Goal: Task Accomplishment & Management: Complete application form

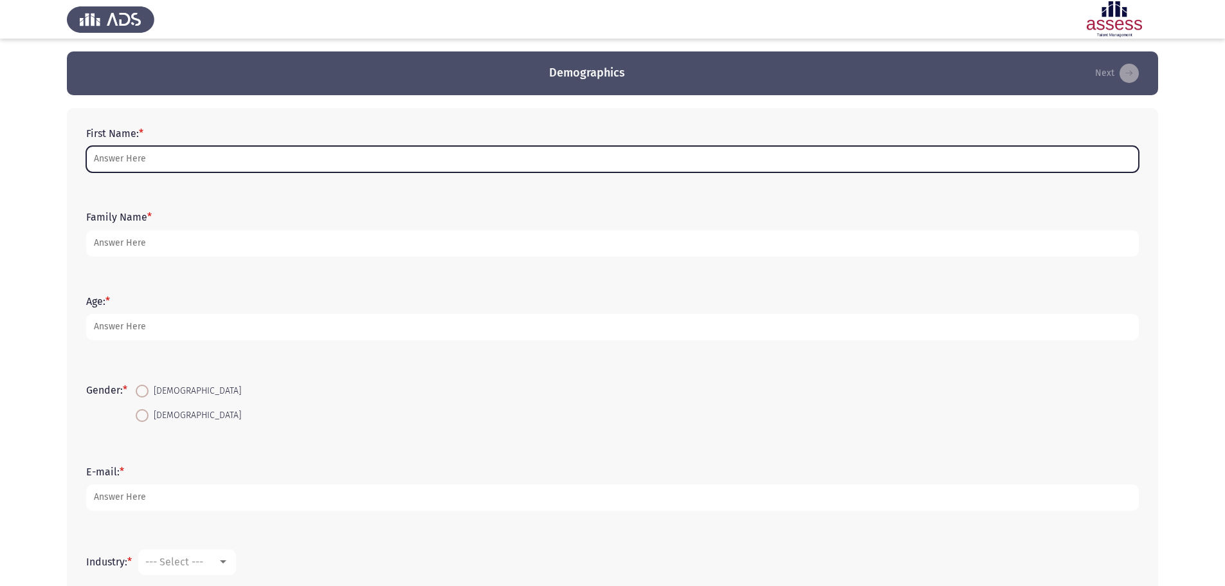
click at [127, 152] on input "First Name: *" at bounding box center [612, 159] width 1053 height 26
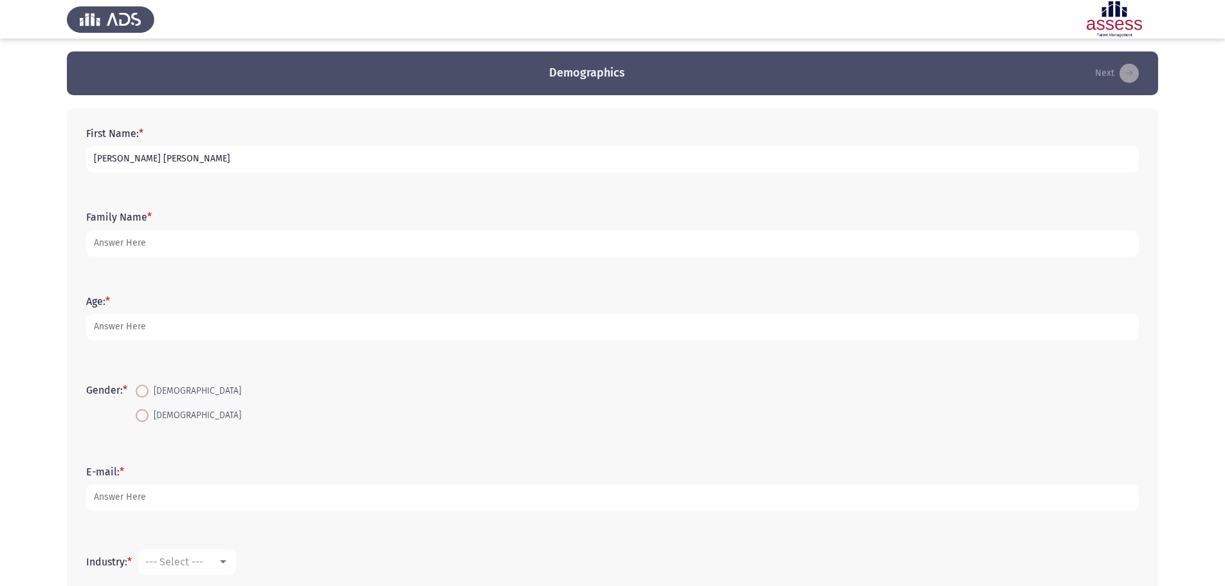
type input "[PERSON_NAME] [PERSON_NAME]"
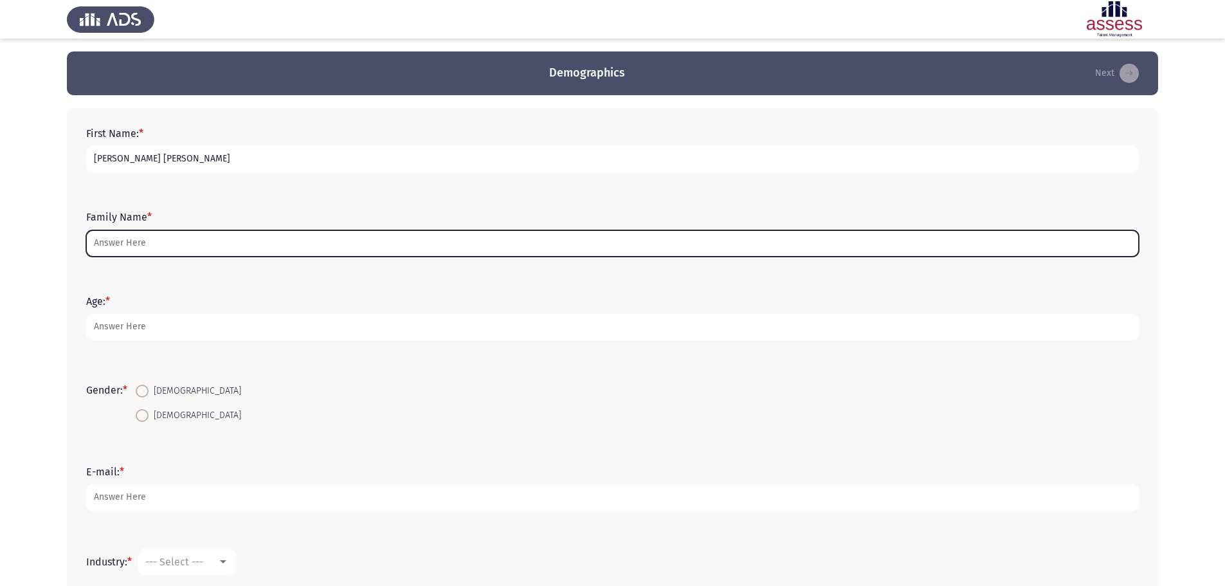
click at [252, 234] on input "Family Name *" at bounding box center [612, 243] width 1053 height 26
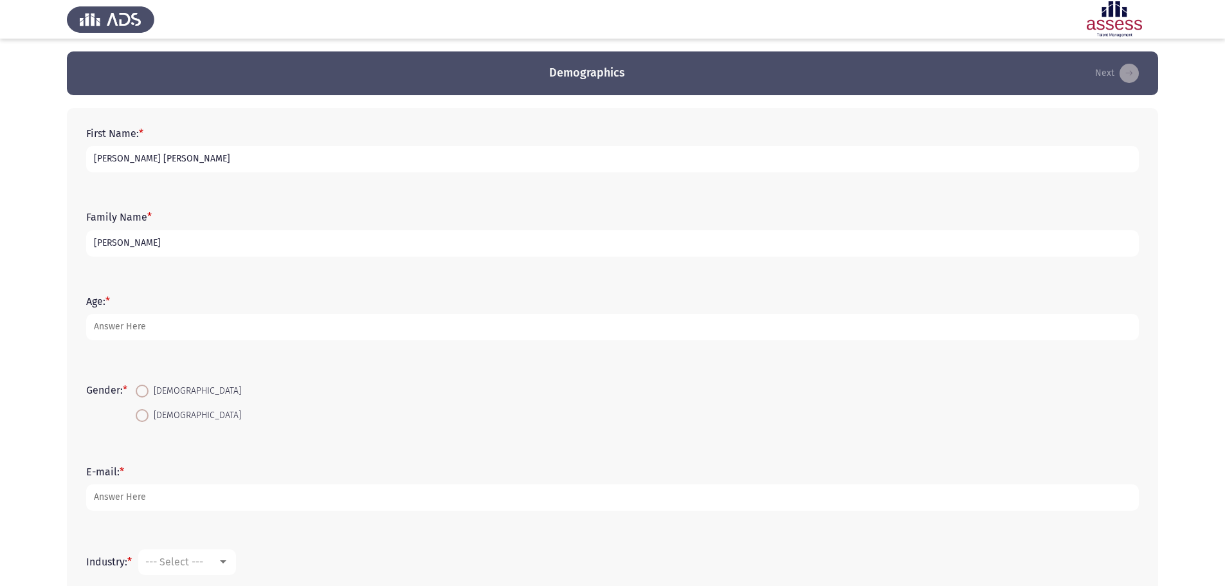
scroll to position [64, 0]
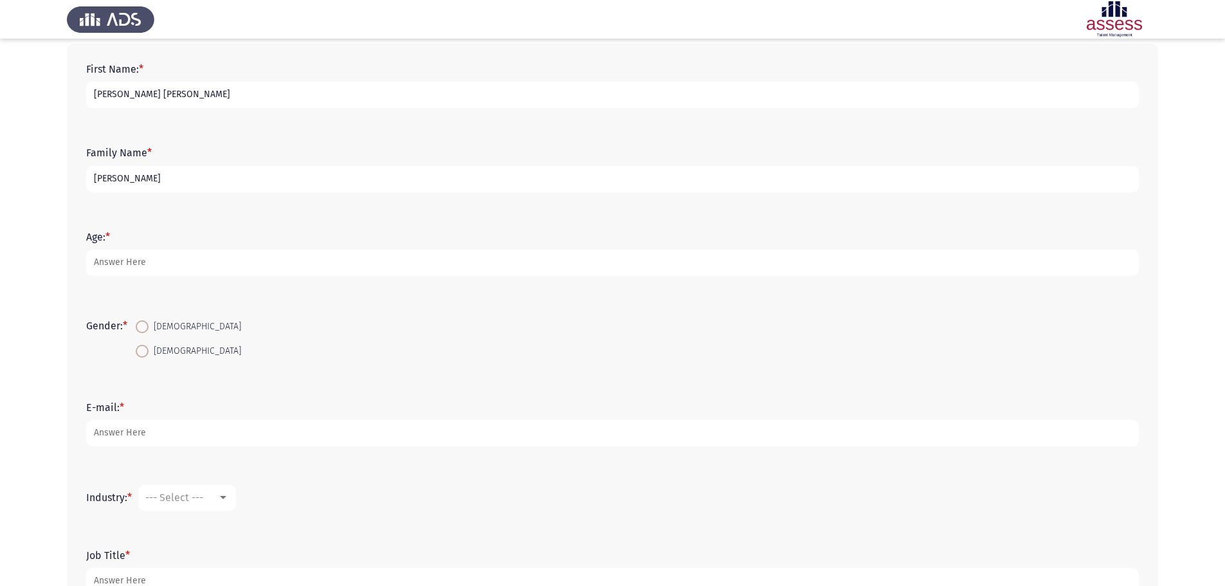
type input "[PERSON_NAME]"
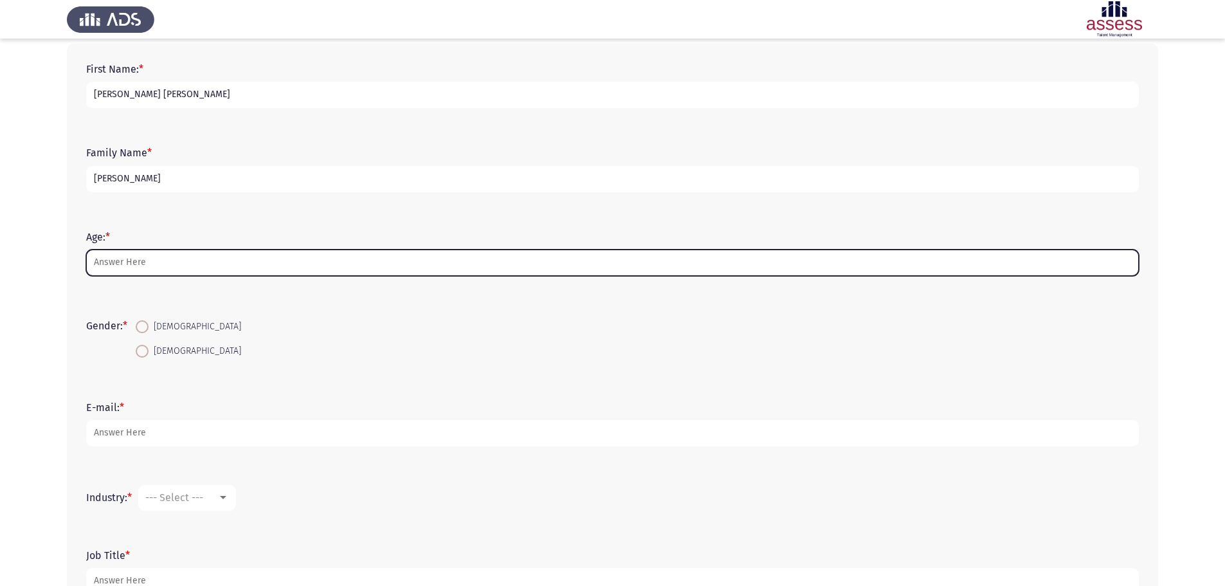
click at [143, 259] on input "Age: *" at bounding box center [612, 263] width 1053 height 26
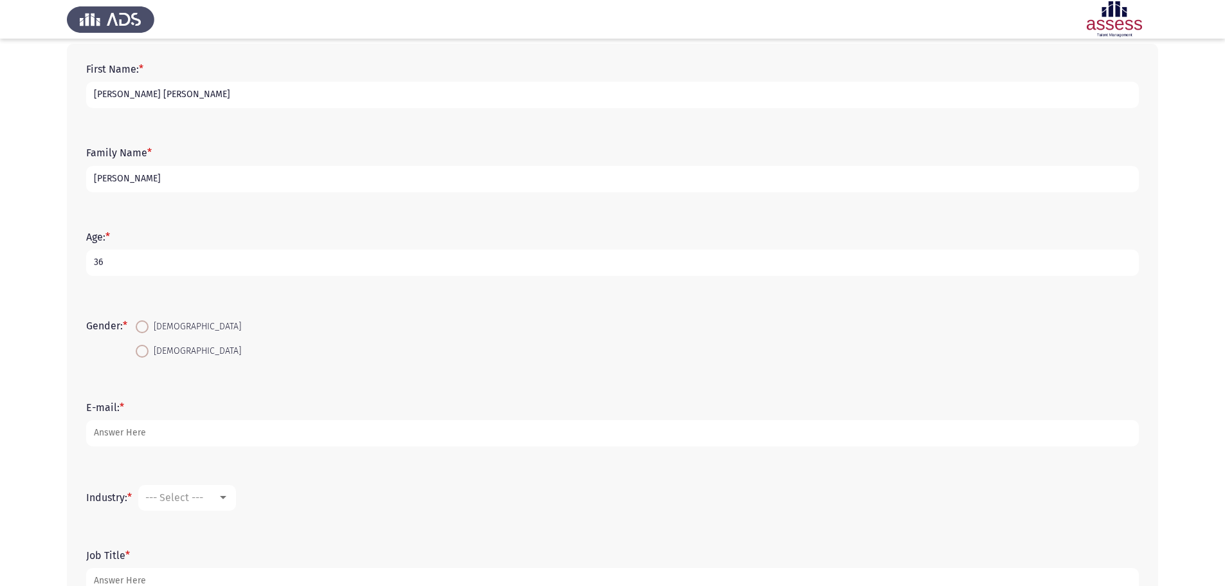
type input "36"
click at [147, 323] on span at bounding box center [142, 326] width 13 height 13
click at [147, 323] on input "[DEMOGRAPHIC_DATA]" at bounding box center [142, 326] width 13 height 13
radio input "true"
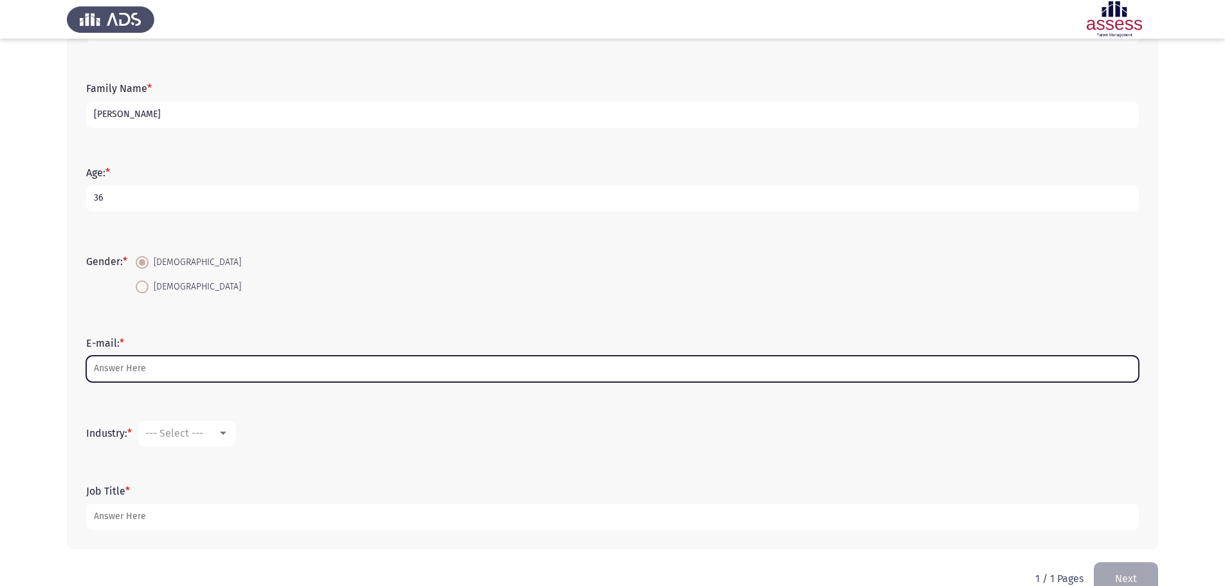
click at [116, 368] on input "E-mail: *" at bounding box center [612, 369] width 1053 height 26
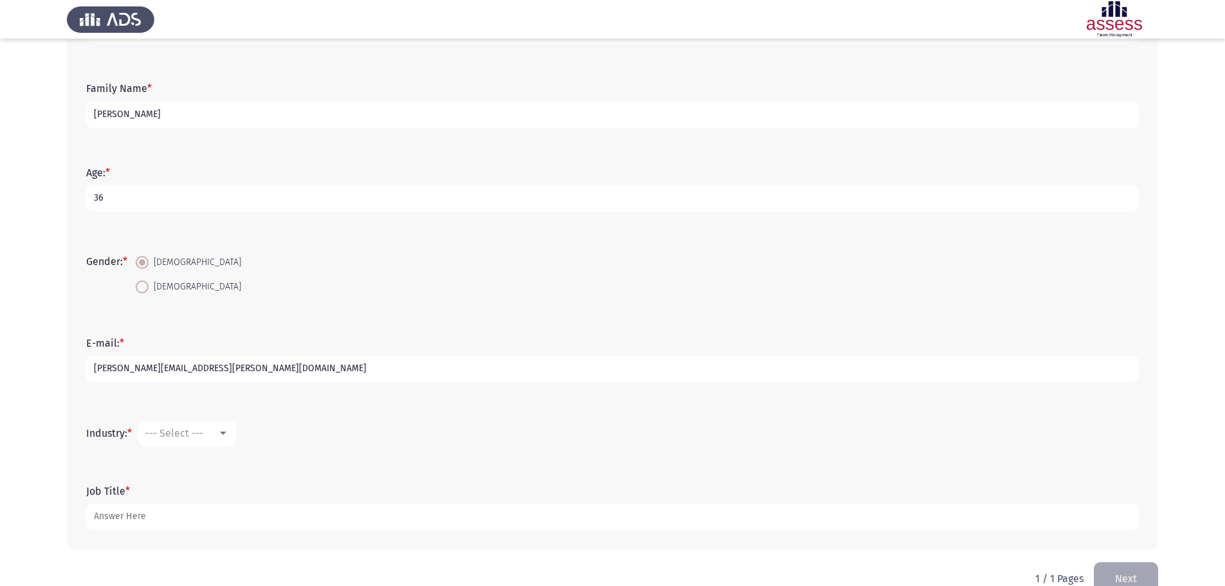
scroll to position [156, 0]
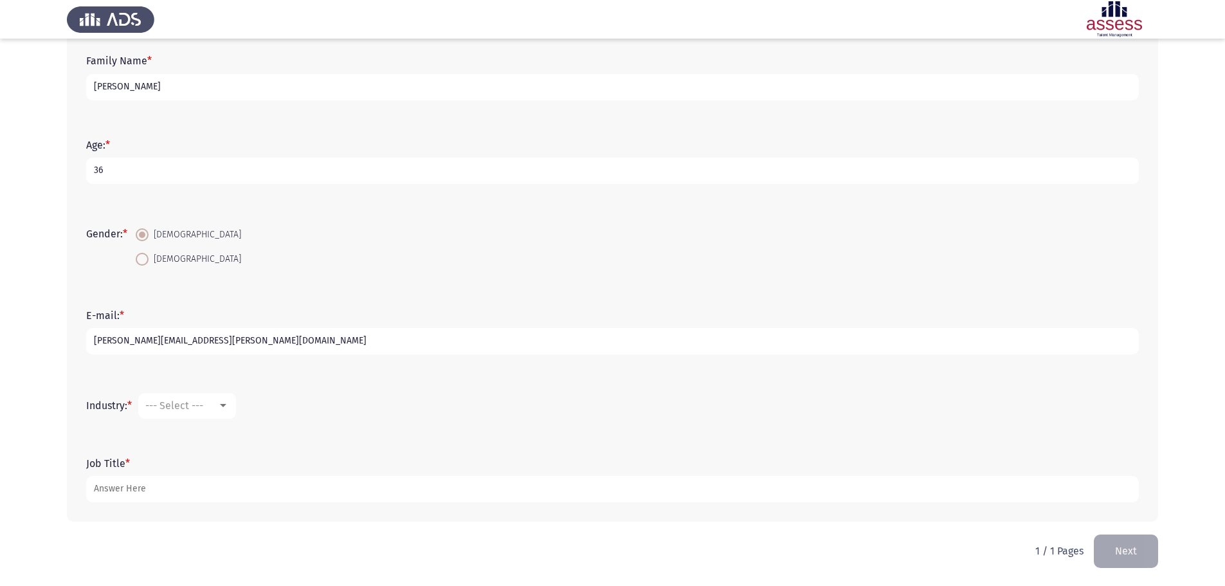
type input "[PERSON_NAME][EMAIL_ADDRESS][PERSON_NAME][DOMAIN_NAME]"
click at [229, 408] on div at bounding box center [223, 406] width 12 height 10
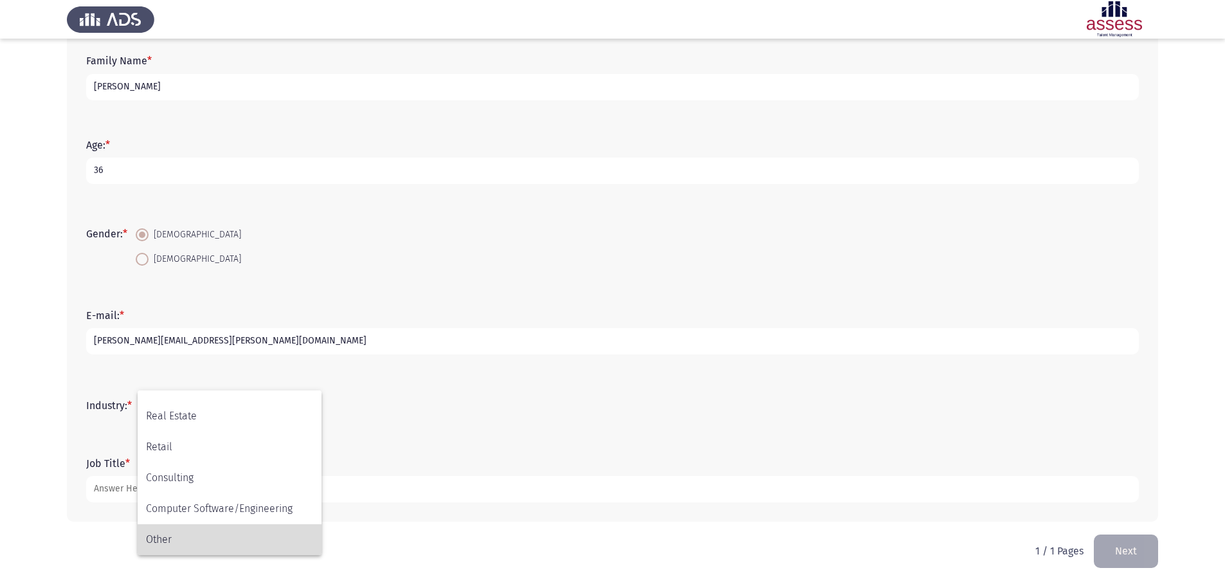
click at [199, 538] on span "Other" at bounding box center [229, 539] width 167 height 31
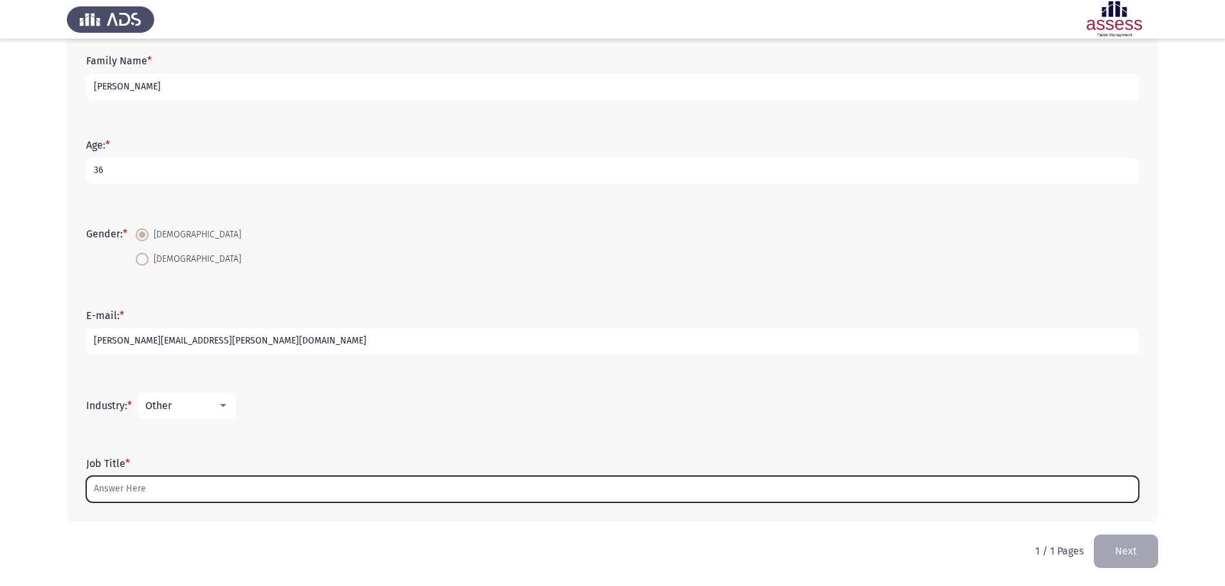
drag, startPoint x: 257, startPoint y: 493, endPoint x: 269, endPoint y: 483, distance: 15.5
click at [259, 491] on input "Job Title *" at bounding box center [612, 489] width 1053 height 26
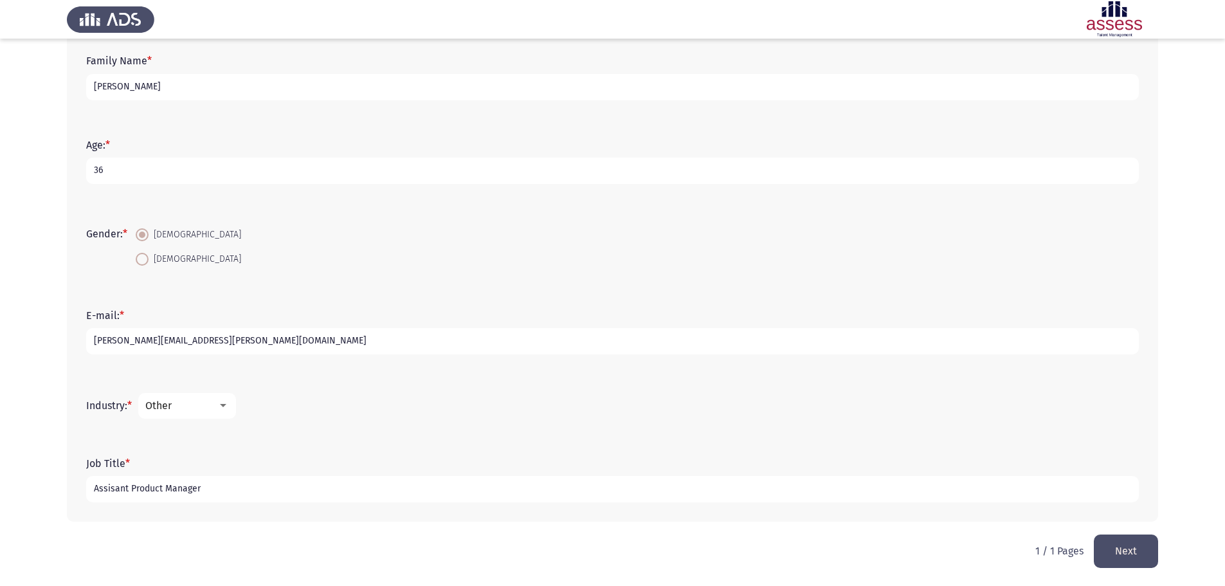
click at [111, 491] on input "Assisant Product Manager" at bounding box center [612, 489] width 1053 height 26
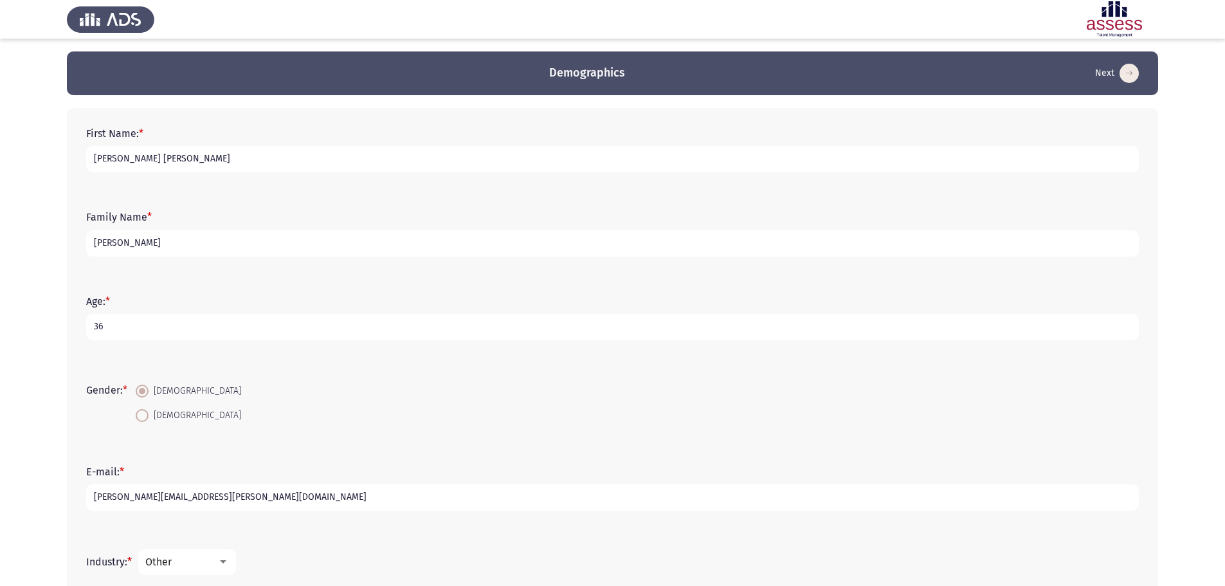
scroll to position [156, 0]
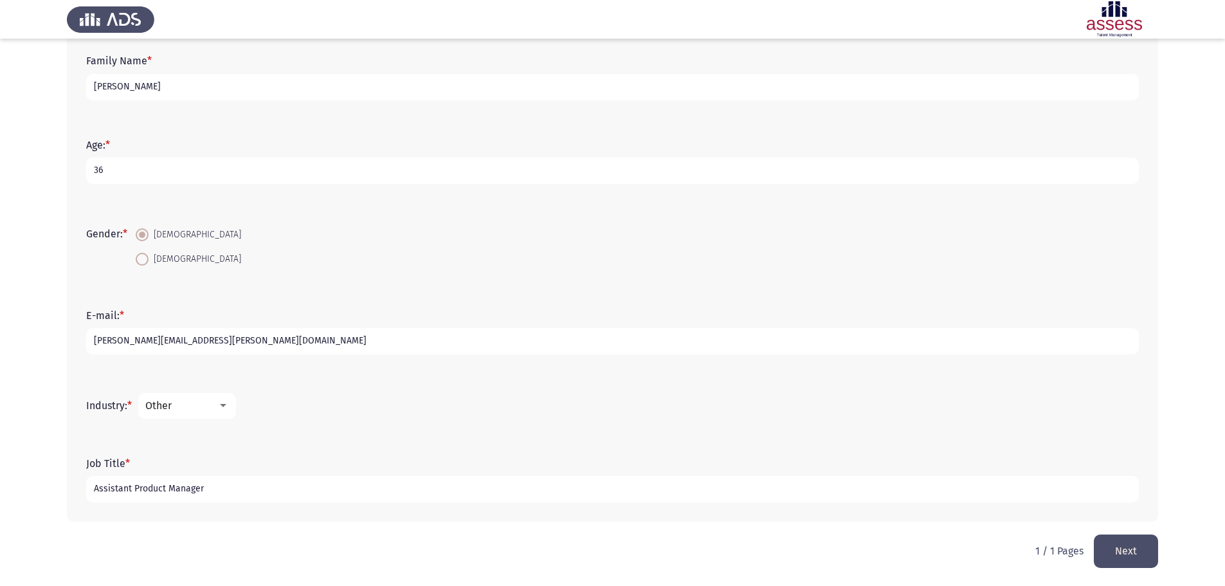
type input "Assistant Product Manager"
click at [1110, 551] on button "Next" at bounding box center [1126, 551] width 64 height 33
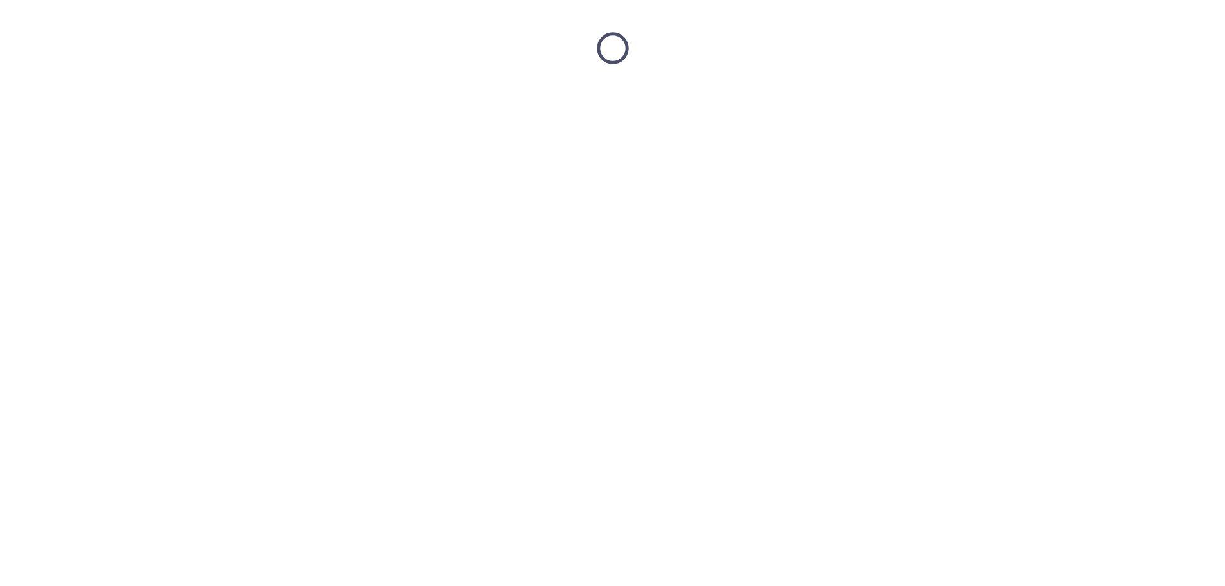
scroll to position [0, 0]
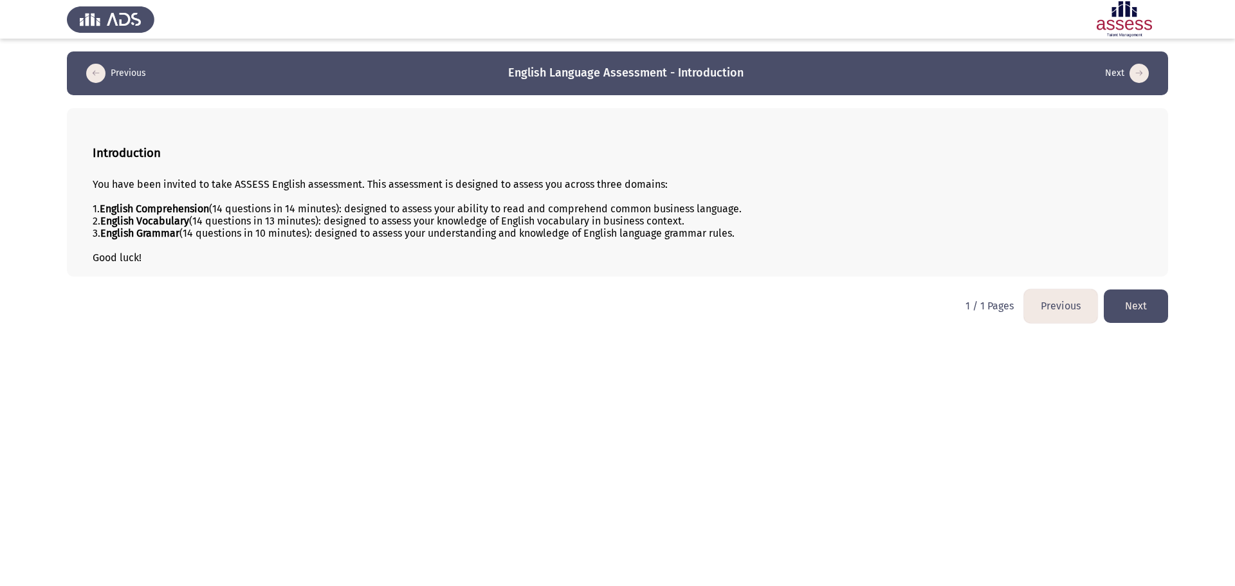
click at [1132, 307] on button "Next" at bounding box center [1136, 305] width 64 height 33
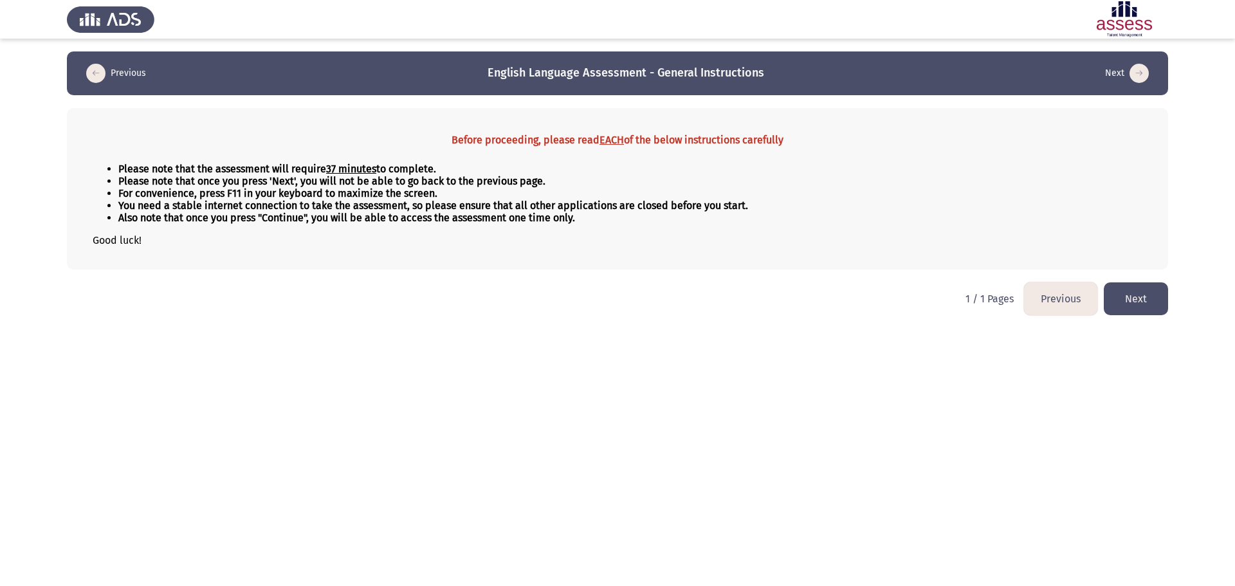
click at [1158, 307] on button "Next" at bounding box center [1136, 298] width 64 height 33
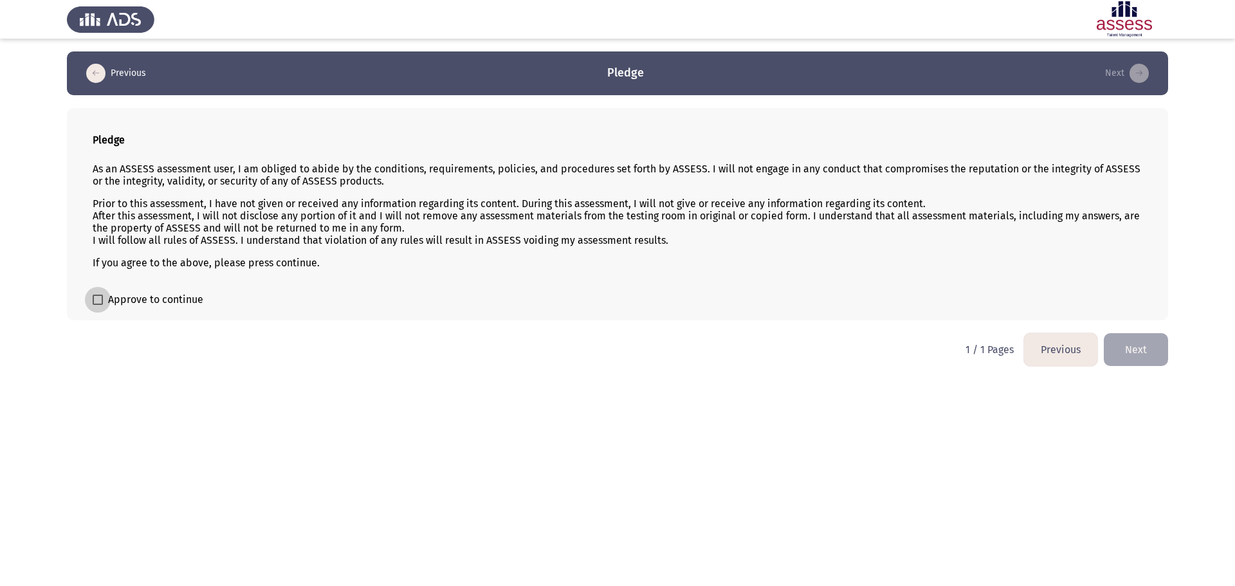
click at [96, 300] on span at bounding box center [98, 300] width 10 height 10
click at [97, 305] on input "Approve to continue" at bounding box center [97, 305] width 1 height 1
checkbox input "true"
click at [1147, 356] on button "Next" at bounding box center [1136, 349] width 64 height 33
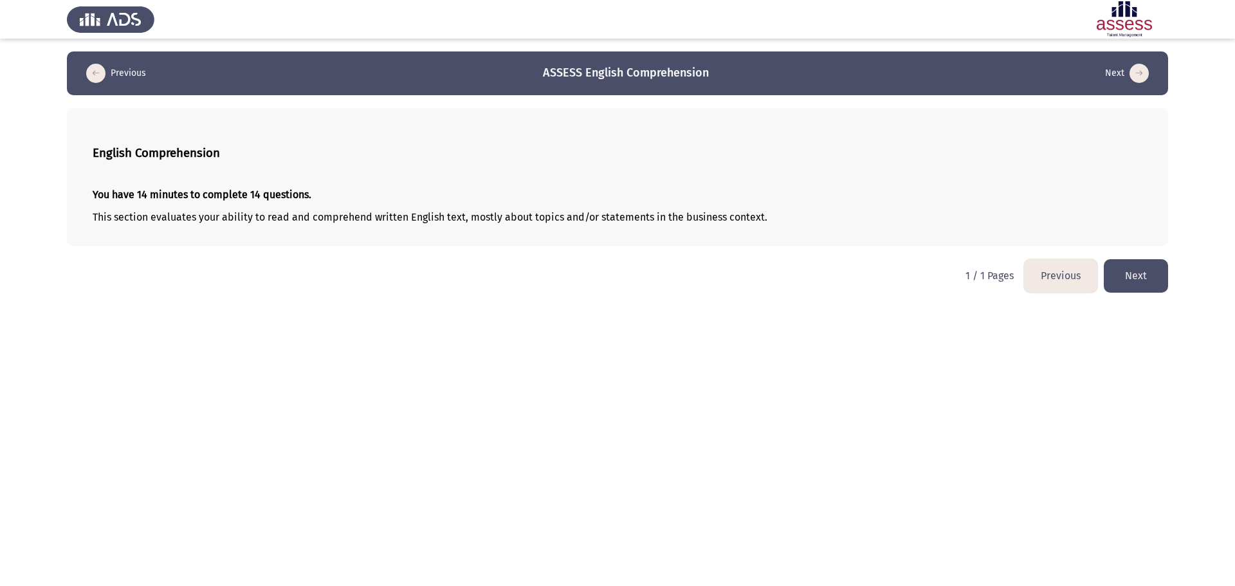
click at [1157, 280] on button "Next" at bounding box center [1136, 275] width 64 height 33
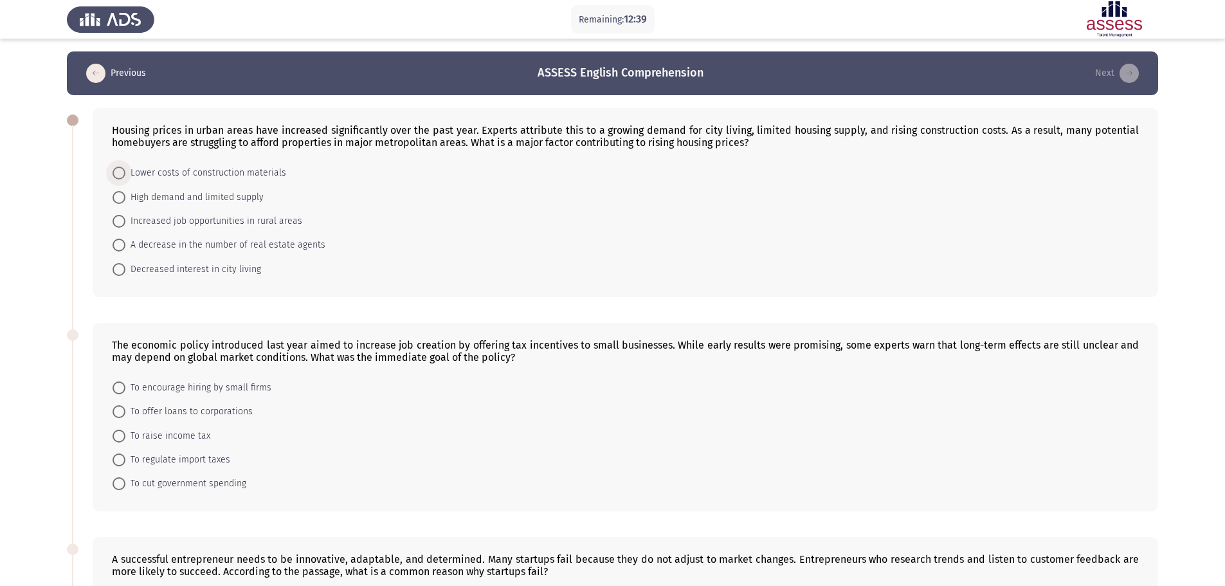
drag, startPoint x: 223, startPoint y: 172, endPoint x: 252, endPoint y: 183, distance: 30.9
click at [221, 172] on span "Lower costs of construction materials" at bounding box center [205, 172] width 161 height 15
click at [125, 172] on input "Lower costs of construction materials" at bounding box center [119, 173] width 13 height 13
radio input "true"
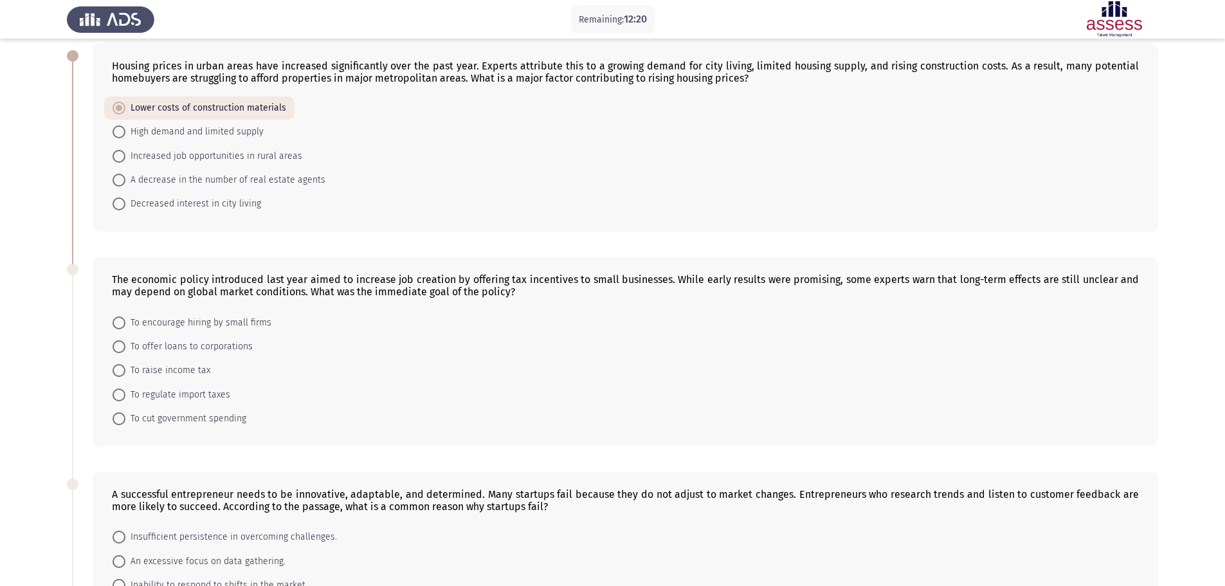
scroll to position [129, 0]
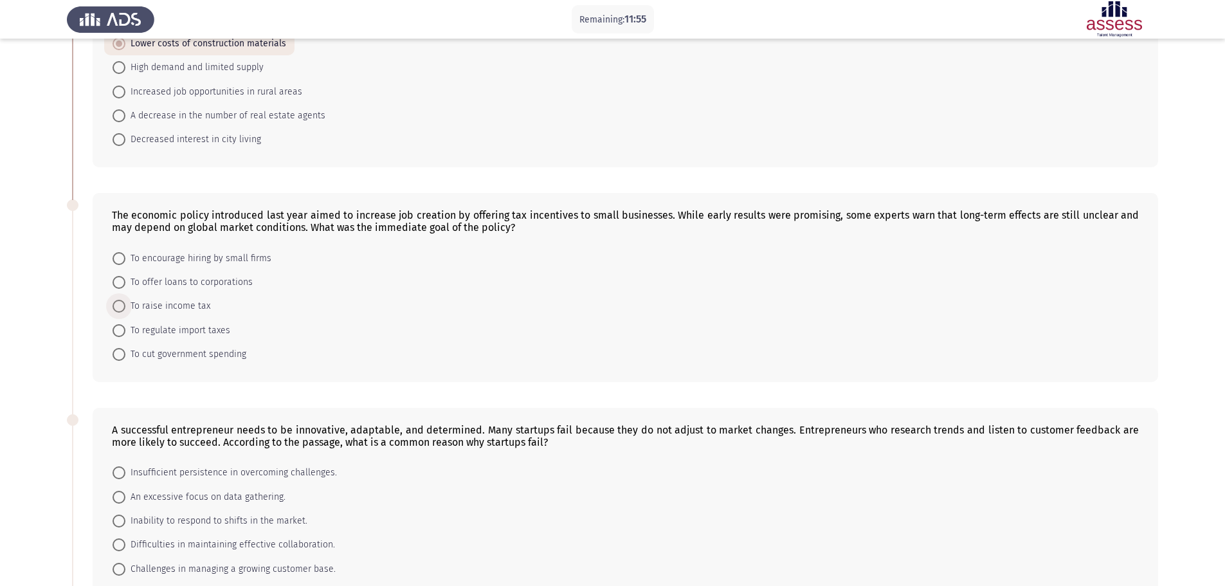
click at [189, 309] on span "To raise income tax" at bounding box center [167, 305] width 85 height 15
click at [125, 309] on input "To raise income tax" at bounding box center [119, 306] width 13 height 13
radio input "true"
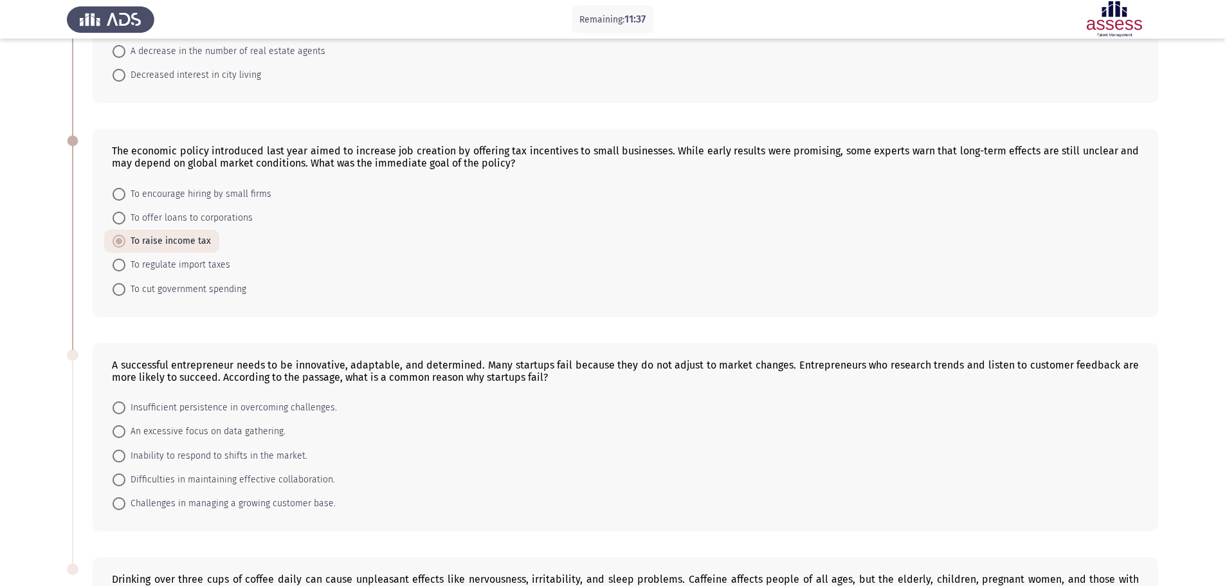
scroll to position [257, 0]
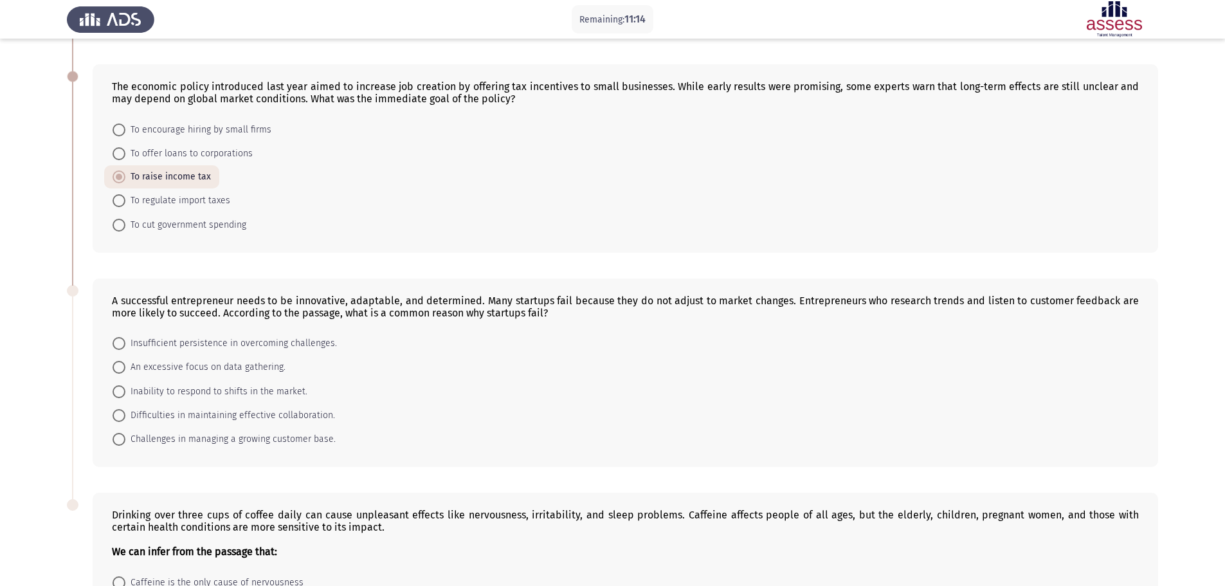
click at [277, 338] on span "Insufficient persistence in overcoming challenges." at bounding box center [231, 343] width 212 height 15
click at [125, 338] on input "Insufficient persistence in overcoming challenges." at bounding box center [119, 343] width 13 height 13
radio input "true"
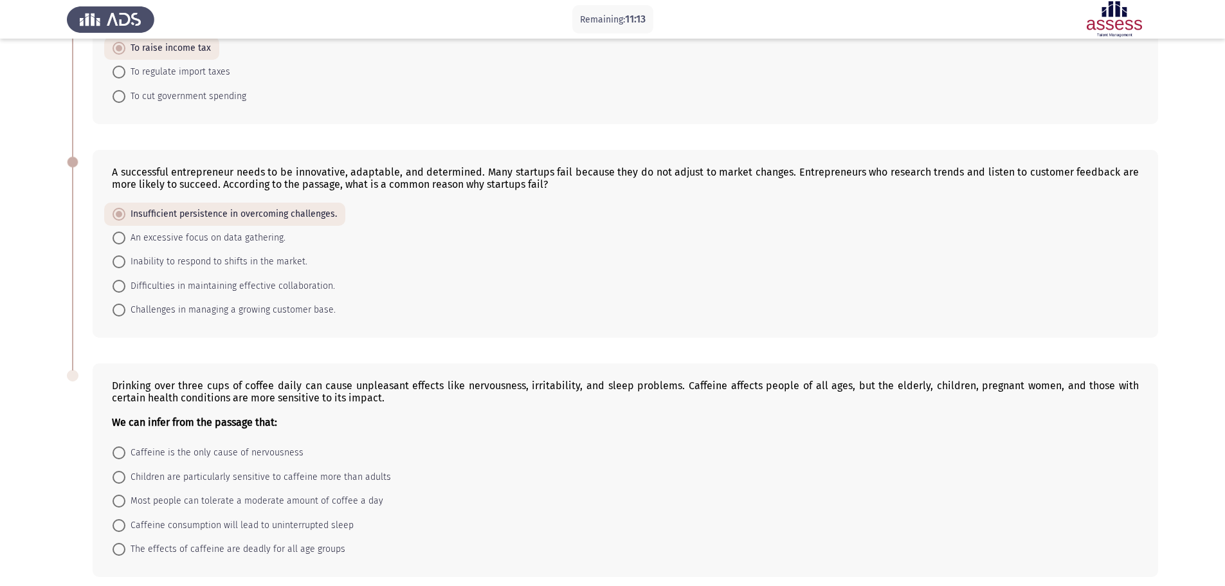
scroll to position [441, 0]
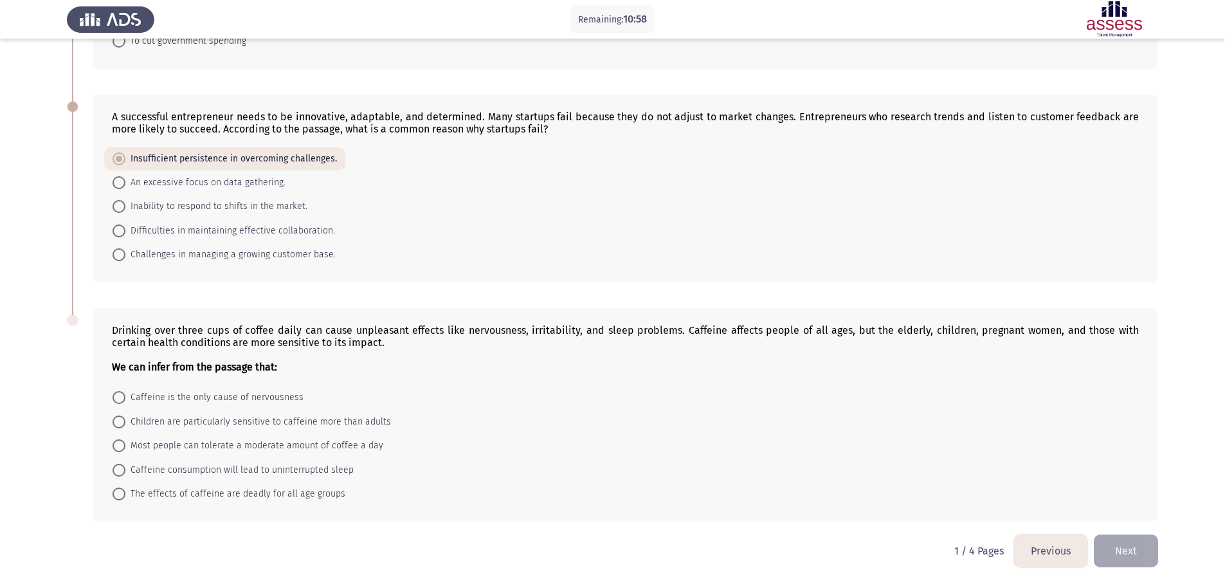
click at [283, 418] on span "Children are particularly sensitive to caffeine more than adults" at bounding box center [258, 421] width 266 height 15
click at [125, 418] on input "Children are particularly sensitive to caffeine more than adults" at bounding box center [119, 422] width 13 height 13
radio input "true"
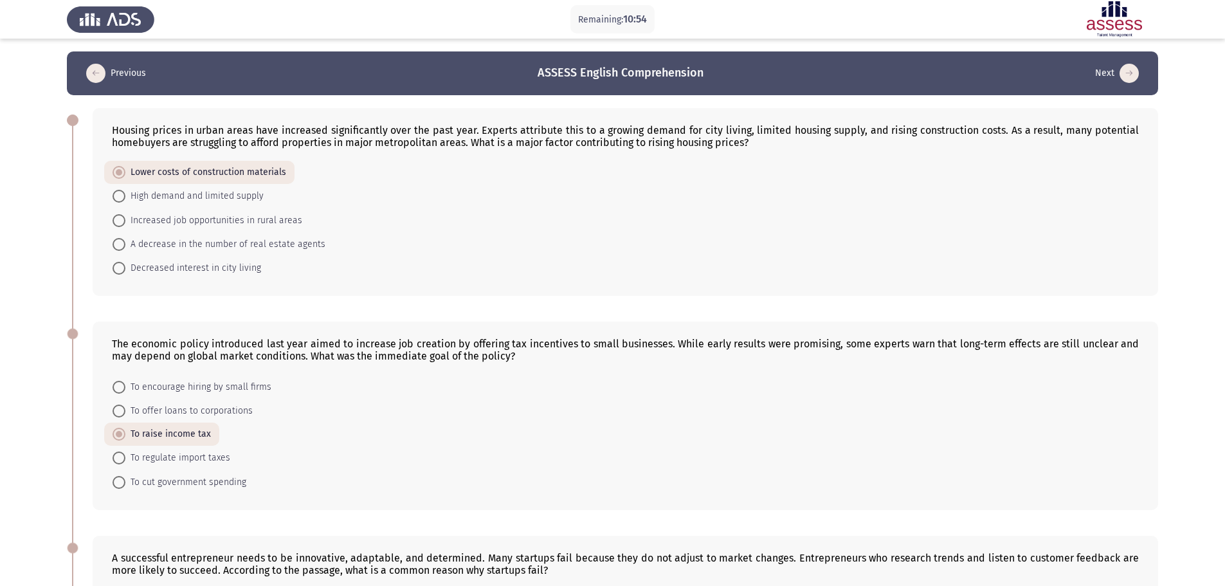
scroll to position [64, 0]
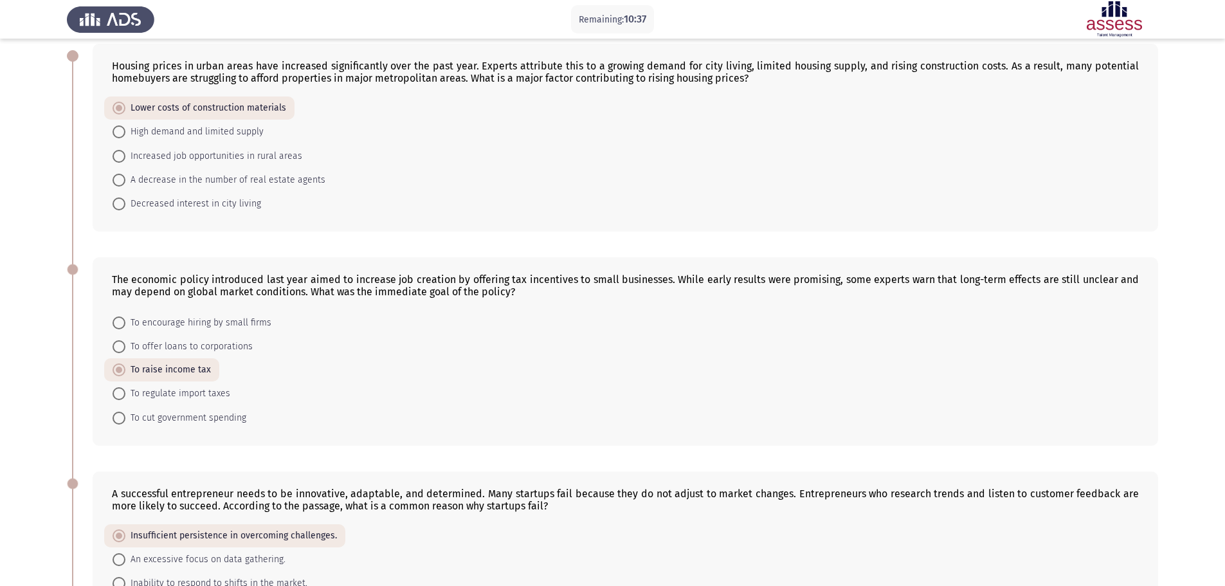
click at [211, 320] on span "To encourage hiring by small firms" at bounding box center [198, 322] width 146 height 15
click at [125, 320] on input "To encourage hiring by small firms" at bounding box center [119, 323] width 13 height 13
radio input "true"
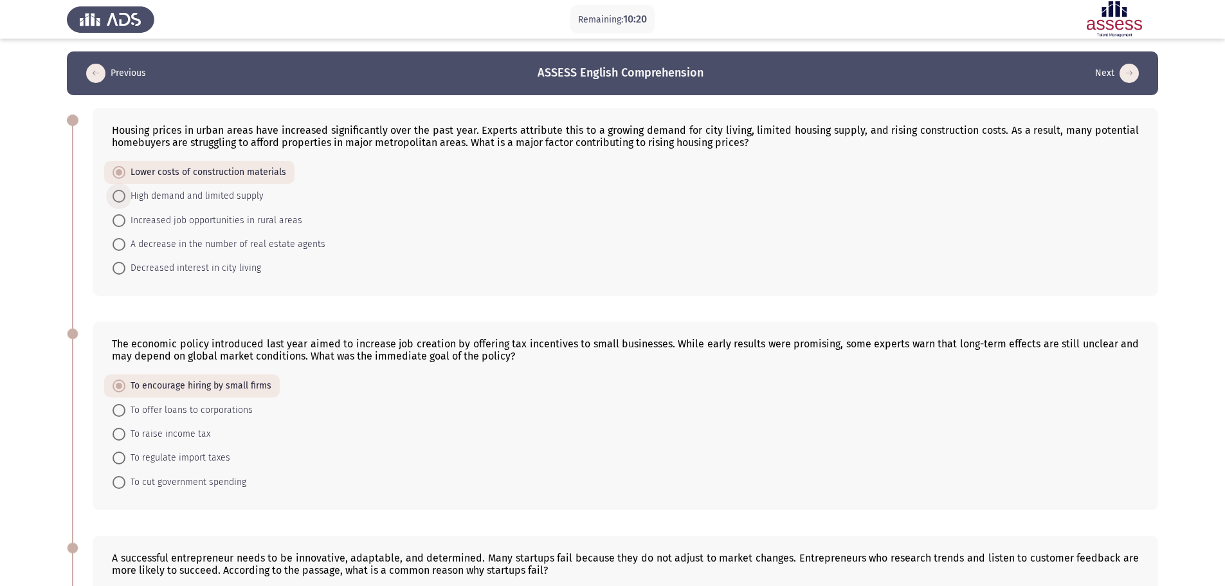
drag, startPoint x: 151, startPoint y: 194, endPoint x: 320, endPoint y: 293, distance: 196.3
click at [151, 195] on span "High demand and limited supply" at bounding box center [194, 195] width 138 height 15
click at [125, 195] on input "High demand and limited supply" at bounding box center [119, 196] width 13 height 13
radio input "true"
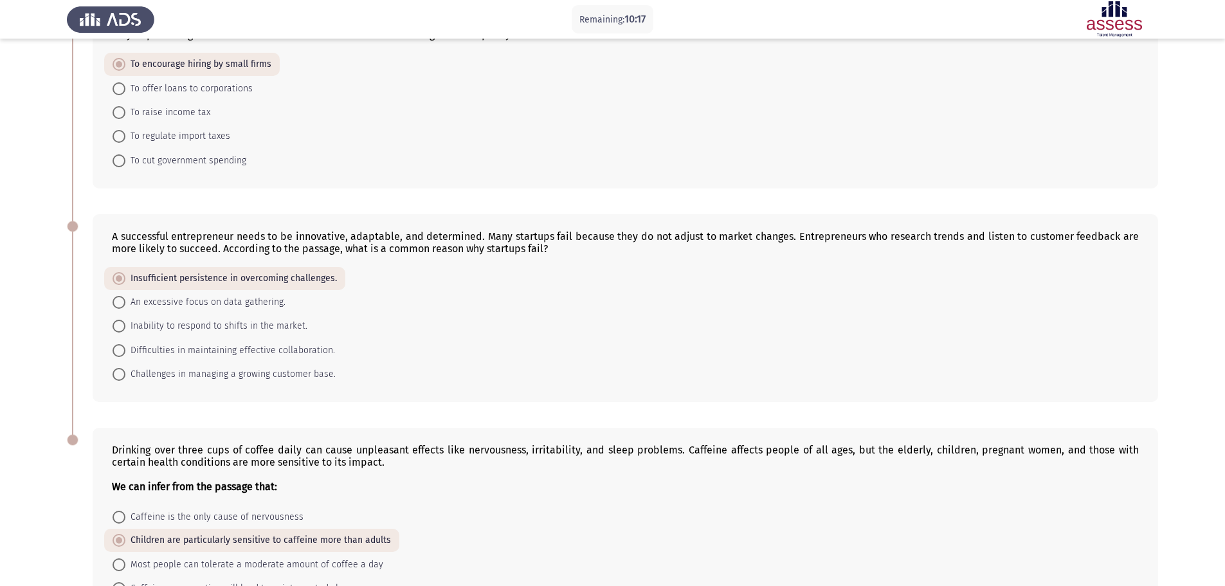
scroll to position [441, 0]
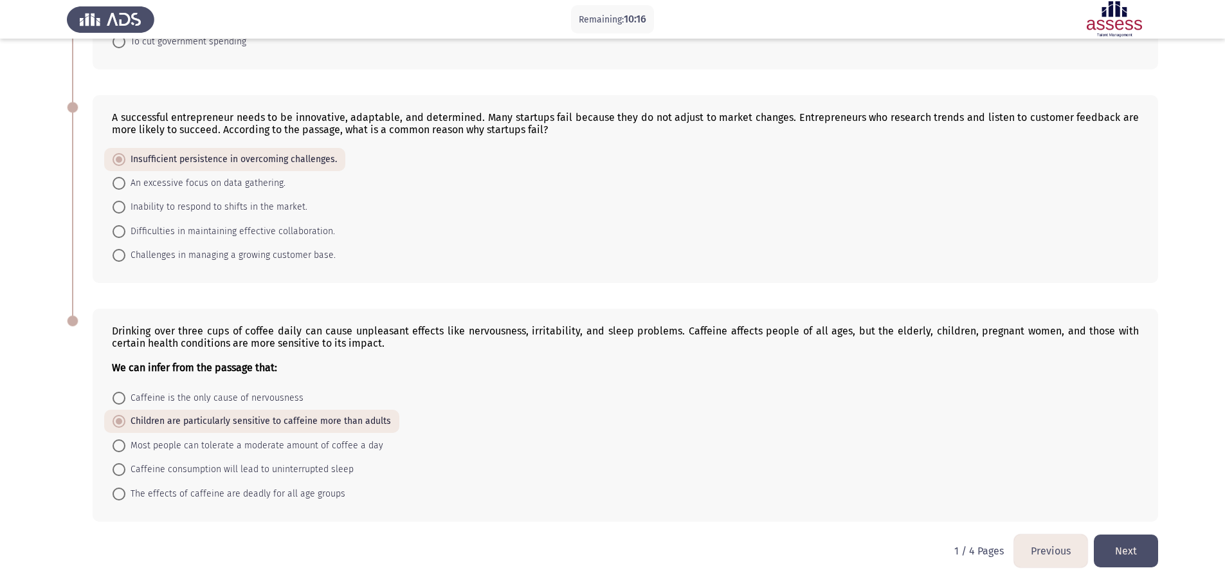
click at [1152, 543] on button "Next" at bounding box center [1126, 551] width 64 height 33
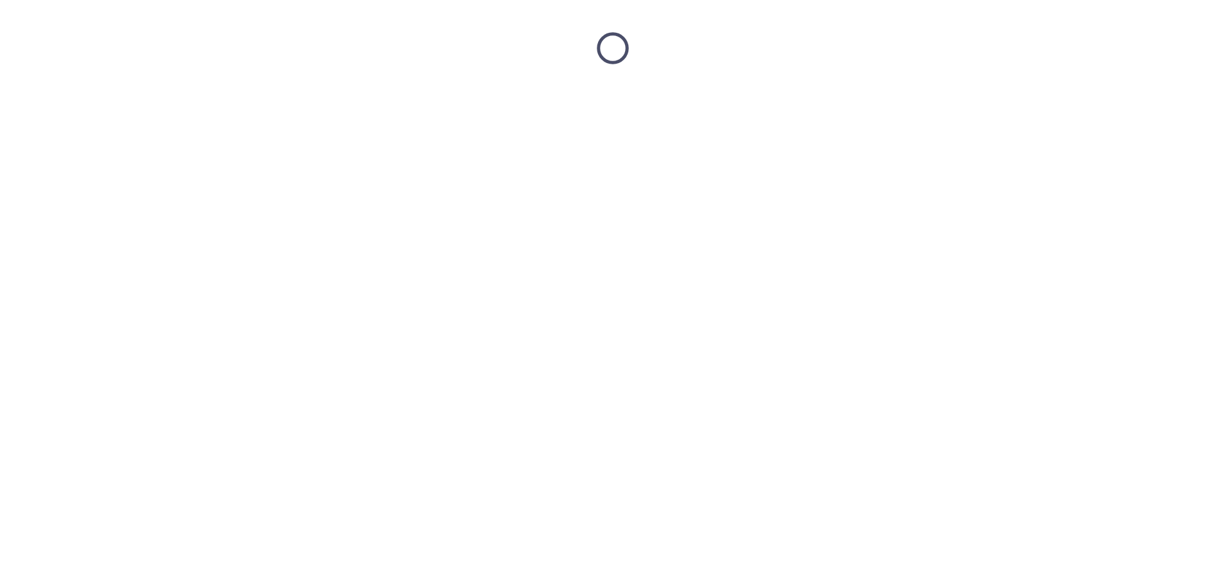
scroll to position [0, 0]
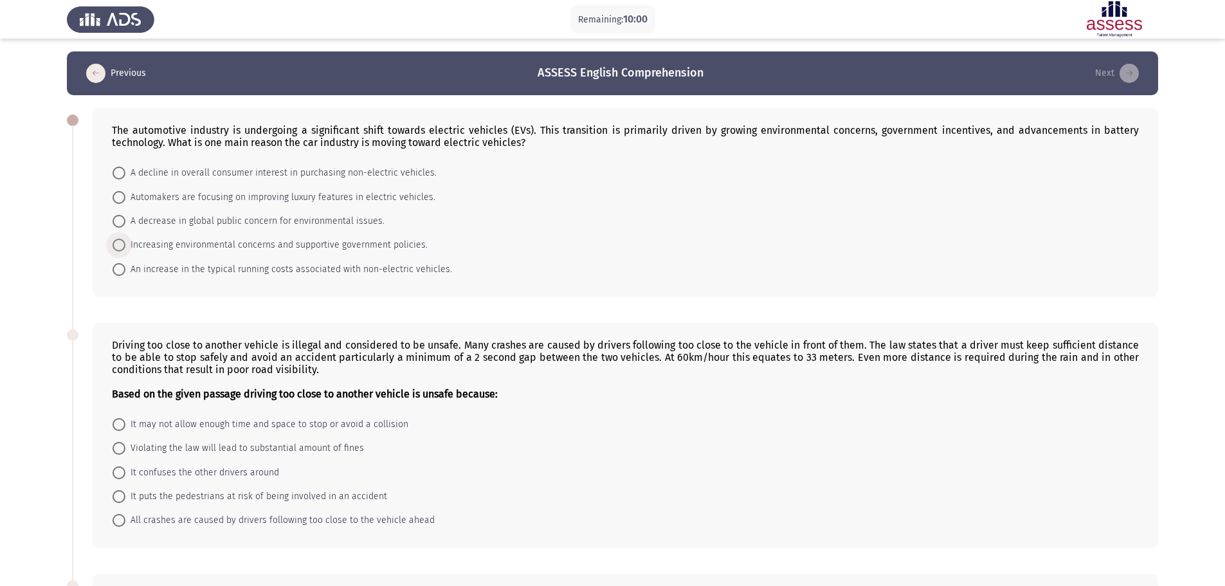
click at [381, 241] on span "Increasing environmental concerns and supportive government policies." at bounding box center [276, 244] width 302 height 15
click at [125, 241] on input "Increasing environmental concerns and supportive government policies." at bounding box center [119, 245] width 13 height 13
radio input "true"
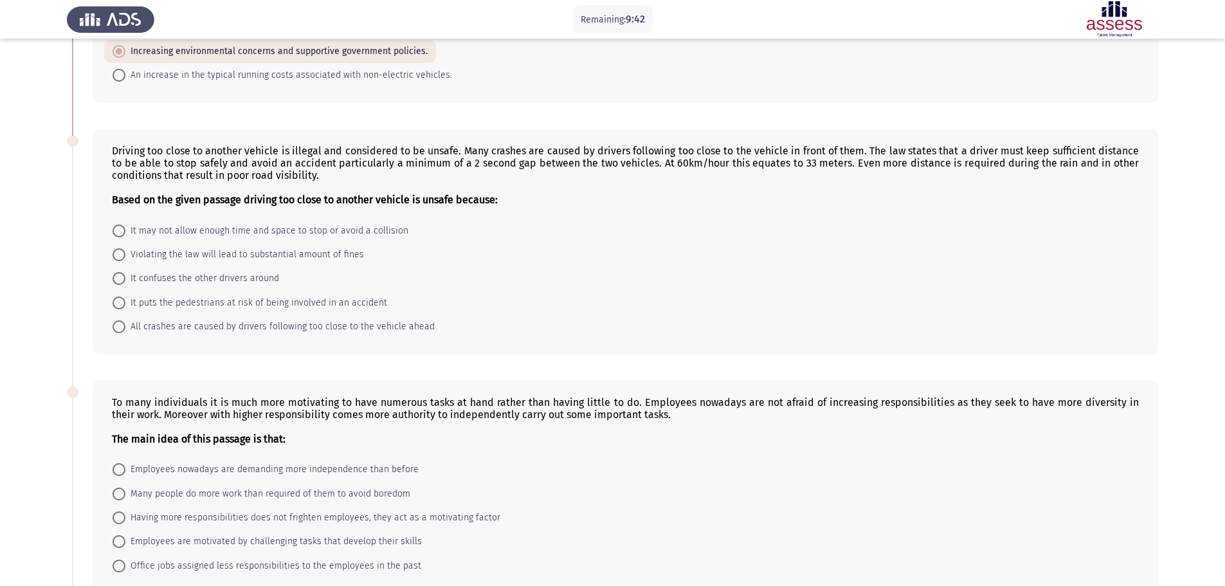
scroll to position [257, 0]
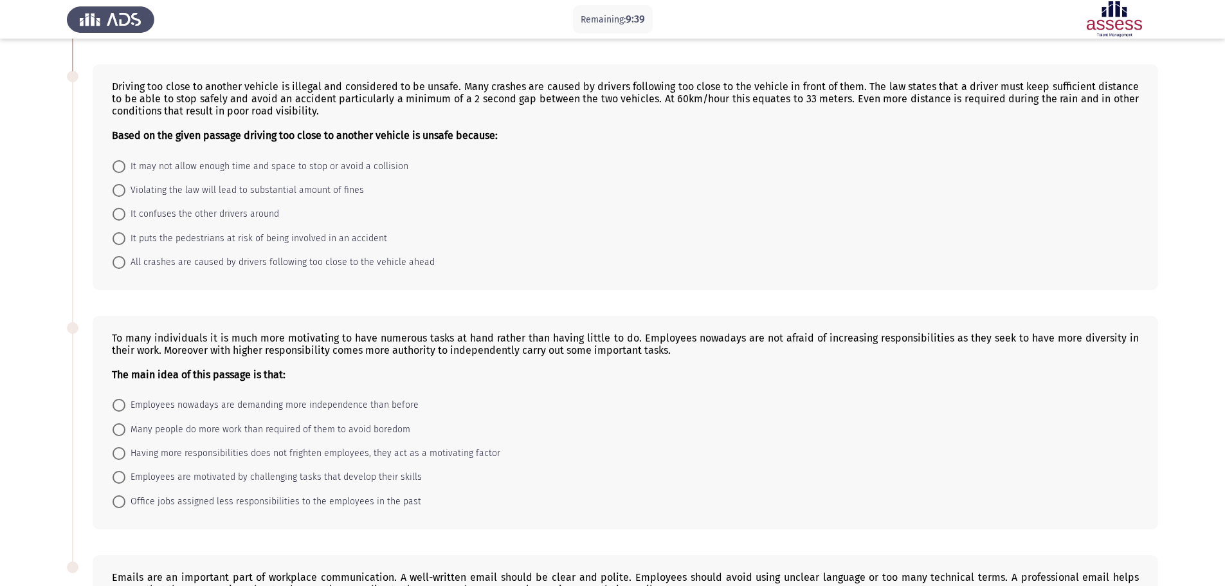
click at [298, 261] on span "All crashes are caused by drivers following too close to the vehicle ahead" at bounding box center [279, 262] width 309 height 15
click at [125, 261] on input "All crashes are caused by drivers following too close to the vehicle ahead" at bounding box center [119, 262] width 13 height 13
radio input "true"
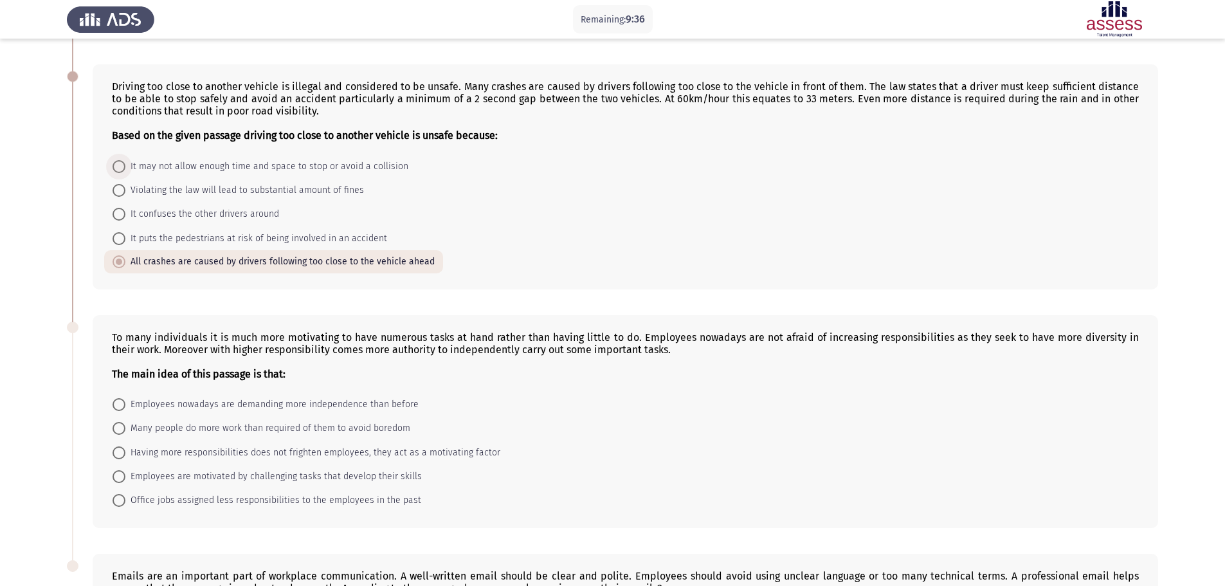
click at [191, 172] on span "It may not allow enough time and space to stop or avoid a collision" at bounding box center [266, 166] width 283 height 15
click at [125, 172] on input "It may not allow enough time and space to stop or avoid a collision" at bounding box center [119, 166] width 13 height 13
radio input "true"
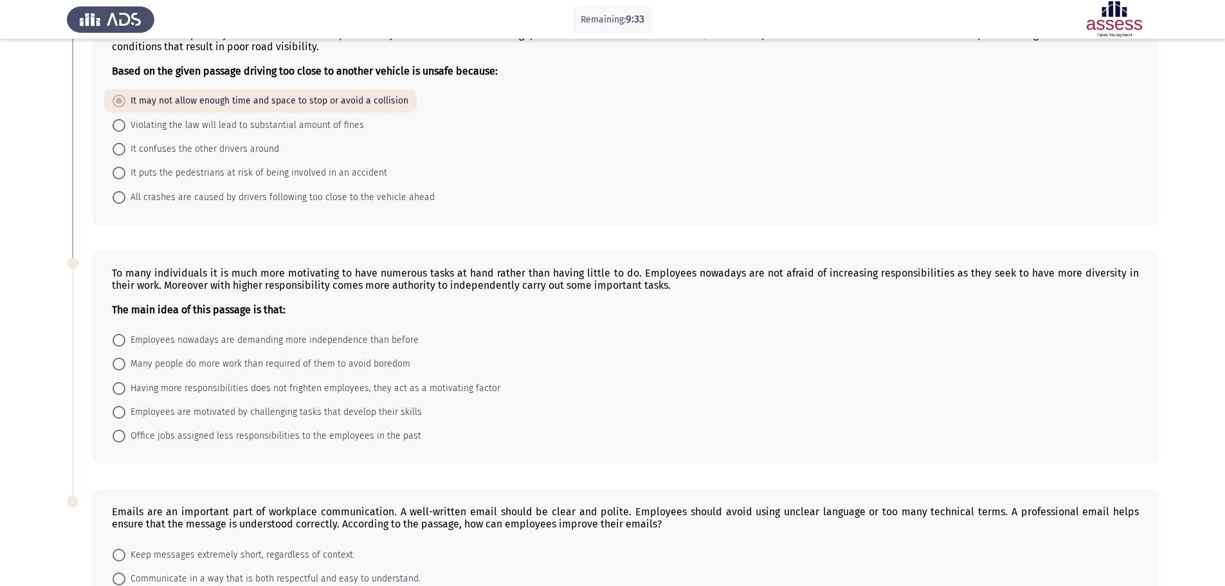
scroll to position [386, 0]
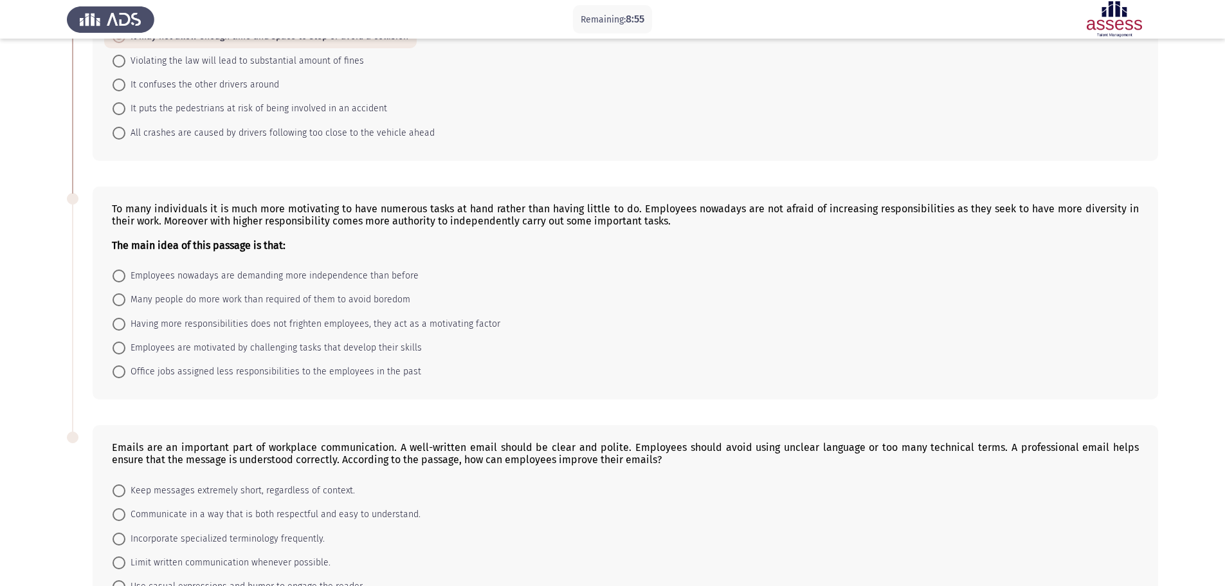
click at [221, 271] on span "Employees nowadays are demanding more independence than before" at bounding box center [271, 275] width 293 height 15
click at [125, 271] on input "Employees nowadays are demanding more independence than before" at bounding box center [119, 276] width 13 height 13
radio input "true"
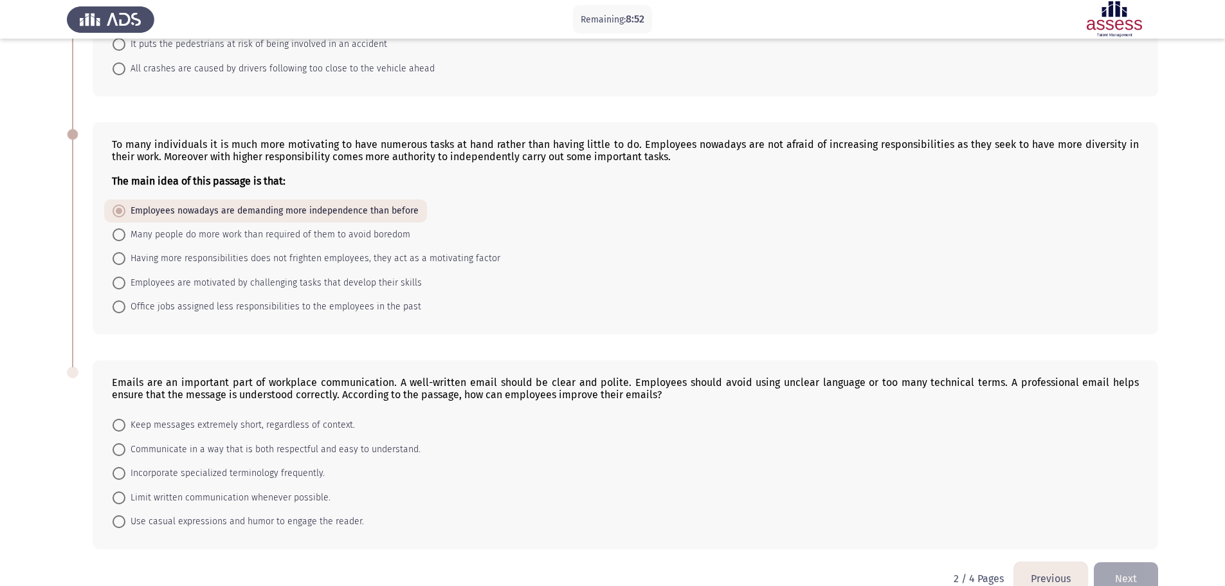
scroll to position [478, 0]
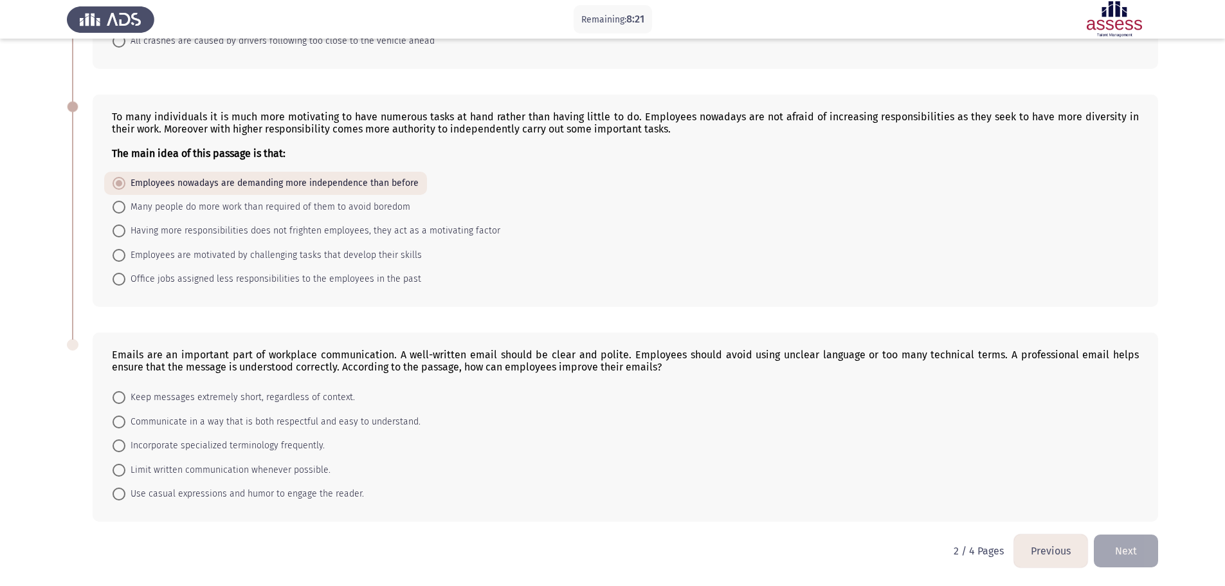
click at [233, 421] on span "Communicate in a way that is both respectful and easy to understand." at bounding box center [272, 421] width 295 height 15
click at [125, 421] on input "Communicate in a way that is both respectful and easy to understand." at bounding box center [119, 422] width 13 height 13
radio input "true"
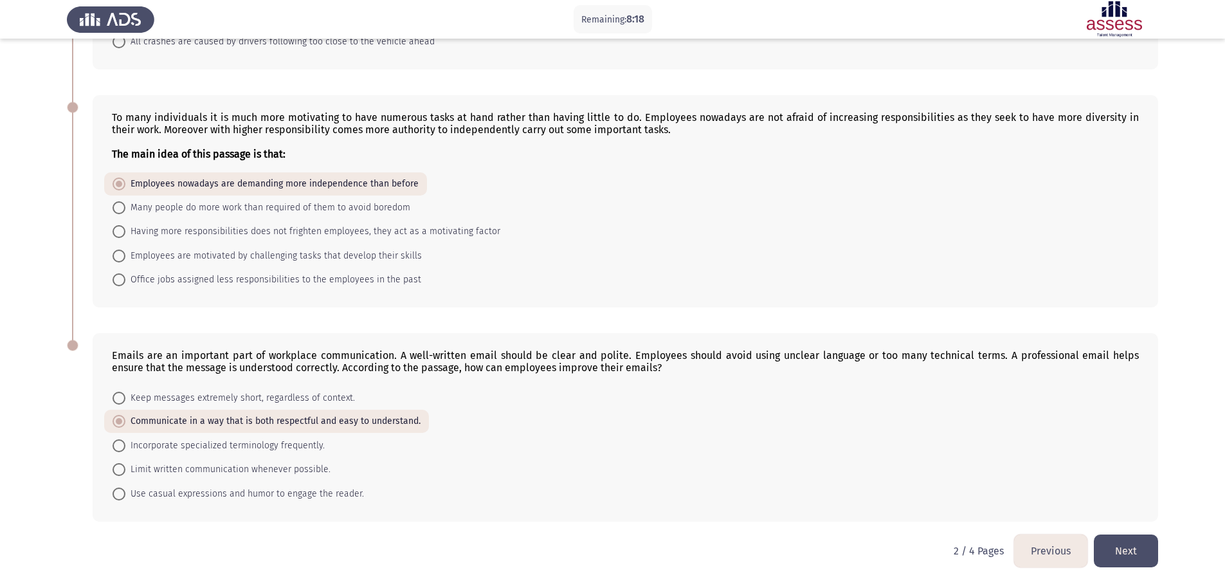
click at [1151, 553] on button "Next" at bounding box center [1126, 551] width 64 height 33
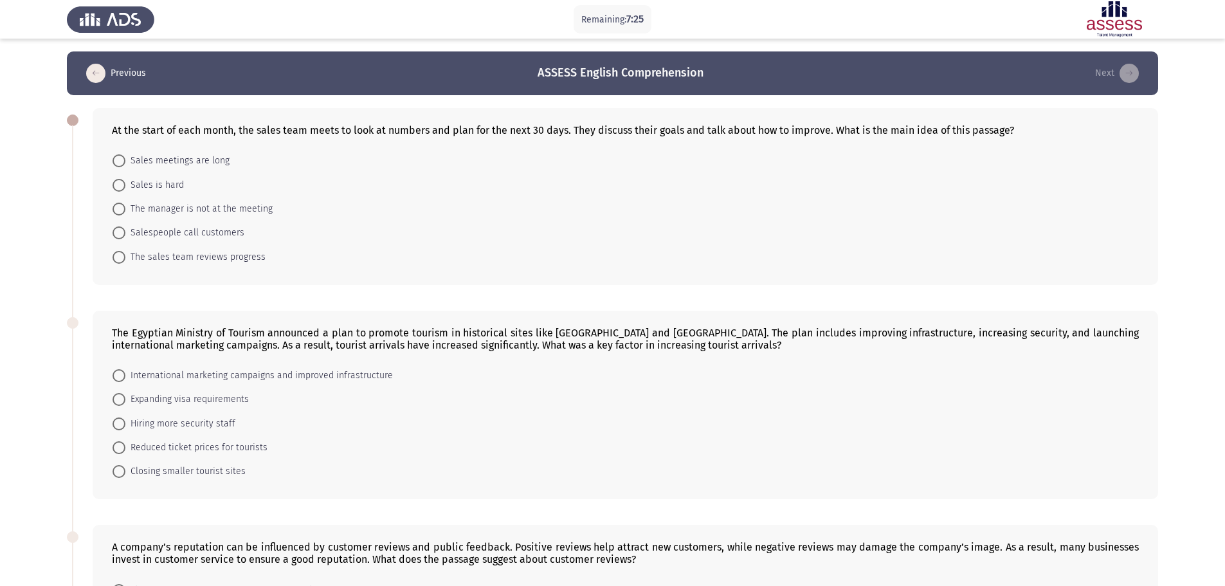
click at [213, 259] on span "The sales team reviews progress" at bounding box center [195, 257] width 140 height 15
click at [125, 259] on input "The sales team reviews progress" at bounding box center [119, 257] width 13 height 13
radio input "true"
drag, startPoint x: 284, startPoint y: 374, endPoint x: 328, endPoint y: 391, distance: 46.8
click at [284, 374] on span "International marketing campaigns and improved infrastructure" at bounding box center [259, 374] width 268 height 15
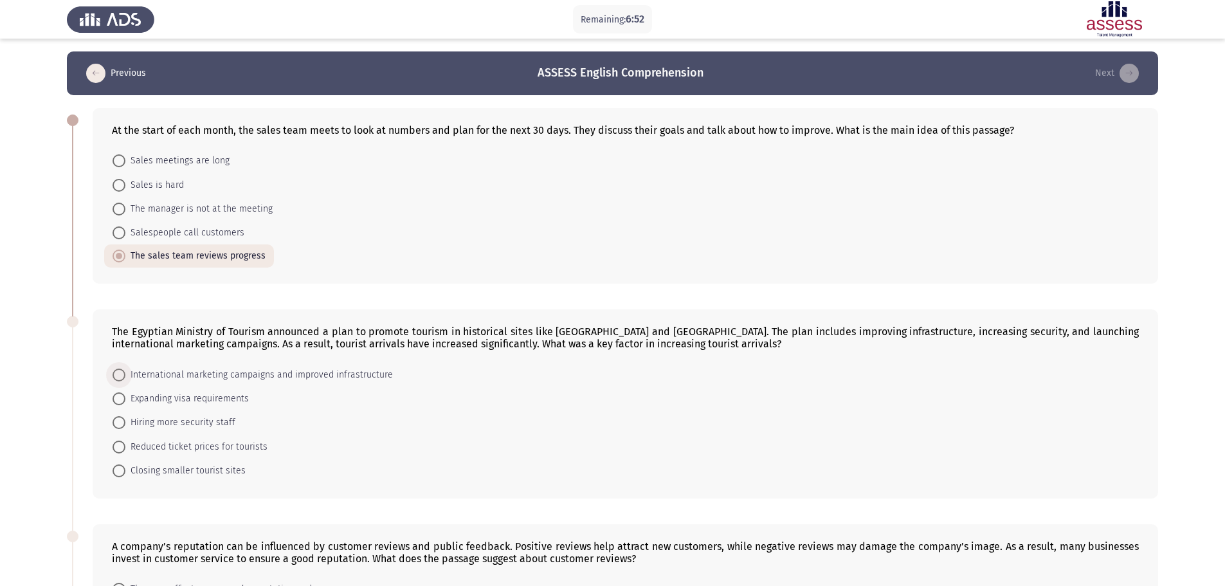
click at [125, 374] on input "International marketing campaigns and improved infrastructure" at bounding box center [119, 375] width 13 height 13
radio input "true"
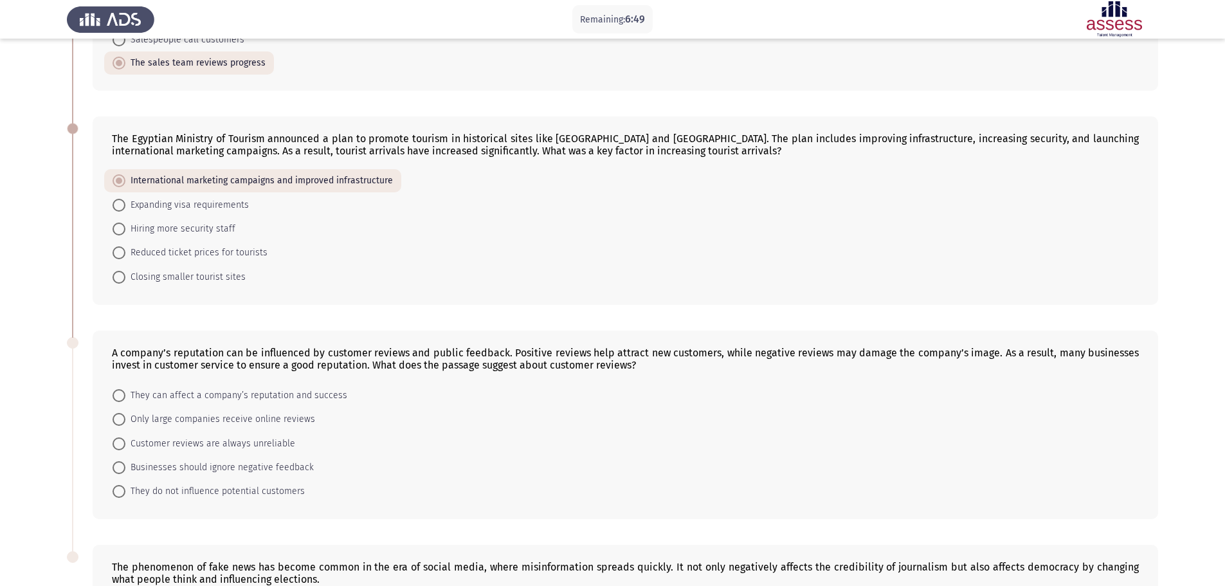
scroll to position [257, 0]
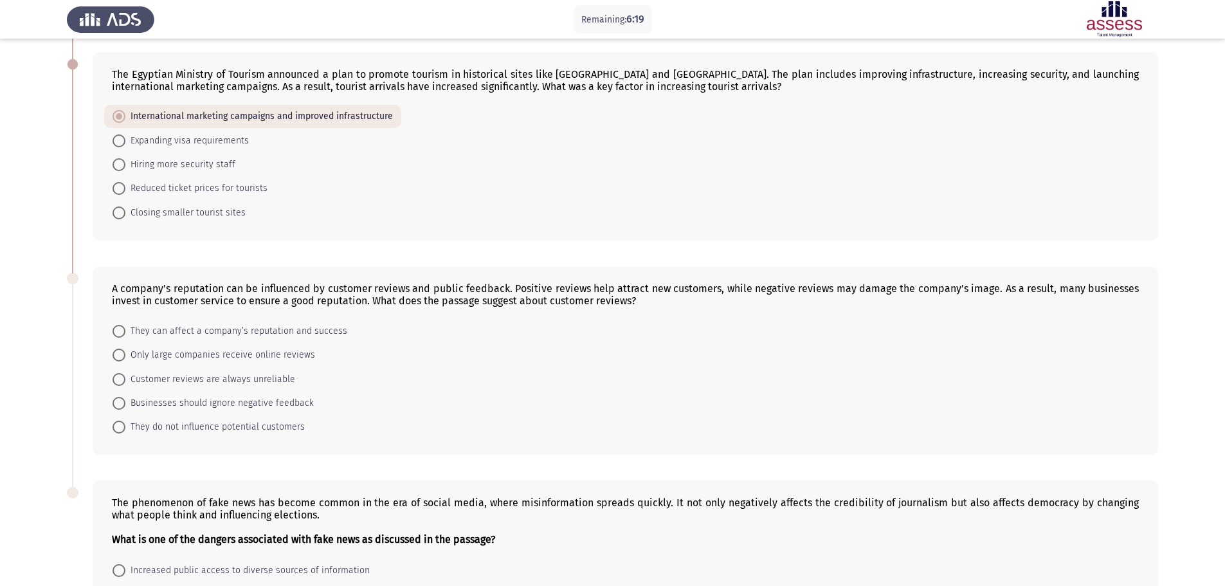
click at [232, 384] on span "Customer reviews are always unreliable" at bounding box center [210, 379] width 170 height 15
click at [125, 384] on input "Customer reviews are always unreliable" at bounding box center [119, 379] width 13 height 13
radio input "true"
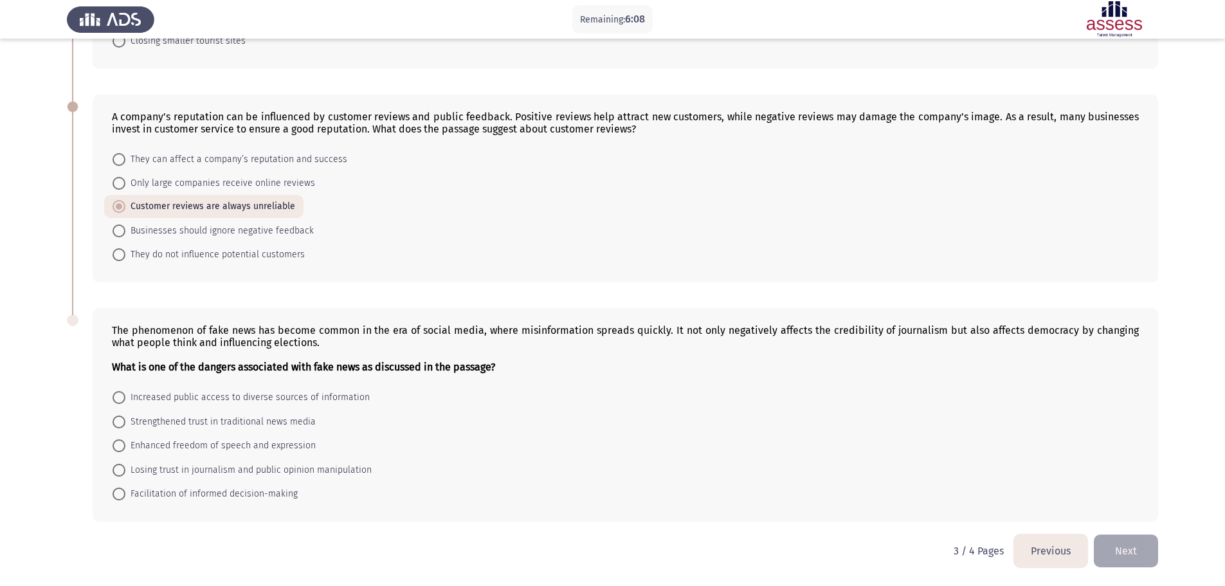
scroll to position [365, 0]
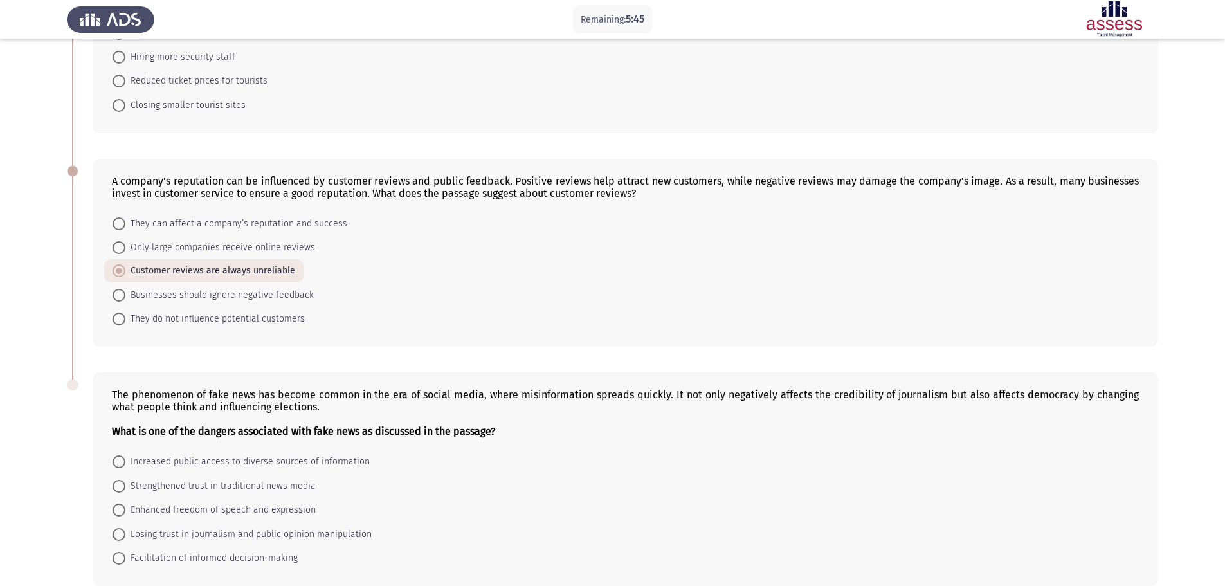
click at [286, 220] on span "They can affect a company’s reputation and success" at bounding box center [236, 223] width 222 height 15
click at [125, 220] on input "They can affect a company’s reputation and success" at bounding box center [119, 223] width 13 height 13
radio input "true"
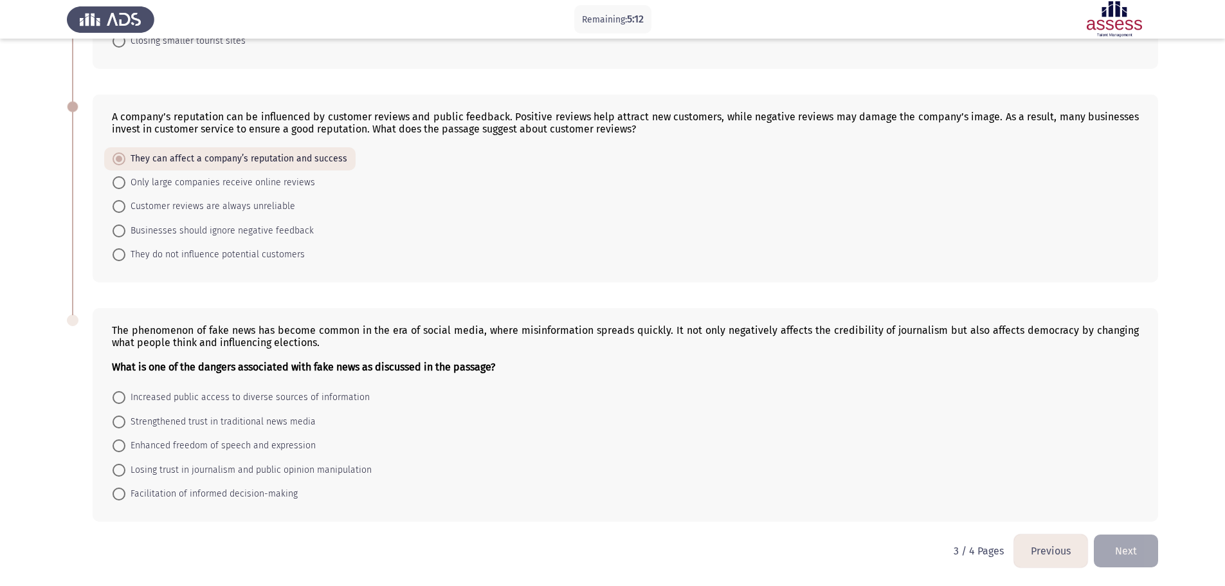
click at [338, 475] on span "Losing trust in journalism and public opinion manipulation" at bounding box center [248, 470] width 246 height 15
click at [125, 475] on input "Losing trust in journalism and public opinion manipulation" at bounding box center [119, 470] width 13 height 13
radio input "true"
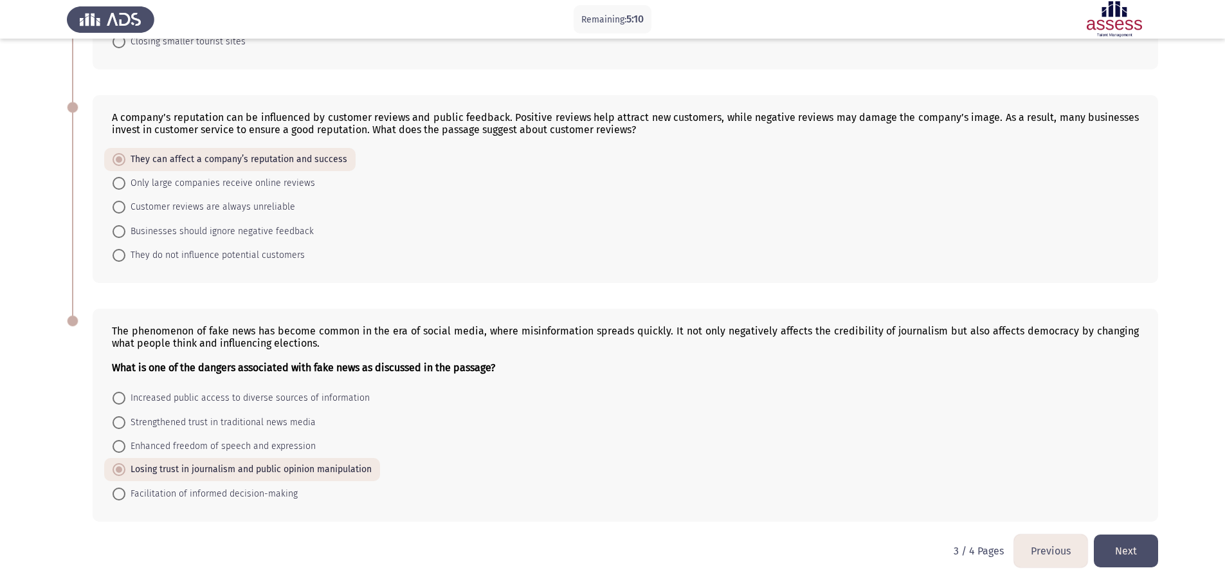
click at [1148, 553] on button "Next" at bounding box center [1126, 551] width 64 height 33
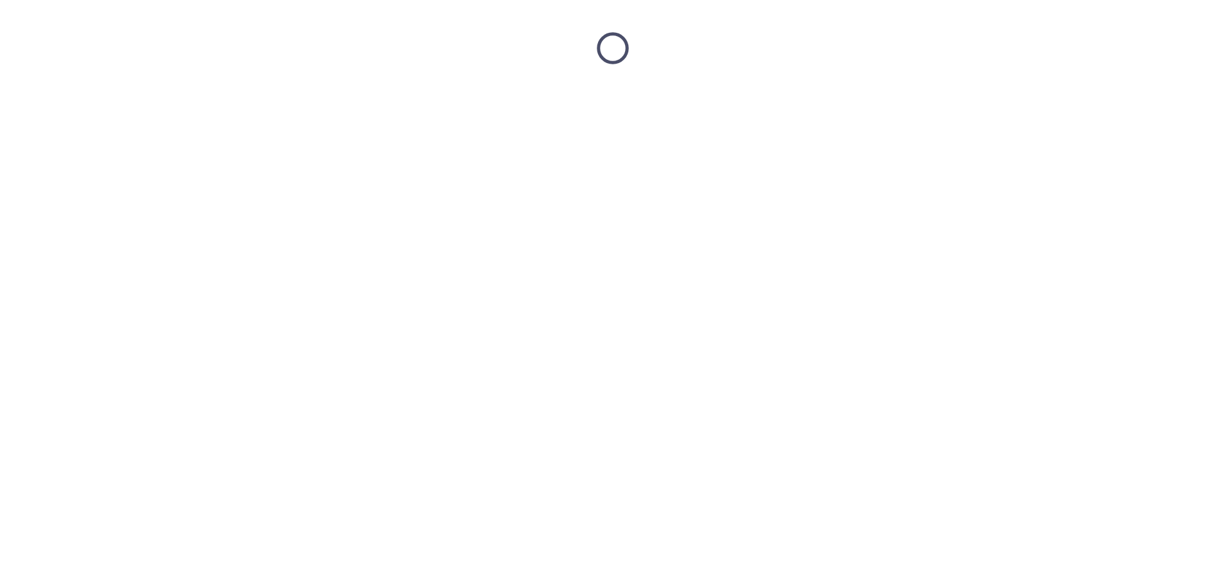
scroll to position [0, 0]
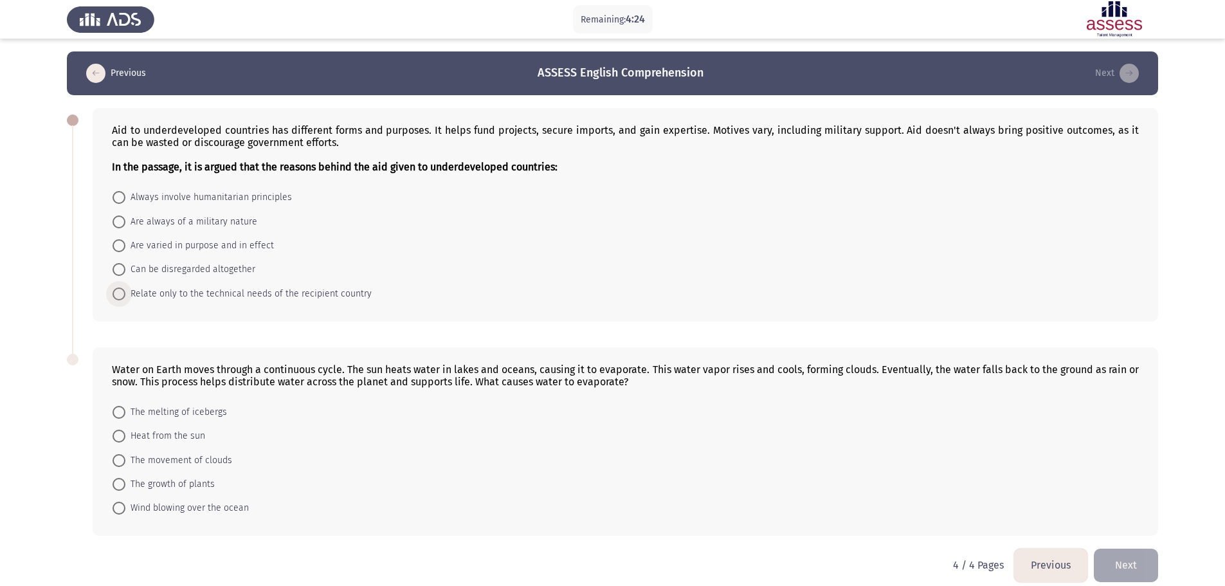
click at [336, 292] on span "Relate only to the technical needs of the recipient country" at bounding box center [248, 293] width 246 height 15
click at [125, 292] on input "Relate only to the technical needs of the recipient country" at bounding box center [119, 294] width 13 height 13
radio input "true"
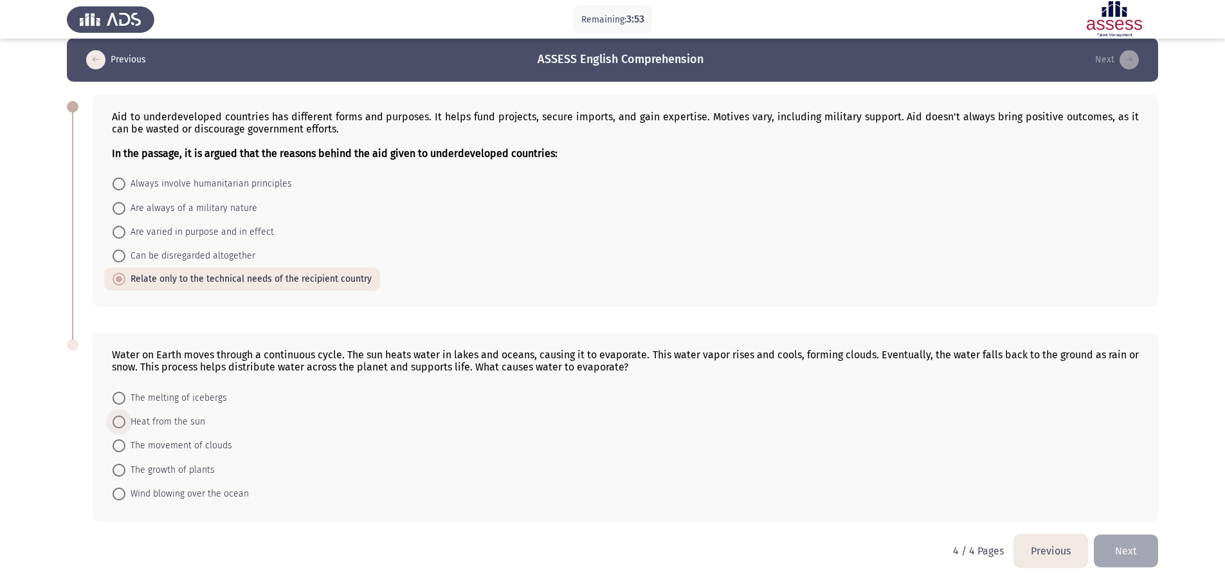
click at [188, 423] on span "Heat from the sun" at bounding box center [165, 421] width 80 height 15
click at [125, 423] on input "Heat from the sun" at bounding box center [119, 422] width 13 height 13
radio input "true"
click at [1049, 544] on button "Previous" at bounding box center [1050, 551] width 73 height 33
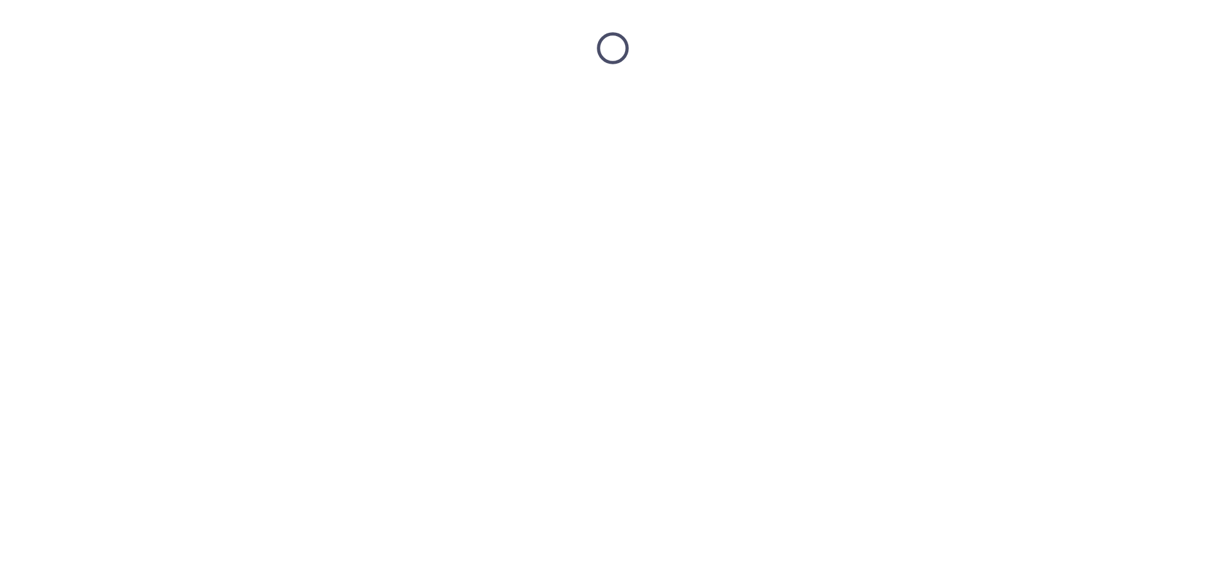
scroll to position [0, 0]
click at [1049, 96] on html at bounding box center [617, 48] width 1235 height 96
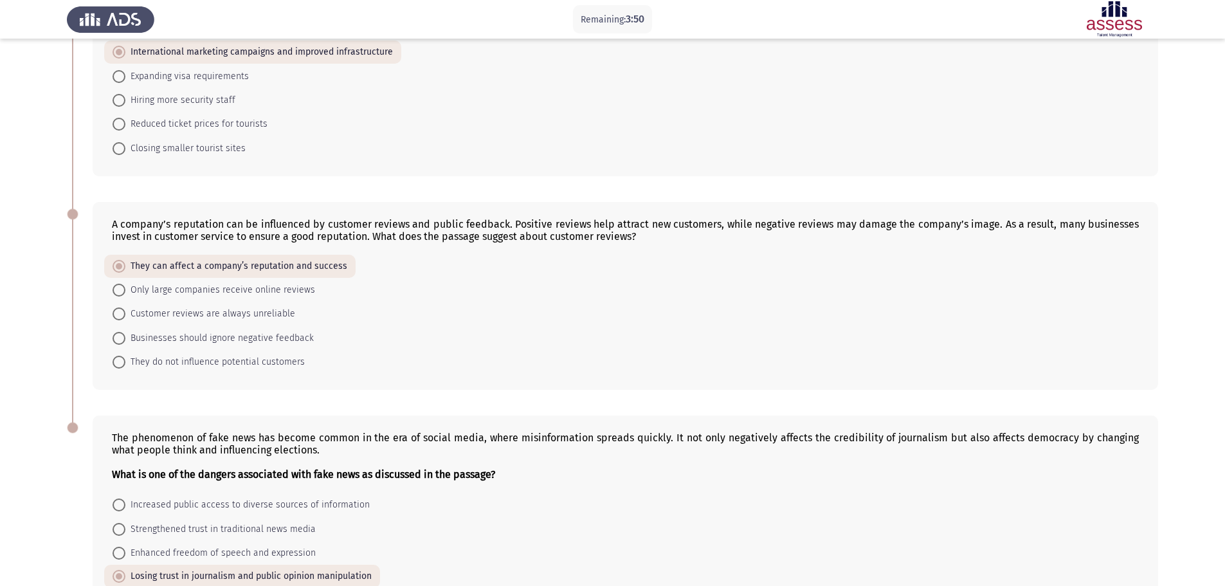
scroll to position [428, 0]
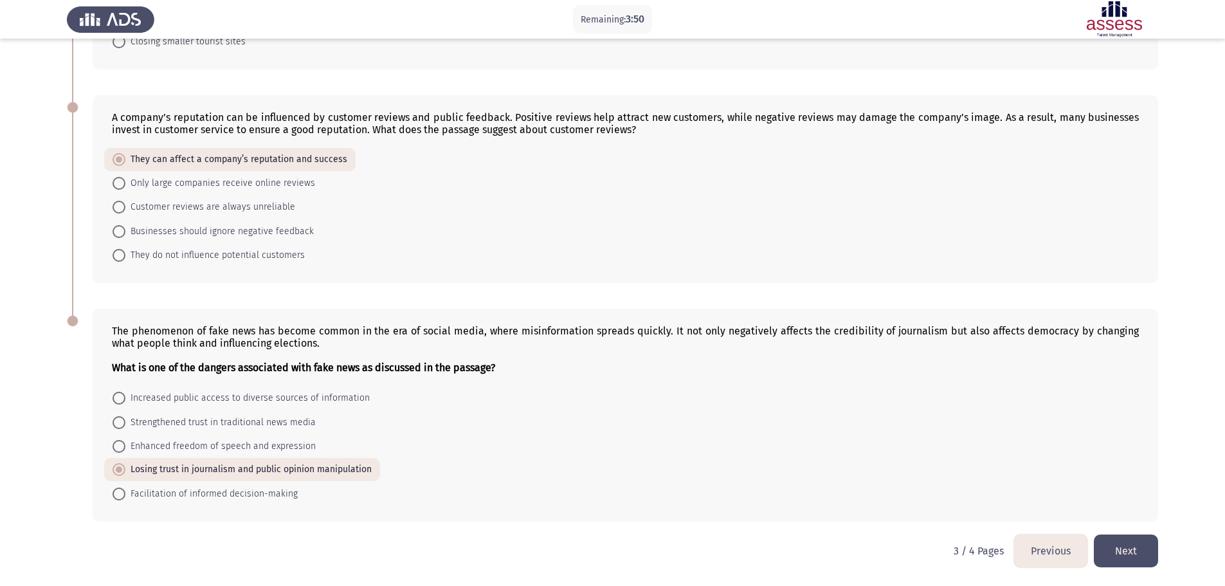
click at [1049, 549] on button "Previous" at bounding box center [1050, 551] width 73 height 33
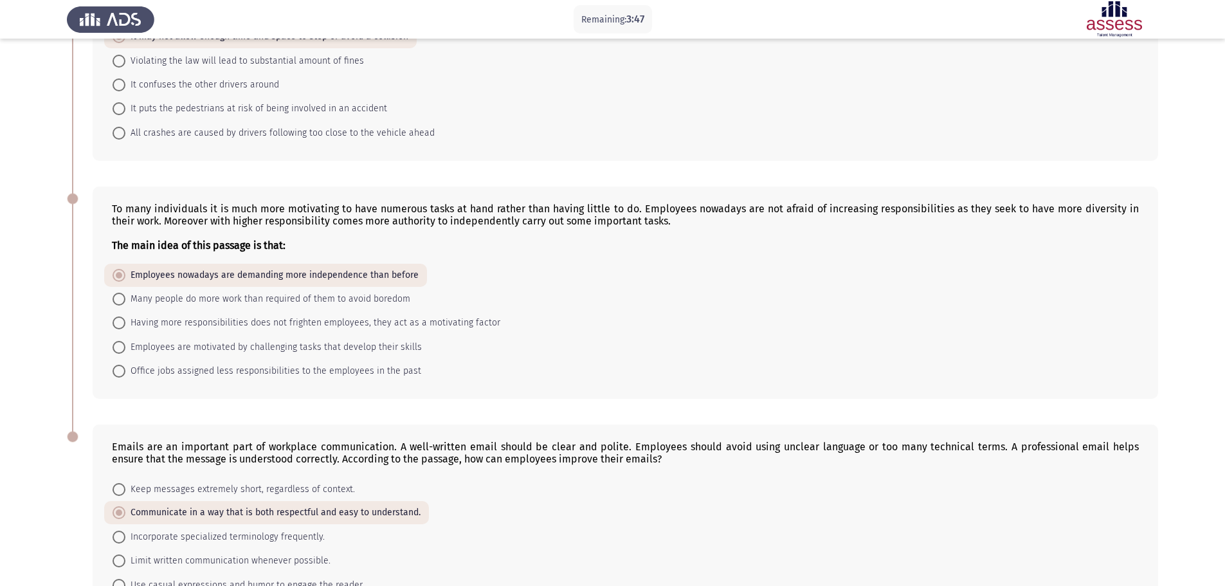
scroll to position [477, 0]
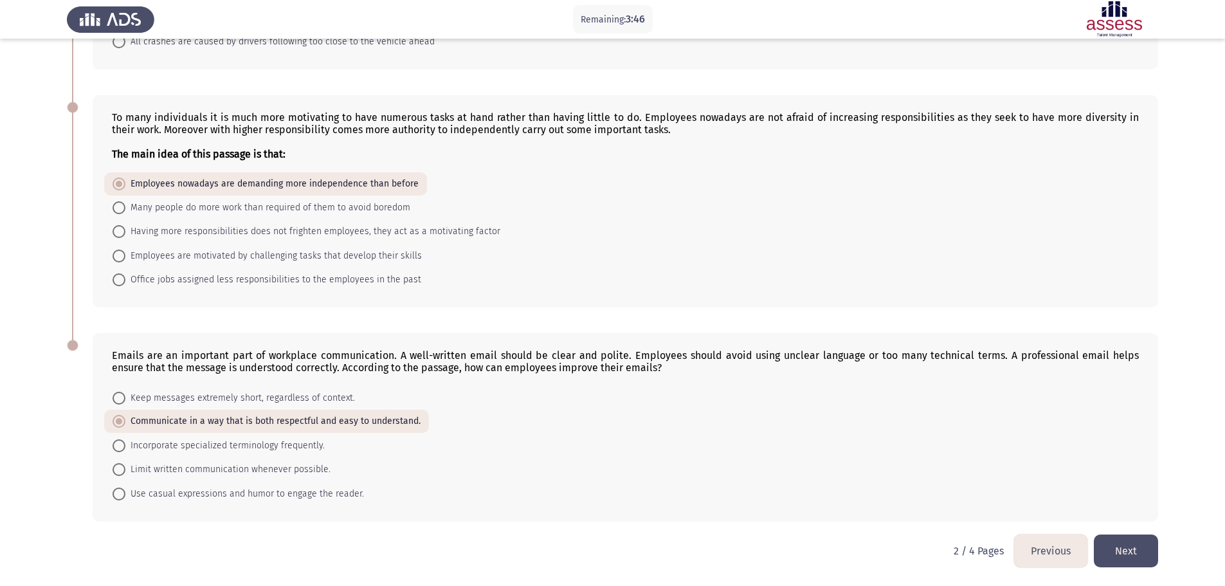
drag, startPoint x: 1067, startPoint y: 557, endPoint x: 1029, endPoint y: 538, distance: 42.6
click at [1067, 557] on button "Previous" at bounding box center [1050, 551] width 73 height 33
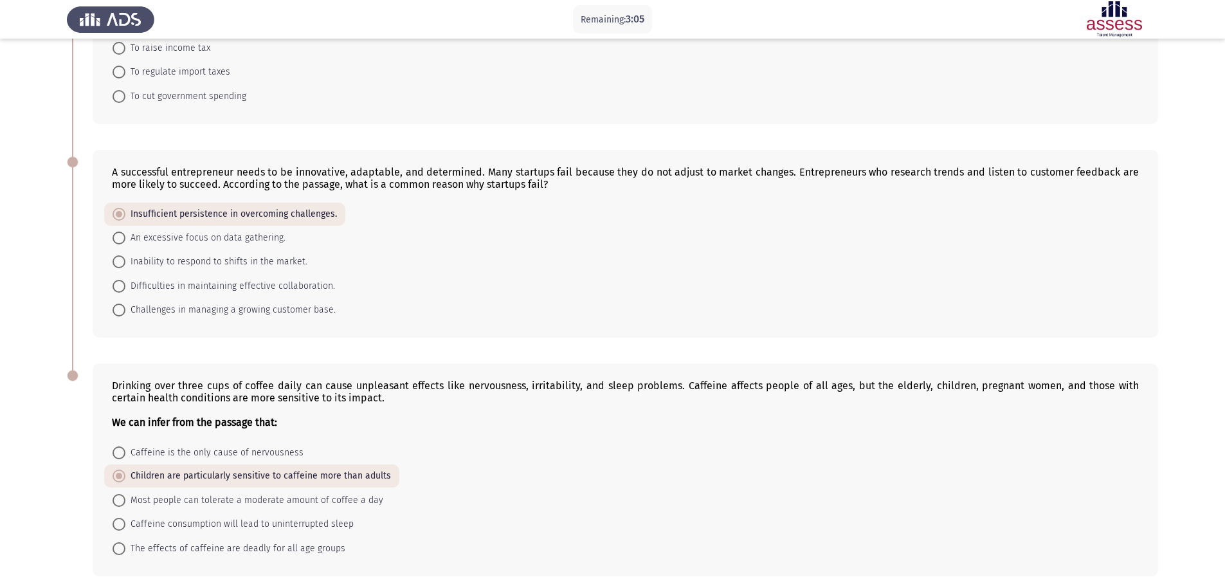
scroll to position [441, 0]
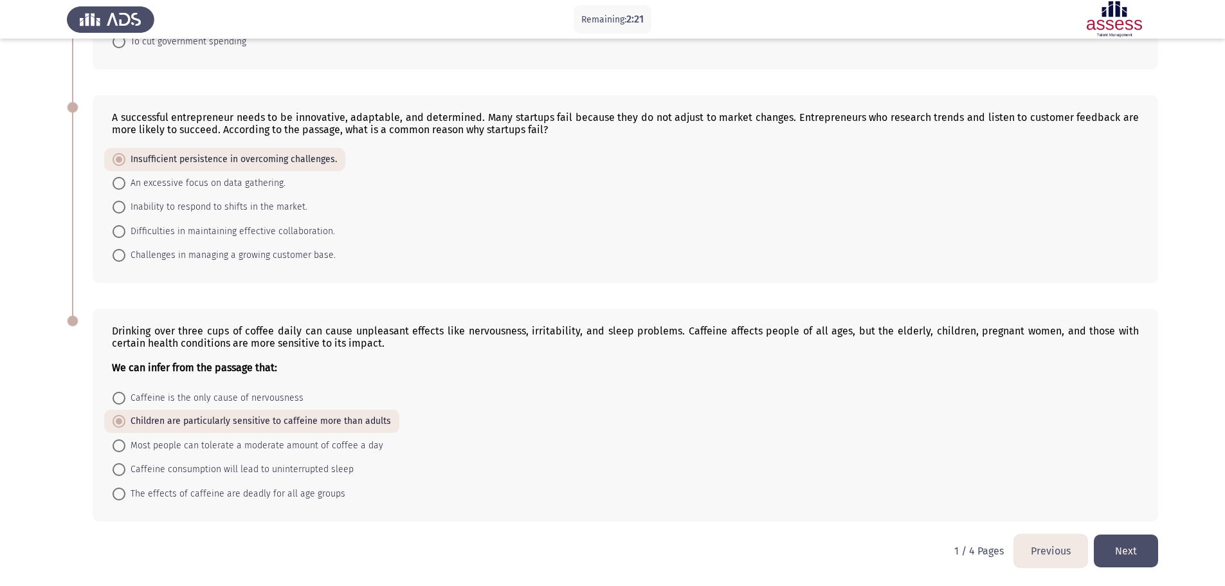
click at [194, 210] on span "Inability to respond to shifts in the market." at bounding box center [216, 206] width 182 height 15
click at [125, 210] on input "Inability to respond to shifts in the market." at bounding box center [119, 207] width 13 height 13
radio input "true"
click at [1135, 553] on button "Next" at bounding box center [1126, 551] width 64 height 33
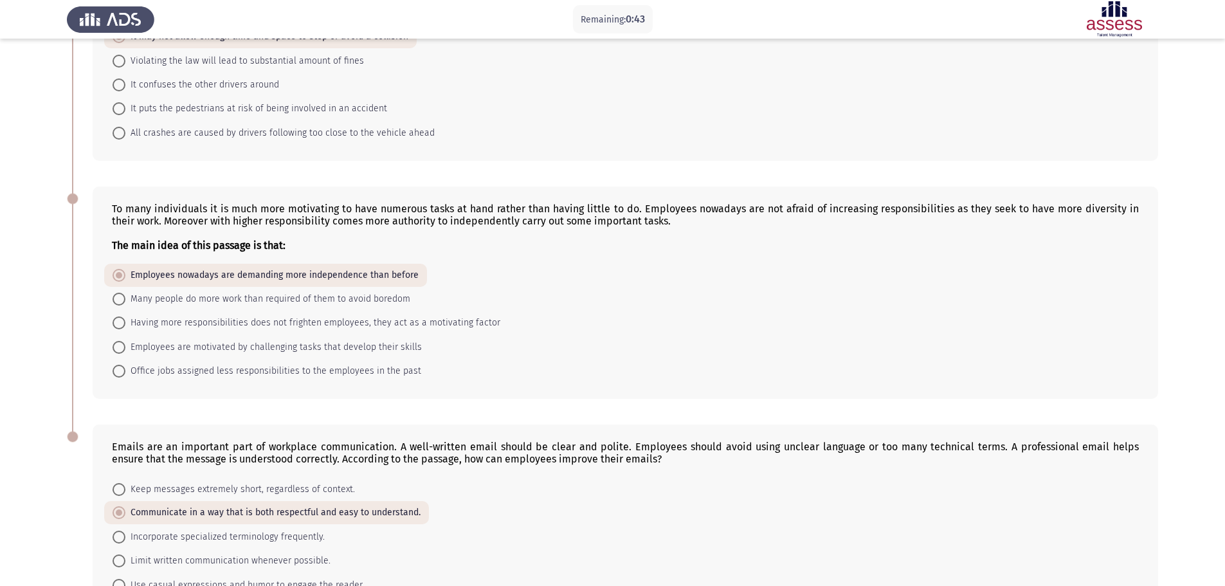
scroll to position [450, 0]
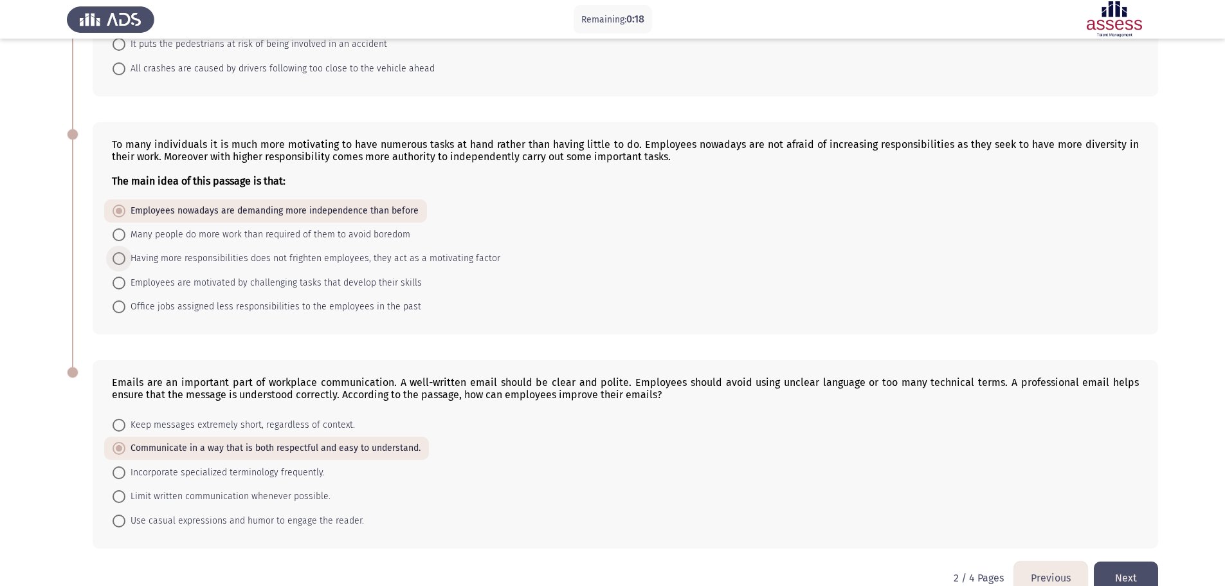
click at [374, 258] on span "Having more responsibilities does not frighten employees, they act as a motivat…" at bounding box center [312, 258] width 375 height 15
click at [125, 258] on input "Having more responsibilities does not frighten employees, they act as a motivat…" at bounding box center [119, 258] width 13 height 13
radio input "true"
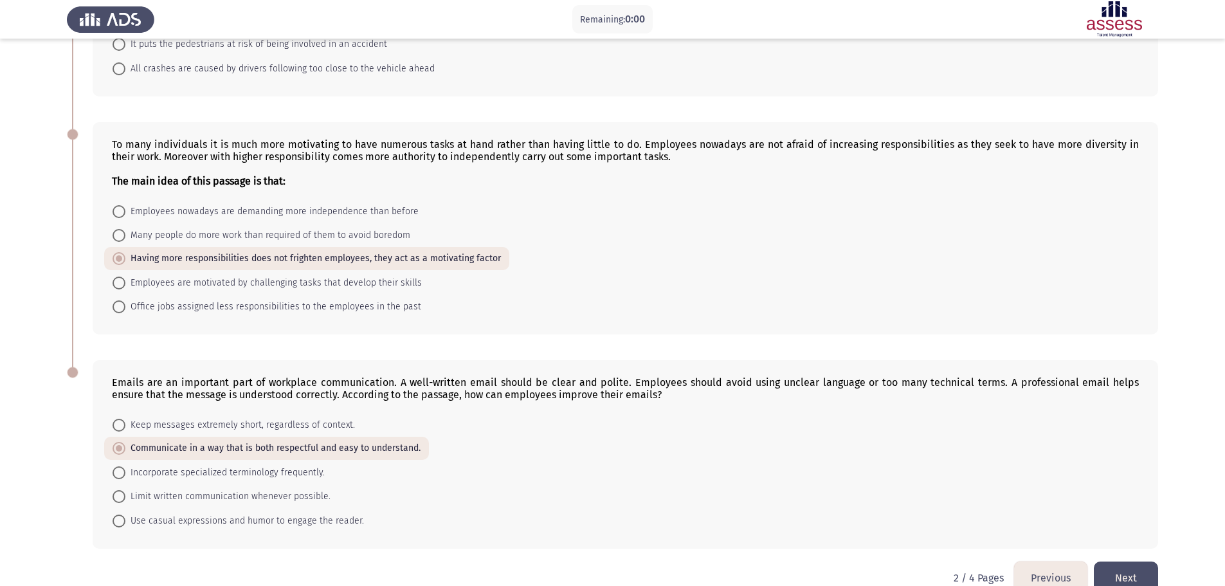
scroll to position [0, 0]
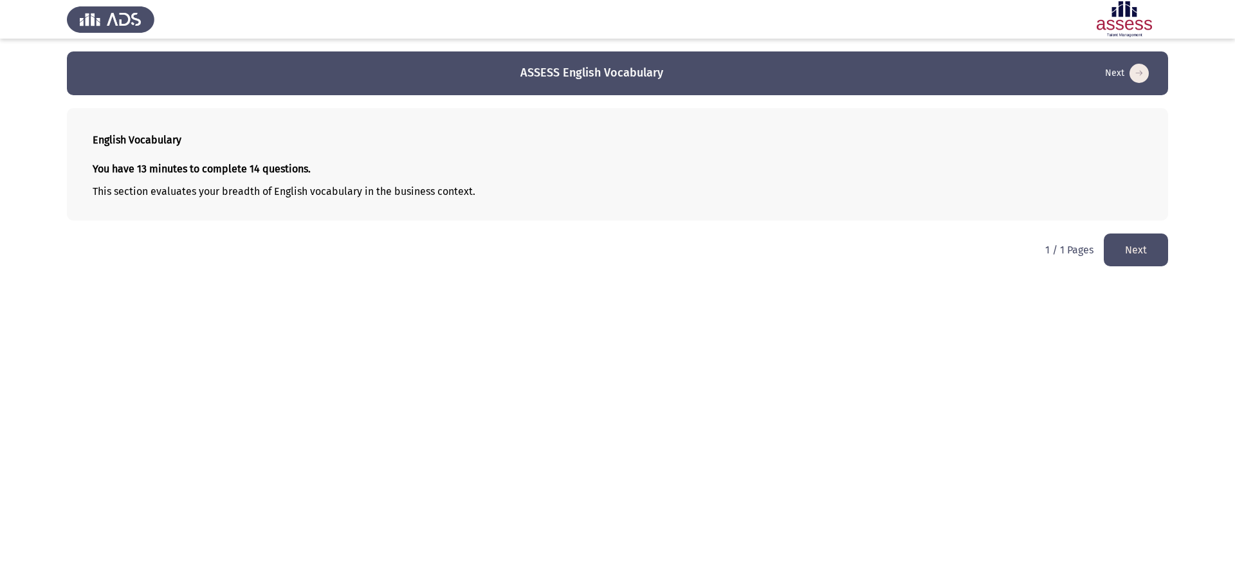
drag, startPoint x: 1146, startPoint y: 252, endPoint x: 1153, endPoint y: 317, distance: 64.7
click at [1144, 252] on button "Next" at bounding box center [1136, 250] width 64 height 33
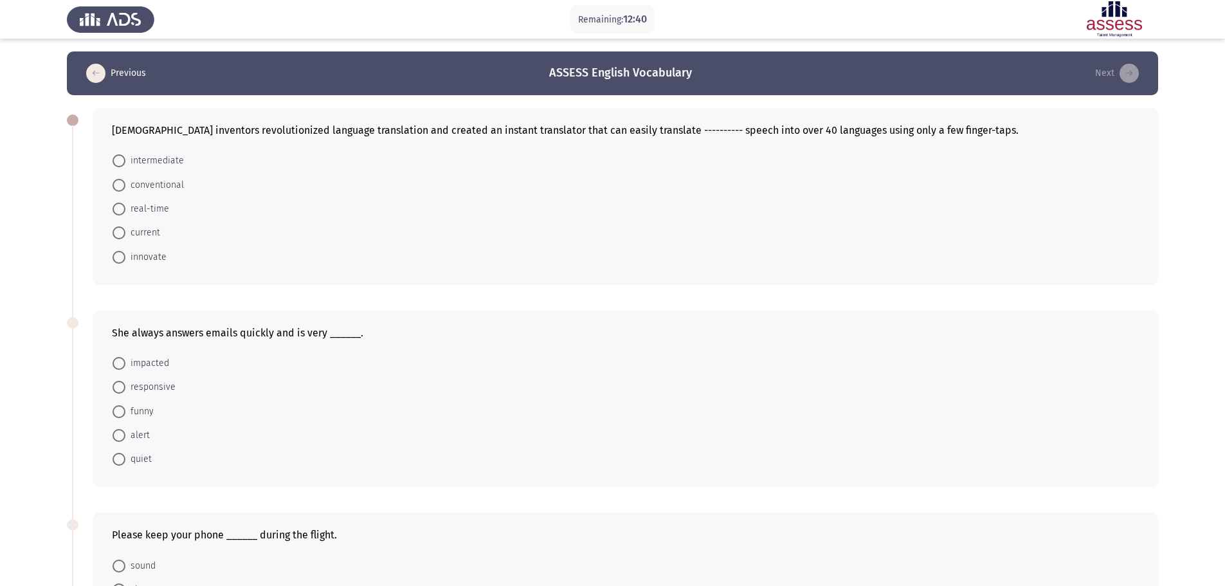
click at [147, 389] on span "responsive" at bounding box center [150, 387] width 50 height 15
click at [125, 389] on input "responsive" at bounding box center [119, 387] width 13 height 13
radio input "true"
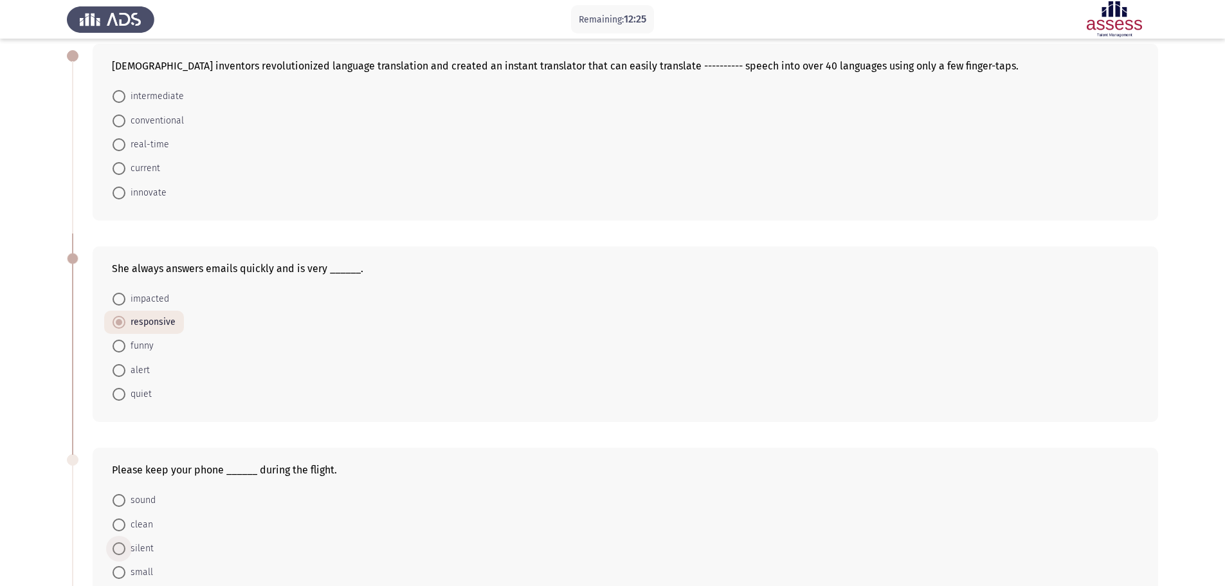
drag, startPoint x: 130, startPoint y: 547, endPoint x: 184, endPoint y: 526, distance: 57.8
click at [131, 547] on span "silent" at bounding box center [139, 548] width 28 height 15
click at [125, 547] on input "silent" at bounding box center [119, 548] width 13 height 13
radio input "true"
drag, startPoint x: 149, startPoint y: 143, endPoint x: 164, endPoint y: 142, distance: 15.5
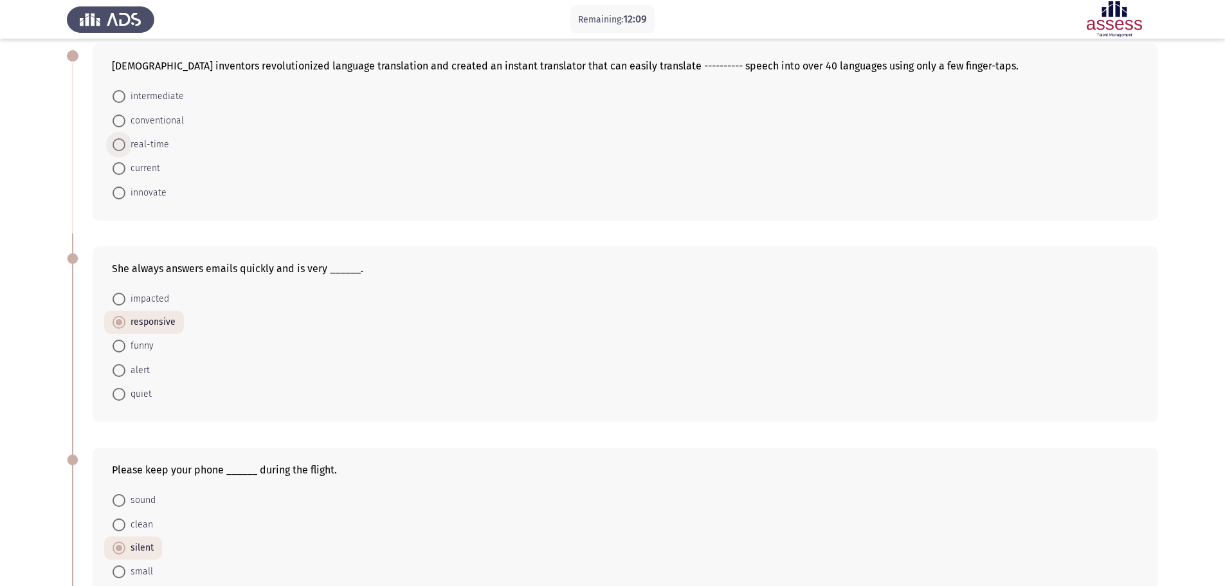
click at [148, 143] on span "real-time" at bounding box center [147, 144] width 44 height 15
click at [125, 143] on input "real-time" at bounding box center [119, 144] width 13 height 13
radio input "true"
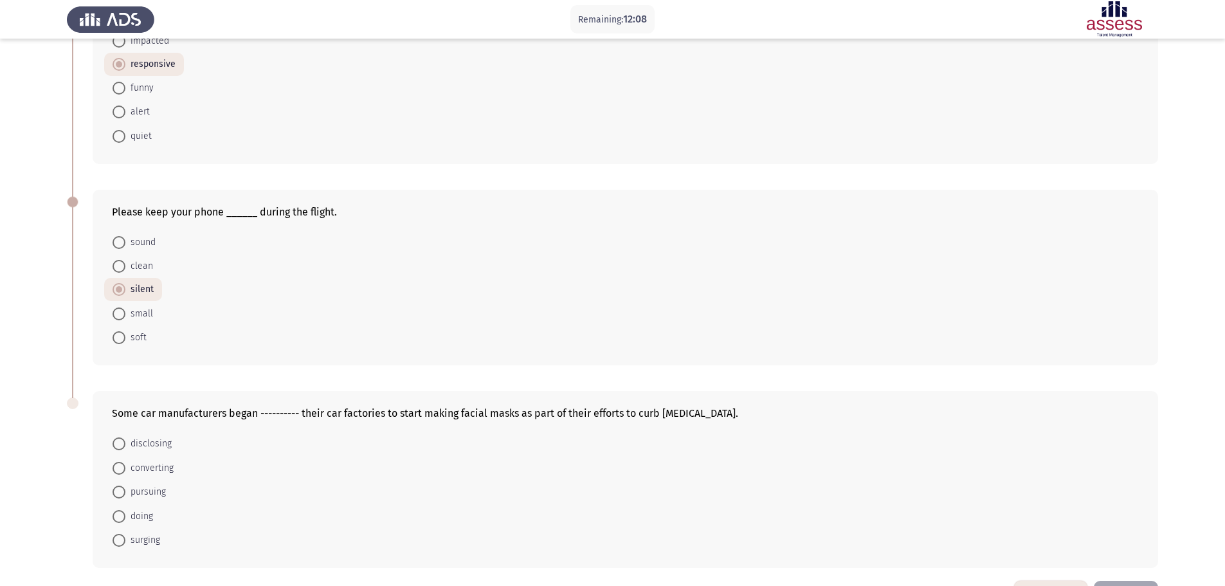
scroll to position [368, 0]
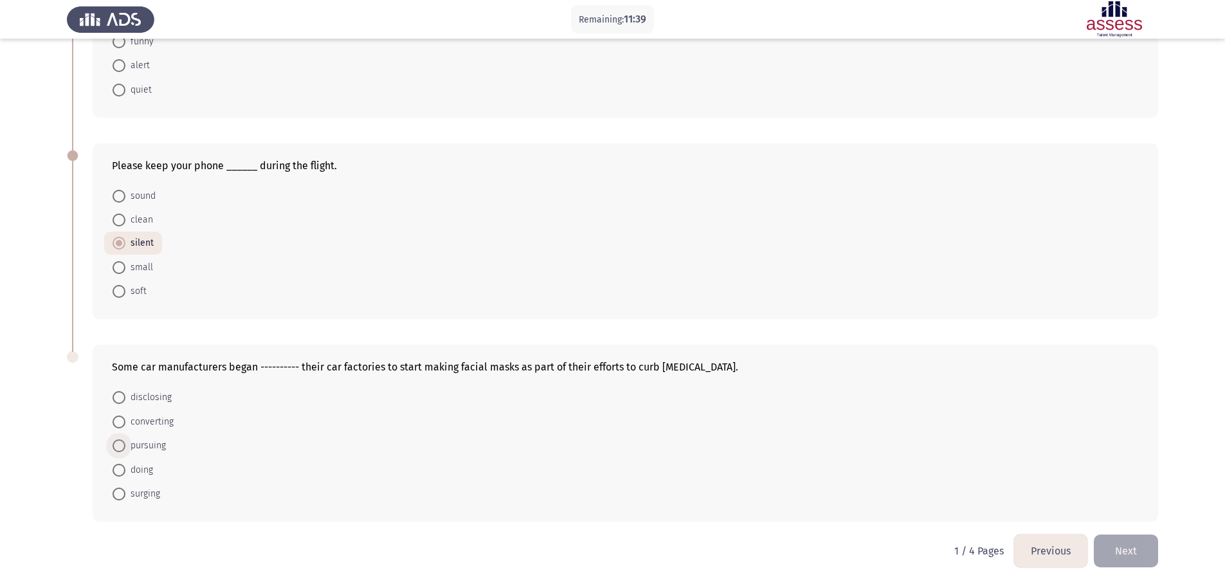
click at [162, 445] on span "pursuing" at bounding box center [145, 445] width 41 height 15
click at [125, 445] on input "pursuing" at bounding box center [119, 445] width 13 height 13
radio input "true"
click at [1129, 558] on button "Next" at bounding box center [1126, 551] width 64 height 33
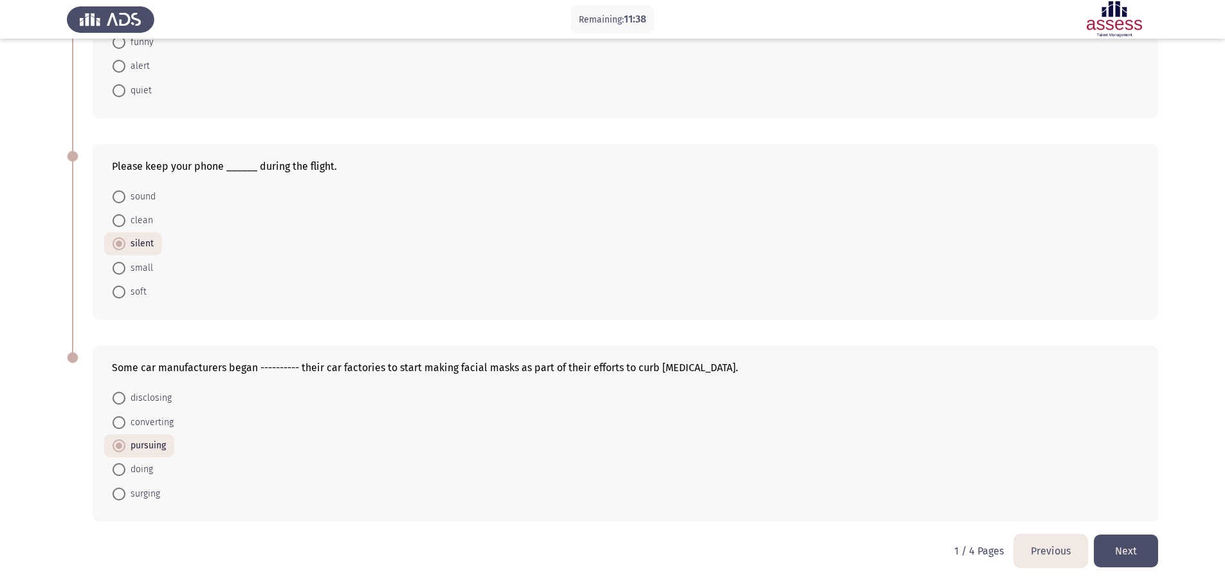
scroll to position [0, 0]
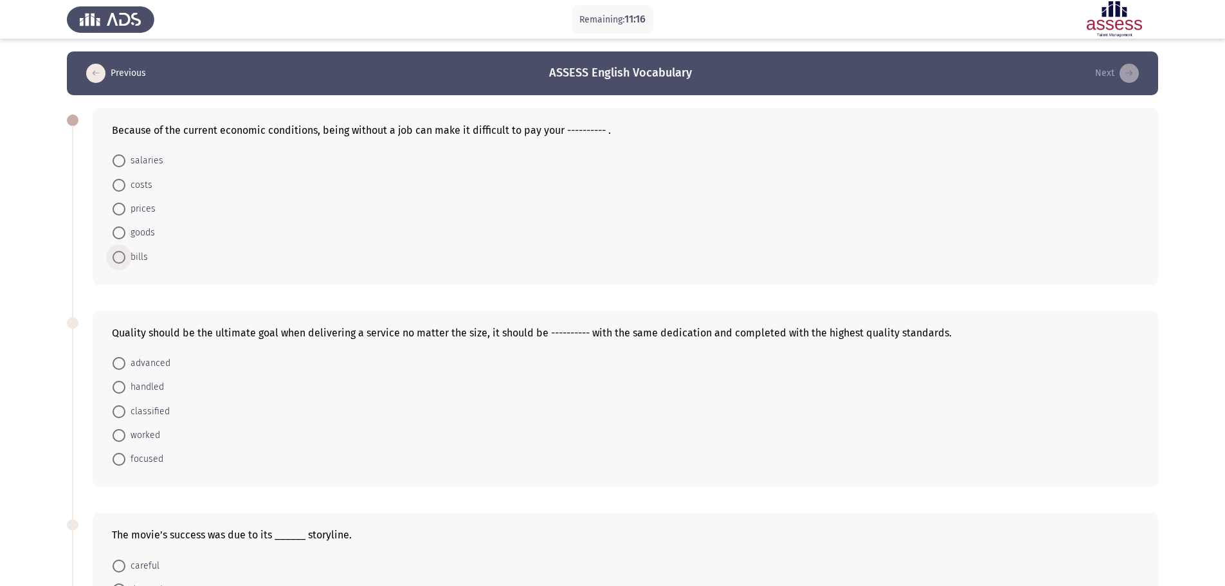
drag, startPoint x: 140, startPoint y: 256, endPoint x: 184, endPoint y: 252, distance: 43.9
click at [140, 256] on span "bills" at bounding box center [136, 257] width 23 height 15
click at [125, 256] on input "bills" at bounding box center [119, 257] width 13 height 13
radio input "true"
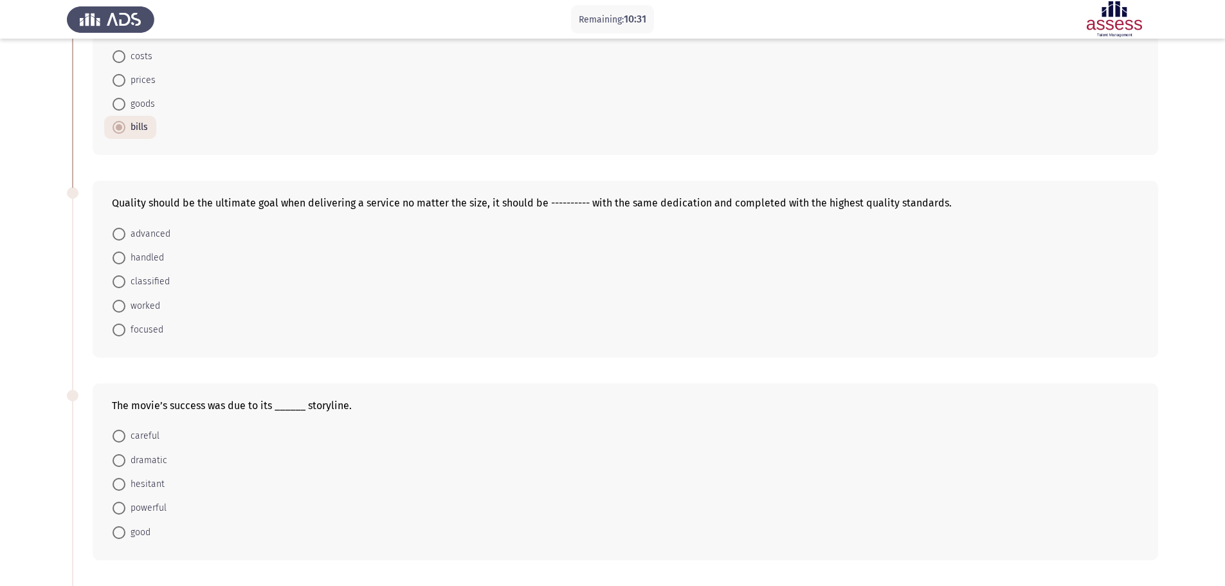
scroll to position [193, 0]
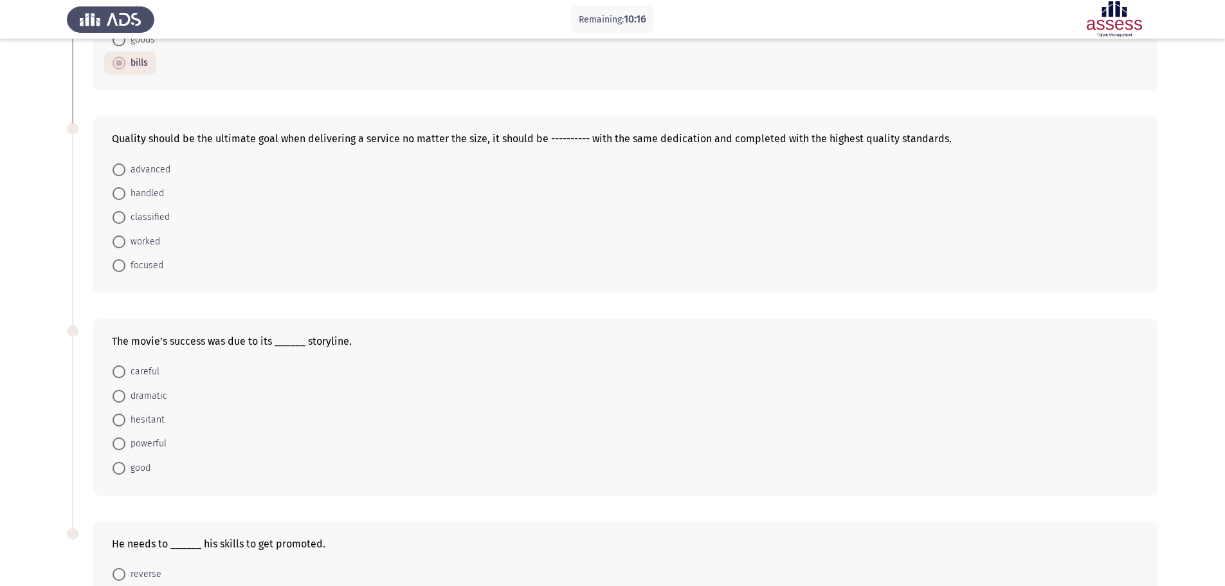
click at [156, 399] on span "dramatic" at bounding box center [146, 396] width 42 height 15
click at [125, 399] on input "dramatic" at bounding box center [119, 396] width 13 height 13
radio input "true"
click at [147, 189] on span "handled" at bounding box center [144, 193] width 39 height 15
click at [125, 189] on input "handled" at bounding box center [119, 193] width 13 height 13
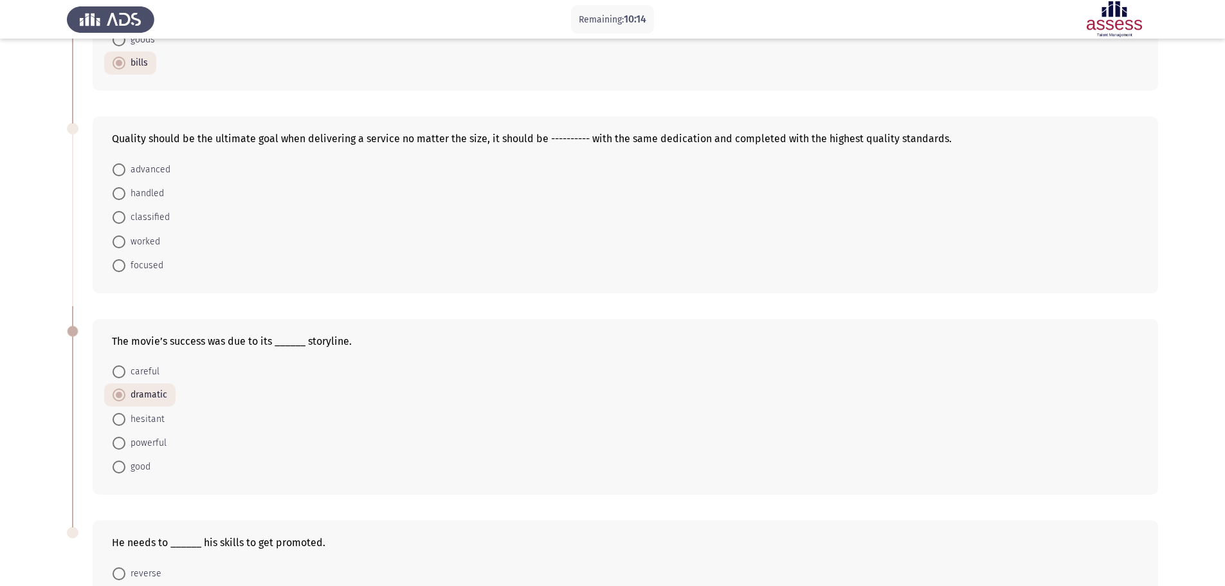
radio input "true"
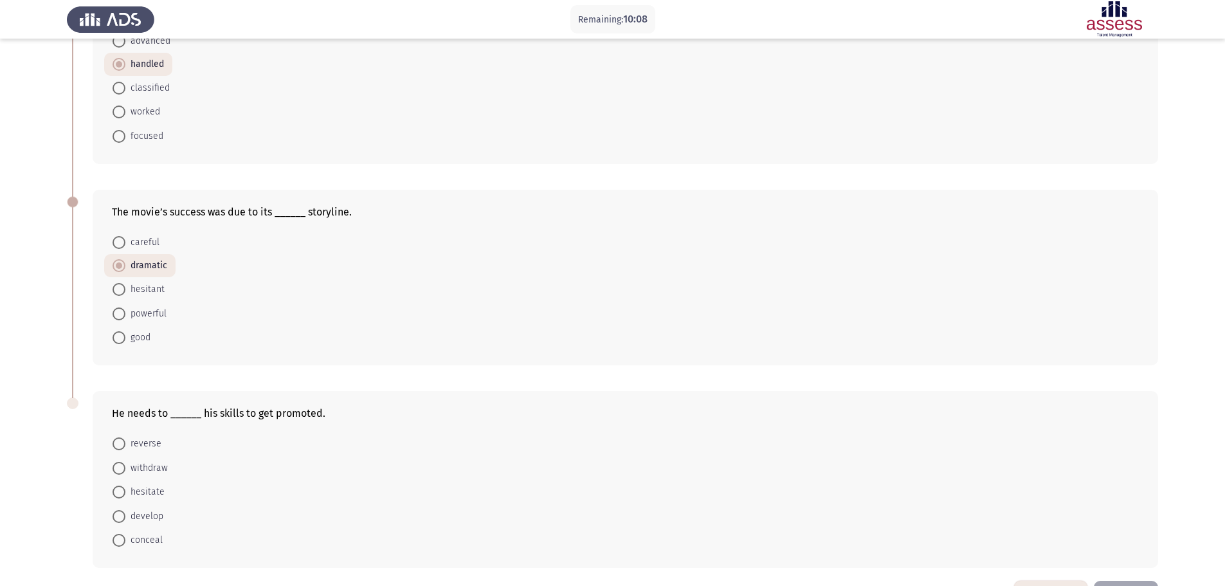
scroll to position [368, 0]
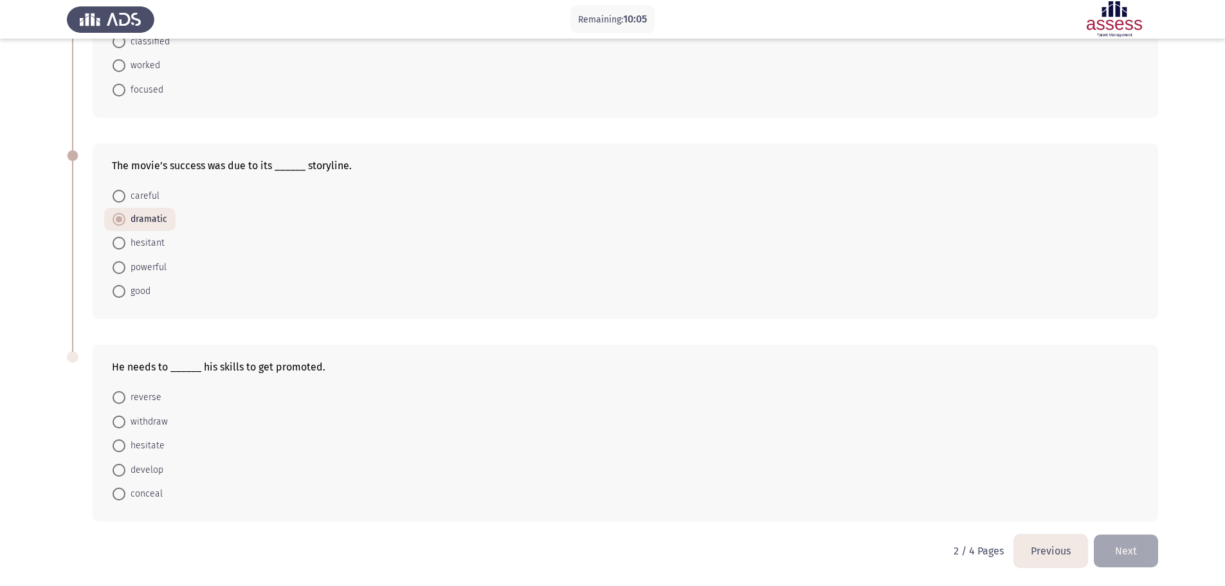
click at [138, 472] on span "develop" at bounding box center [144, 470] width 38 height 15
click at [125, 472] on input "develop" at bounding box center [119, 470] width 13 height 13
radio input "true"
click at [1144, 557] on button "Next" at bounding box center [1126, 551] width 64 height 33
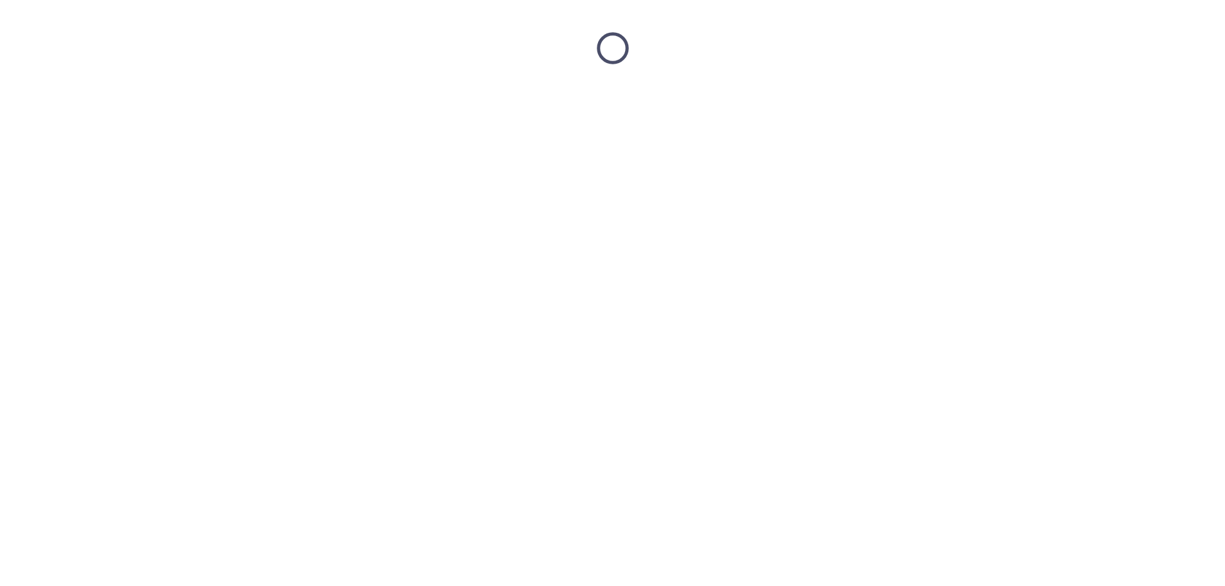
scroll to position [0, 0]
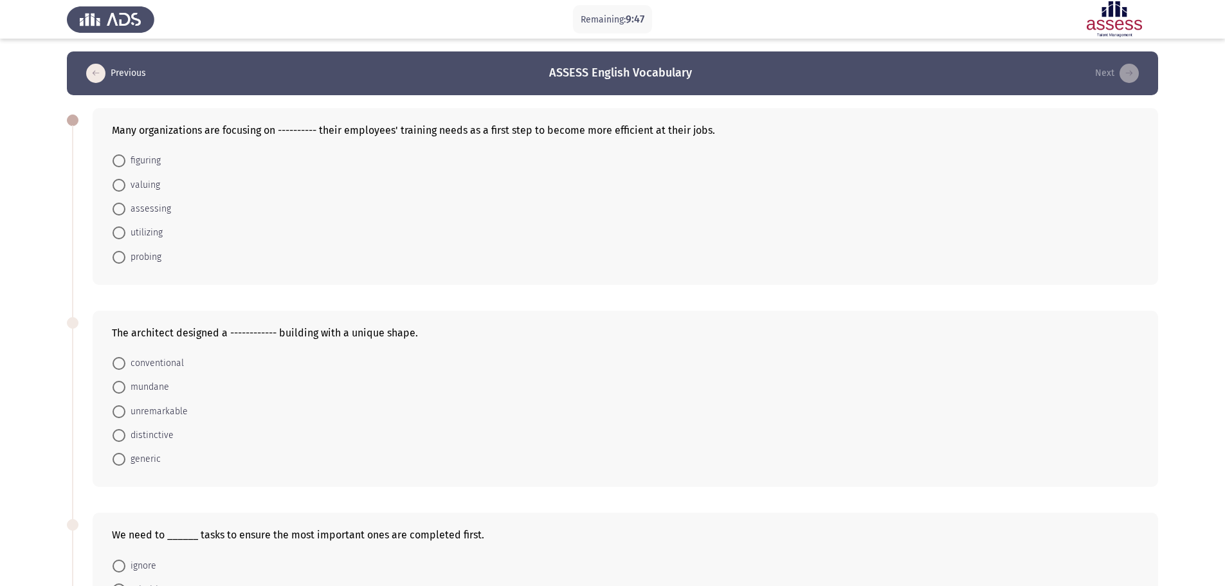
click at [138, 436] on span "distinctive" at bounding box center [149, 435] width 48 height 15
click at [125, 436] on input "distinctive" at bounding box center [119, 435] width 13 height 13
radio input "true"
click at [156, 206] on span "assessing" at bounding box center [148, 208] width 46 height 15
click at [125, 206] on input "assessing" at bounding box center [119, 209] width 13 height 13
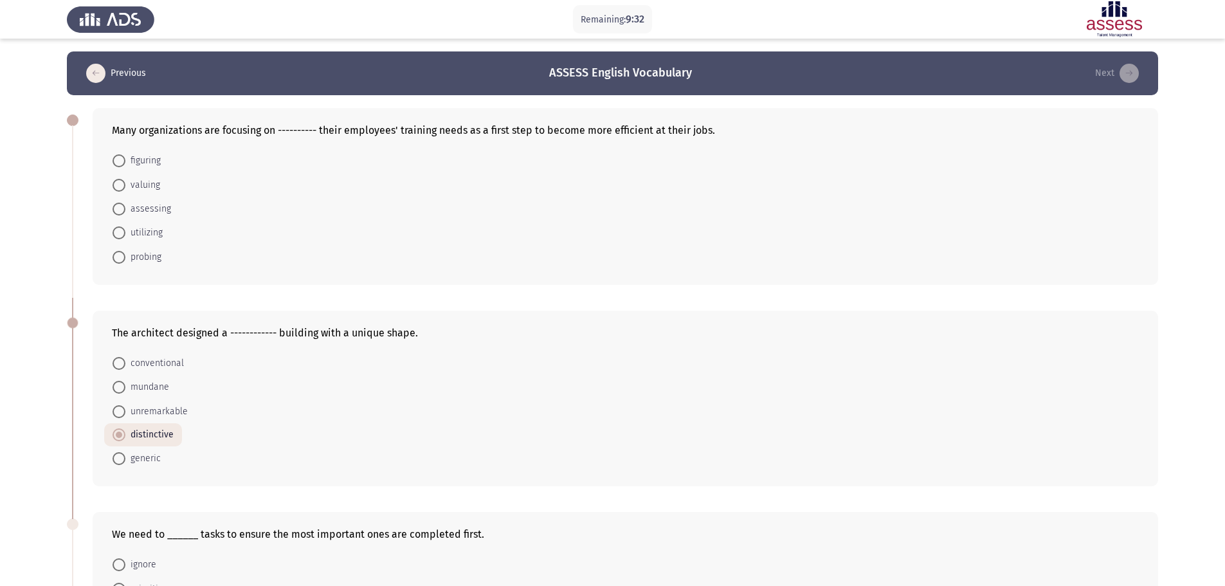
radio input "true"
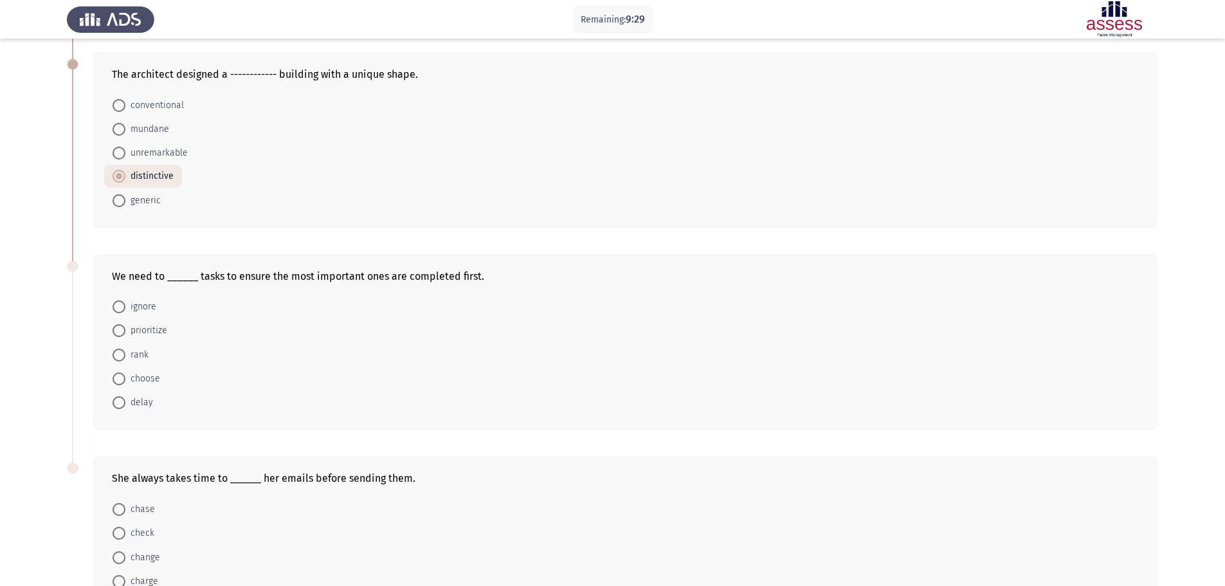
scroll to position [322, 0]
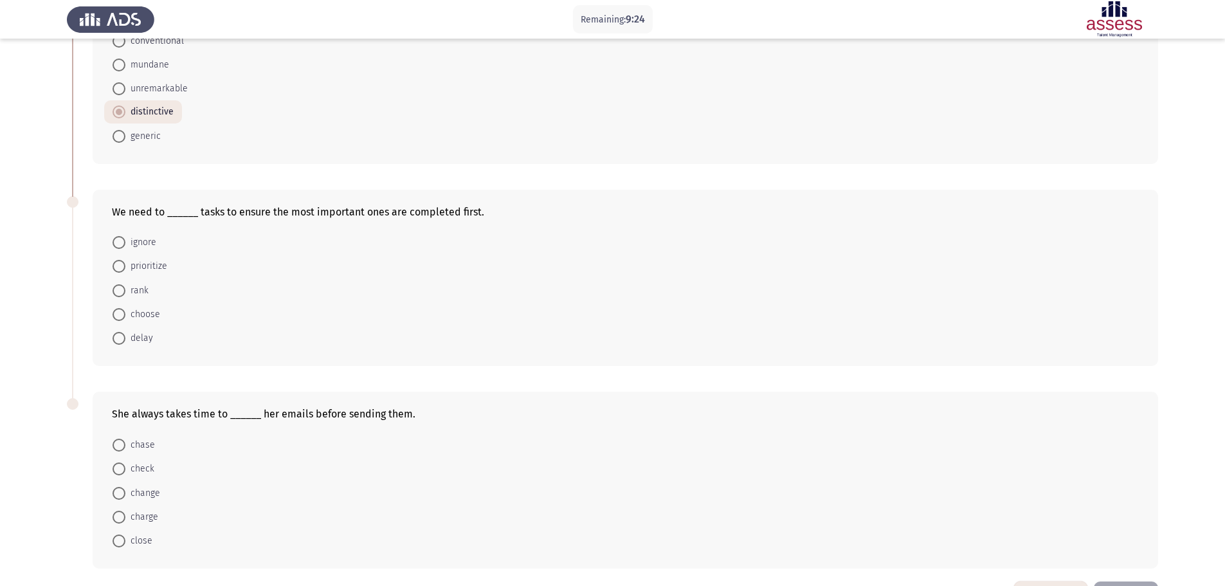
click at [160, 265] on span "prioritize" at bounding box center [146, 266] width 42 height 15
click at [125, 265] on input "prioritize" at bounding box center [119, 266] width 13 height 13
radio input "true"
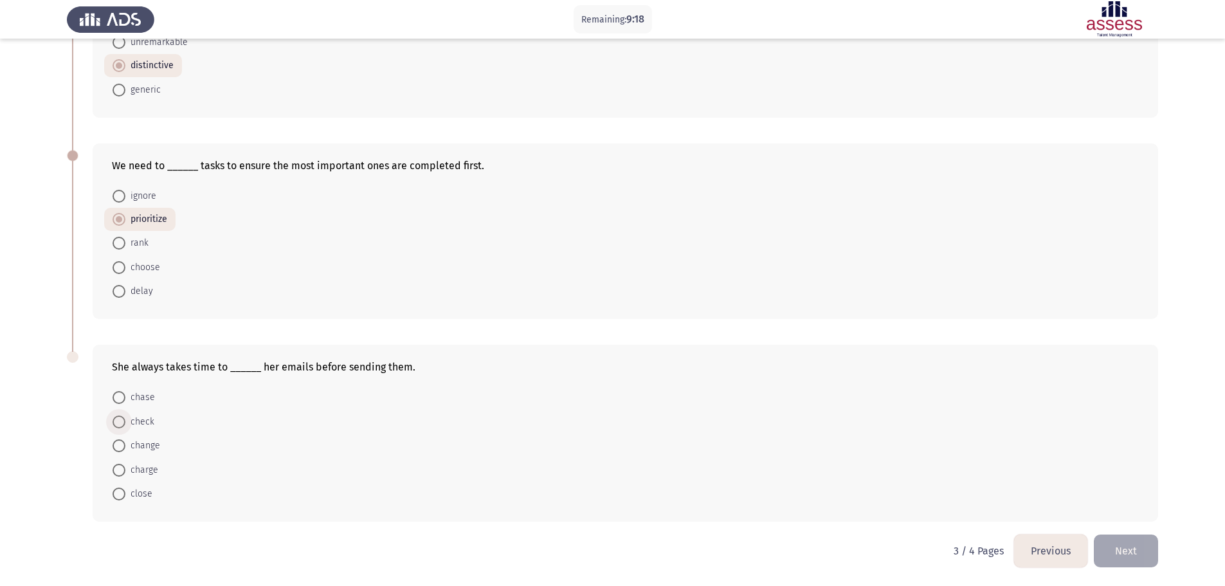
click at [140, 425] on span "check" at bounding box center [139, 421] width 29 height 15
click at [125, 425] on input "check" at bounding box center [119, 422] width 13 height 13
radio input "true"
click at [1140, 542] on button "Next" at bounding box center [1126, 551] width 64 height 33
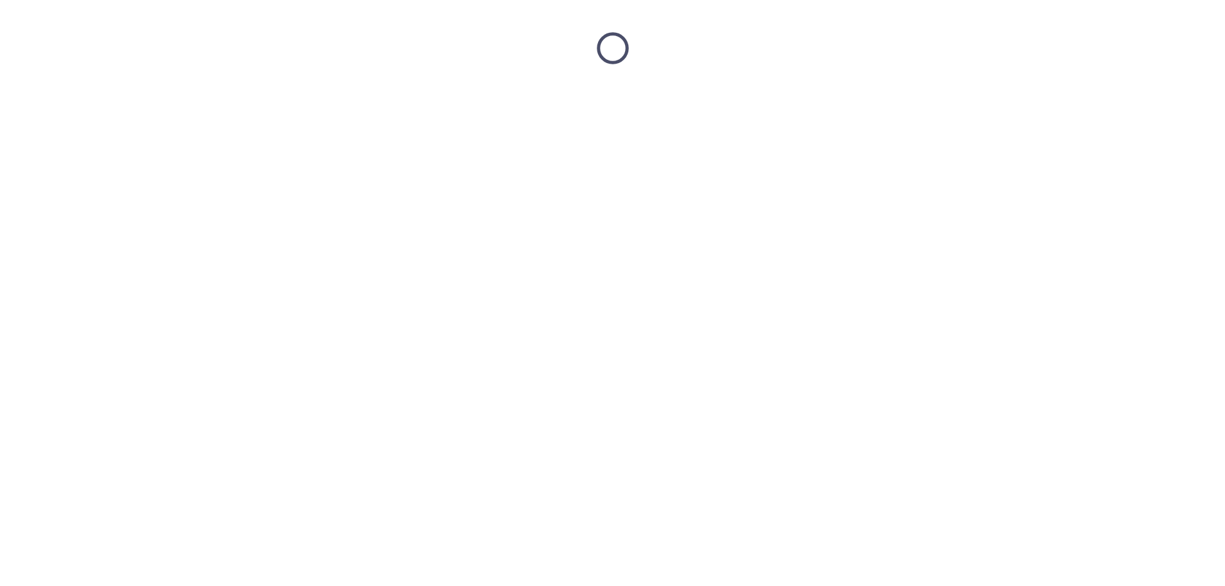
scroll to position [0, 0]
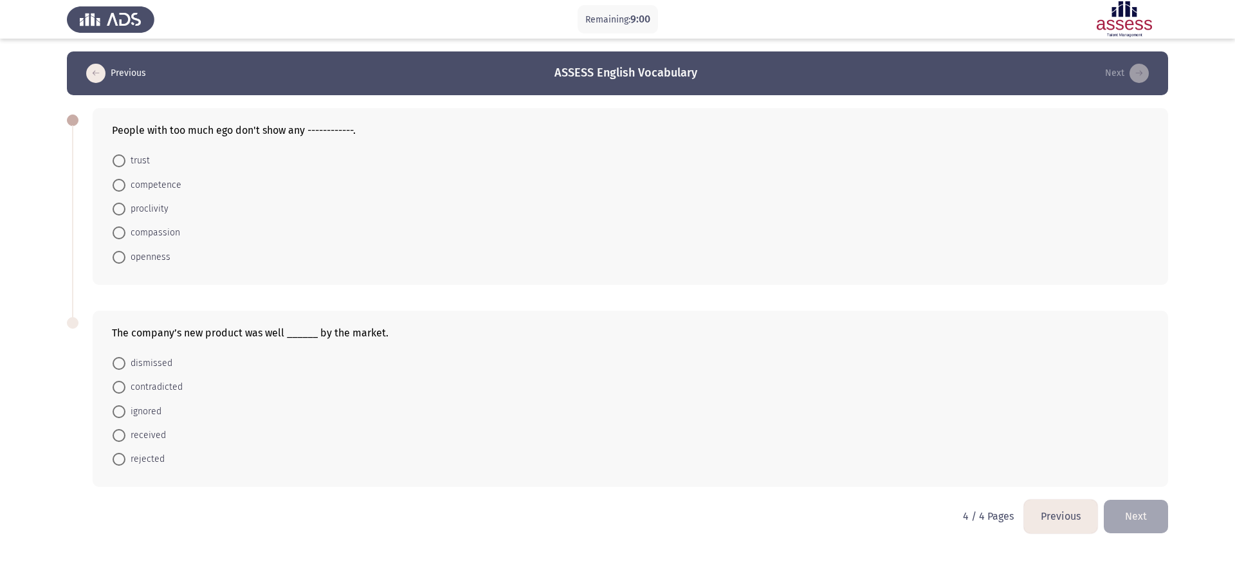
click at [170, 232] on span "compassion" at bounding box center [152, 232] width 55 height 15
click at [125, 232] on input "compassion" at bounding box center [119, 232] width 13 height 13
radio input "true"
click at [155, 432] on span "received" at bounding box center [145, 434] width 41 height 15
click at [125, 432] on input "received" at bounding box center [119, 434] width 13 height 13
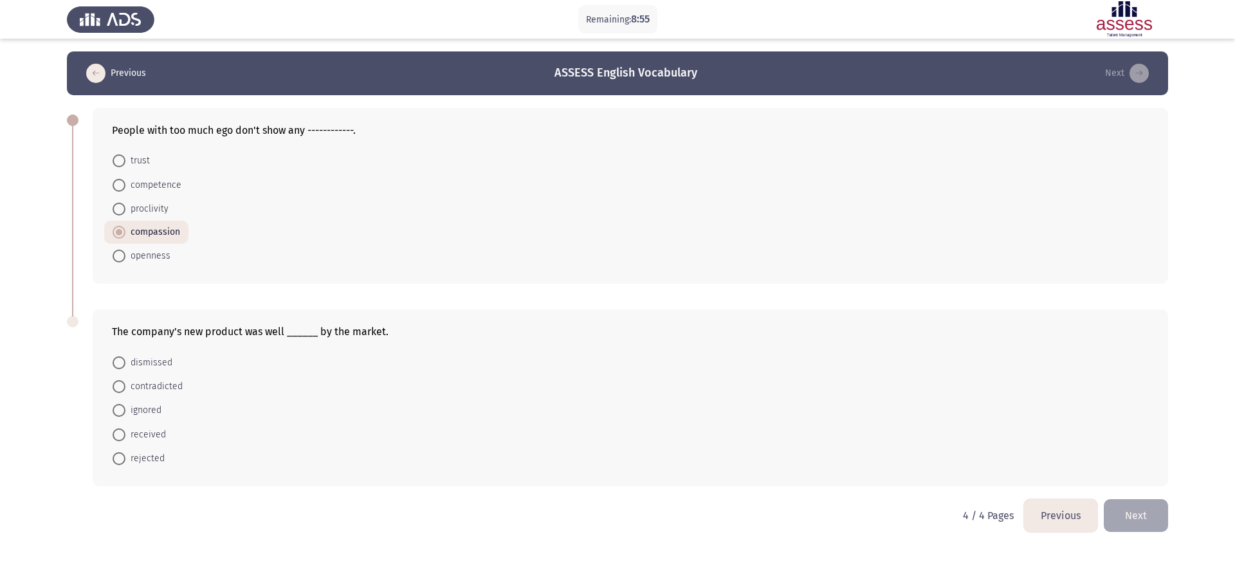
radio input "true"
click at [1052, 518] on button "Previous" at bounding box center [1060, 515] width 73 height 33
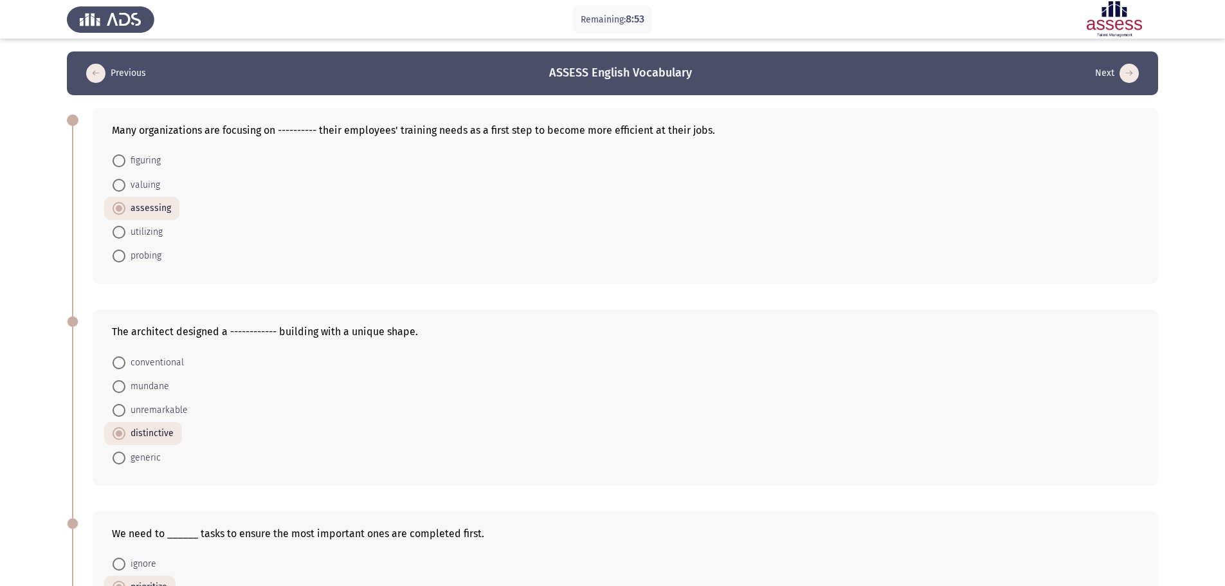
scroll to position [367, 0]
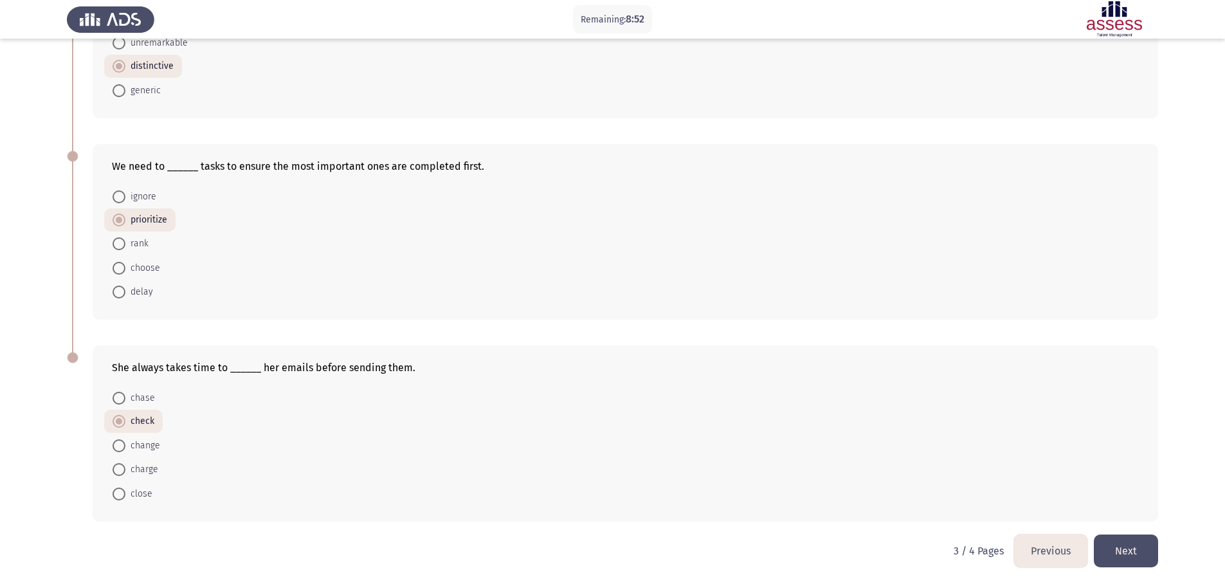
click at [1051, 558] on button "Previous" at bounding box center [1050, 551] width 73 height 33
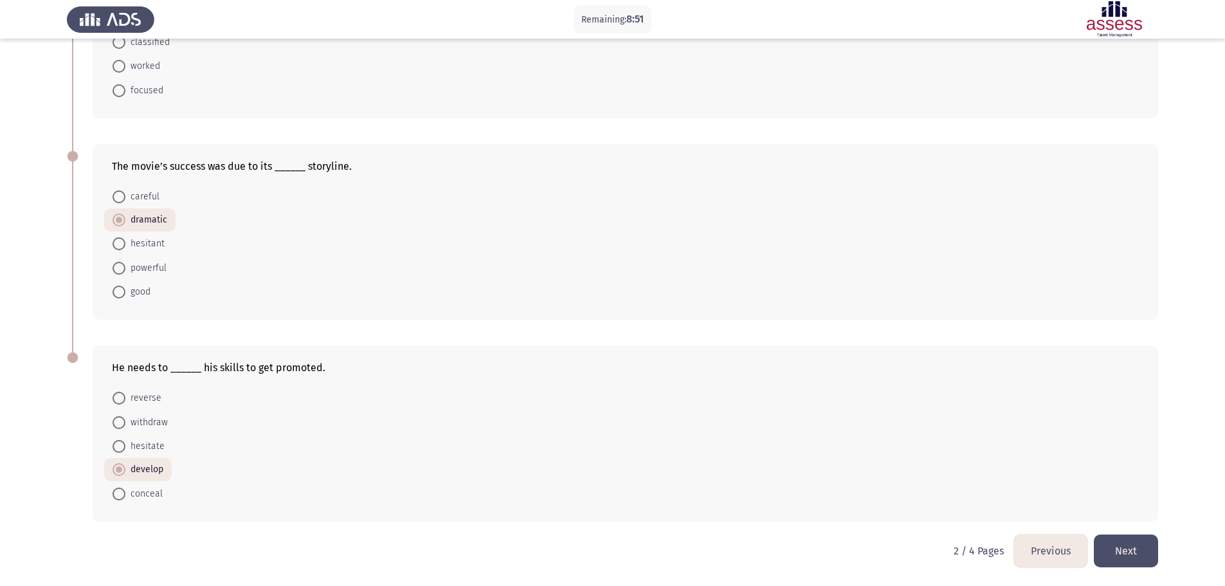
click at [1063, 561] on button "Previous" at bounding box center [1050, 551] width 73 height 33
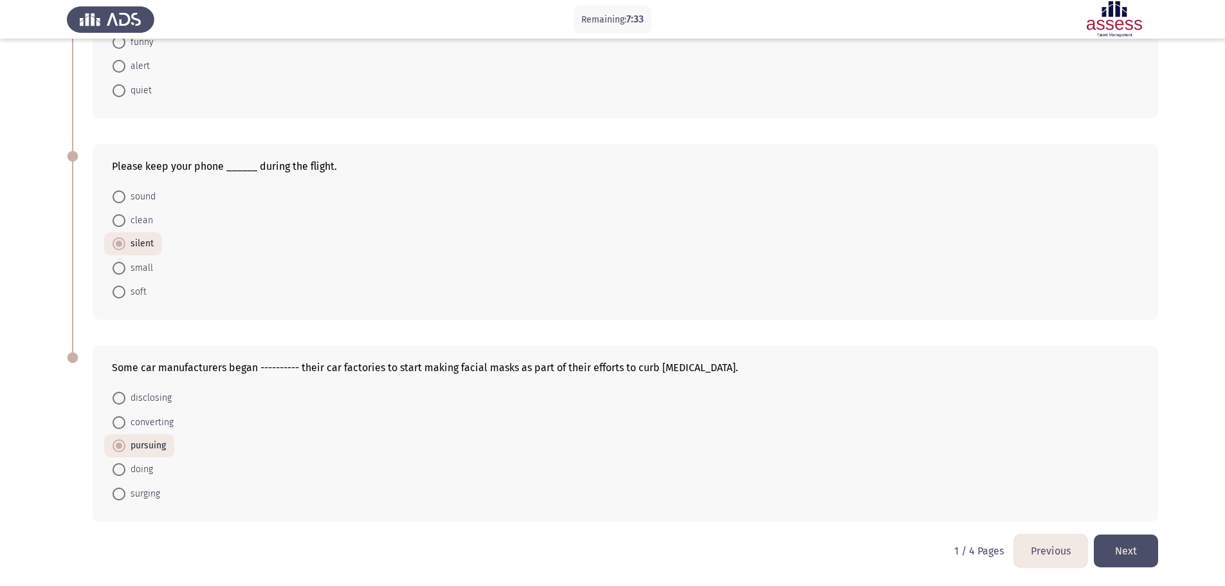
click at [169, 423] on span "converting" at bounding box center [149, 422] width 48 height 15
click at [125, 423] on input "converting" at bounding box center [119, 422] width 13 height 13
radio input "true"
click at [1146, 549] on button "Next" at bounding box center [1126, 551] width 64 height 33
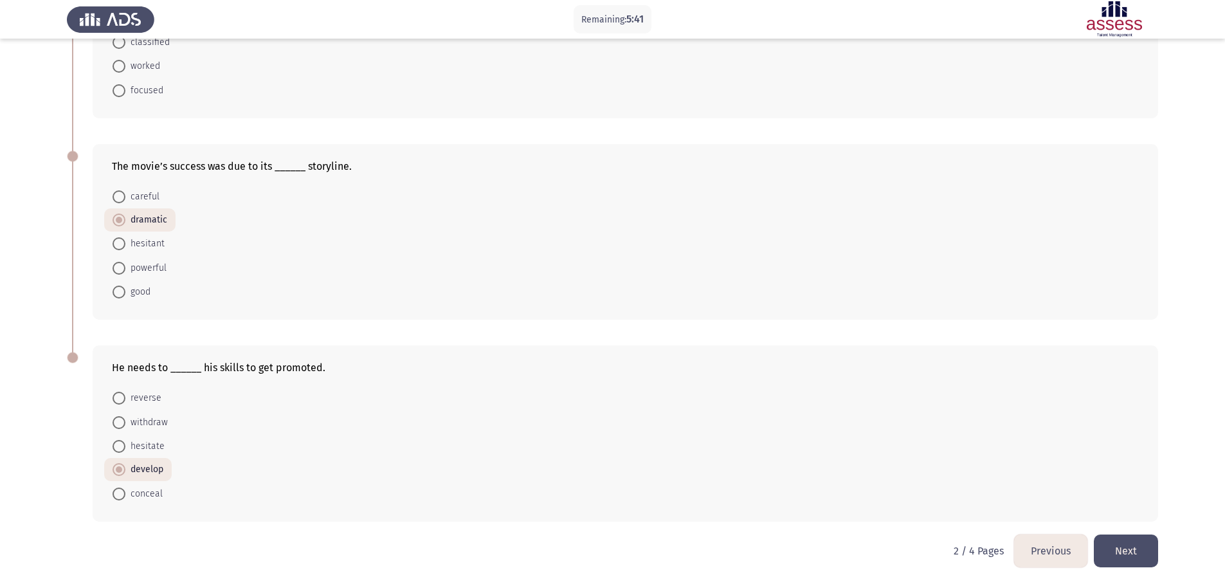
click at [1140, 554] on button "Next" at bounding box center [1126, 551] width 64 height 33
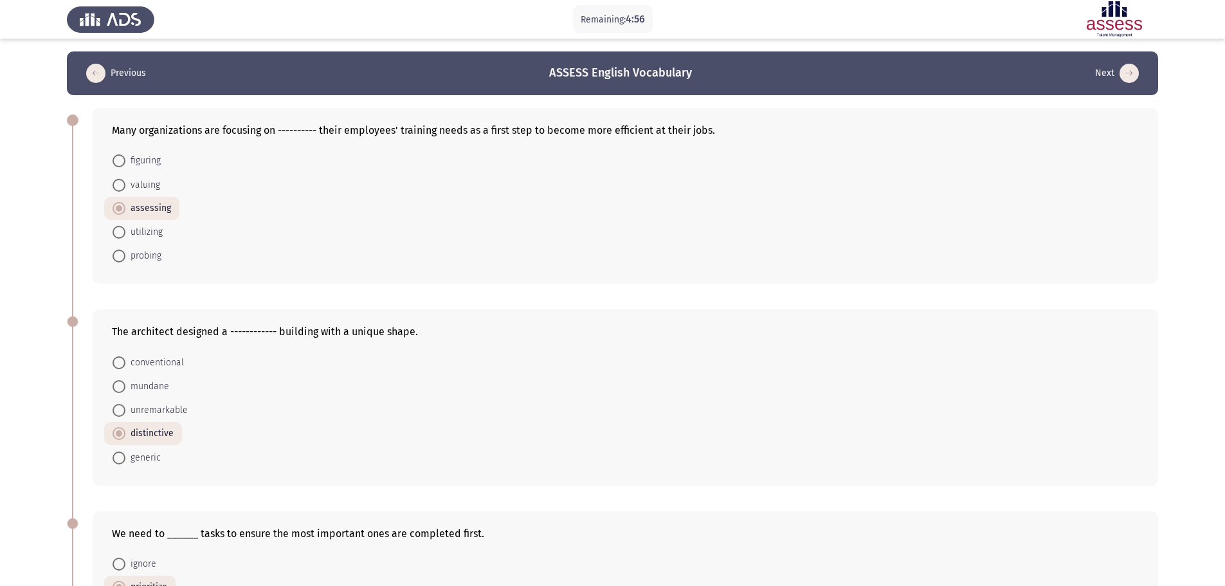
click at [123, 361] on span at bounding box center [119, 362] width 13 height 13
click at [123, 361] on input "conventional" at bounding box center [119, 362] width 13 height 13
radio input "true"
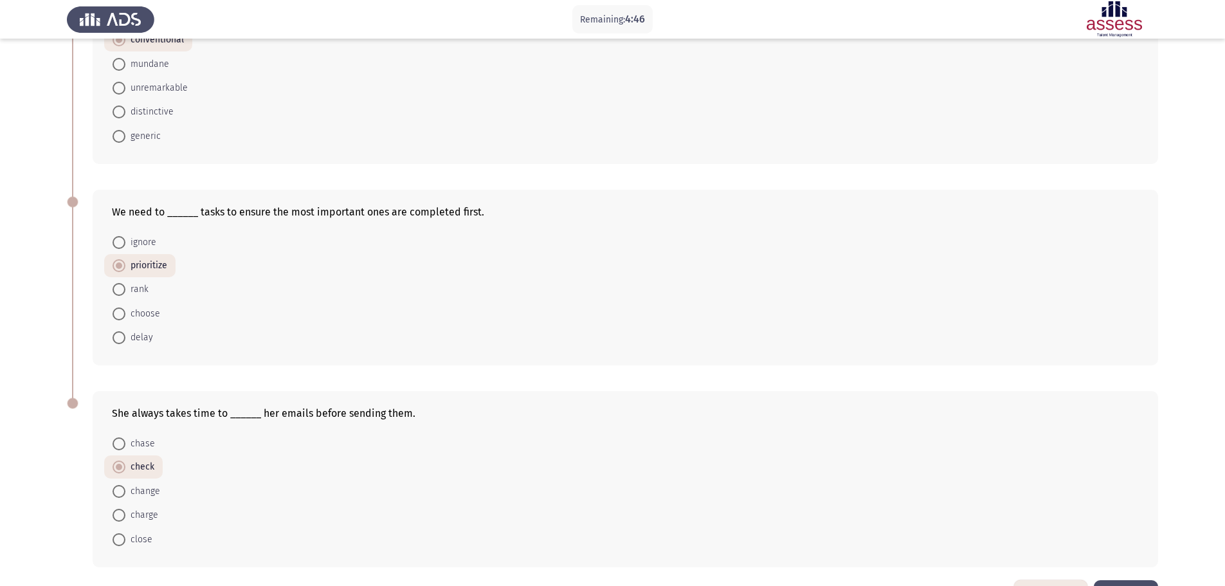
scroll to position [367, 0]
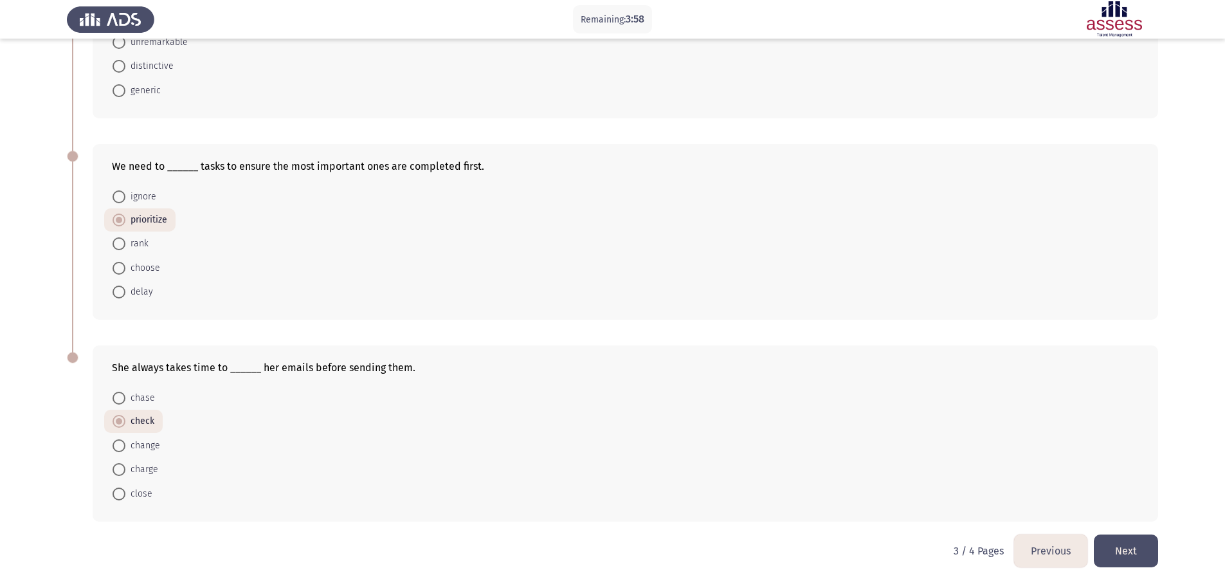
click at [1146, 548] on button "Next" at bounding box center [1126, 551] width 64 height 33
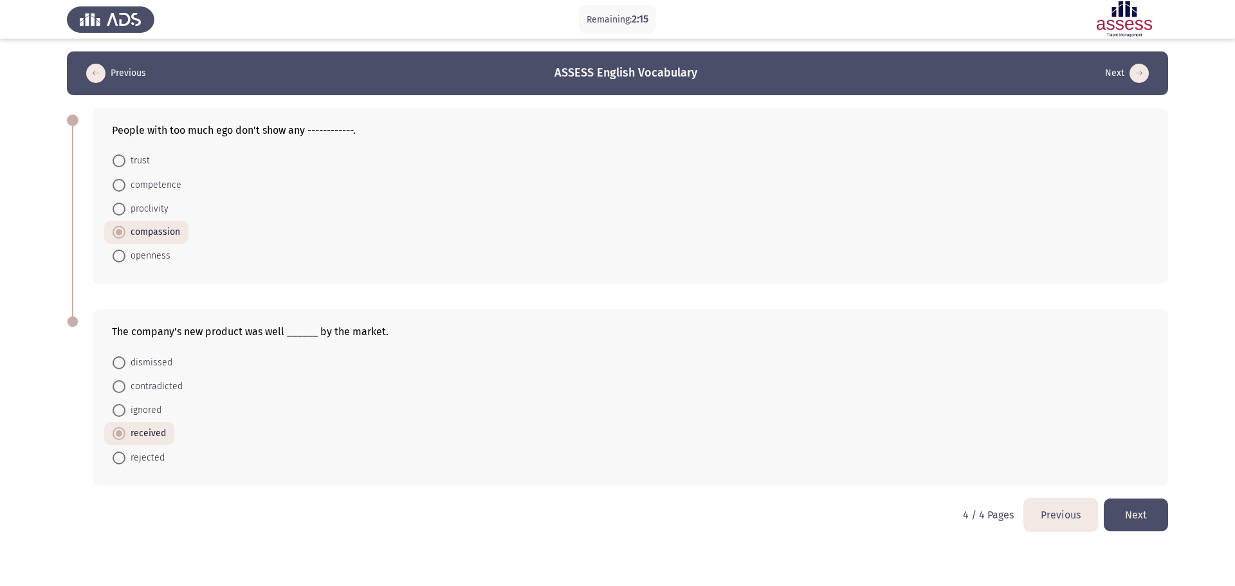
click at [1142, 513] on button "Next" at bounding box center [1136, 515] width 64 height 33
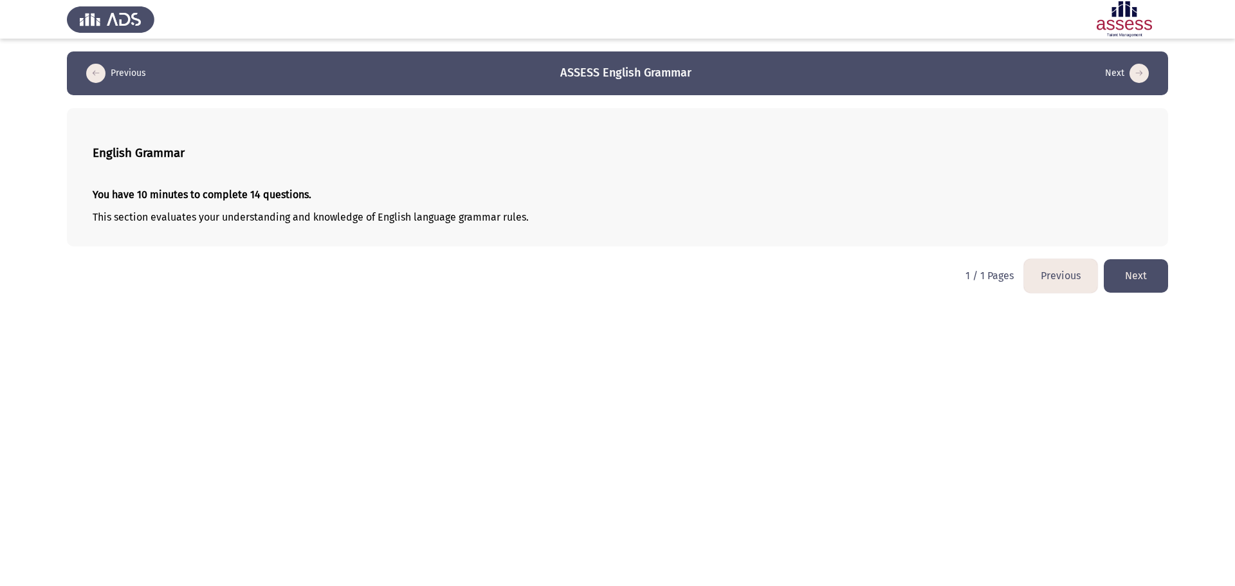
click at [1140, 284] on button "Next" at bounding box center [1136, 275] width 64 height 33
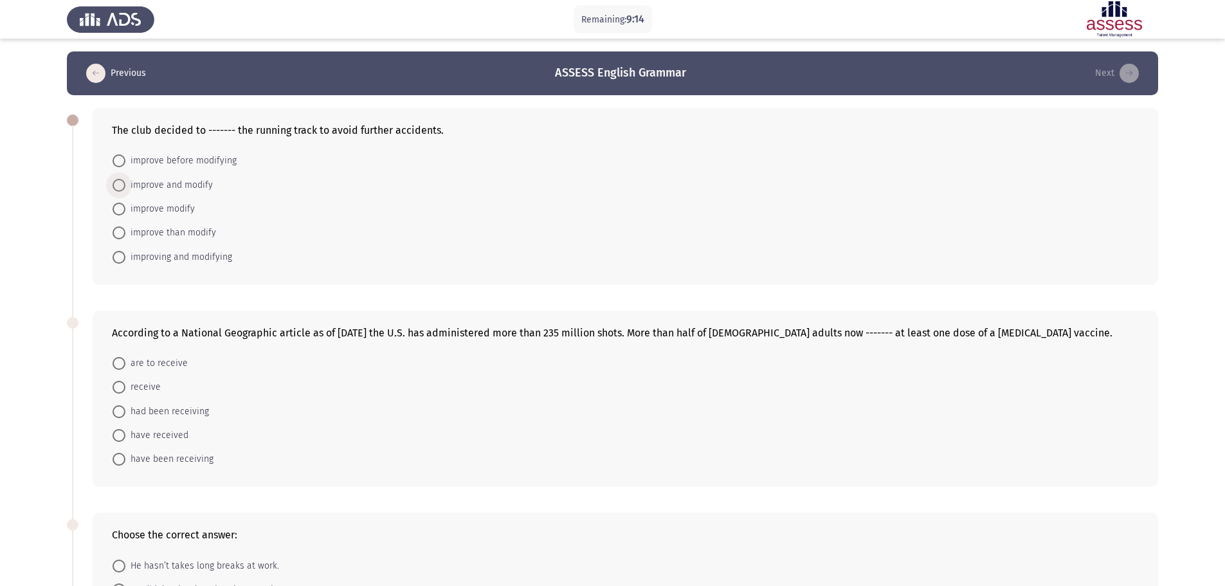
drag, startPoint x: 194, startPoint y: 183, endPoint x: 204, endPoint y: 188, distance: 11.5
click at [194, 183] on span "improve and modify" at bounding box center [168, 185] width 87 height 15
click at [125, 183] on input "improve and modify" at bounding box center [119, 185] width 13 height 13
radio input "true"
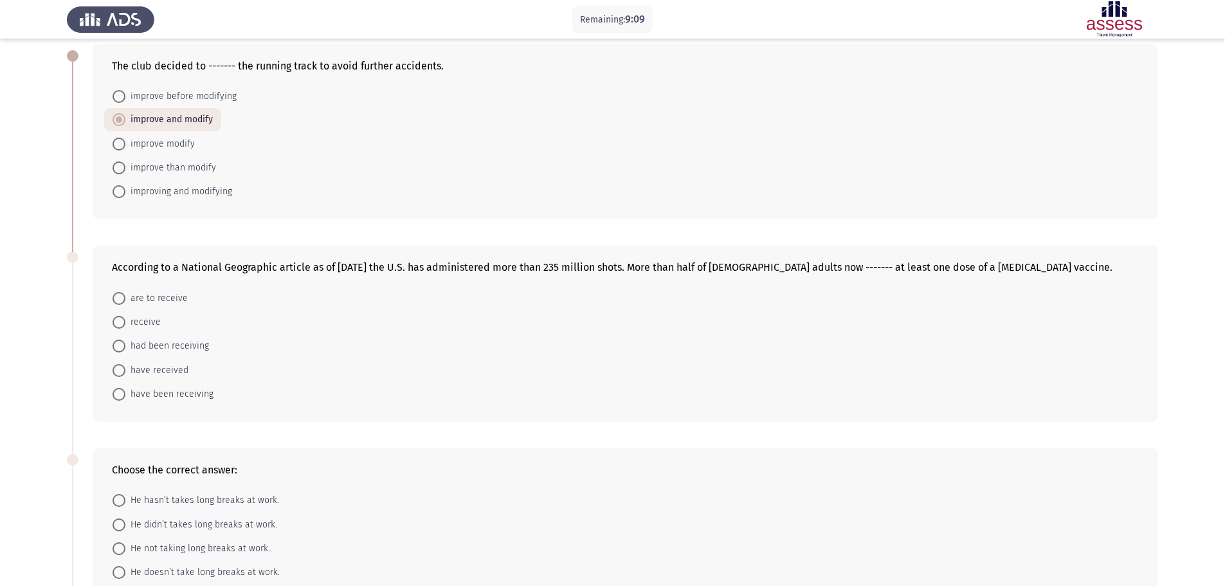
scroll to position [129, 0]
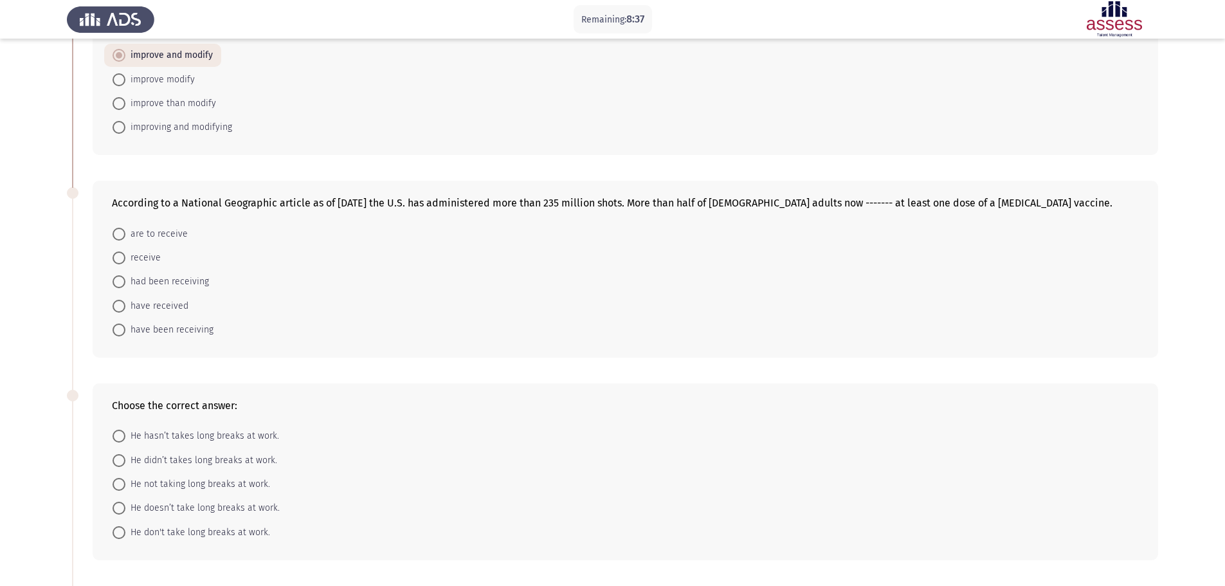
click at [152, 307] on span "have received" at bounding box center [156, 305] width 63 height 15
click at [125, 307] on input "have received" at bounding box center [119, 306] width 13 height 13
radio input "true"
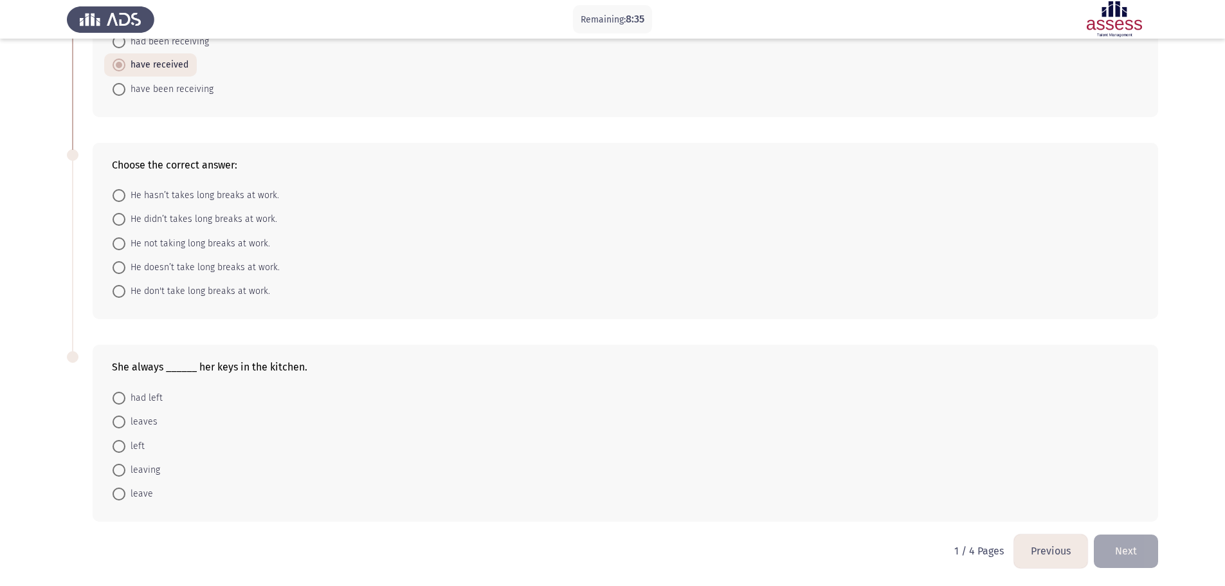
scroll to position [304, 0]
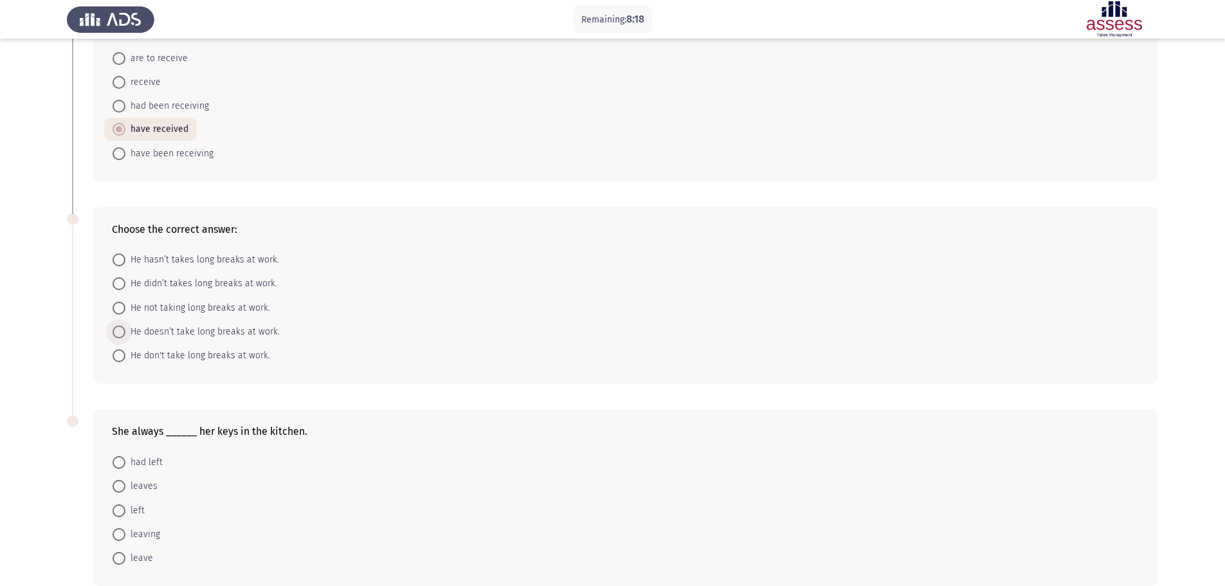
click at [173, 331] on span "He doesn’t take long breaks at work." at bounding box center [202, 331] width 154 height 15
click at [125, 331] on input "He doesn’t take long breaks at work." at bounding box center [119, 332] width 13 height 13
radio input "true"
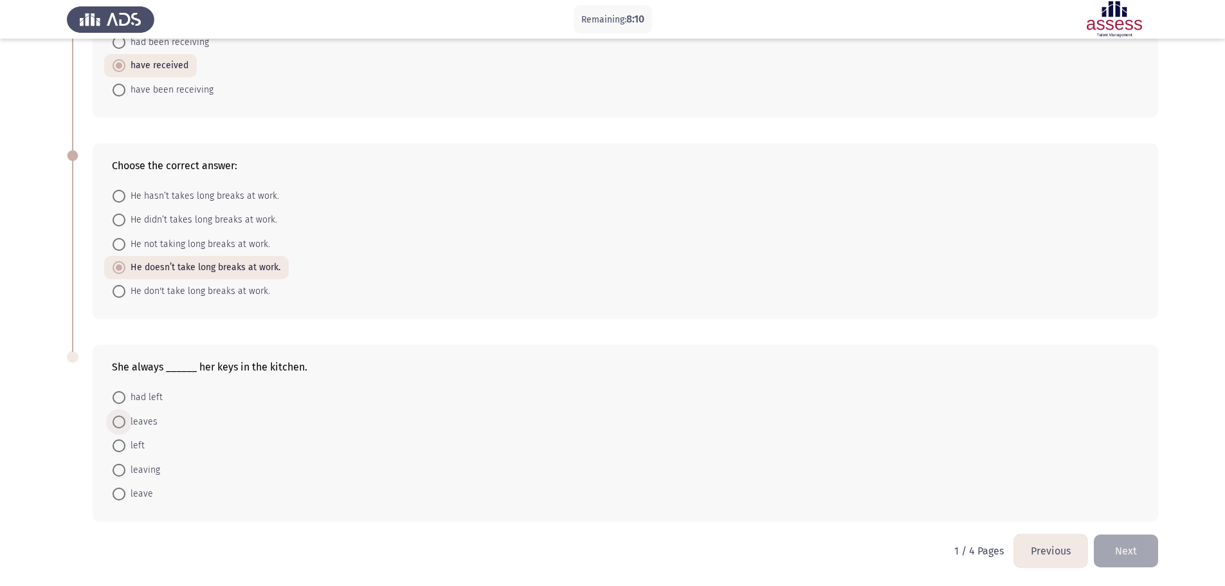
click at [142, 421] on span "leaves" at bounding box center [141, 421] width 32 height 15
click at [125, 421] on input "leaves" at bounding box center [119, 422] width 13 height 13
radio input "true"
click at [1146, 551] on button "Next" at bounding box center [1126, 551] width 64 height 33
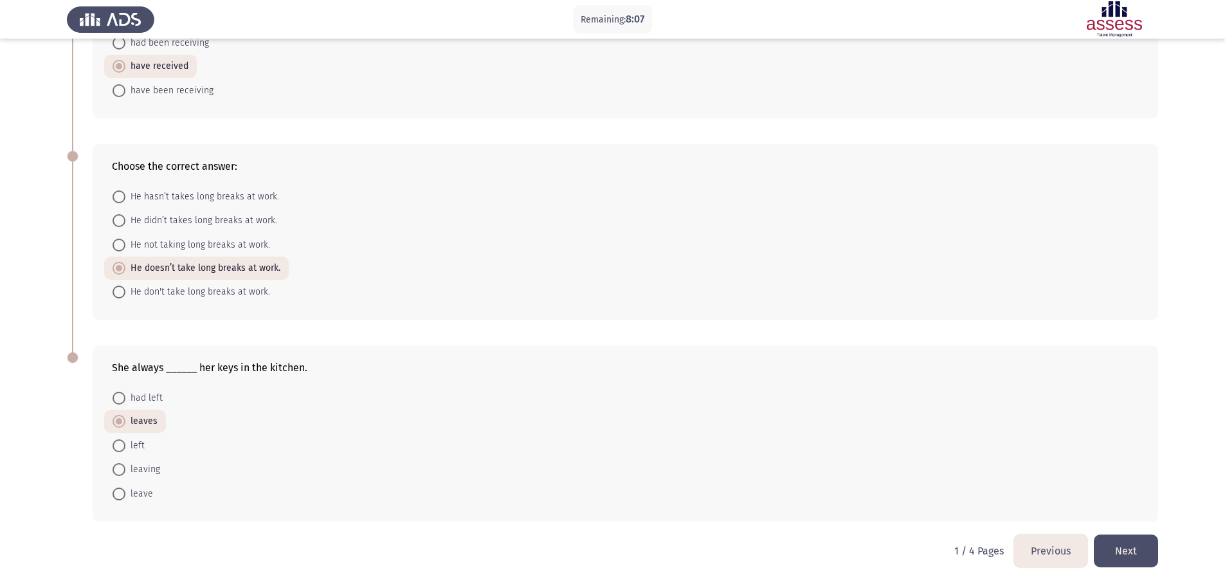
scroll to position [0, 0]
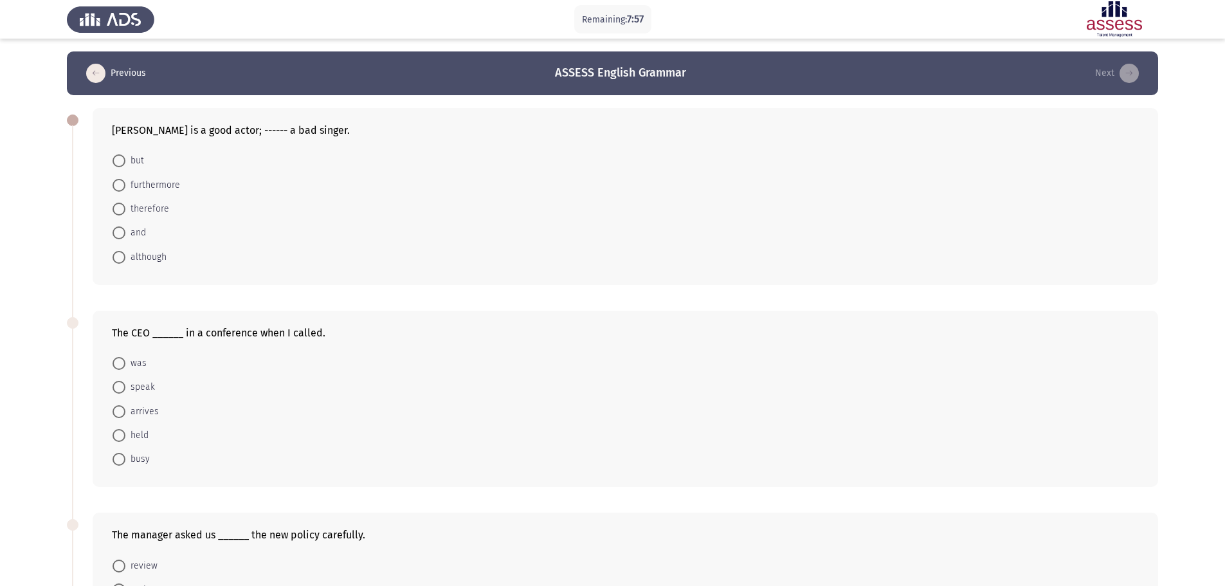
click at [144, 233] on span "and" at bounding box center [135, 232] width 21 height 15
click at [125, 233] on input "and" at bounding box center [119, 232] width 13 height 13
radio input "true"
click at [134, 160] on span "but" at bounding box center [134, 160] width 19 height 15
click at [125, 160] on input "but" at bounding box center [119, 160] width 13 height 13
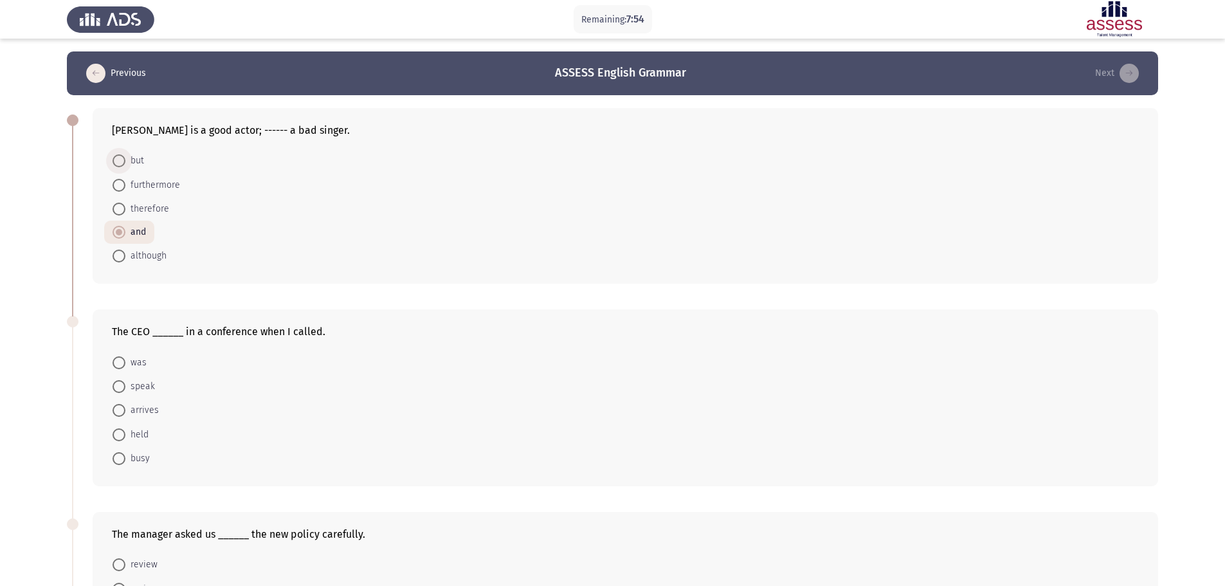
radio input "true"
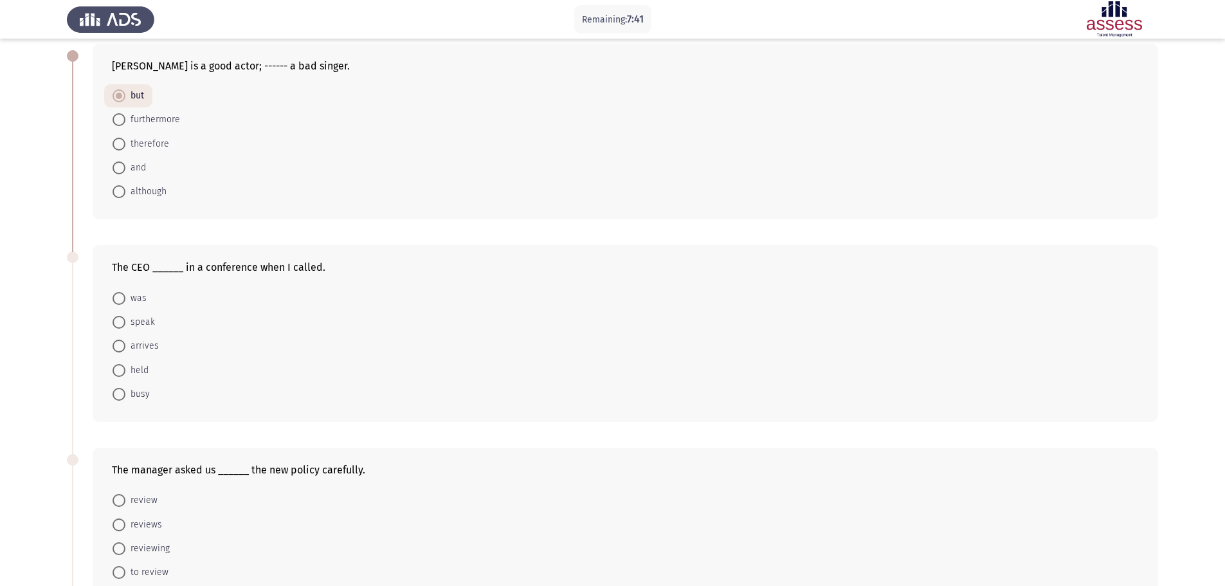
drag, startPoint x: 137, startPoint y: 301, endPoint x: 154, endPoint y: 297, distance: 17.3
click at [138, 301] on span "was" at bounding box center [135, 298] width 21 height 15
click at [125, 301] on input "was" at bounding box center [119, 298] width 13 height 13
radio input "true"
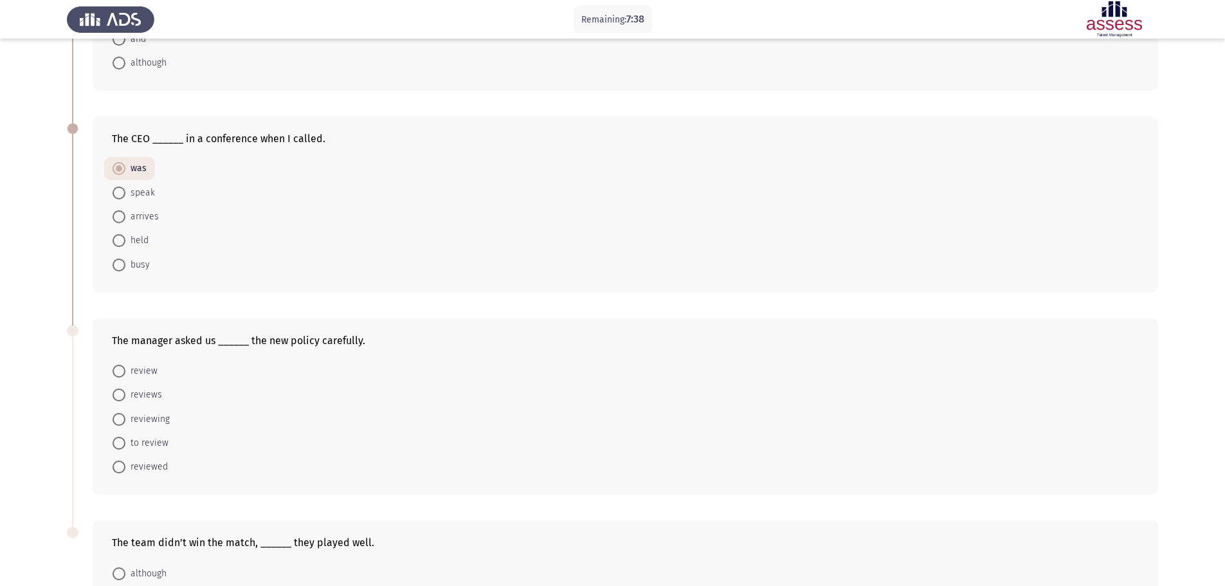
scroll to position [257, 0]
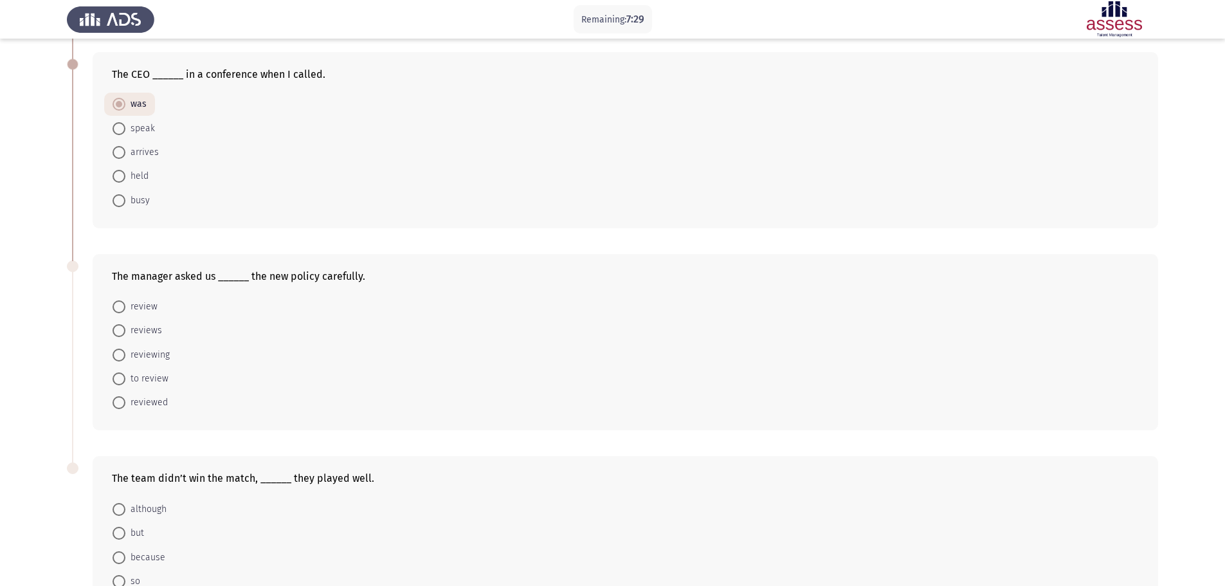
click at [151, 378] on span "to review" at bounding box center [146, 378] width 43 height 15
click at [125, 378] on input "to review" at bounding box center [119, 378] width 13 height 13
radio input "true"
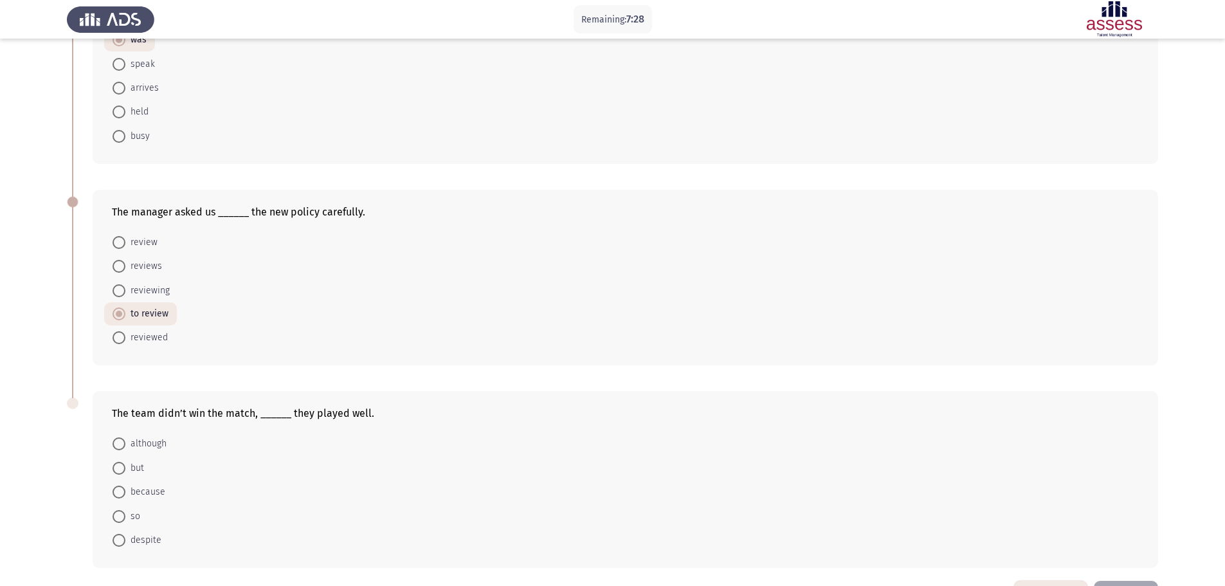
scroll to position [368, 0]
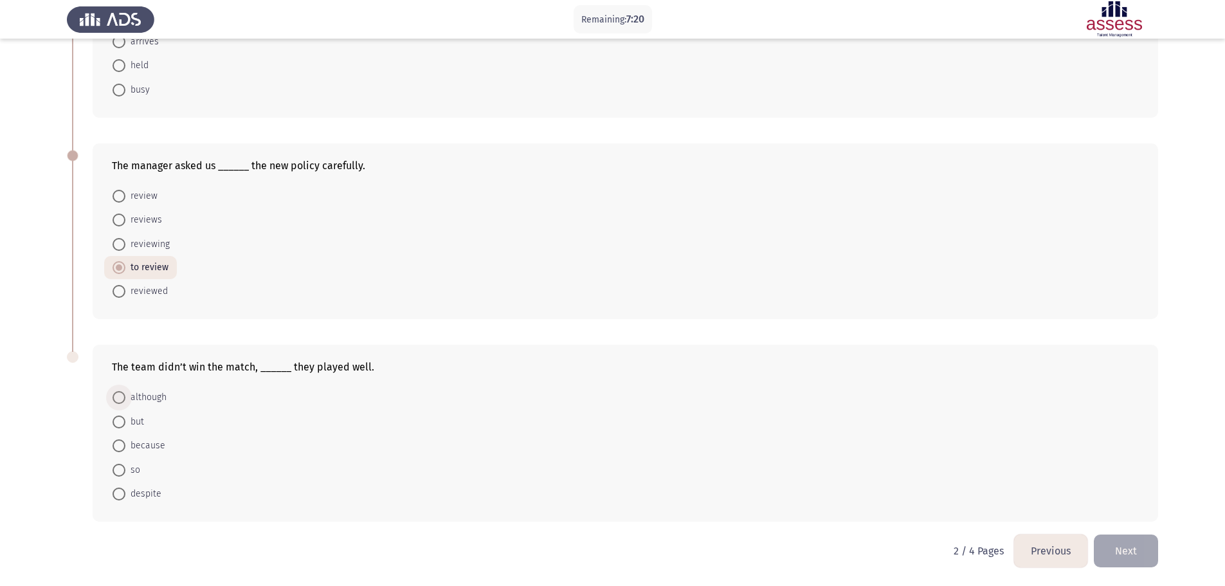
click at [162, 396] on span "although" at bounding box center [145, 397] width 41 height 15
click at [125, 396] on input "although" at bounding box center [119, 397] width 13 height 13
radio input "true"
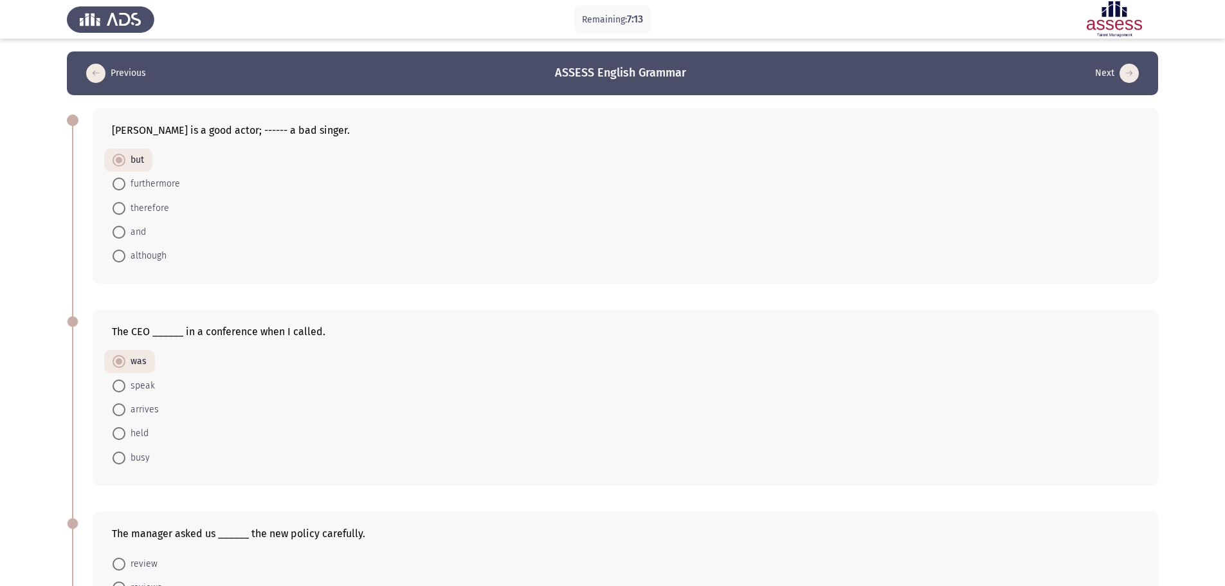
scroll to position [367, 0]
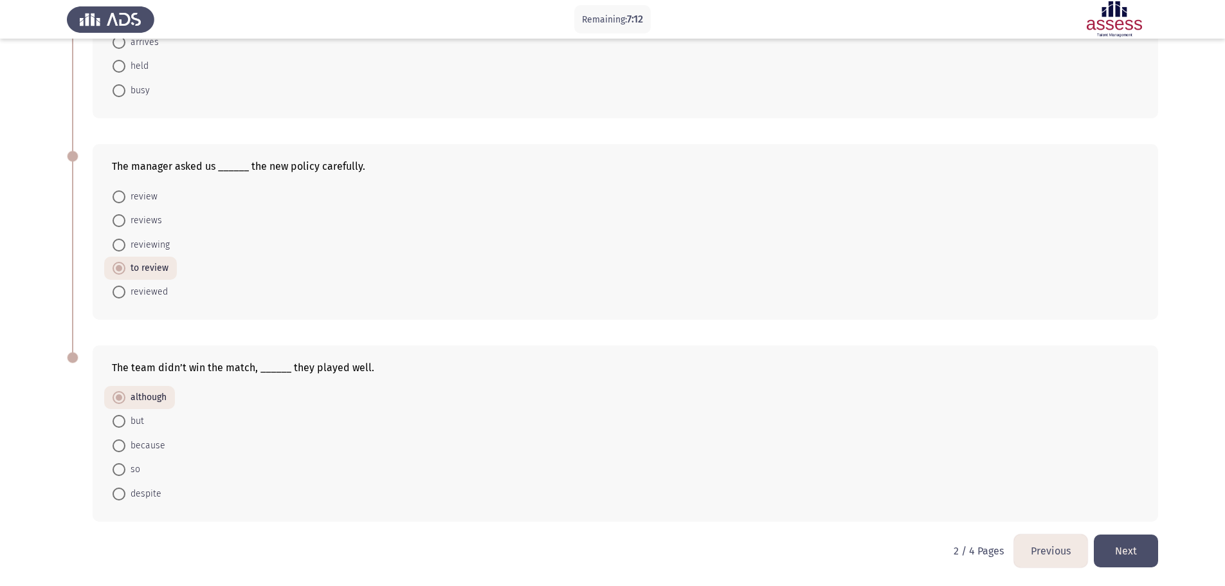
click at [1149, 554] on button "Next" at bounding box center [1126, 551] width 64 height 33
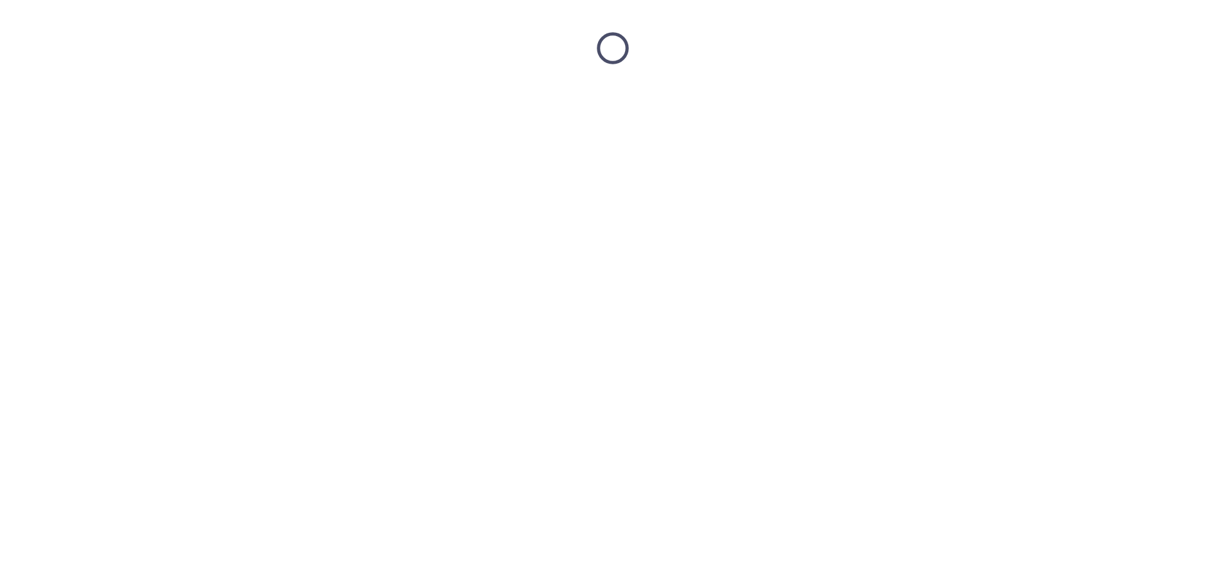
scroll to position [0, 0]
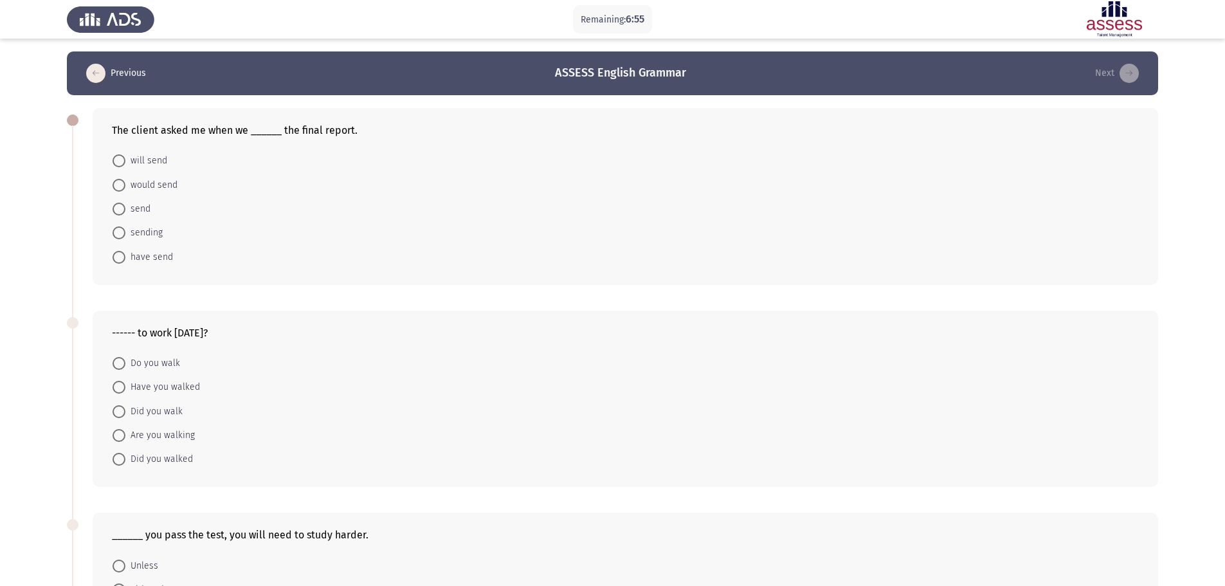
click at [164, 187] on span "would send" at bounding box center [151, 185] width 52 height 15
click at [125, 187] on input "would send" at bounding box center [119, 185] width 13 height 13
radio input "true"
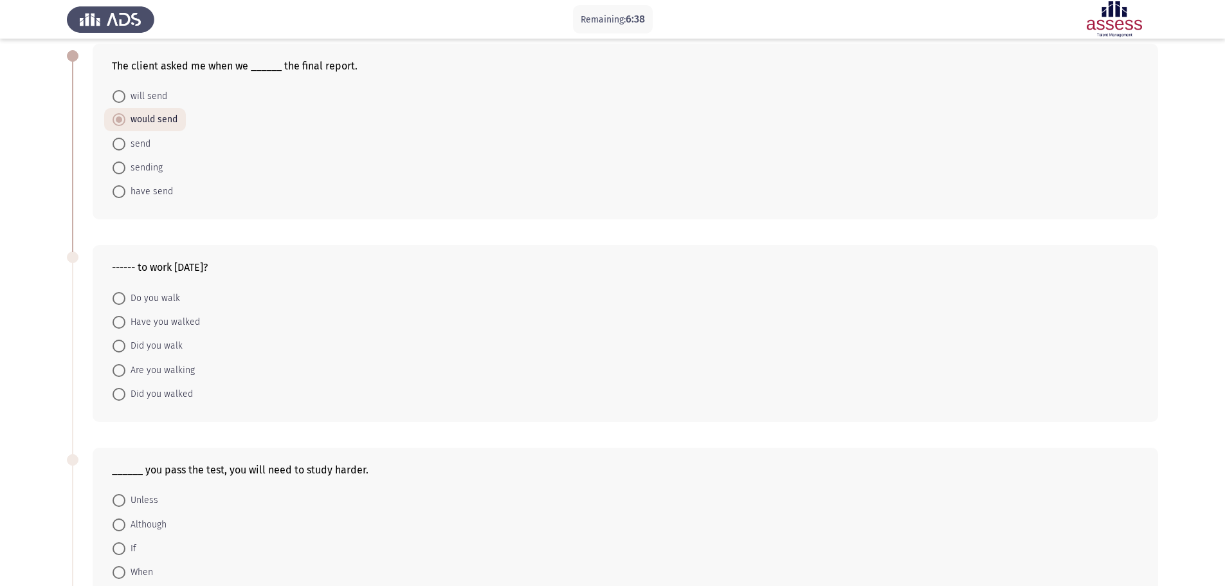
click at [146, 342] on span "Did you walk" at bounding box center [153, 345] width 57 height 15
click at [125, 342] on input "Did you walk" at bounding box center [119, 346] width 13 height 13
radio input "true"
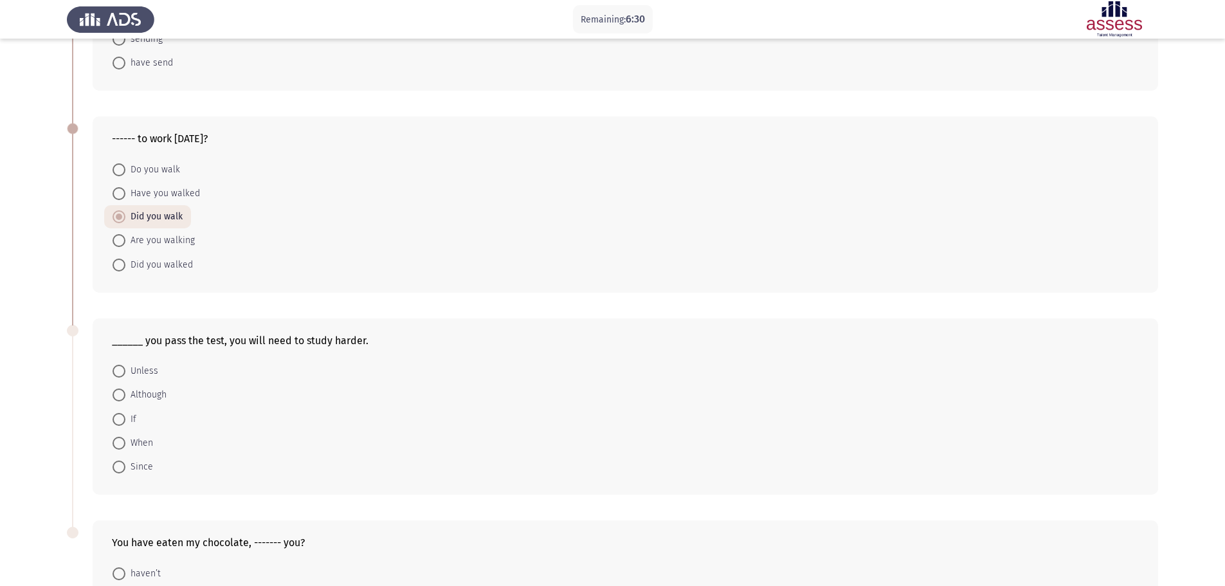
scroll to position [257, 0]
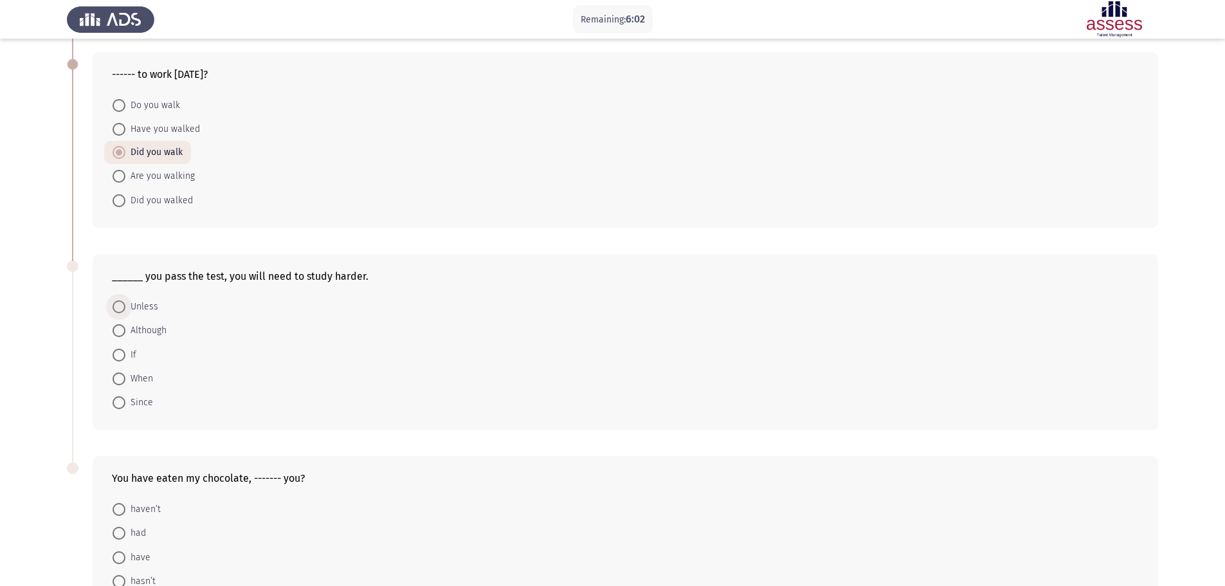
click at [139, 304] on span "Unless" at bounding box center [141, 306] width 33 height 15
click at [125, 304] on input "Unless" at bounding box center [119, 306] width 13 height 13
radio input "true"
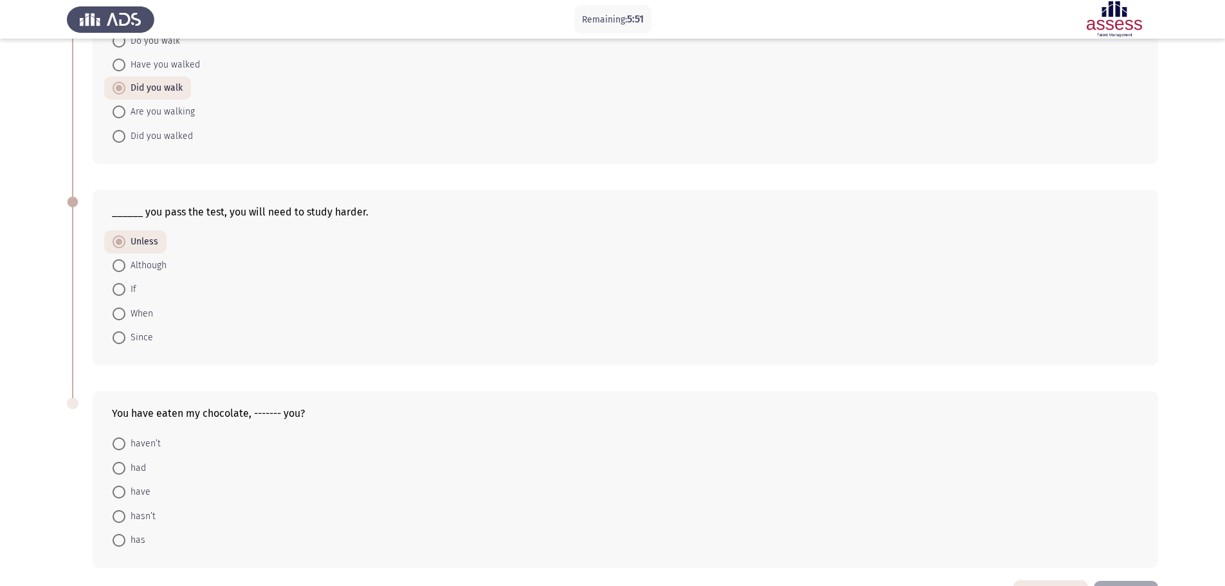
scroll to position [368, 0]
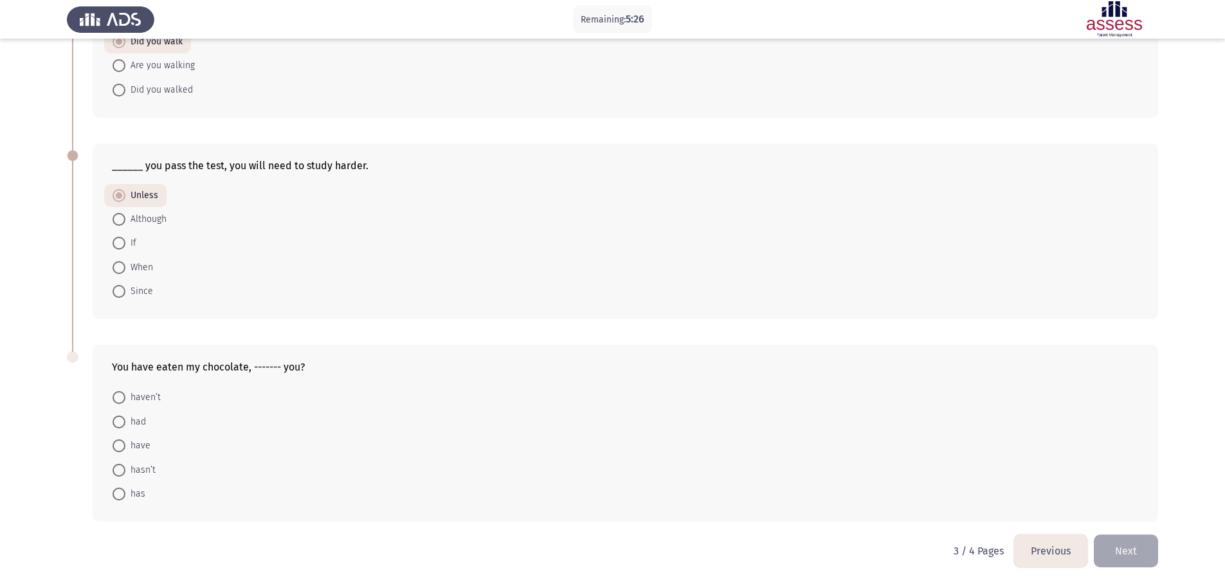
click at [147, 398] on span "haven’t" at bounding box center [142, 397] width 35 height 15
click at [125, 398] on input "haven’t" at bounding box center [119, 397] width 13 height 13
radio input "true"
click at [1151, 549] on button "Next" at bounding box center [1126, 551] width 64 height 33
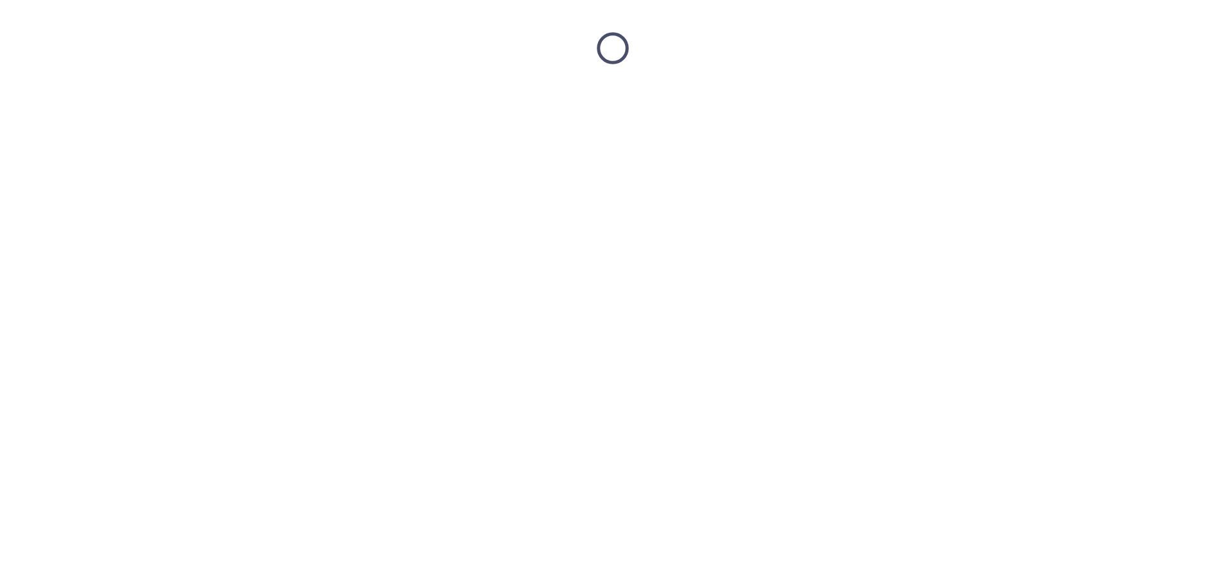
scroll to position [0, 0]
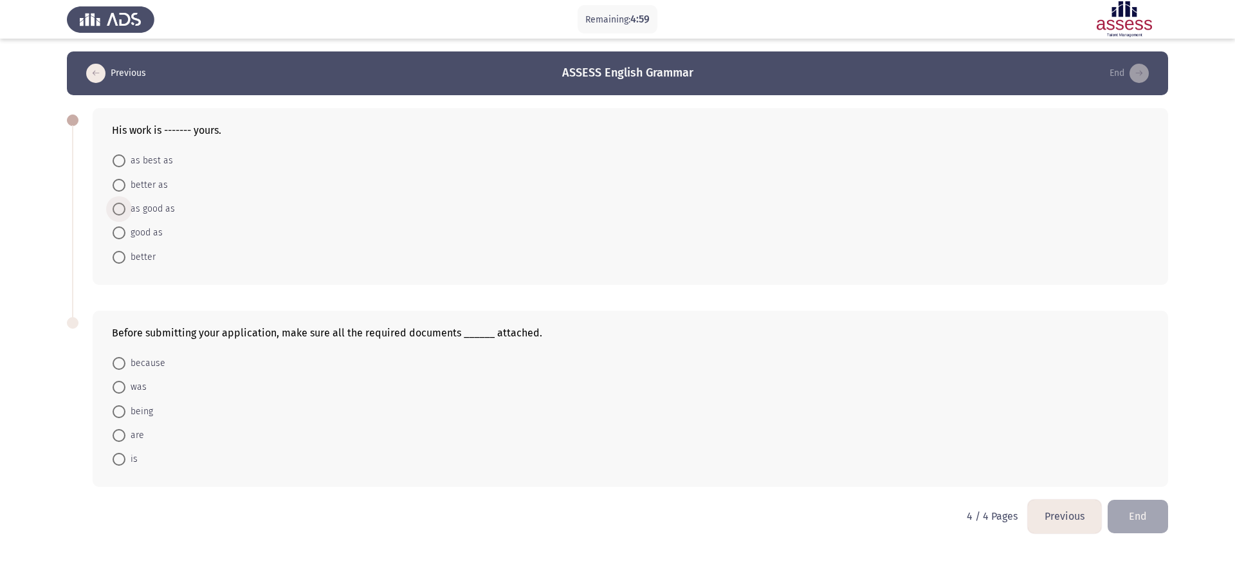
drag, startPoint x: 145, startPoint y: 212, endPoint x: 237, endPoint y: 226, distance: 92.3
click at [146, 214] on span "as good as" at bounding box center [150, 208] width 50 height 15
click at [125, 214] on input "as good as" at bounding box center [119, 209] width 13 height 13
radio input "true"
click at [129, 435] on span "are" at bounding box center [134, 434] width 19 height 15
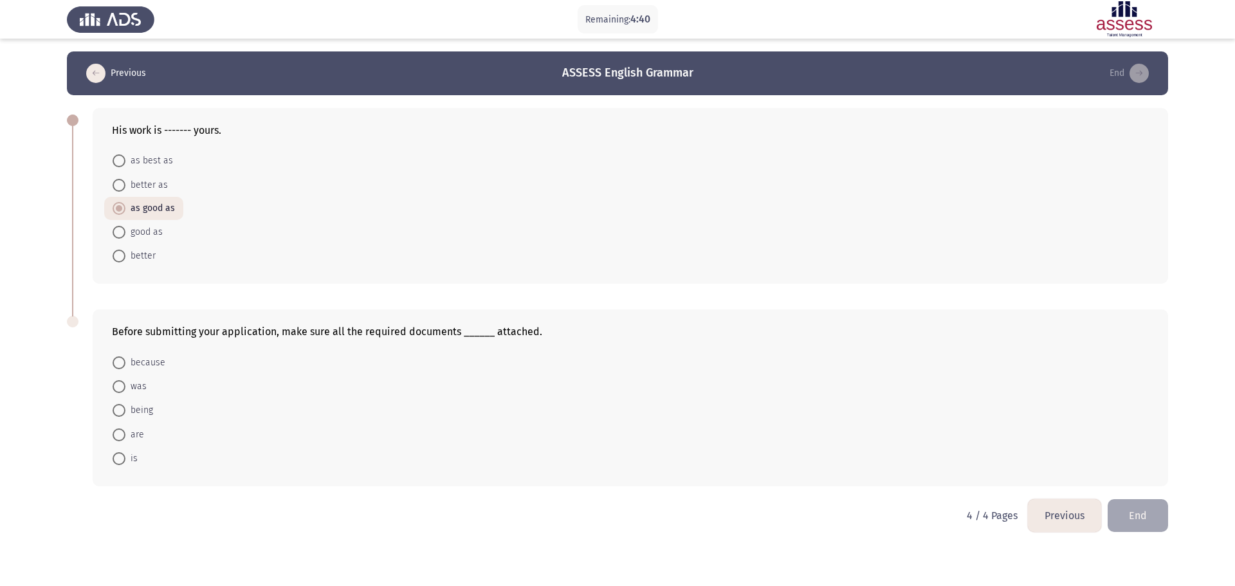
click at [125, 435] on input "are" at bounding box center [119, 434] width 13 height 13
radio input "true"
click at [1071, 530] on button "Previous" at bounding box center [1064, 515] width 73 height 33
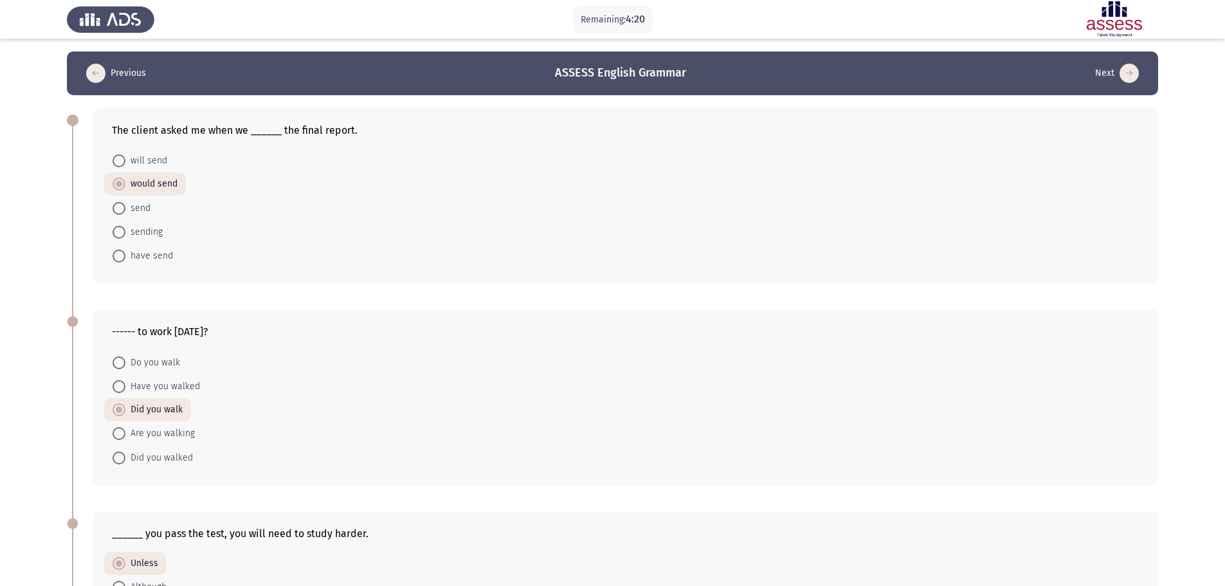
scroll to position [367, 0]
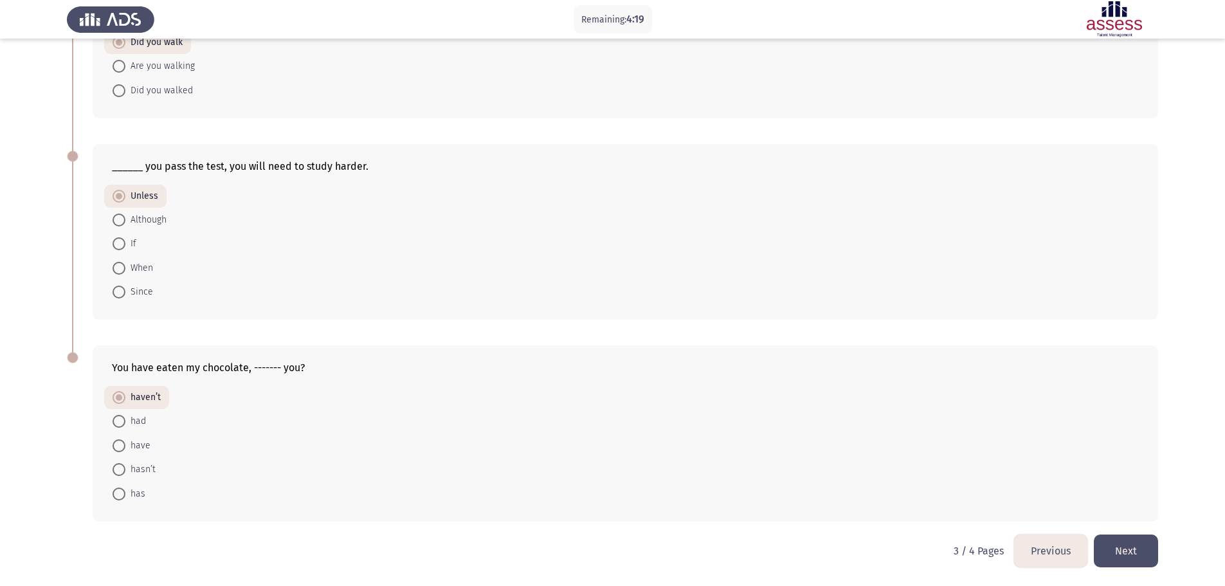
drag, startPoint x: 1050, startPoint y: 555, endPoint x: 1045, endPoint y: 550, distance: 6.8
click at [1049, 555] on button "Previous" at bounding box center [1050, 551] width 73 height 33
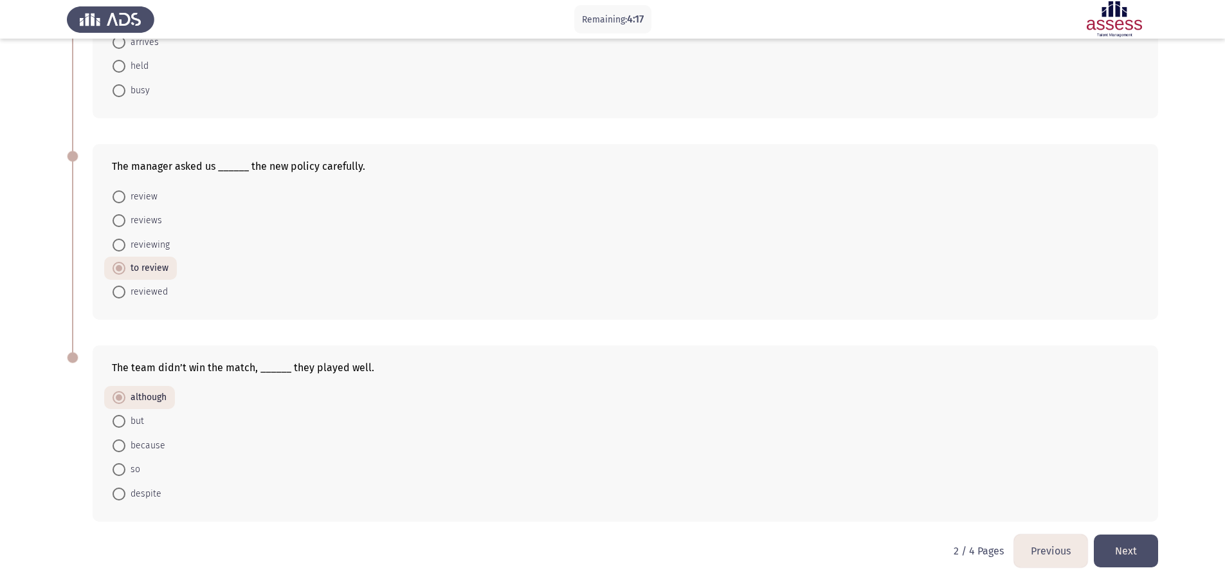
click at [1054, 555] on button "Previous" at bounding box center [1050, 551] width 73 height 33
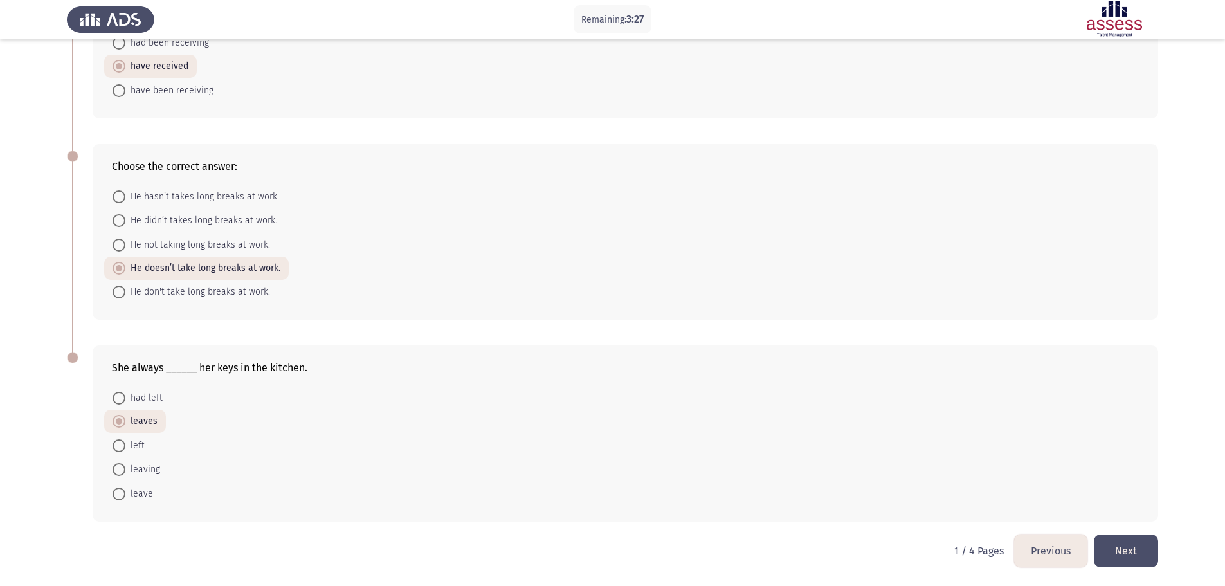
click at [1125, 549] on button "Next" at bounding box center [1126, 551] width 64 height 33
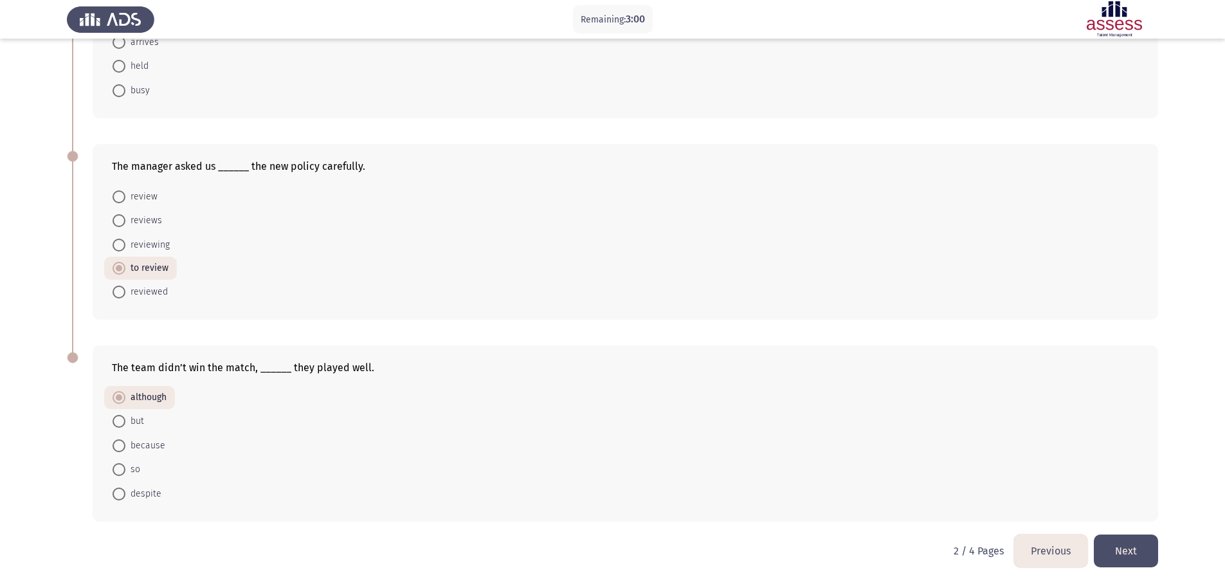
click at [1151, 544] on button "Next" at bounding box center [1126, 551] width 64 height 33
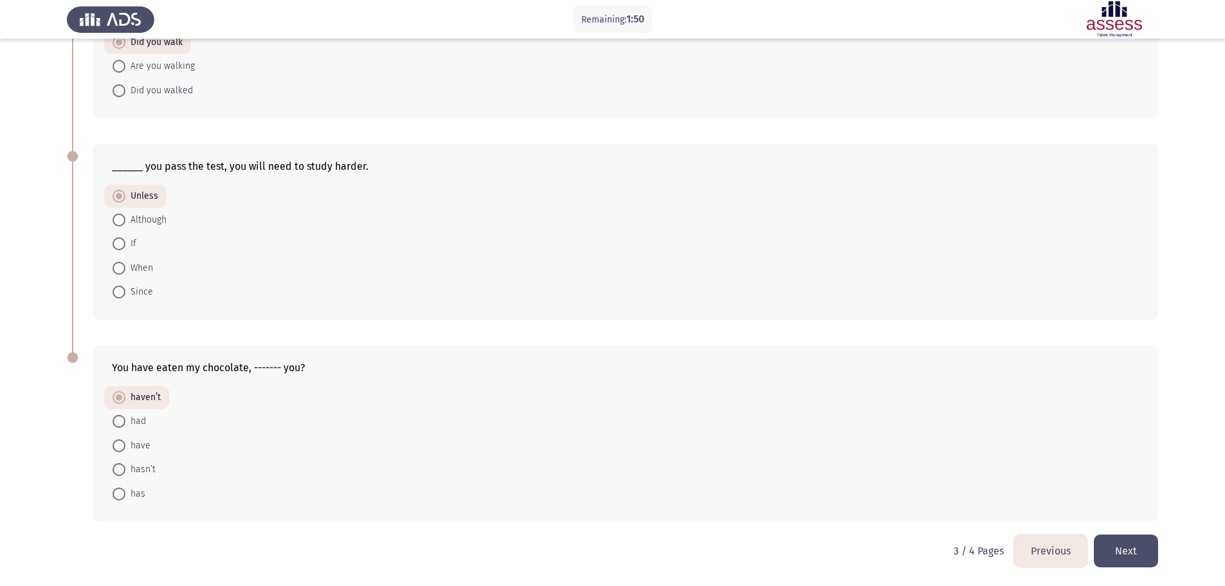
click at [1126, 553] on button "Next" at bounding box center [1126, 551] width 64 height 33
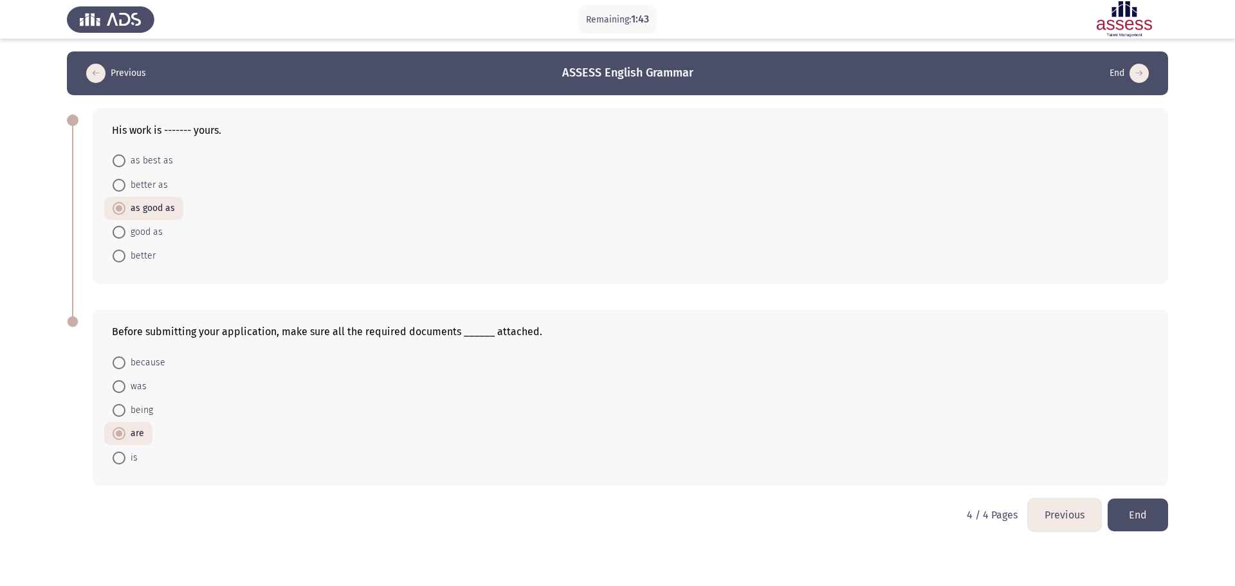
drag, startPoint x: 1150, startPoint y: 509, endPoint x: 1045, endPoint y: 448, distance: 121.6
click at [1150, 508] on button "End" at bounding box center [1138, 515] width 60 height 33
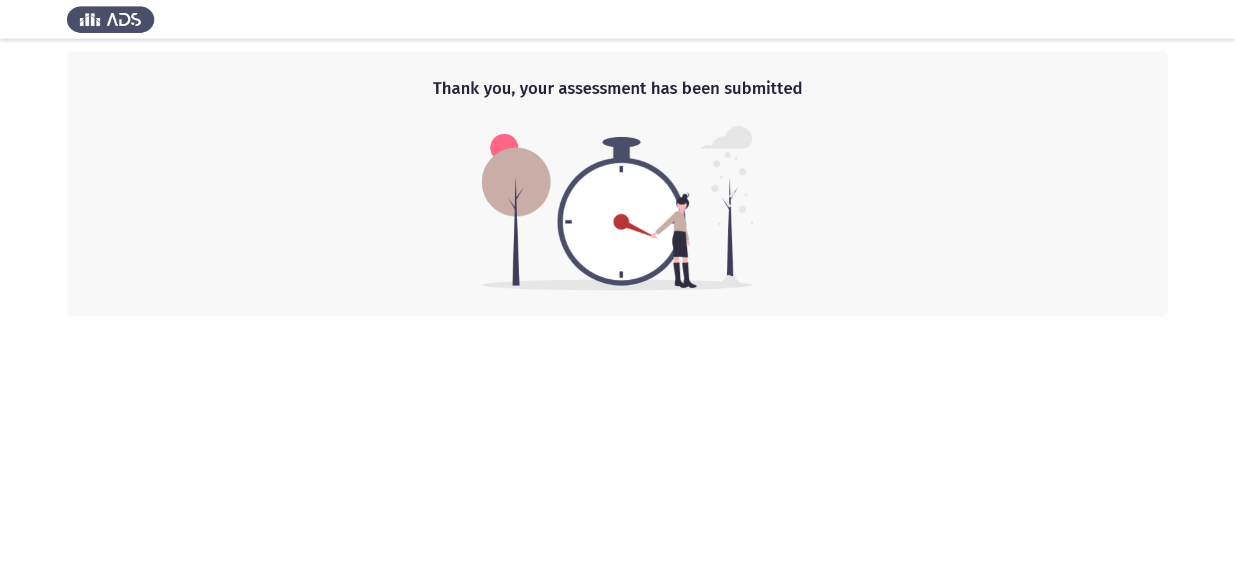
click at [111, 17] on img at bounding box center [110, 19] width 87 height 36
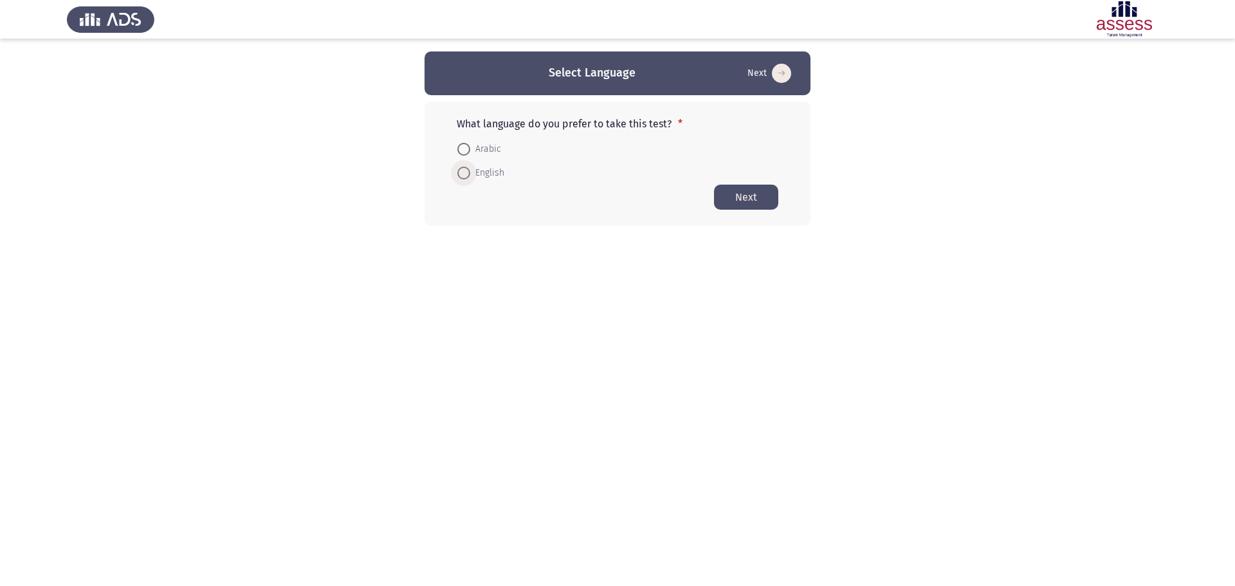
click at [475, 173] on span "English" at bounding box center [487, 172] width 34 height 15
click at [470, 173] on input "English" at bounding box center [463, 173] width 13 height 13
radio input "true"
click at [743, 203] on button "Next" at bounding box center [746, 196] width 64 height 25
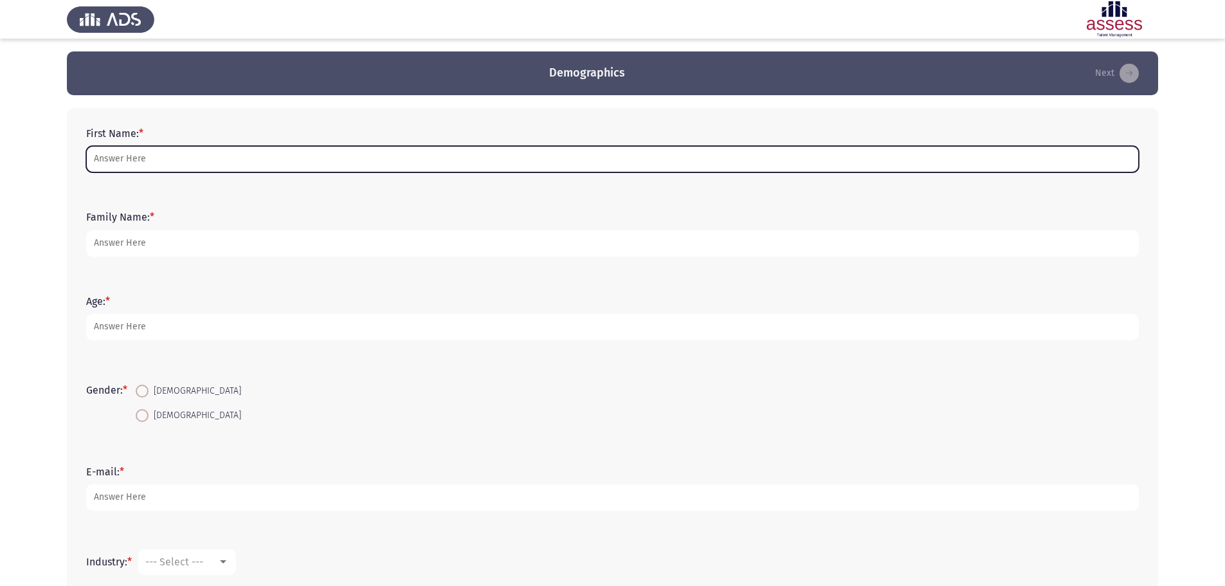
click at [309, 161] on input "First Name: *" at bounding box center [612, 159] width 1053 height 26
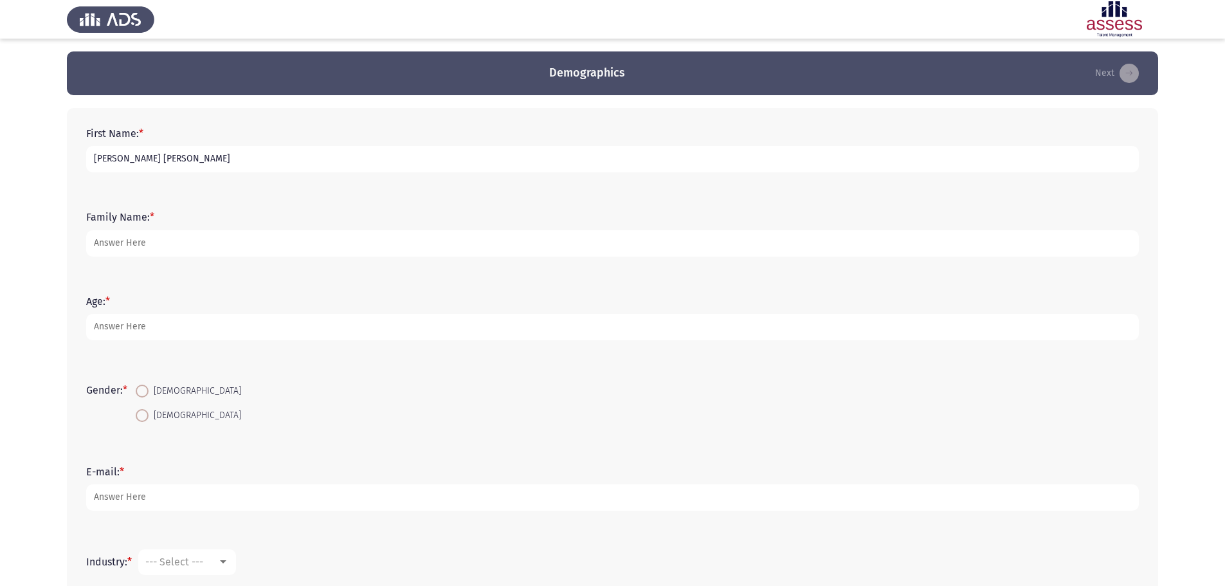
type input "[PERSON_NAME] [PERSON_NAME]"
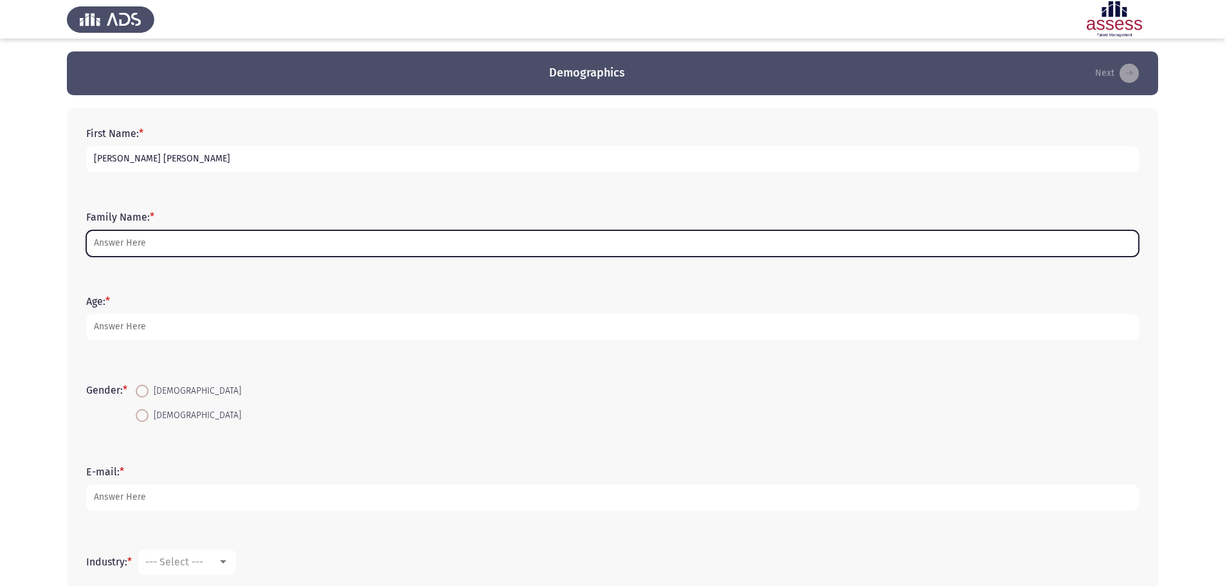
click at [194, 247] on input "Family Name: *" at bounding box center [612, 243] width 1053 height 26
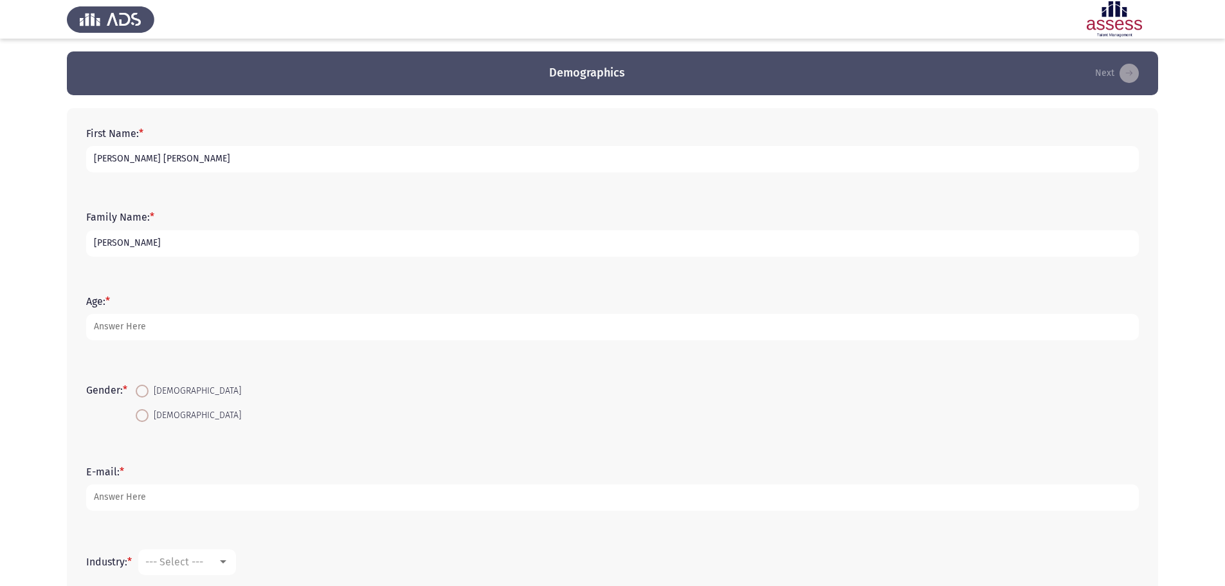
type input "[PERSON_NAME]"
drag, startPoint x: 29, startPoint y: 190, endPoint x: 42, endPoint y: 186, distance: 14.2
click at [34, 188] on app-assessment-container "Demographics Next First Name: * [PERSON_NAME] [PERSON_NAME] Family Name: * [PER…" at bounding box center [612, 370] width 1225 height 639
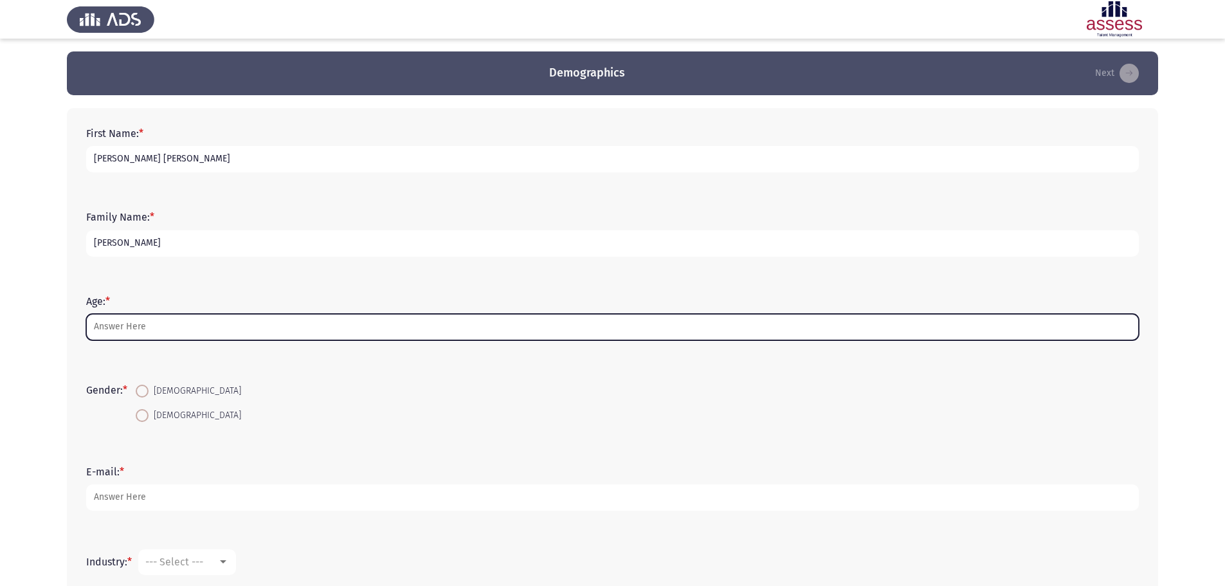
click at [152, 322] on input "Age: *" at bounding box center [612, 327] width 1053 height 26
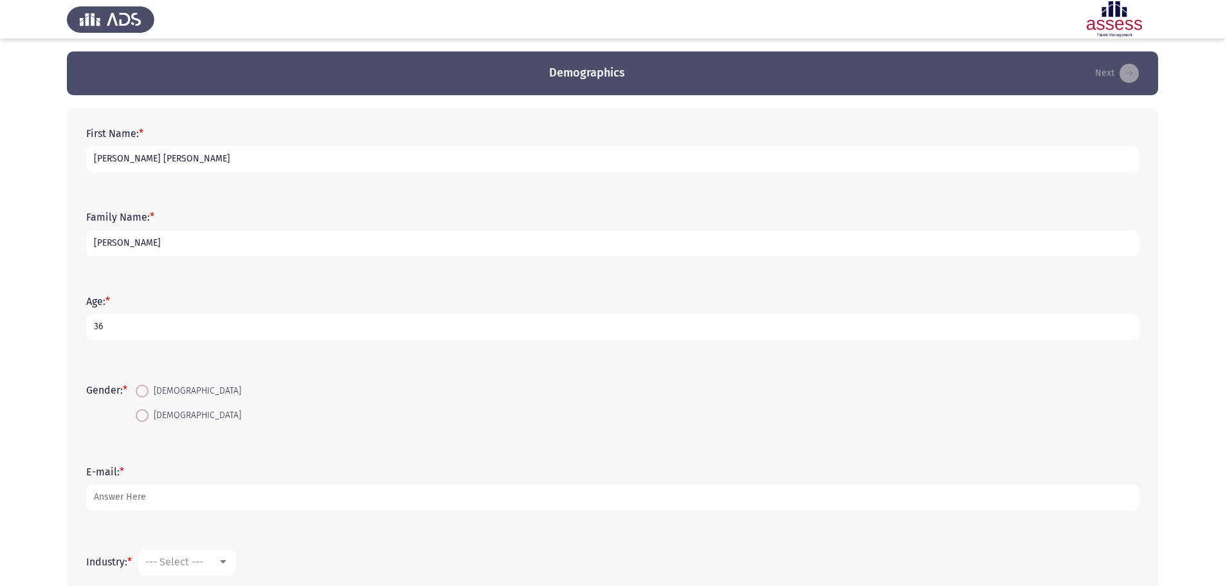
type input "36"
click at [142, 389] on span at bounding box center [142, 391] width 13 height 13
click at [142, 389] on input "[DEMOGRAPHIC_DATA]" at bounding box center [142, 391] width 13 height 13
radio input "true"
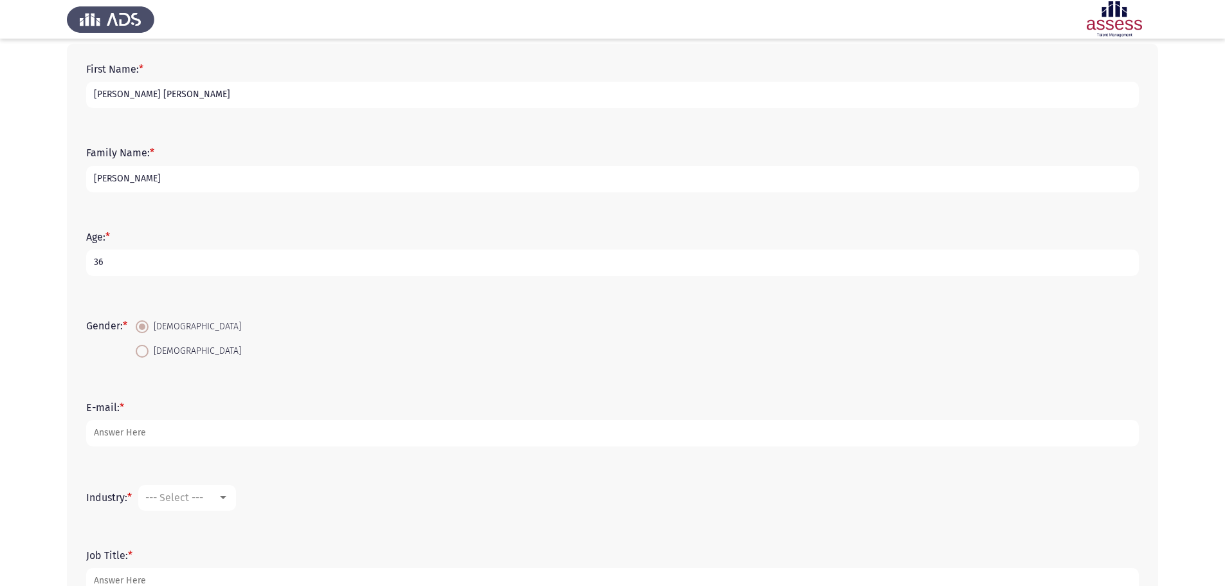
scroll to position [129, 0]
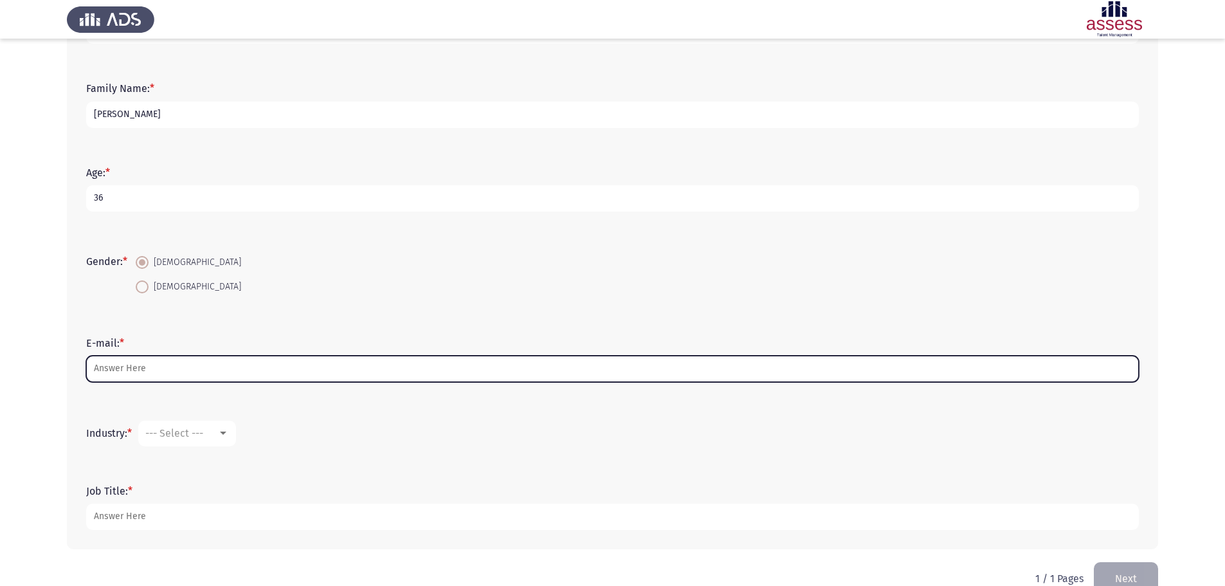
click at [134, 370] on input "E-mail: *" at bounding box center [612, 369] width 1053 height 26
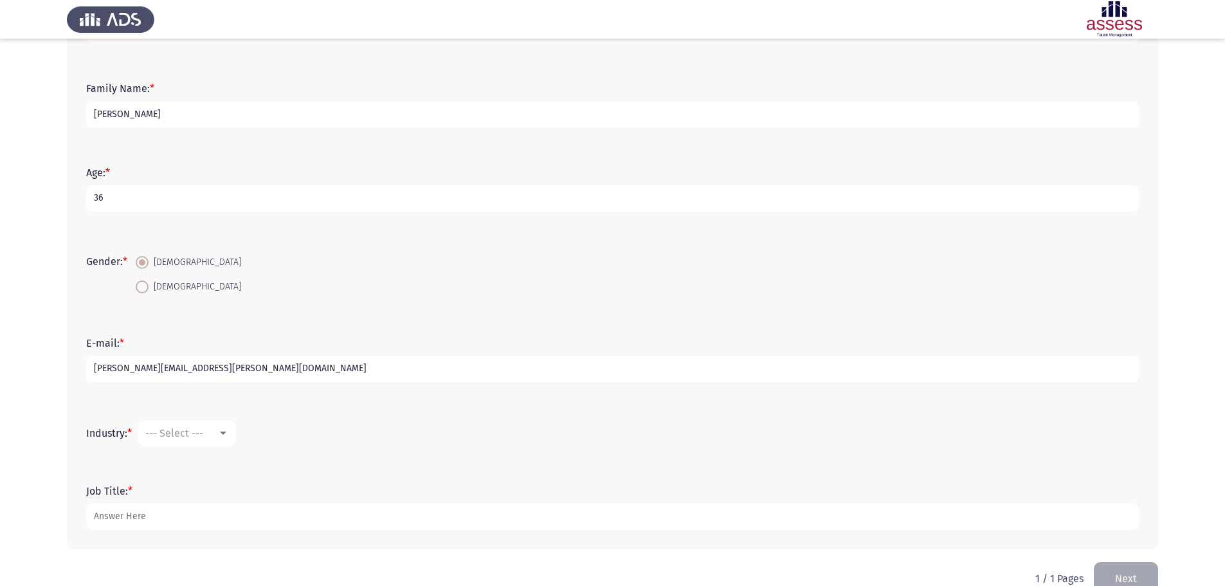
scroll to position [156, 0]
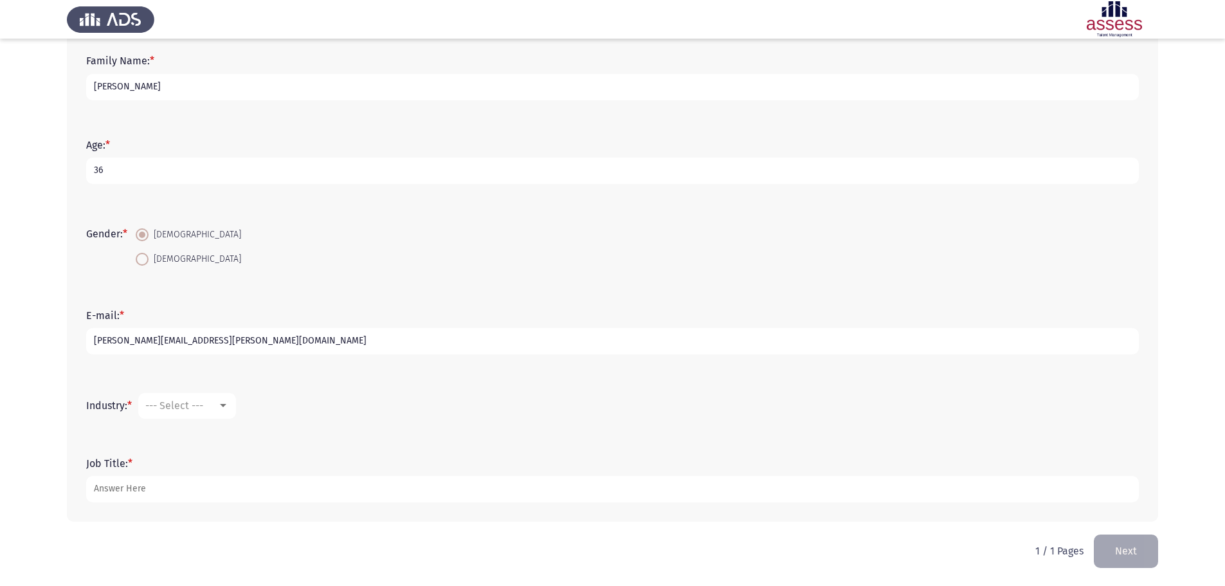
type input "[PERSON_NAME][EMAIL_ADDRESS][PERSON_NAME][DOMAIN_NAME]"
click at [53, 363] on app-assessment-container "Demographics Next First Name: * [PERSON_NAME] [PERSON_NAME] Family Name: * [PER…" at bounding box center [612, 214] width 1225 height 639
click at [216, 400] on mat-select "--- Select ---" at bounding box center [187, 406] width 98 height 26
click at [214, 401] on div "--- Select ---" at bounding box center [181, 405] width 72 height 12
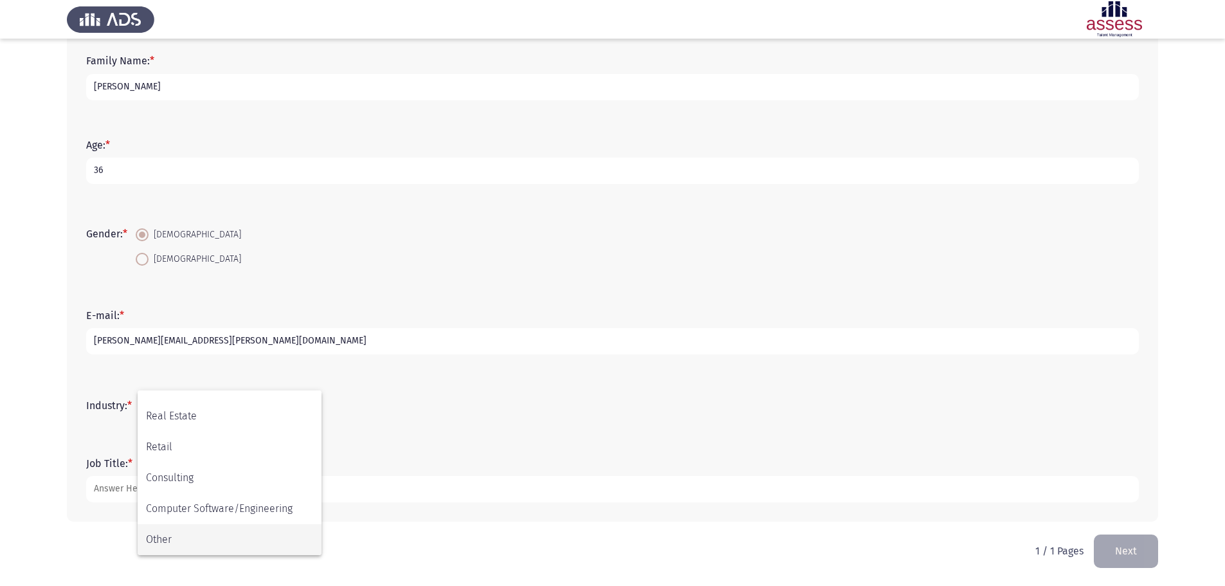
click at [169, 535] on span "Other" at bounding box center [229, 539] width 167 height 31
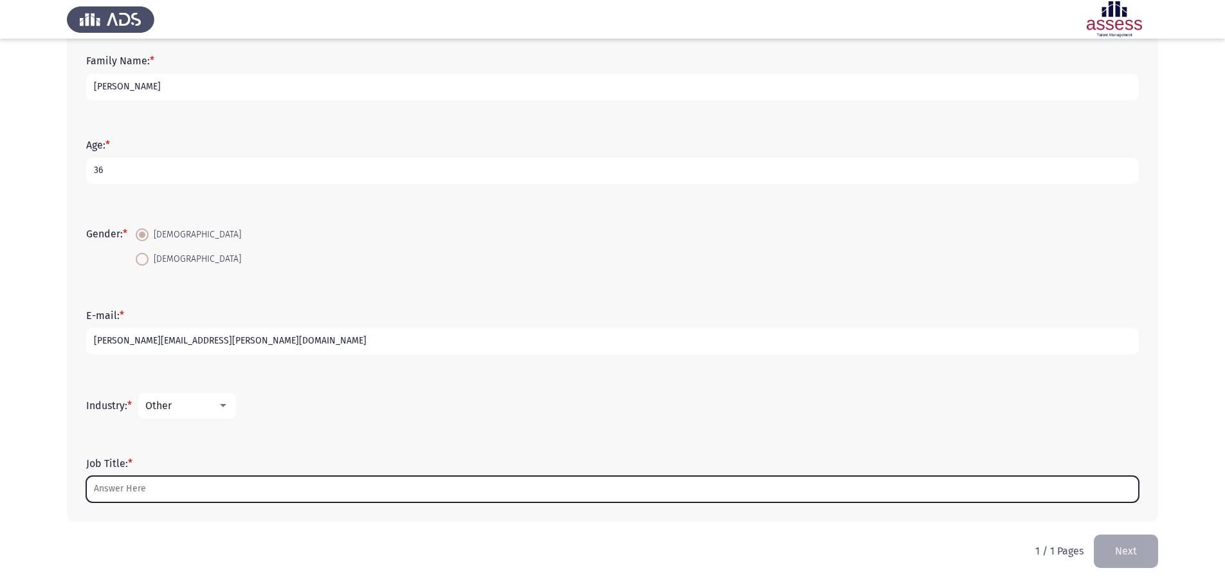
click at [157, 488] on input "Job Title: *" at bounding box center [612, 489] width 1053 height 26
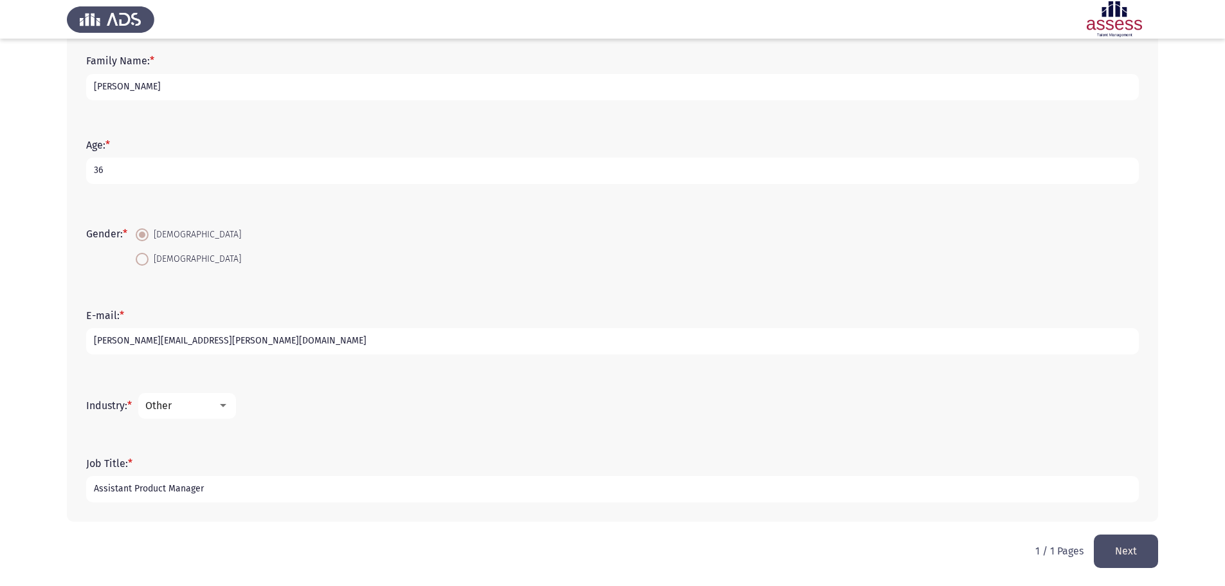
type input "Assistant Product Manager"
click at [184, 529] on div "First Name: * [PERSON_NAME] [PERSON_NAME] Family Name: * [PERSON_NAME]: * [DEMO…" at bounding box center [613, 237] width 1092 height 596
click at [1137, 549] on button "Next" at bounding box center [1126, 551] width 64 height 33
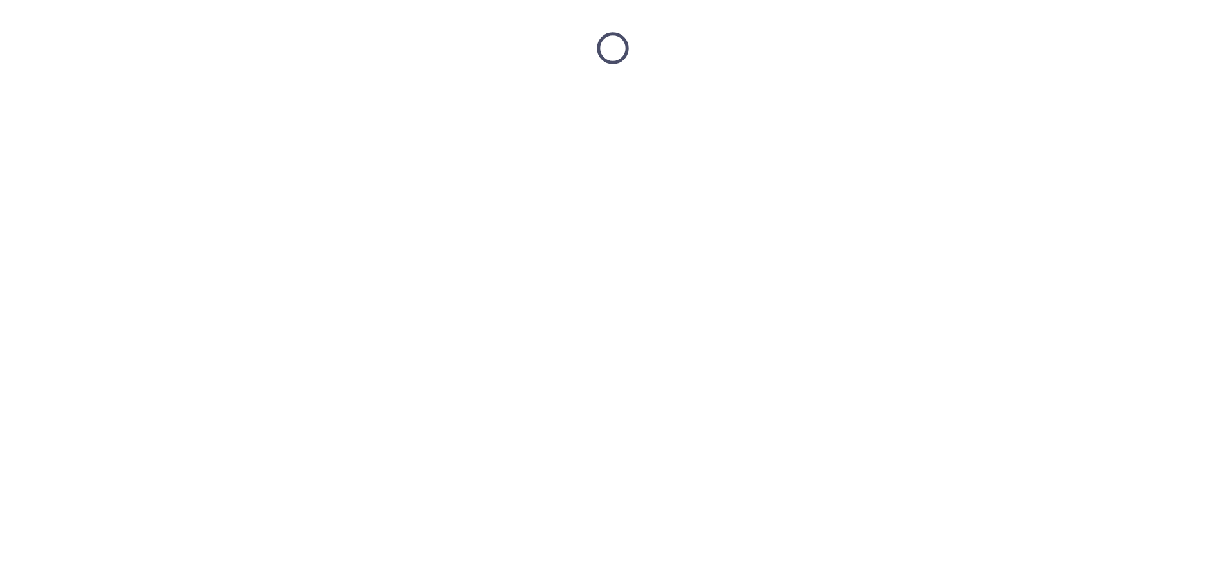
scroll to position [0, 0]
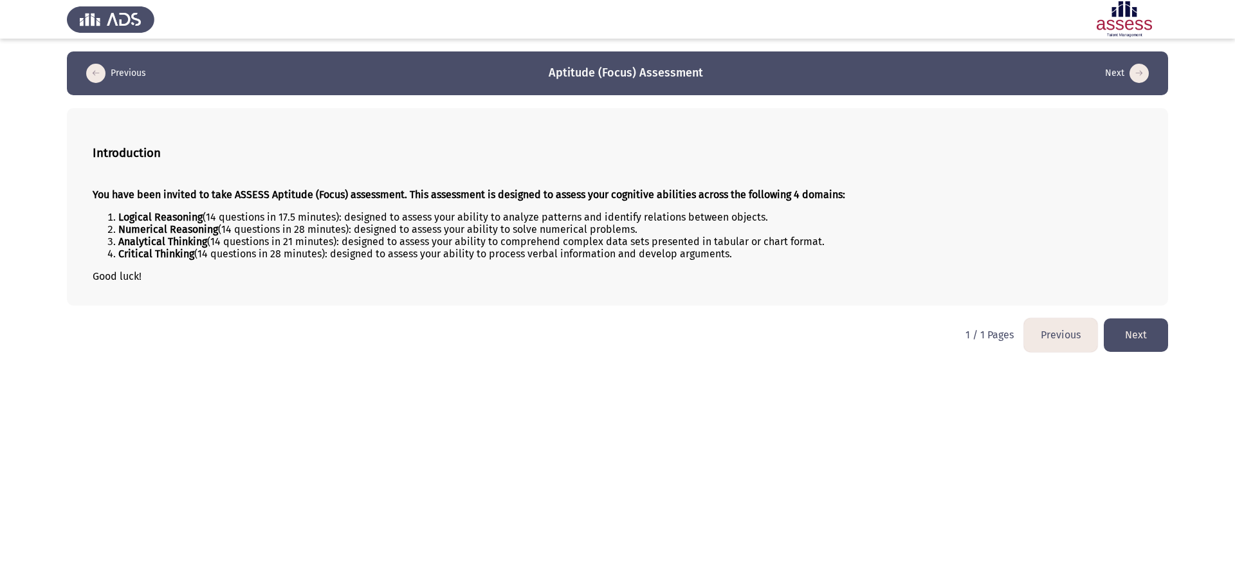
drag, startPoint x: 715, startPoint y: 237, endPoint x: 744, endPoint y: 244, distance: 29.8
click at [835, 252] on ol "Logical Reasoning (14 questions in 17.5 minutes): designed to assess your abili…" at bounding box center [618, 235] width 1050 height 49
click at [1143, 327] on button "Next" at bounding box center [1136, 334] width 64 height 33
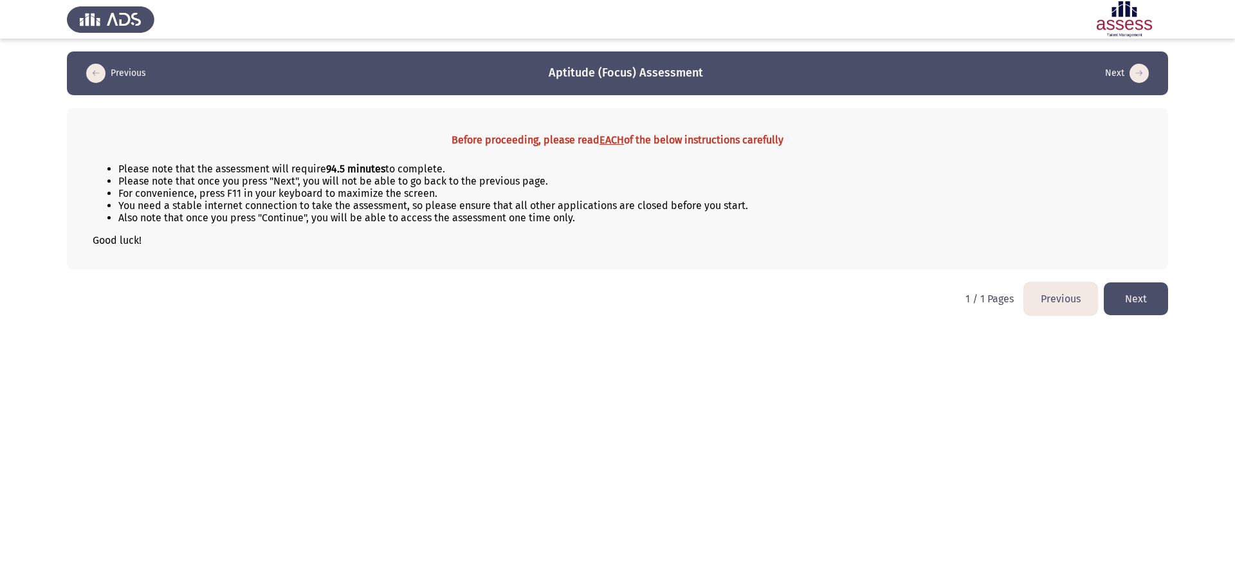
click at [1044, 298] on button "Previous" at bounding box center [1060, 298] width 73 height 33
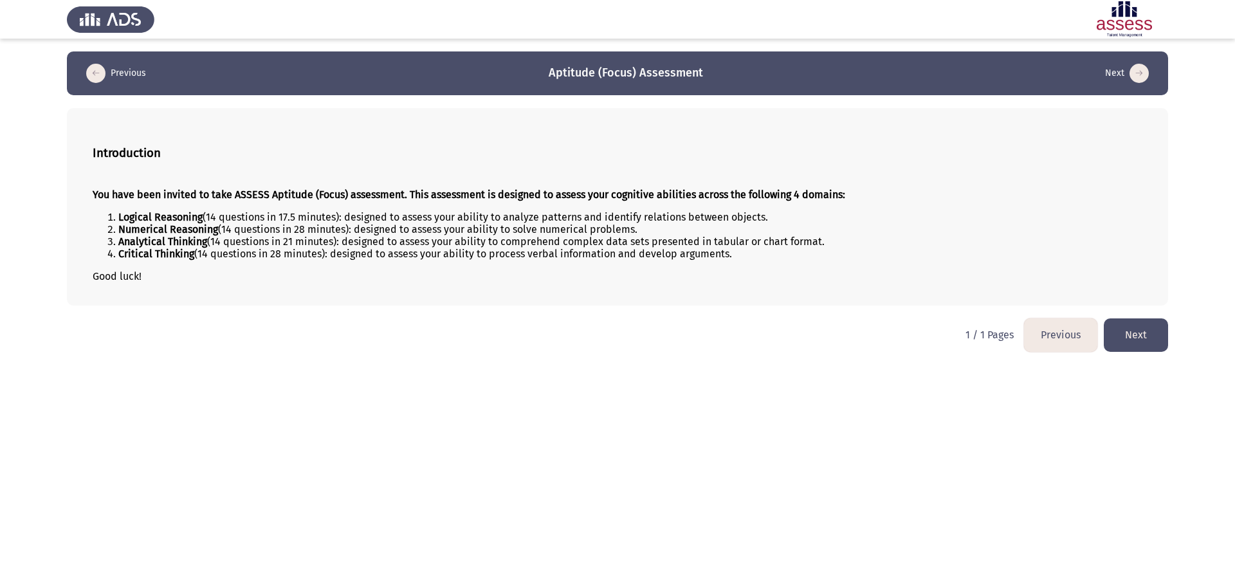
click at [1157, 330] on button "Next" at bounding box center [1136, 334] width 64 height 33
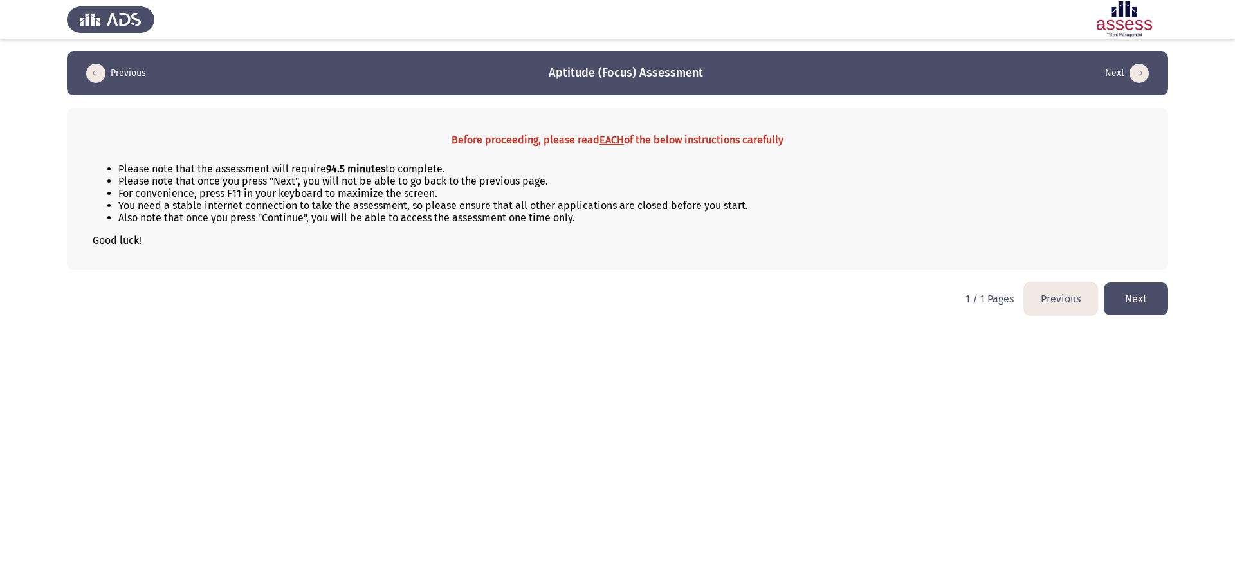
click at [1139, 303] on button "Next" at bounding box center [1136, 298] width 64 height 33
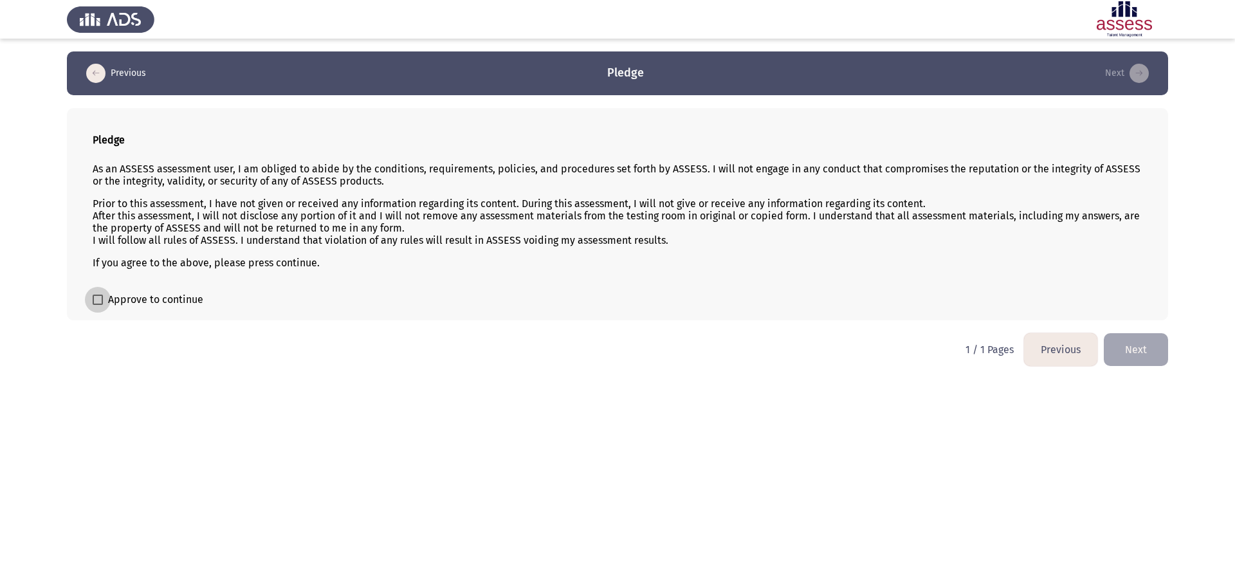
click at [143, 295] on span "Approve to continue" at bounding box center [155, 299] width 95 height 15
click at [98, 305] on input "Approve to continue" at bounding box center [97, 305] width 1 height 1
checkbox input "true"
click at [1155, 356] on button "Next" at bounding box center [1136, 349] width 64 height 33
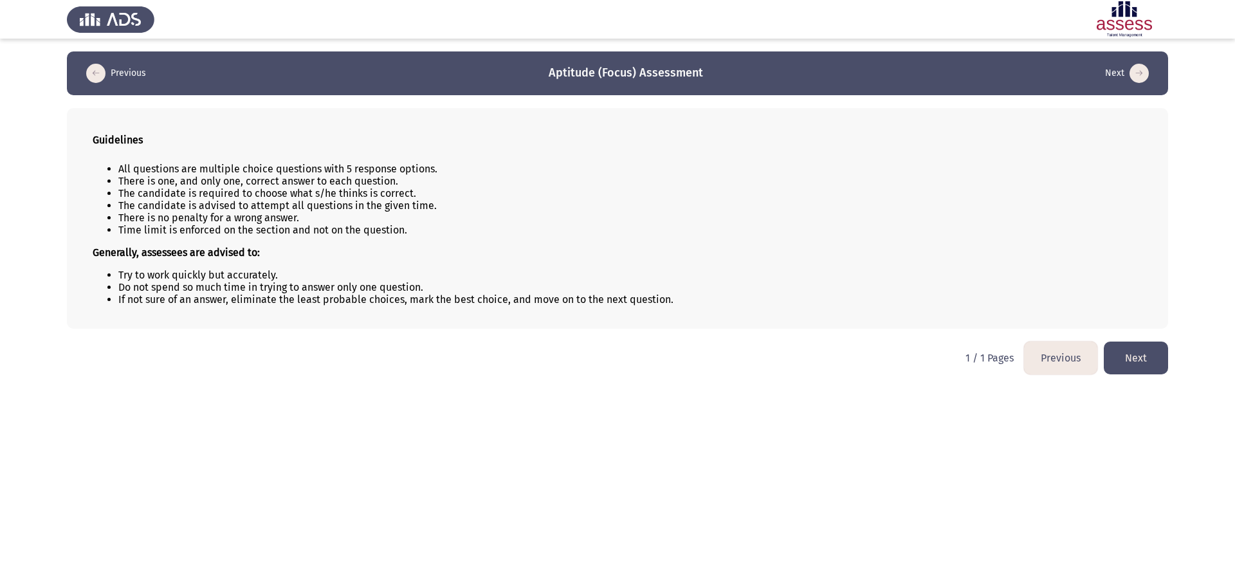
click at [1149, 363] on button "Next" at bounding box center [1136, 358] width 64 height 33
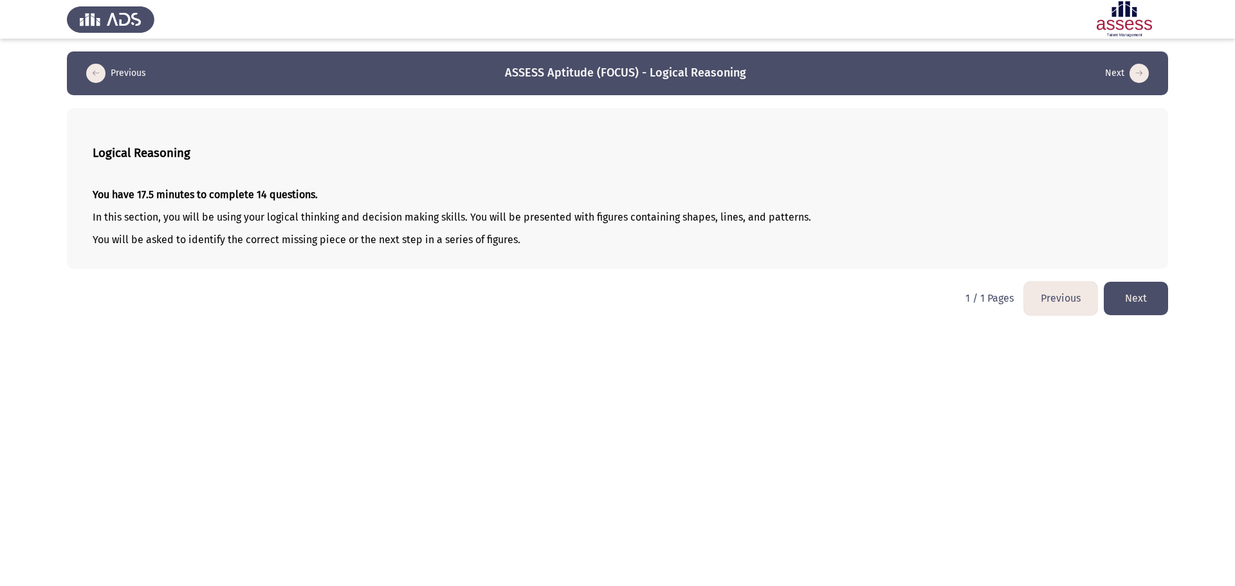
click at [1139, 306] on button "Next" at bounding box center [1136, 298] width 64 height 33
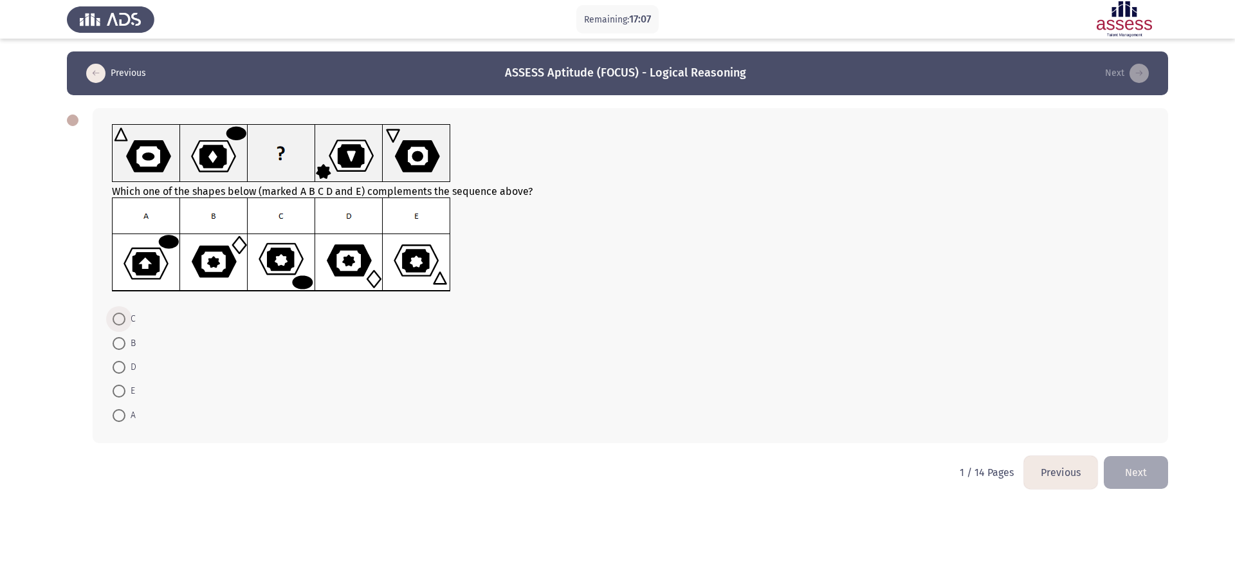
drag, startPoint x: 120, startPoint y: 314, endPoint x: 138, endPoint y: 342, distance: 33.4
click at [119, 315] on span at bounding box center [119, 319] width 13 height 13
click at [119, 315] on input "C" at bounding box center [119, 319] width 13 height 13
radio input "true"
click at [1139, 472] on button "Next" at bounding box center [1136, 471] width 64 height 33
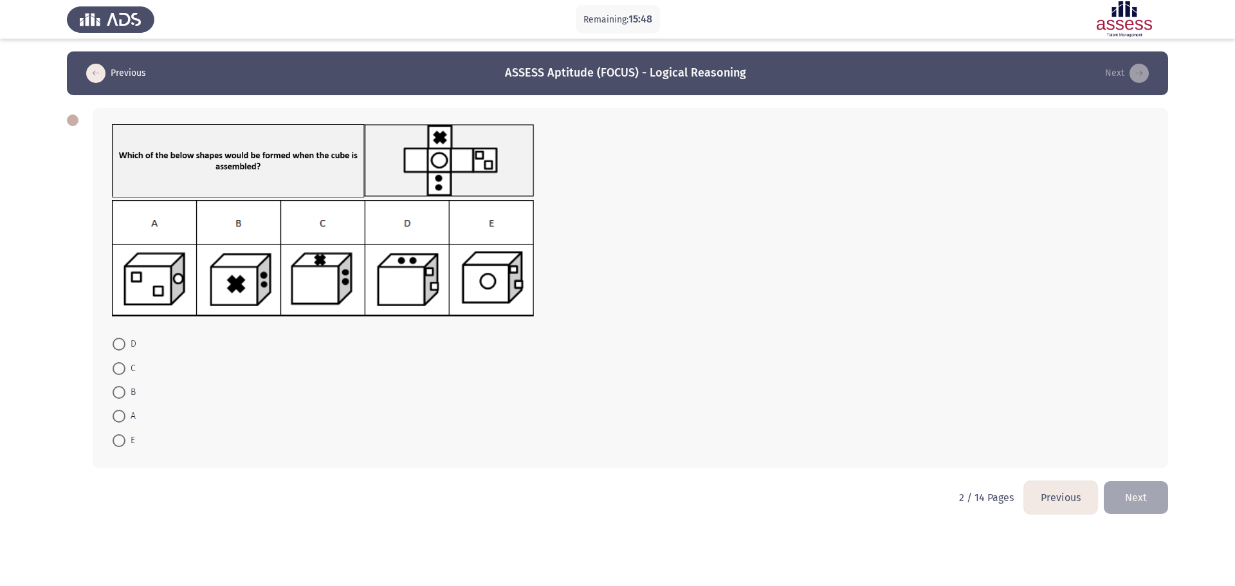
click at [118, 369] on span at bounding box center [119, 368] width 13 height 13
click at [118, 369] on input "C" at bounding box center [119, 368] width 13 height 13
radio input "true"
click at [1124, 497] on button "Next" at bounding box center [1136, 496] width 64 height 33
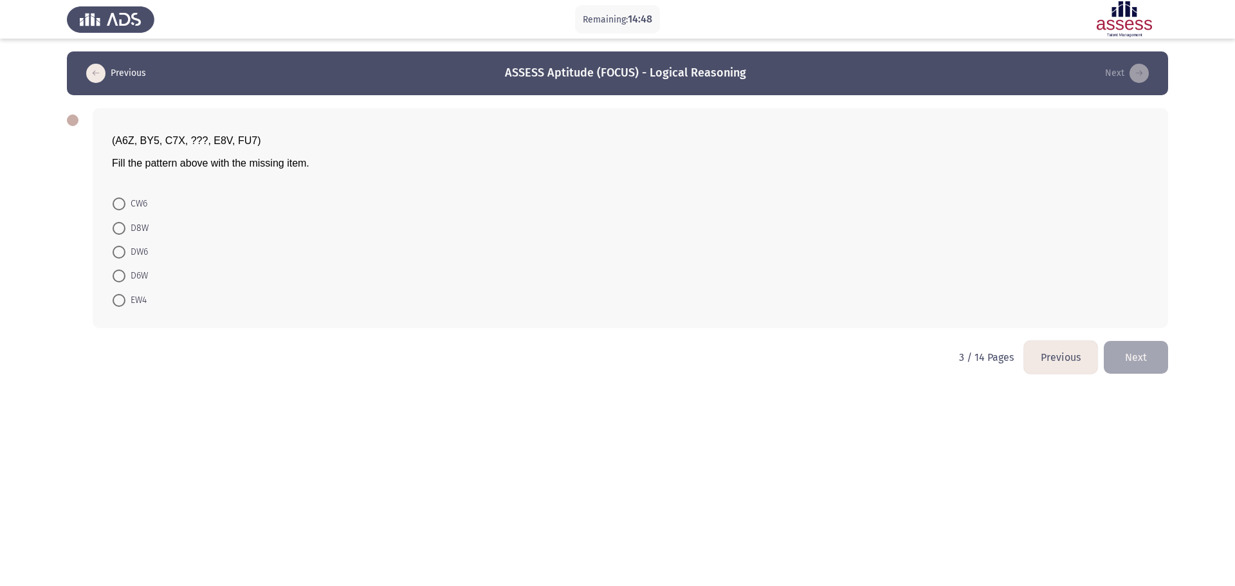
click at [130, 229] on span "D8W" at bounding box center [136, 228] width 23 height 15
click at [125, 229] on input "D8W" at bounding box center [119, 228] width 13 height 13
radio input "true"
click at [1157, 360] on button "Next" at bounding box center [1136, 356] width 64 height 33
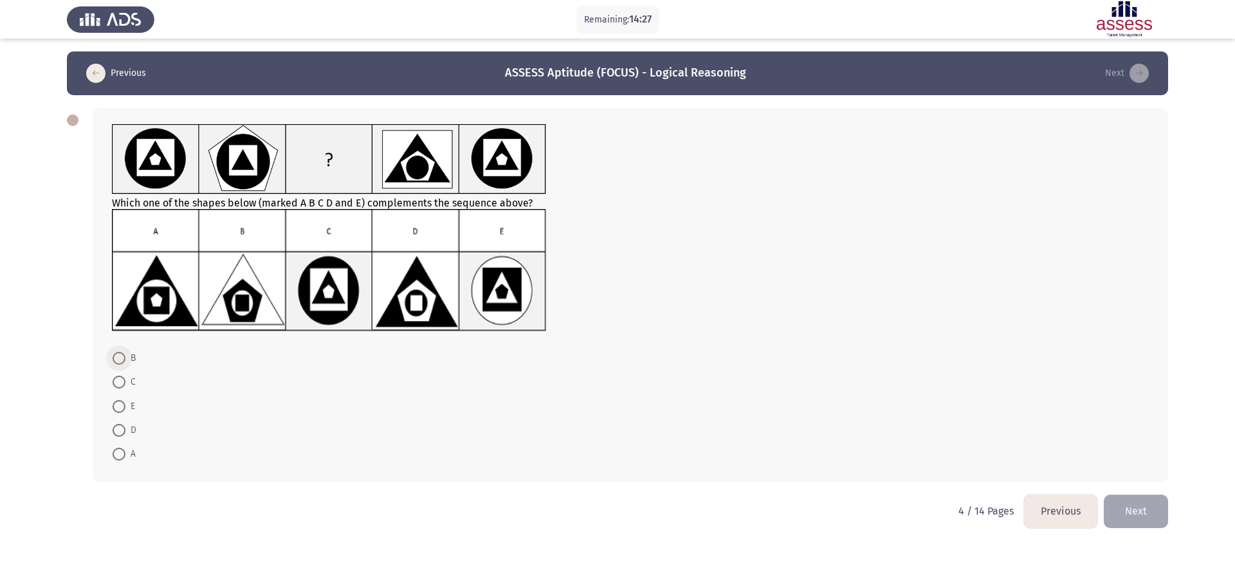
click at [118, 354] on span at bounding box center [119, 358] width 13 height 13
click at [118, 354] on input "B" at bounding box center [119, 358] width 13 height 13
radio input "true"
click at [1134, 509] on button "Next" at bounding box center [1136, 510] width 64 height 33
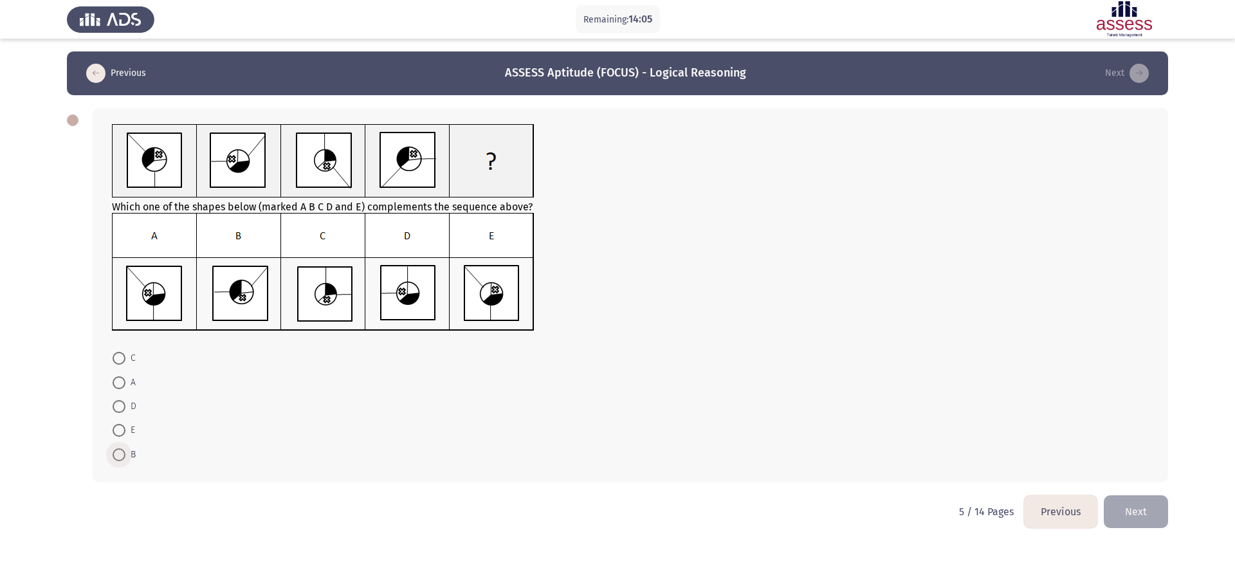
click at [117, 451] on span at bounding box center [119, 454] width 13 height 13
click at [117, 451] on input "B" at bounding box center [119, 454] width 13 height 13
radio input "true"
click at [1142, 513] on button "Next" at bounding box center [1136, 510] width 64 height 33
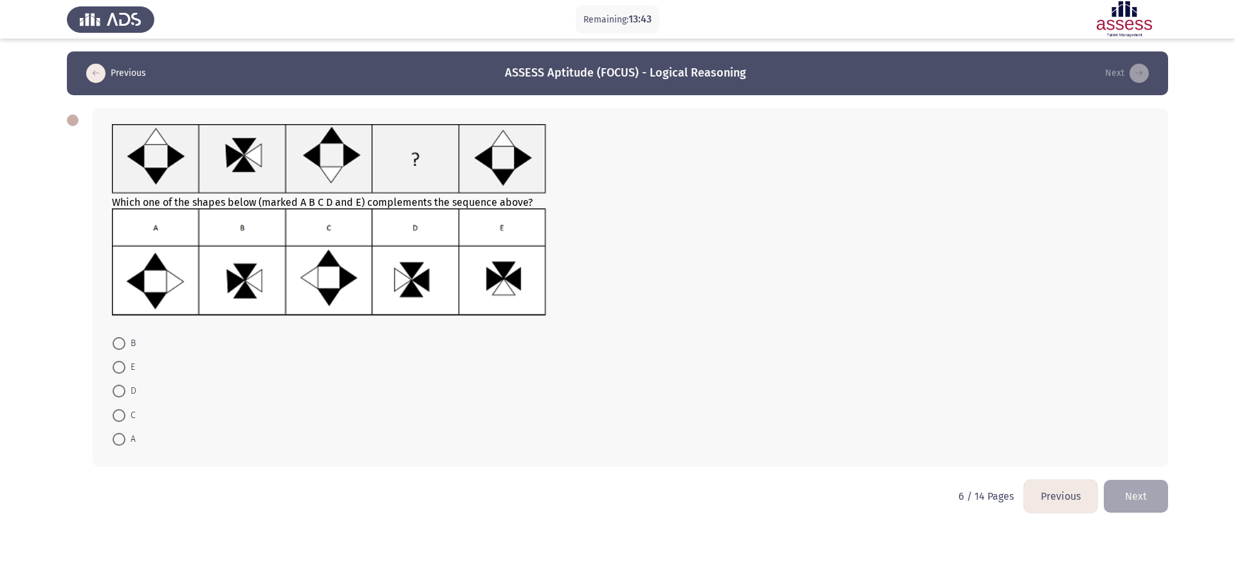
click at [110, 392] on mat-radio-button "D" at bounding box center [124, 391] width 41 height 24
click at [120, 392] on span at bounding box center [119, 391] width 13 height 13
click at [120, 392] on input "D" at bounding box center [119, 391] width 13 height 13
radio input "true"
click at [1137, 493] on button "Next" at bounding box center [1136, 495] width 64 height 33
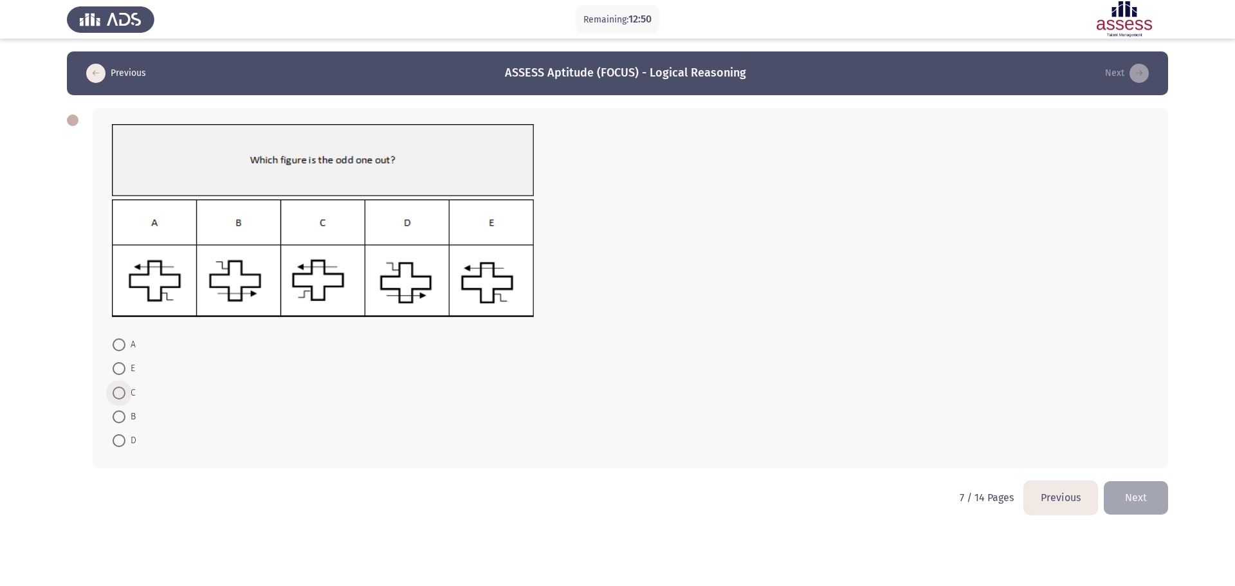
click at [123, 390] on span at bounding box center [119, 393] width 13 height 13
click at [123, 390] on input "C" at bounding box center [119, 393] width 13 height 13
radio input "true"
click at [1140, 496] on button "Next" at bounding box center [1136, 497] width 64 height 33
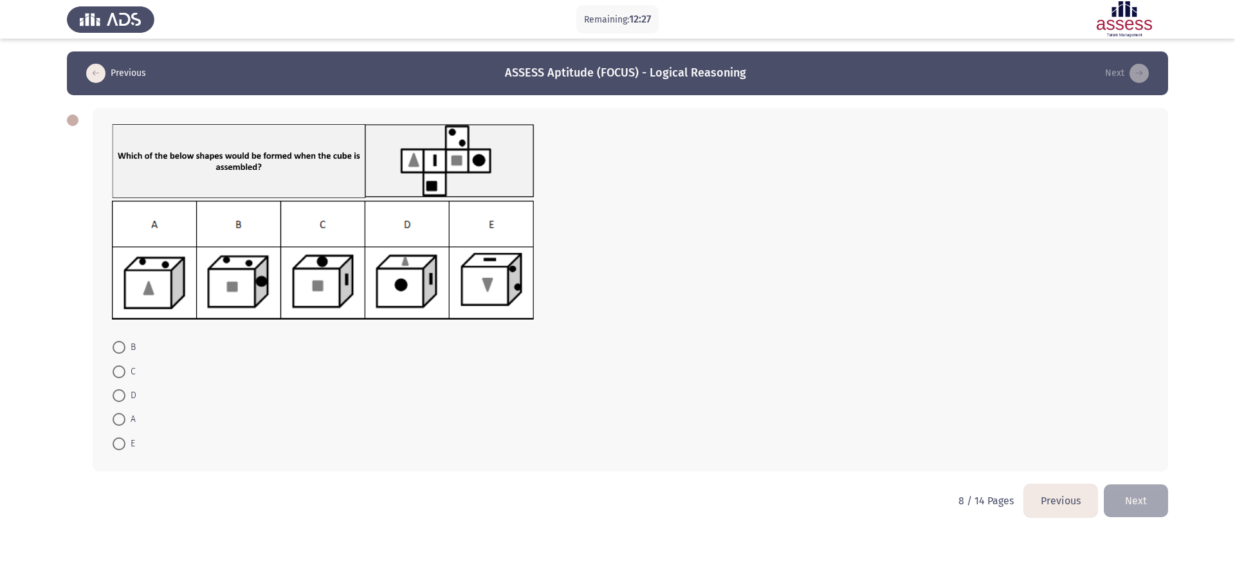
drag, startPoint x: 122, startPoint y: 422, endPoint x: 155, endPoint y: 421, distance: 33.5
click at [122, 421] on span at bounding box center [119, 419] width 13 height 13
click at [122, 421] on input "A" at bounding box center [119, 419] width 13 height 13
radio input "true"
drag, startPoint x: 1153, startPoint y: 504, endPoint x: 1107, endPoint y: 495, distance: 46.7
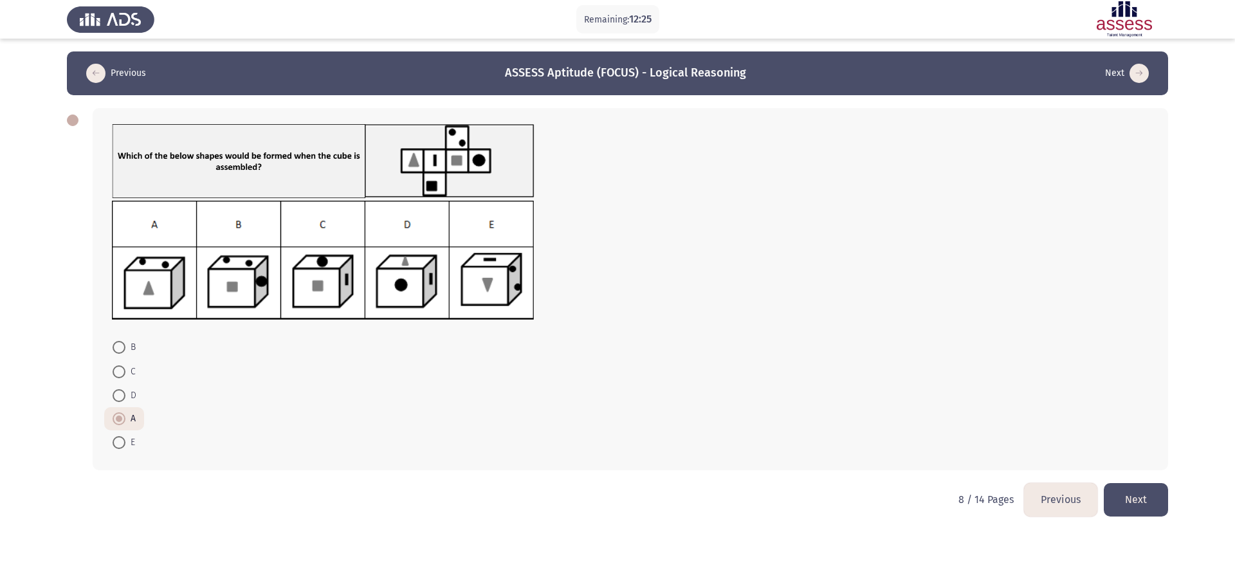
click at [1152, 504] on button "Next" at bounding box center [1136, 499] width 64 height 33
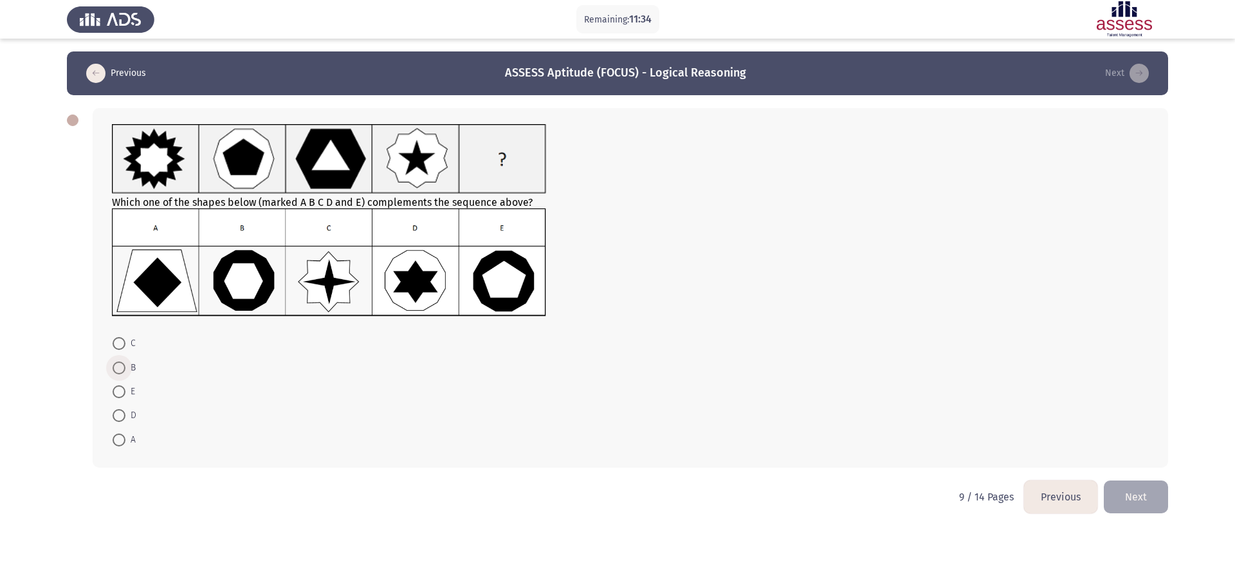
click at [120, 364] on span at bounding box center [119, 368] width 13 height 13
click at [120, 364] on input "B" at bounding box center [119, 368] width 13 height 13
radio input "true"
click at [1136, 494] on button "Next" at bounding box center [1136, 495] width 64 height 33
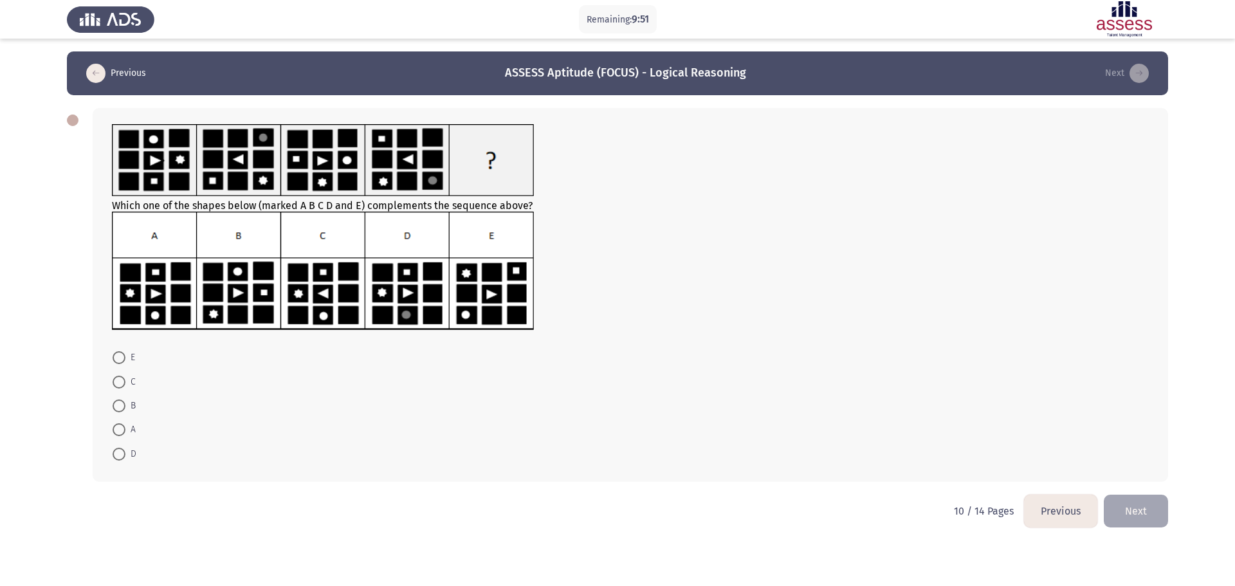
drag, startPoint x: 118, startPoint y: 430, endPoint x: 131, endPoint y: 427, distance: 13.3
click at [118, 430] on span at bounding box center [119, 429] width 13 height 13
click at [118, 430] on input "A" at bounding box center [119, 429] width 13 height 13
radio input "true"
click at [1119, 506] on button "Next" at bounding box center [1136, 509] width 64 height 33
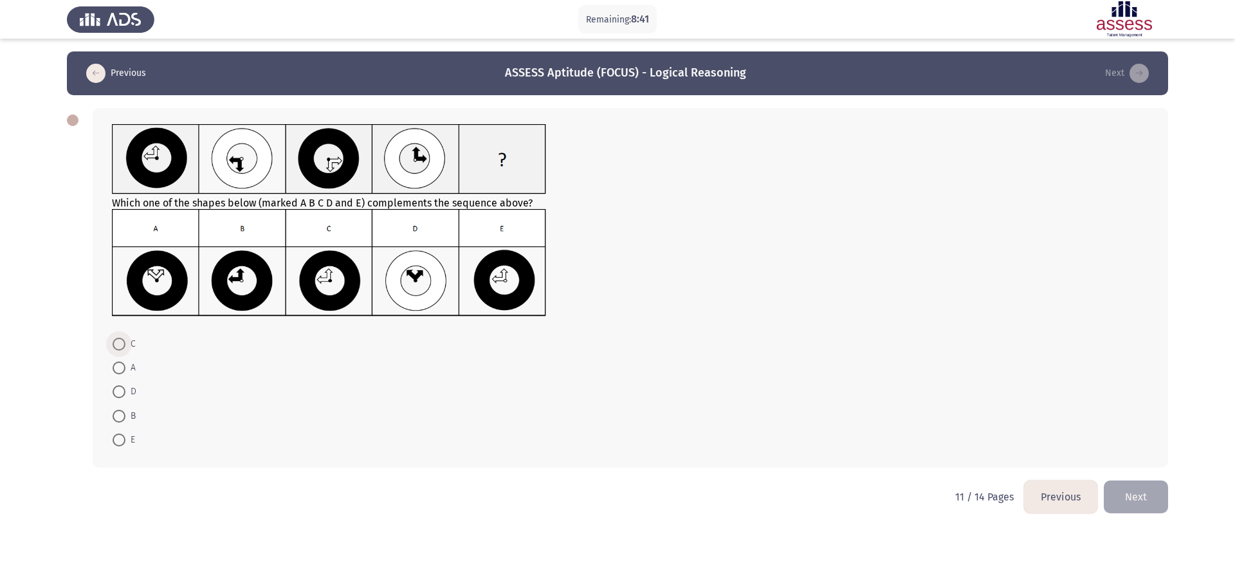
drag, startPoint x: 117, startPoint y: 344, endPoint x: 133, endPoint y: 352, distance: 18.1
click at [116, 344] on span at bounding box center [119, 344] width 13 height 13
click at [116, 344] on input "C" at bounding box center [119, 344] width 13 height 13
radio input "true"
drag, startPoint x: 1160, startPoint y: 497, endPoint x: 1084, endPoint y: 485, distance: 76.9
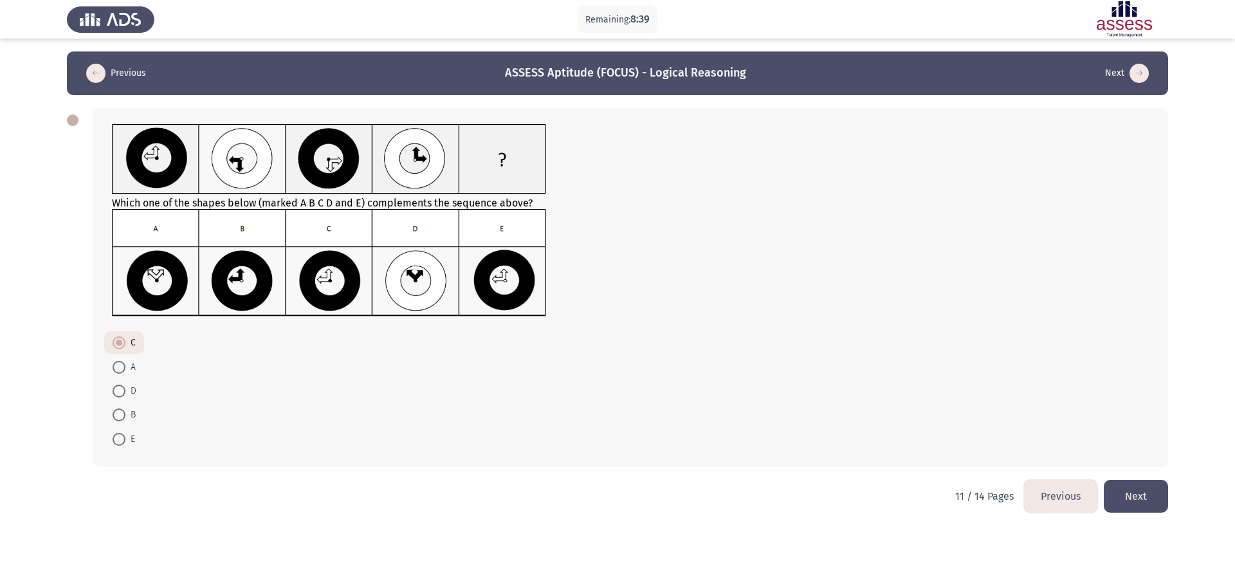
click at [1158, 497] on button "Next" at bounding box center [1136, 496] width 64 height 33
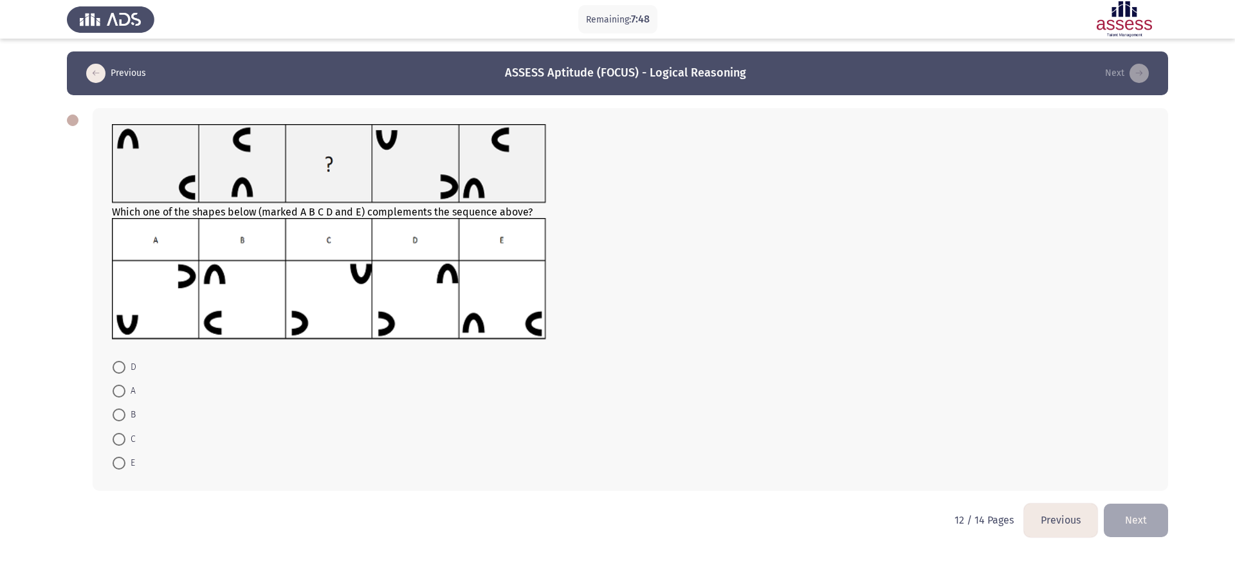
click at [117, 419] on span at bounding box center [119, 414] width 13 height 13
click at [117, 419] on input "B" at bounding box center [119, 414] width 13 height 13
radio input "true"
click at [1148, 517] on button "Next" at bounding box center [1136, 519] width 64 height 33
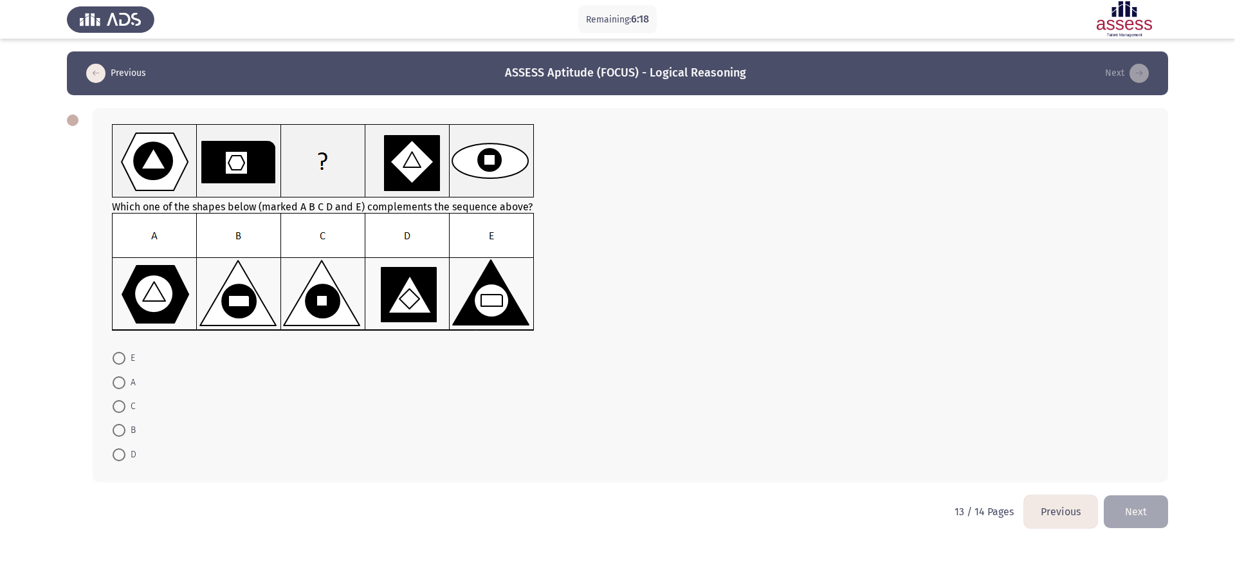
drag, startPoint x: 120, startPoint y: 407, endPoint x: 175, endPoint y: 403, distance: 54.8
click at [120, 407] on span at bounding box center [119, 406] width 13 height 13
click at [120, 407] on input "C" at bounding box center [119, 406] width 13 height 13
radio input "true"
click at [1146, 501] on button "Next" at bounding box center [1136, 510] width 64 height 33
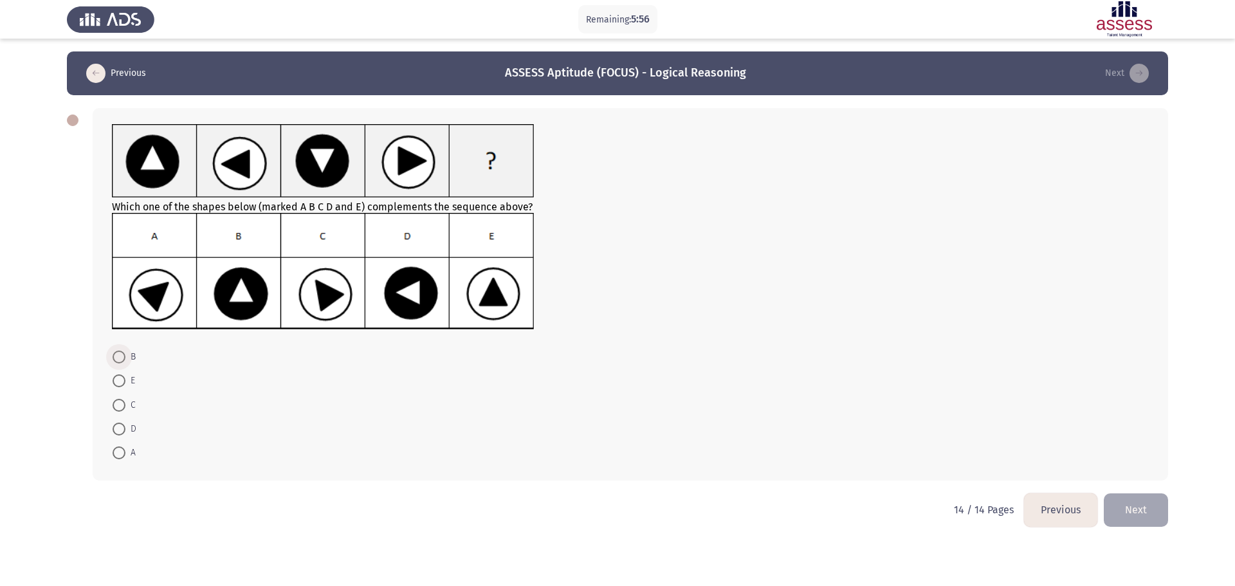
click at [120, 360] on span at bounding box center [119, 357] width 13 height 13
click at [120, 360] on input "B" at bounding box center [119, 357] width 13 height 13
radio input "true"
click at [1053, 506] on button "Previous" at bounding box center [1060, 509] width 73 height 33
click at [1053, 506] on html "Remaining: 5:51 Previous ASSESS Aptitude (FOCUS) - Logical Reasoning Next Which…" at bounding box center [617, 272] width 1235 height 544
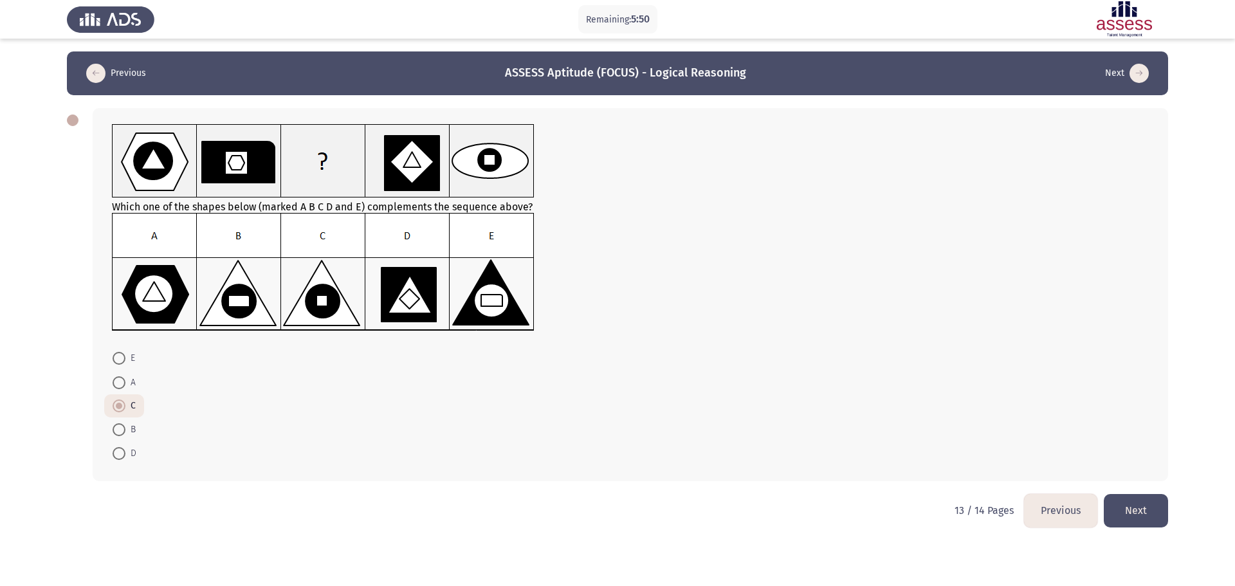
click at [1054, 500] on button "Previous" at bounding box center [1060, 510] width 73 height 33
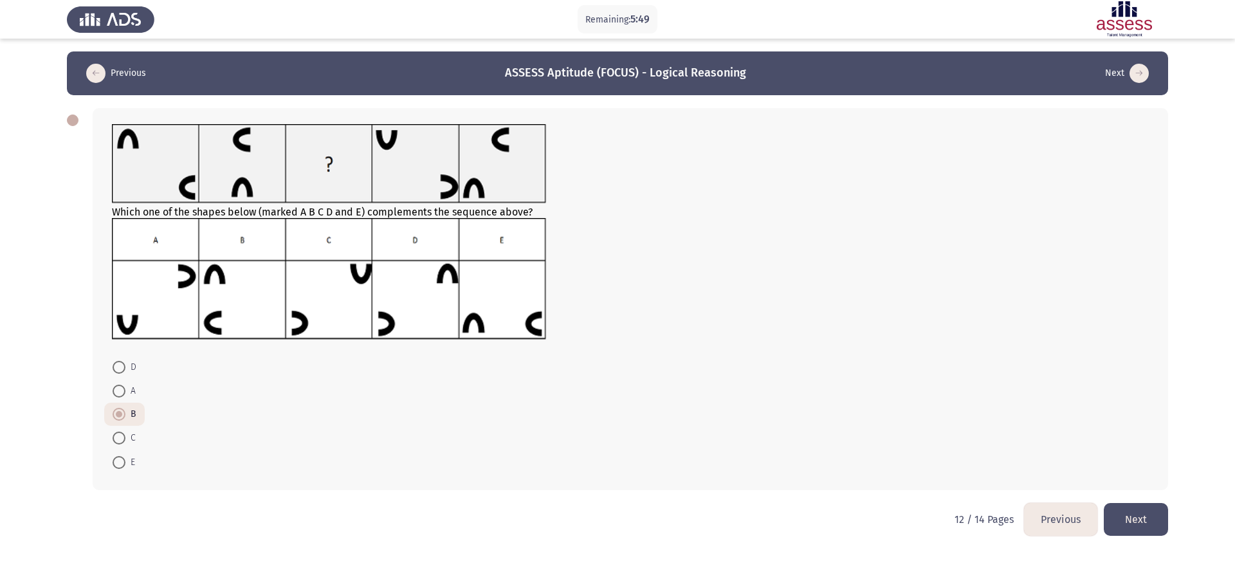
click at [1059, 524] on button "Previous" at bounding box center [1060, 519] width 73 height 33
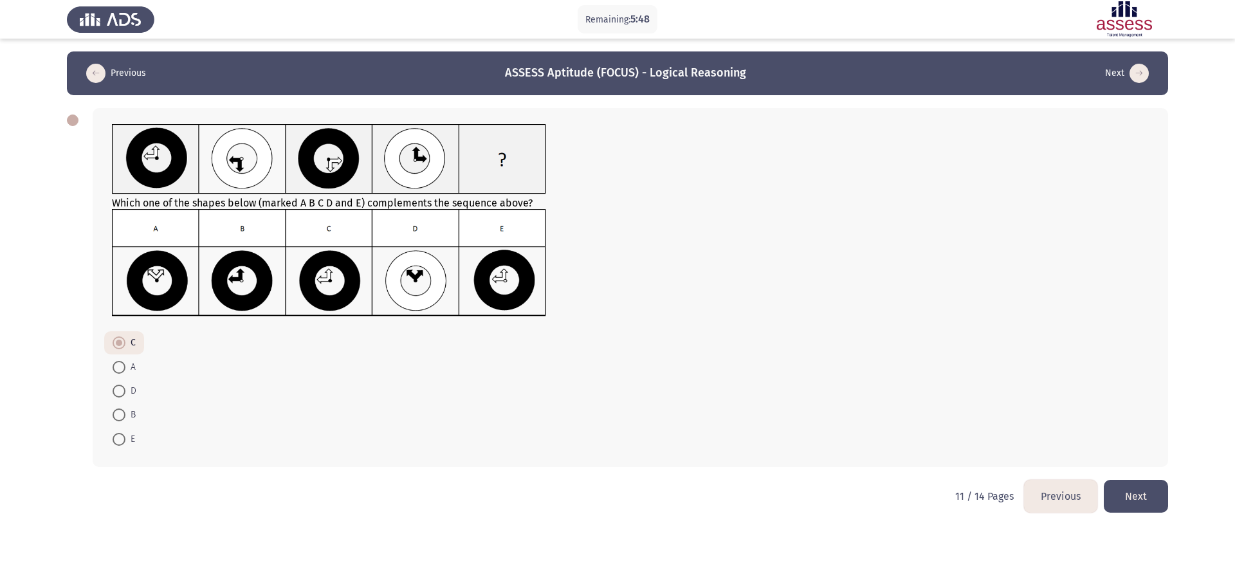
click at [1058, 524] on html "Remaining: 5:48 Previous ASSESS Aptitude (FOCUS) - Logical Reasoning Next Which…" at bounding box center [617, 265] width 1235 height 531
click at [1054, 520] on html "Remaining: 5:48 Previous ASSESS Aptitude (FOCUS) - Logical Reasoning Next Which…" at bounding box center [617, 265] width 1235 height 531
click at [1061, 506] on button "Previous" at bounding box center [1060, 496] width 73 height 33
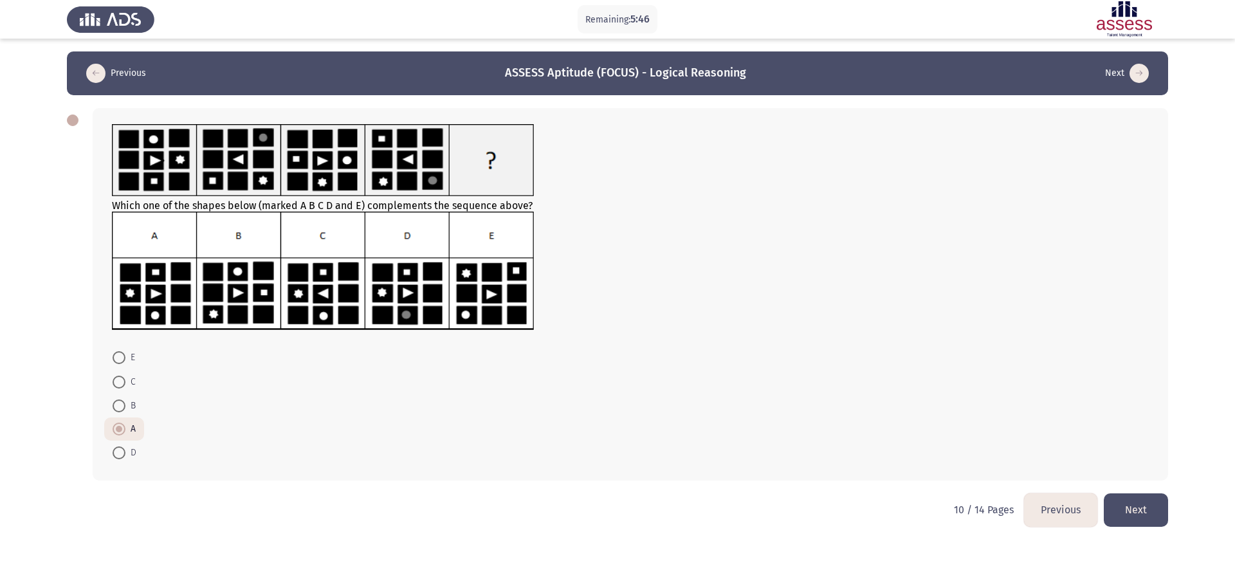
click at [1057, 500] on button "Previous" at bounding box center [1060, 509] width 73 height 33
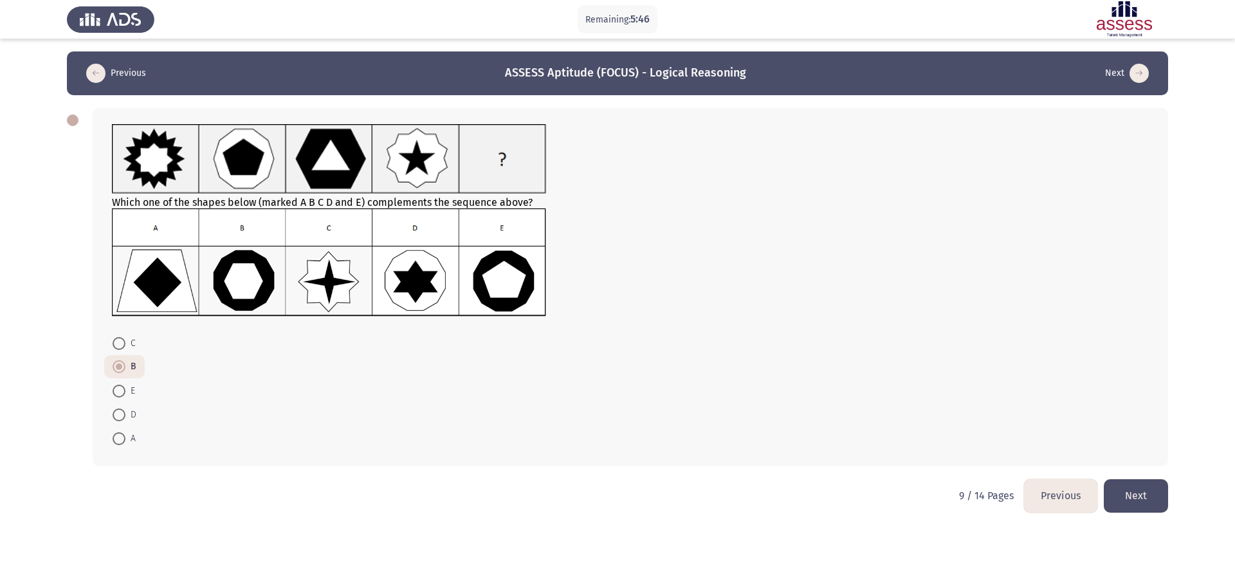
click at [1057, 508] on button "Previous" at bounding box center [1060, 495] width 73 height 33
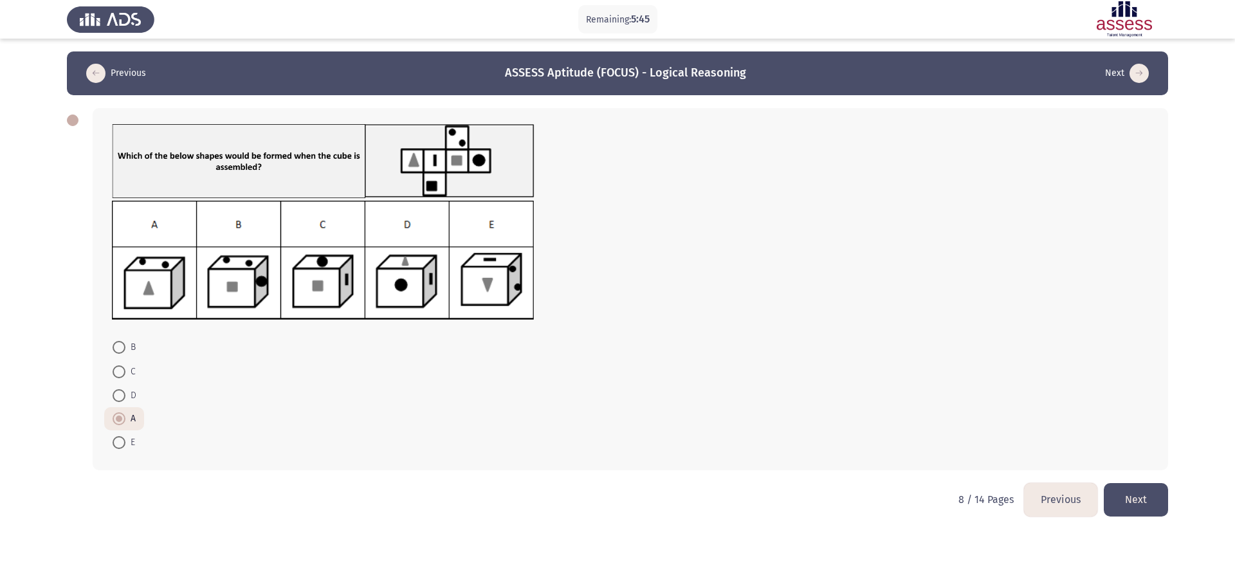
click at [1054, 505] on button "Previous" at bounding box center [1060, 499] width 73 height 33
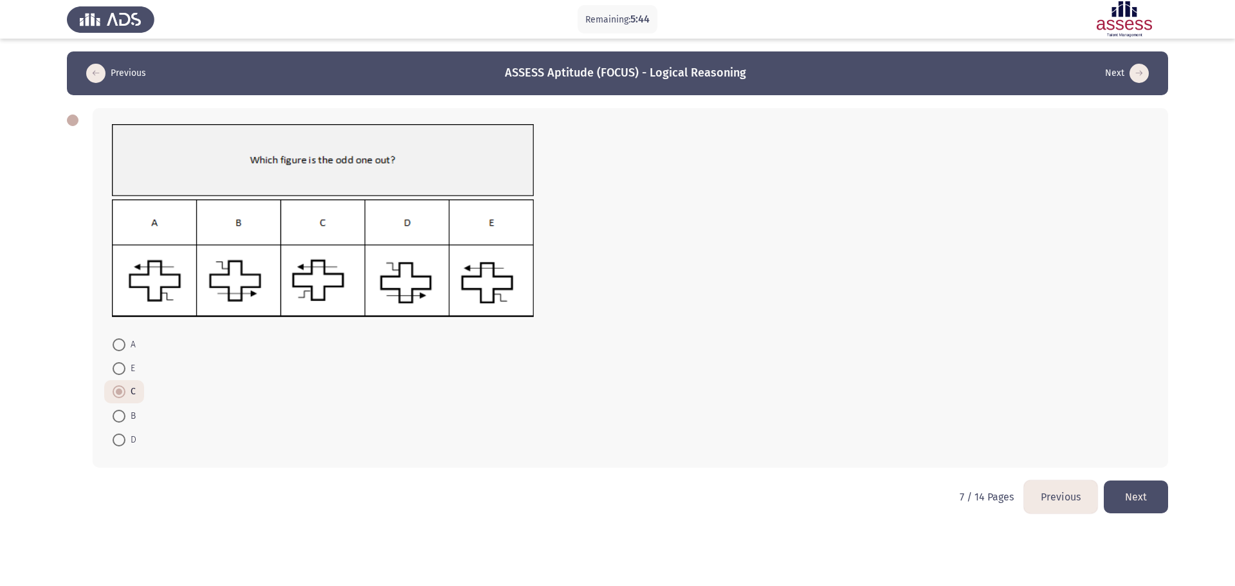
click at [1054, 505] on button "Previous" at bounding box center [1060, 497] width 73 height 33
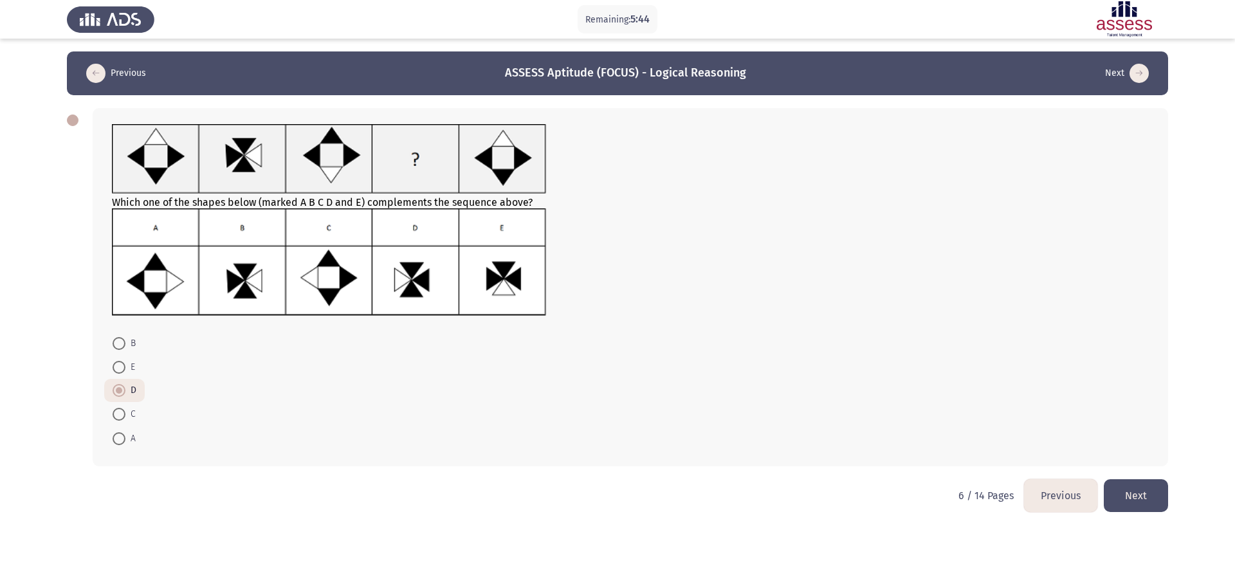
click at [1054, 505] on button "Previous" at bounding box center [1060, 495] width 73 height 33
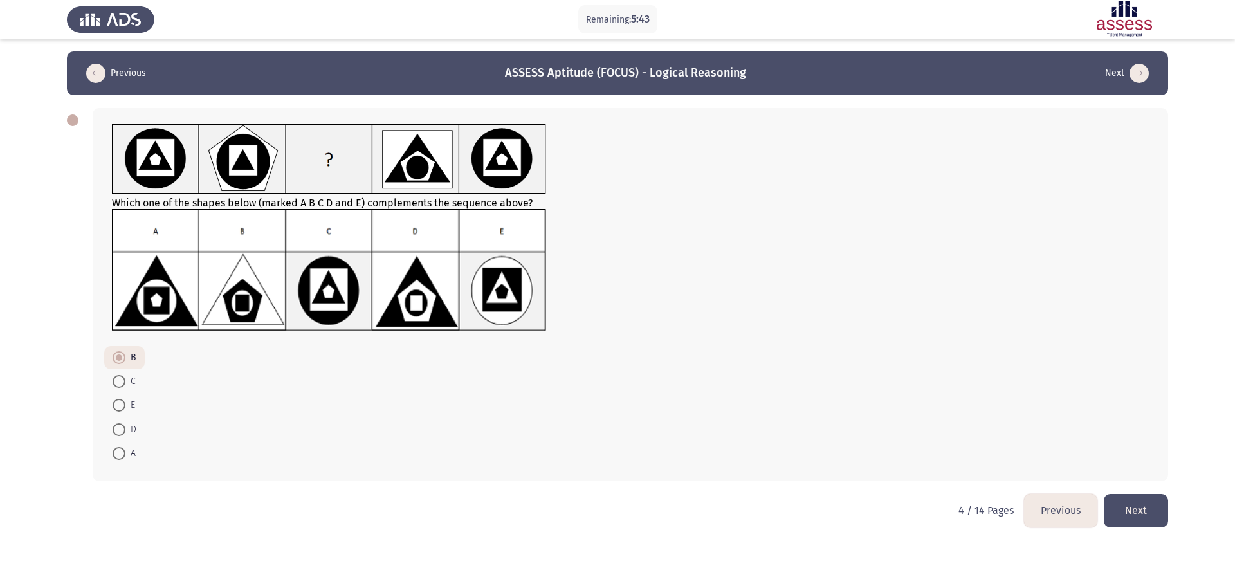
click at [1054, 505] on button "Previous" at bounding box center [1060, 510] width 73 height 33
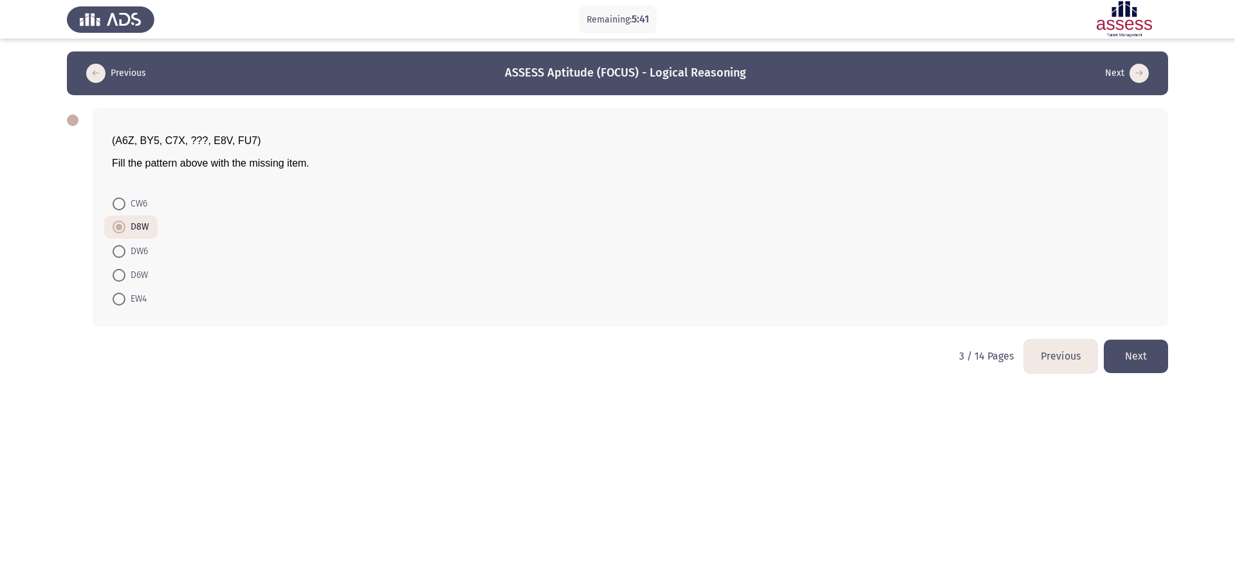
click at [1047, 368] on button "Previous" at bounding box center [1060, 356] width 73 height 33
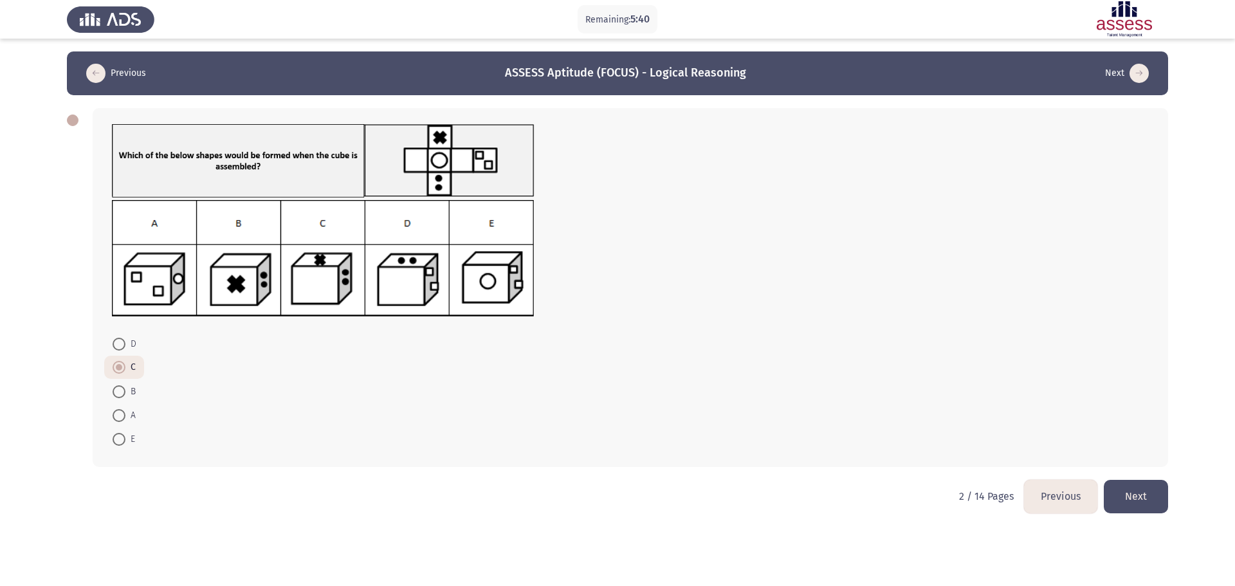
click at [1056, 494] on button "Previous" at bounding box center [1060, 496] width 73 height 33
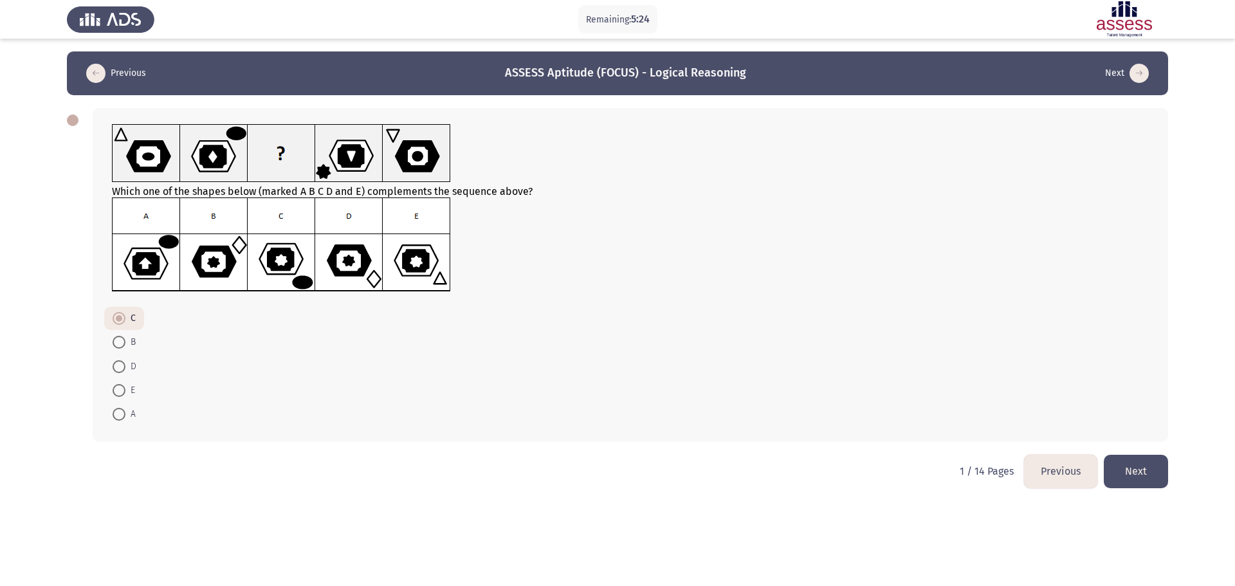
click at [1144, 466] on button "Next" at bounding box center [1136, 471] width 64 height 33
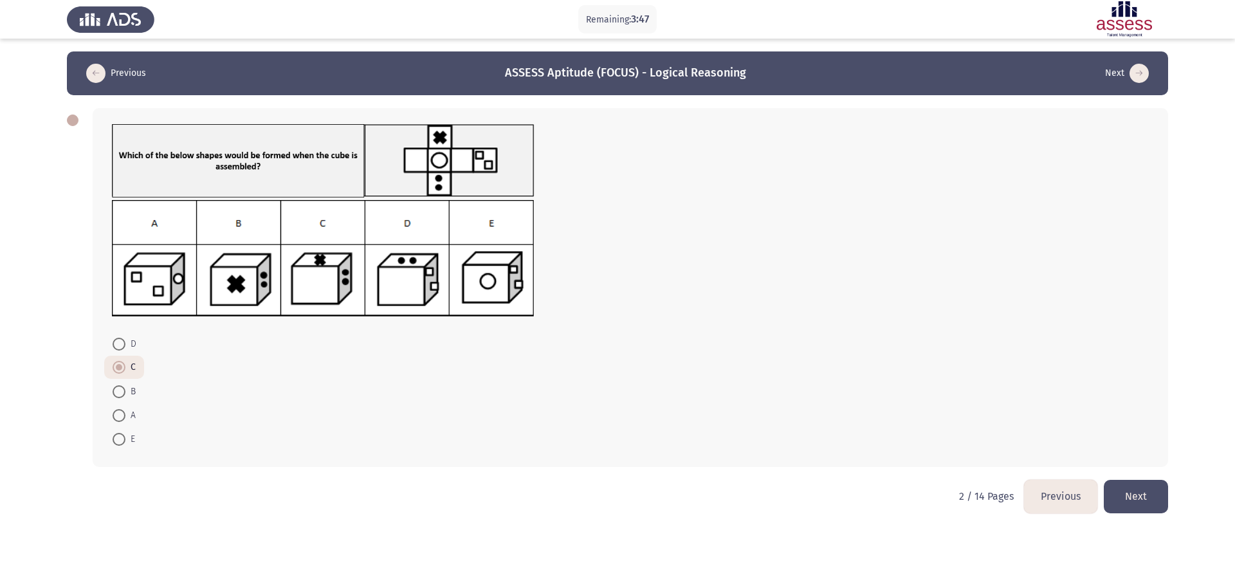
click at [122, 344] on span at bounding box center [119, 344] width 13 height 13
click at [122, 344] on input "D" at bounding box center [119, 344] width 13 height 13
radio input "true"
click at [1134, 489] on button "Next" at bounding box center [1136, 496] width 64 height 33
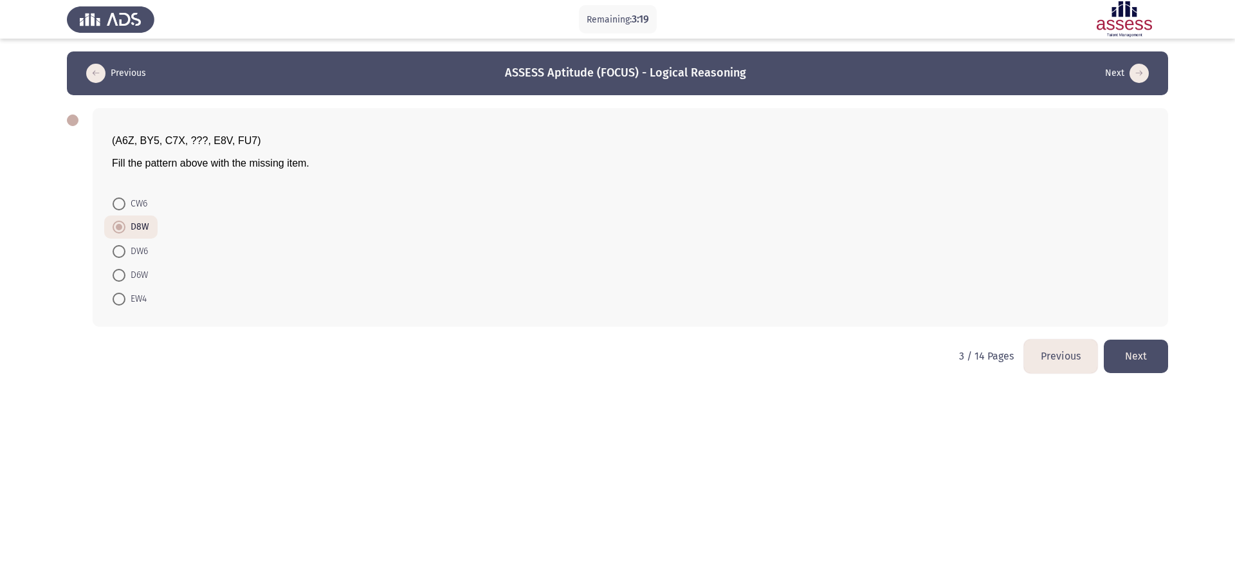
click at [147, 252] on span "DW6" at bounding box center [136, 251] width 23 height 15
click at [125, 252] on input "DW6" at bounding box center [119, 251] width 13 height 13
radio input "true"
click at [1136, 347] on button "Next" at bounding box center [1136, 356] width 64 height 33
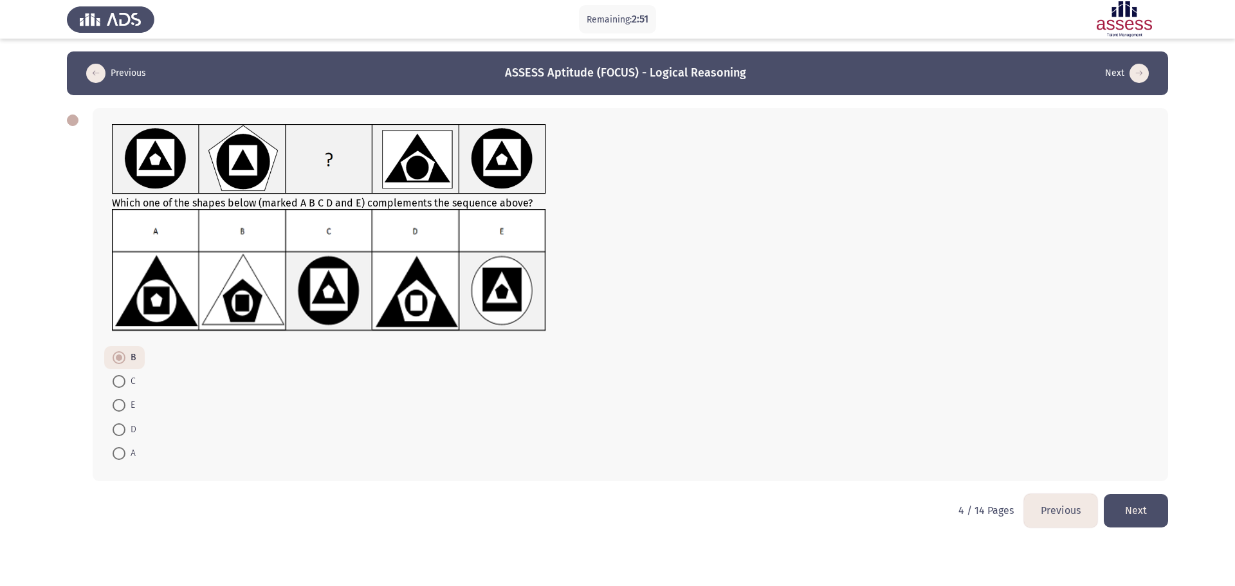
drag, startPoint x: 128, startPoint y: 378, endPoint x: 131, endPoint y: 366, distance: 11.9
click at [127, 378] on span "C" at bounding box center [130, 381] width 10 height 15
click at [125, 378] on input "C" at bounding box center [119, 381] width 13 height 13
radio input "true"
click at [1150, 498] on button "Next" at bounding box center [1136, 510] width 64 height 33
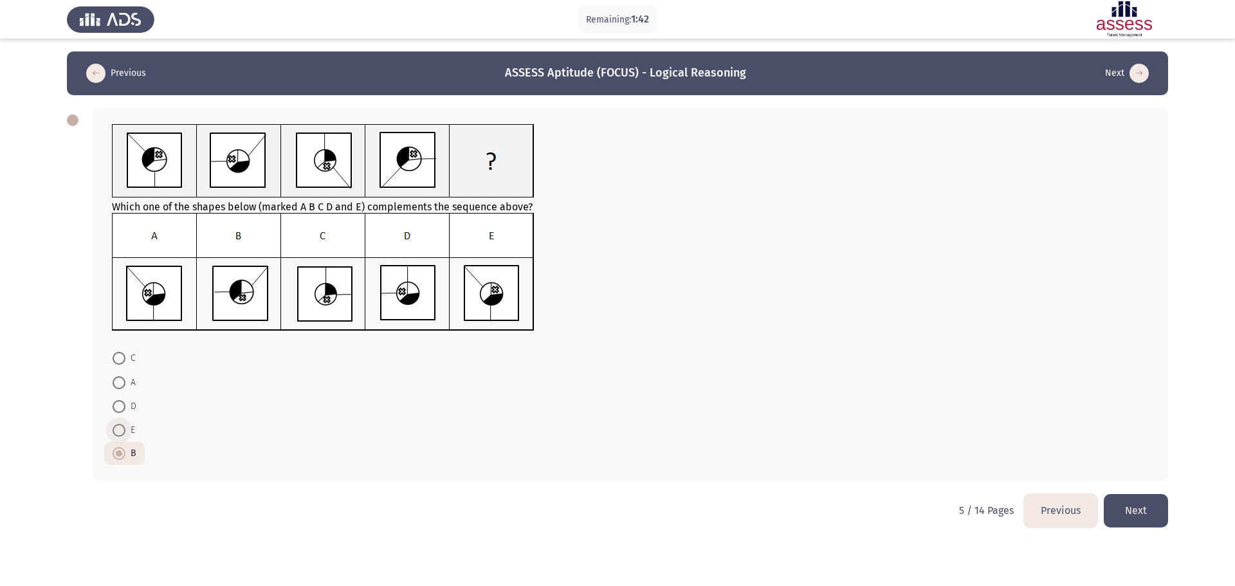
drag, startPoint x: 115, startPoint y: 430, endPoint x: 223, endPoint y: 436, distance: 107.6
click at [116, 430] on span at bounding box center [119, 430] width 13 height 13
click at [116, 430] on input "E" at bounding box center [119, 430] width 13 height 13
radio input "true"
click at [125, 385] on span "A" at bounding box center [130, 382] width 10 height 15
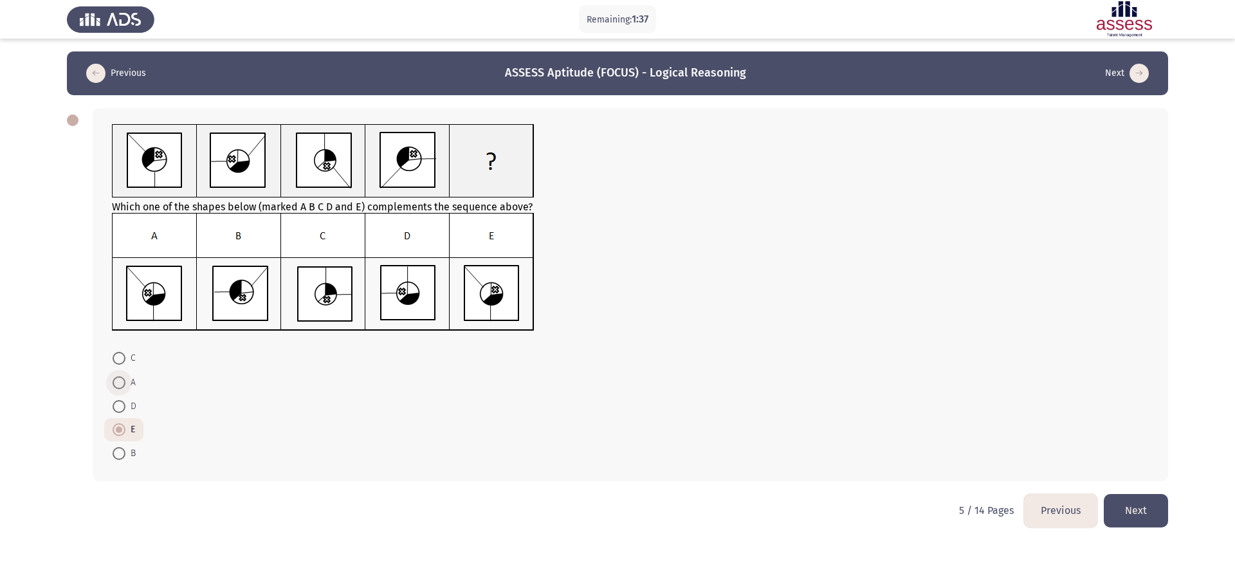
click at [125, 385] on input "A" at bounding box center [119, 382] width 13 height 13
radio input "true"
click at [1148, 515] on button "Next" at bounding box center [1136, 510] width 64 height 33
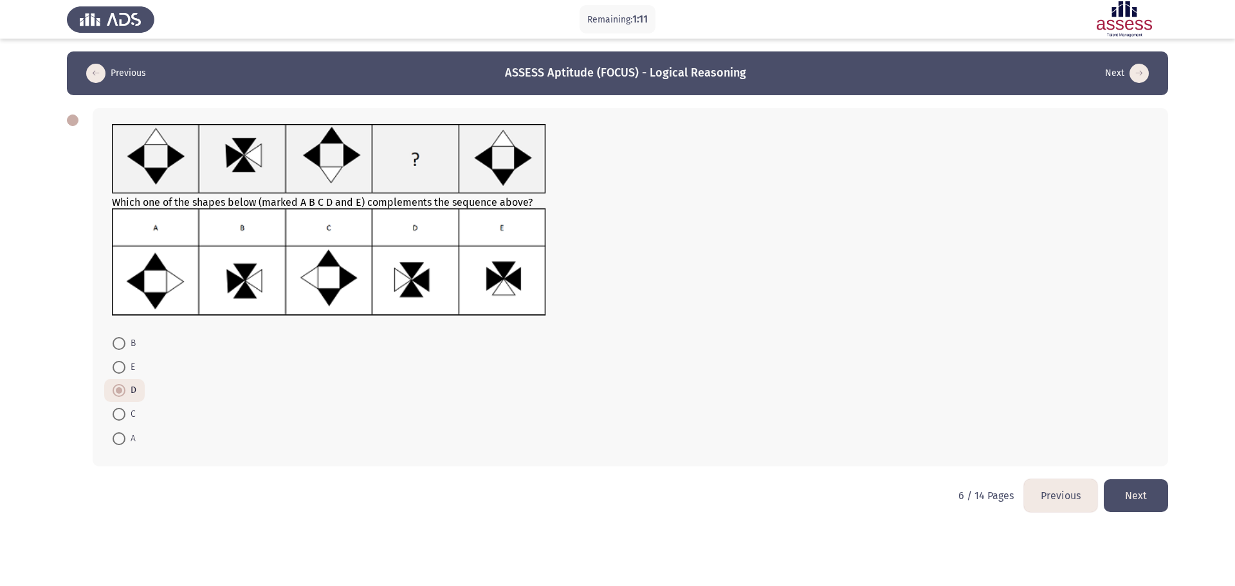
click at [1143, 488] on button "Next" at bounding box center [1136, 495] width 64 height 33
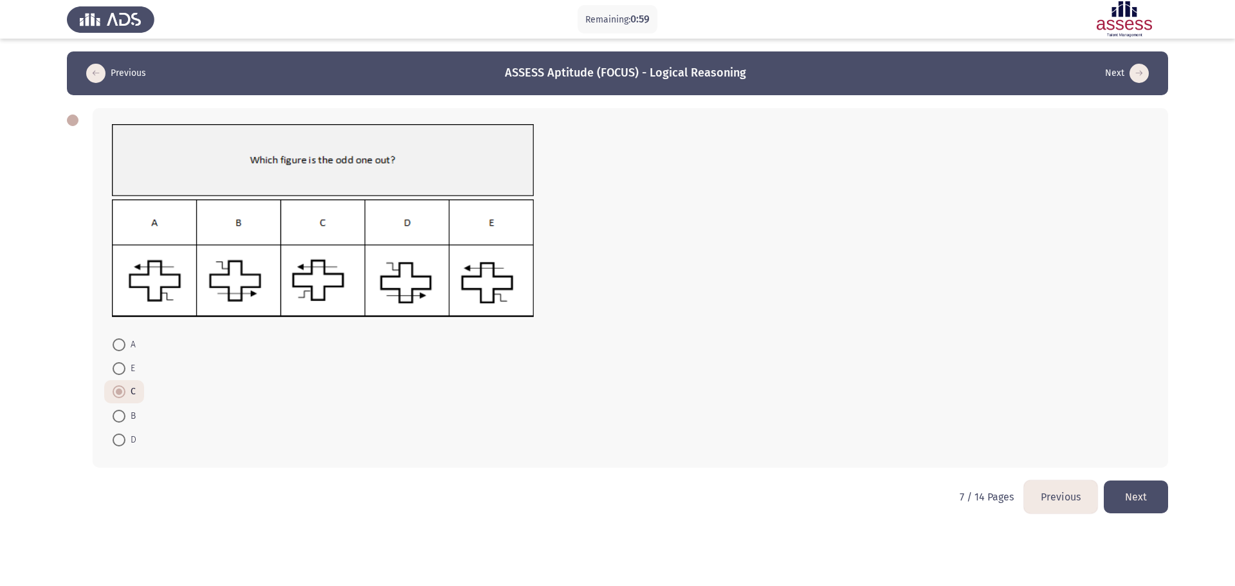
click at [1148, 498] on button "Next" at bounding box center [1136, 497] width 64 height 33
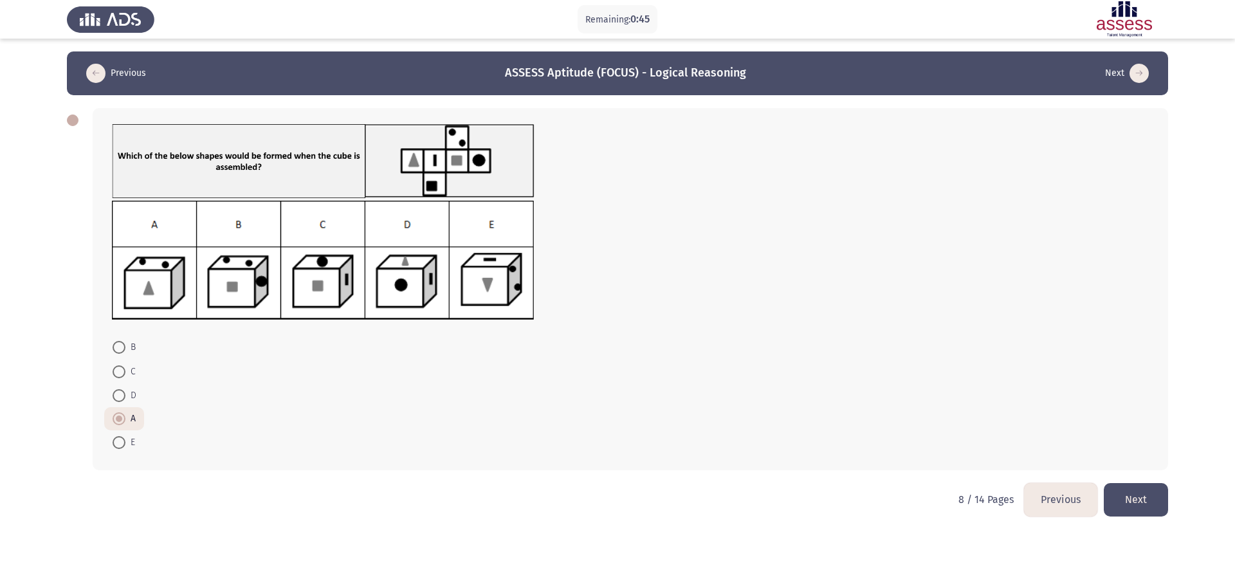
click at [1165, 508] on button "Next" at bounding box center [1136, 499] width 64 height 33
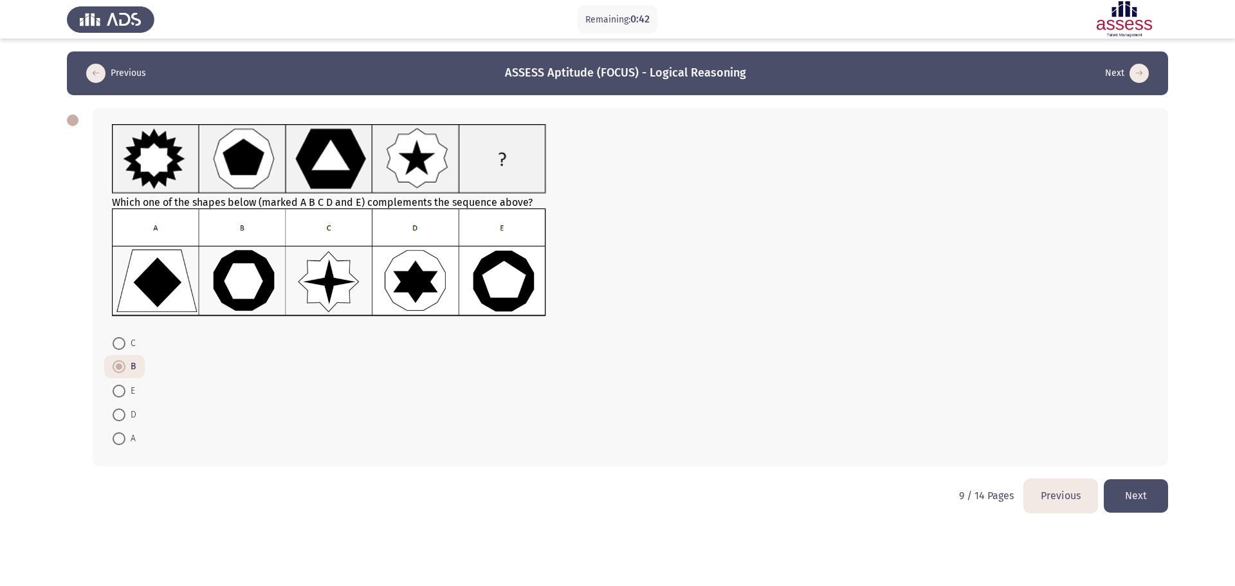
click at [1038, 490] on button "Previous" at bounding box center [1060, 495] width 73 height 33
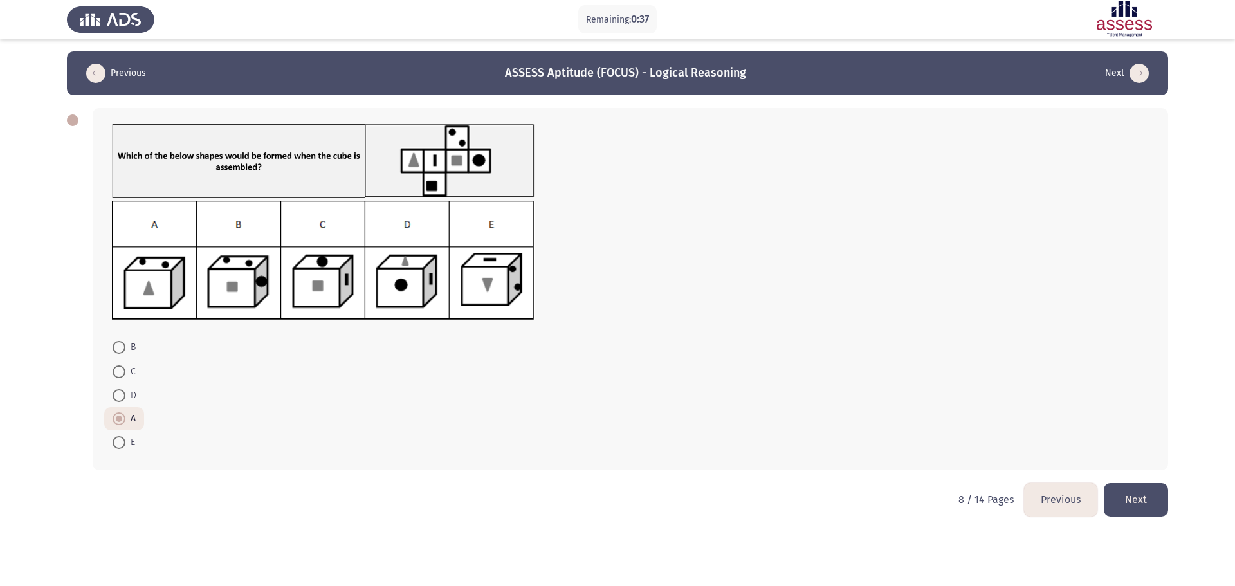
click at [1162, 502] on button "Next" at bounding box center [1136, 499] width 64 height 33
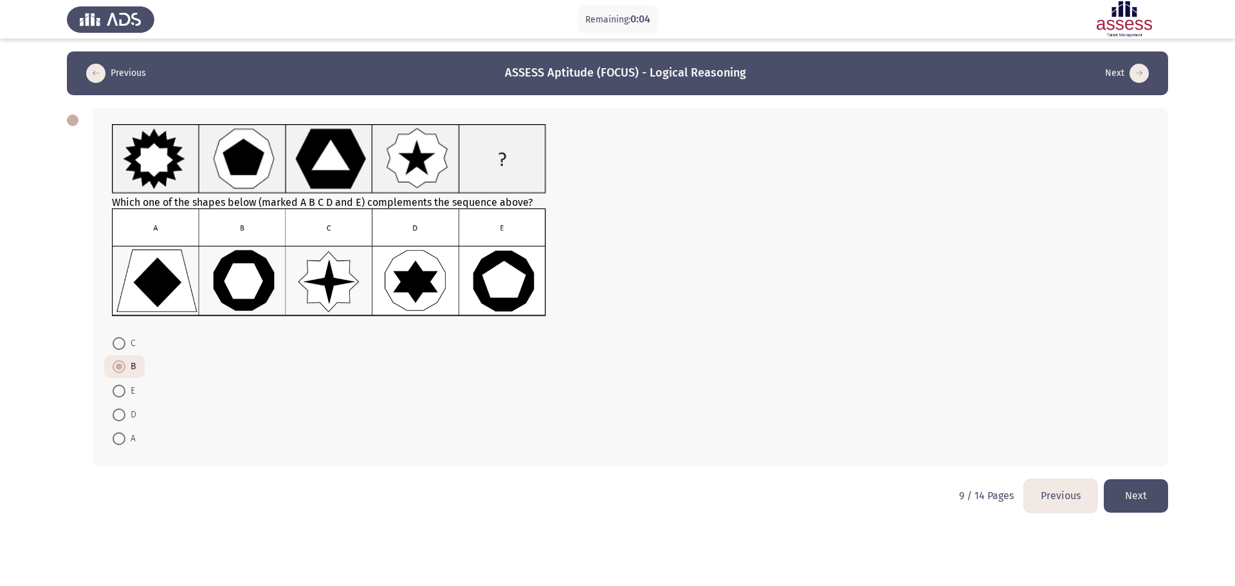
click at [1146, 486] on button "Next" at bounding box center [1136, 495] width 64 height 33
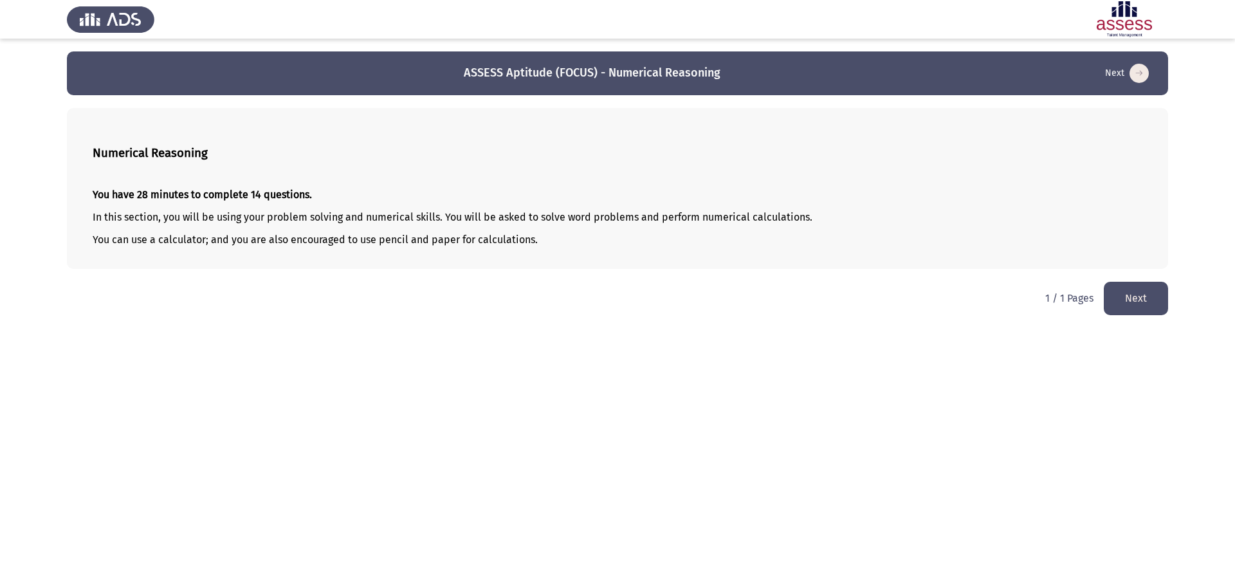
click at [1140, 304] on button "Next" at bounding box center [1136, 298] width 64 height 33
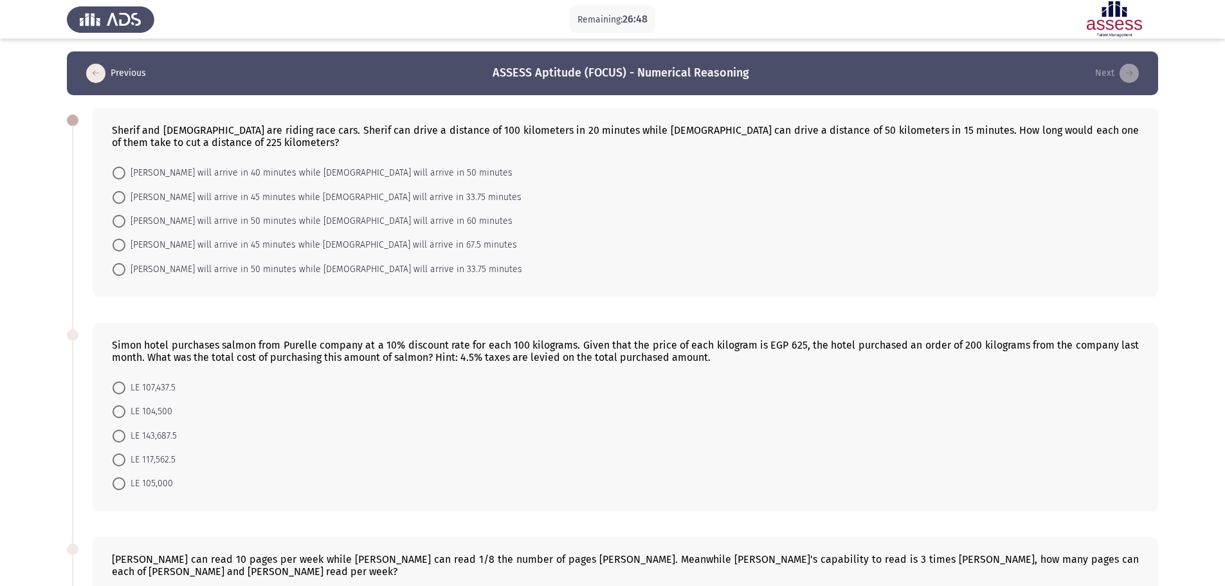
click at [380, 246] on span "[PERSON_NAME] will arrive in 45 minutes while [DEMOGRAPHIC_DATA] will arrive in…" at bounding box center [321, 244] width 392 height 15
click at [125, 246] on input "[PERSON_NAME] will arrive in 45 minutes while [DEMOGRAPHIC_DATA] will arrive in…" at bounding box center [119, 245] width 13 height 13
radio input "true"
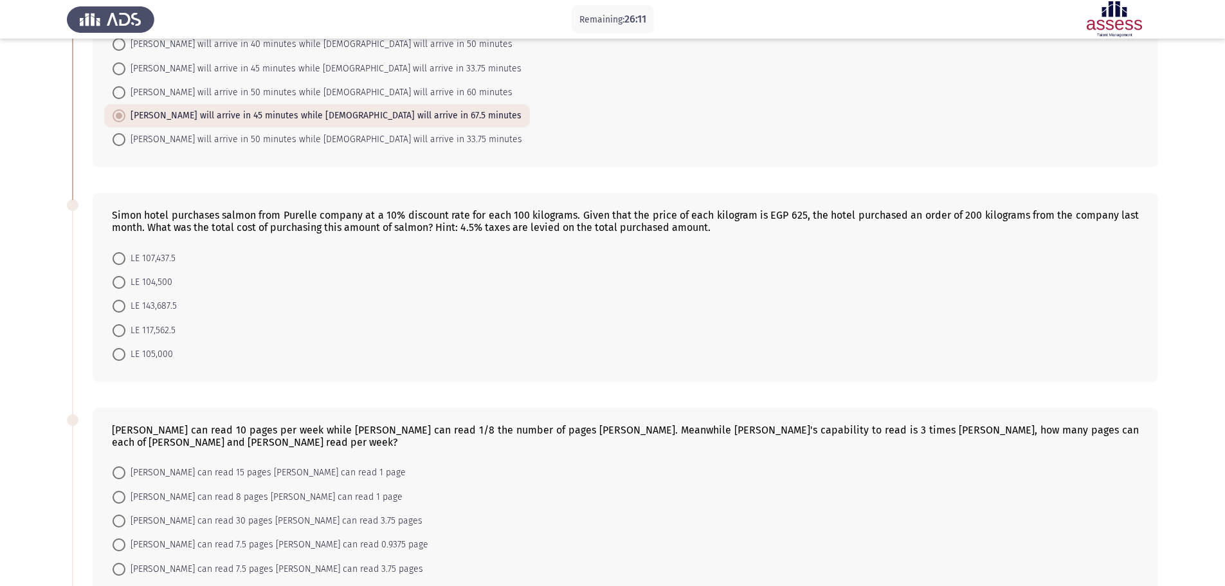
scroll to position [193, 0]
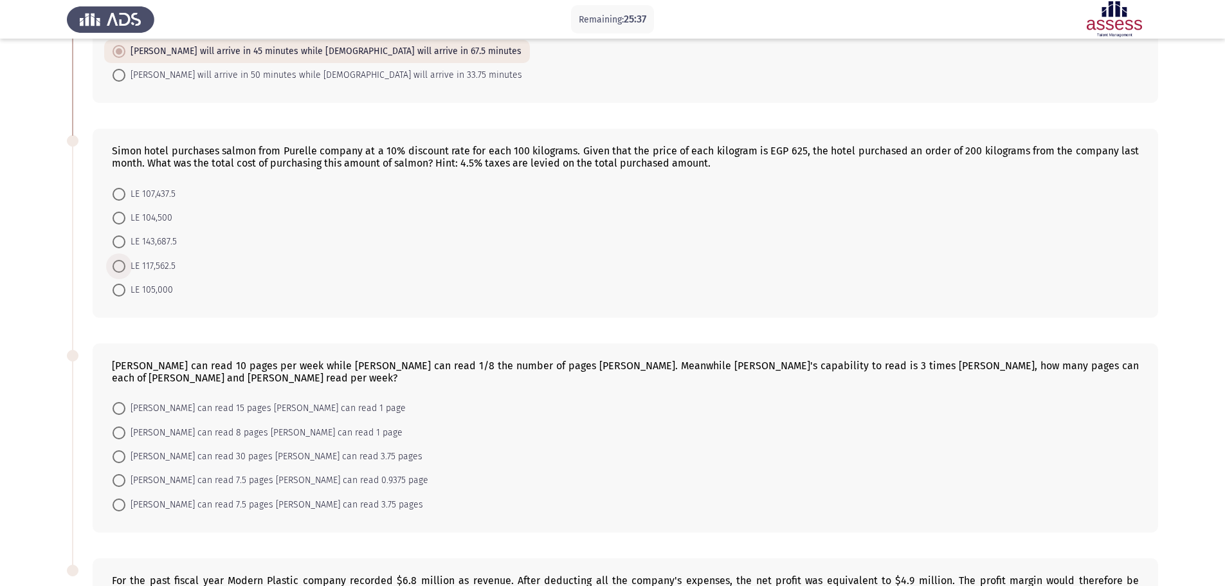
click at [160, 268] on span "LE 117,562.5" at bounding box center [150, 266] width 50 height 15
click at [125, 268] on input "LE 117,562.5" at bounding box center [119, 266] width 13 height 13
radio input "true"
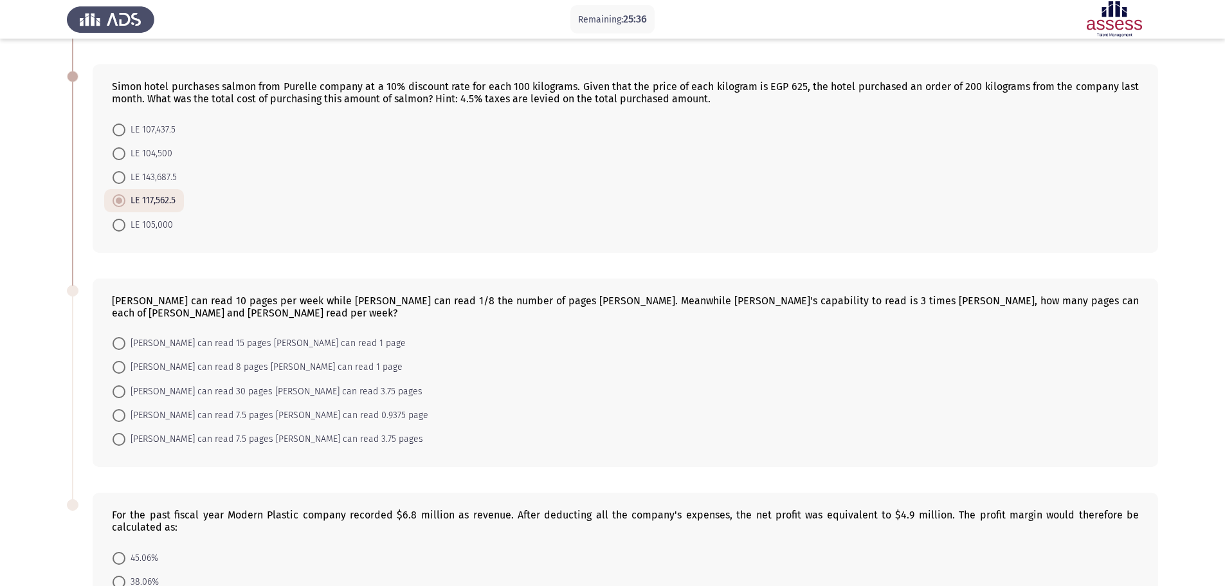
scroll to position [322, 0]
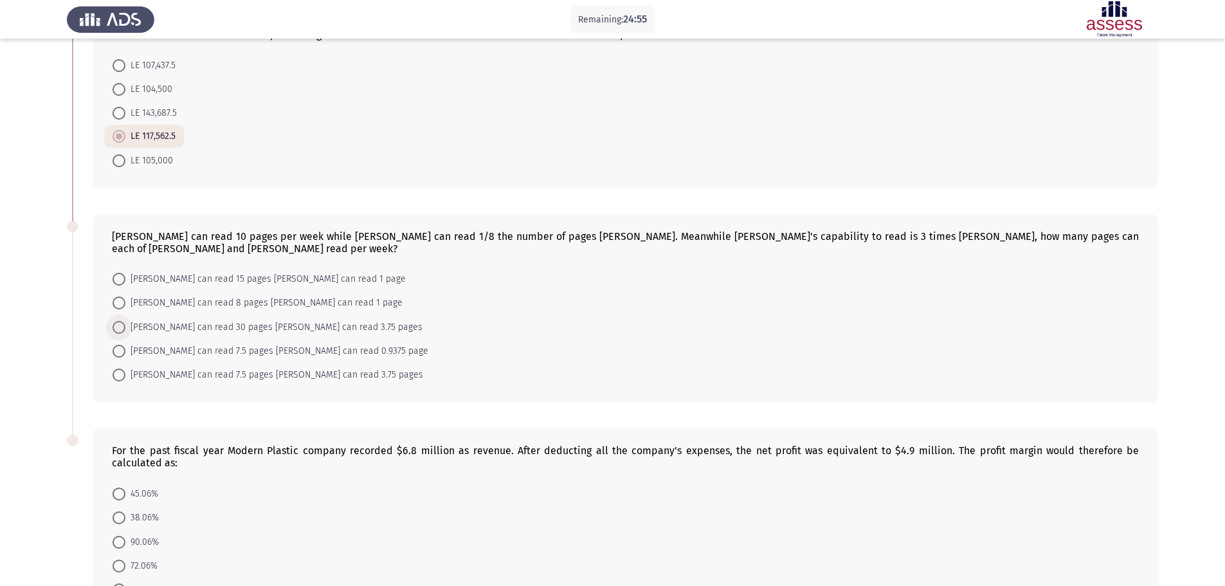
click at [338, 328] on span "[PERSON_NAME] can read 30 pages [PERSON_NAME] can read 3.75 pages" at bounding box center [273, 327] width 297 height 15
click at [125, 328] on input "[PERSON_NAME] can read 30 pages [PERSON_NAME] can read 3.75 pages" at bounding box center [119, 327] width 13 height 13
radio input "true"
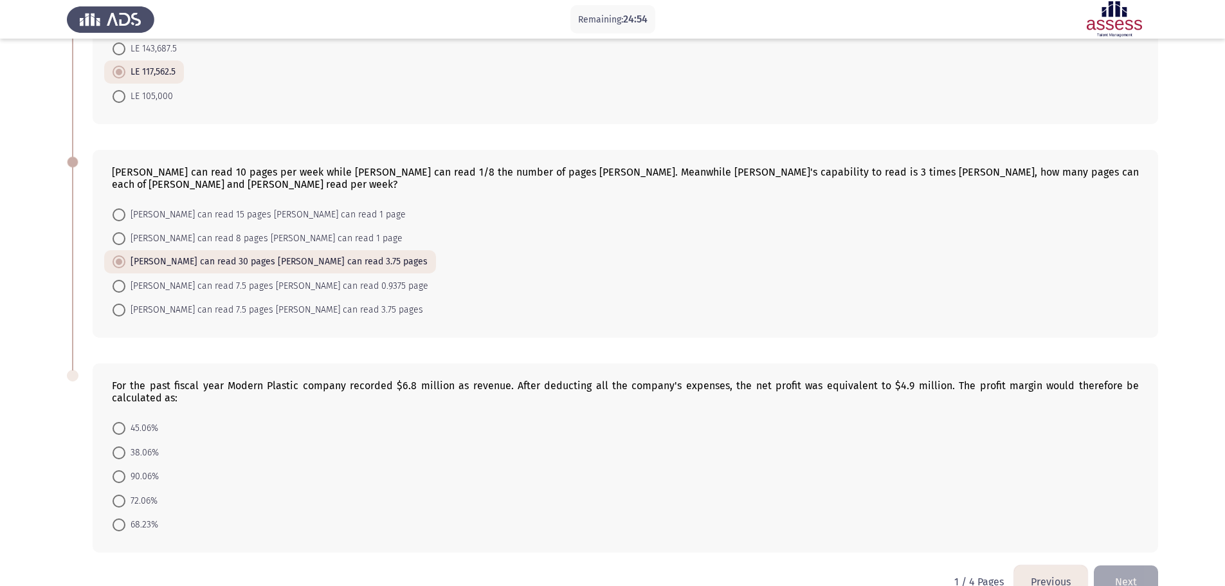
scroll to position [417, 0]
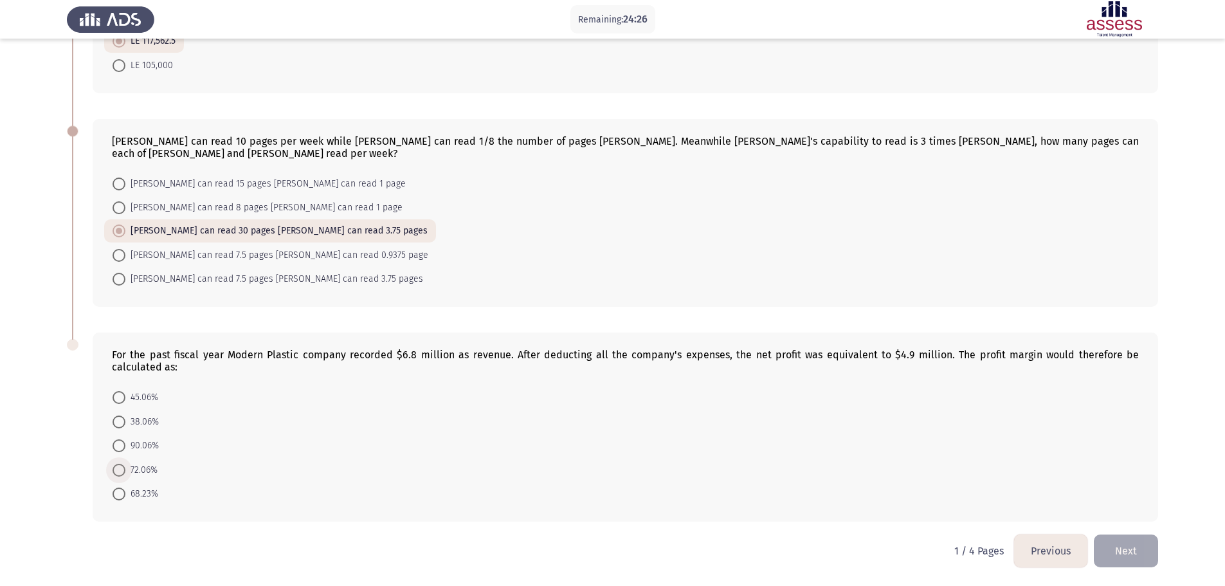
click at [145, 473] on span "72.06%" at bounding box center [141, 470] width 32 height 15
click at [125, 473] on input "72.06%" at bounding box center [119, 470] width 13 height 13
radio input "true"
click at [1129, 546] on button "Next" at bounding box center [1126, 551] width 64 height 33
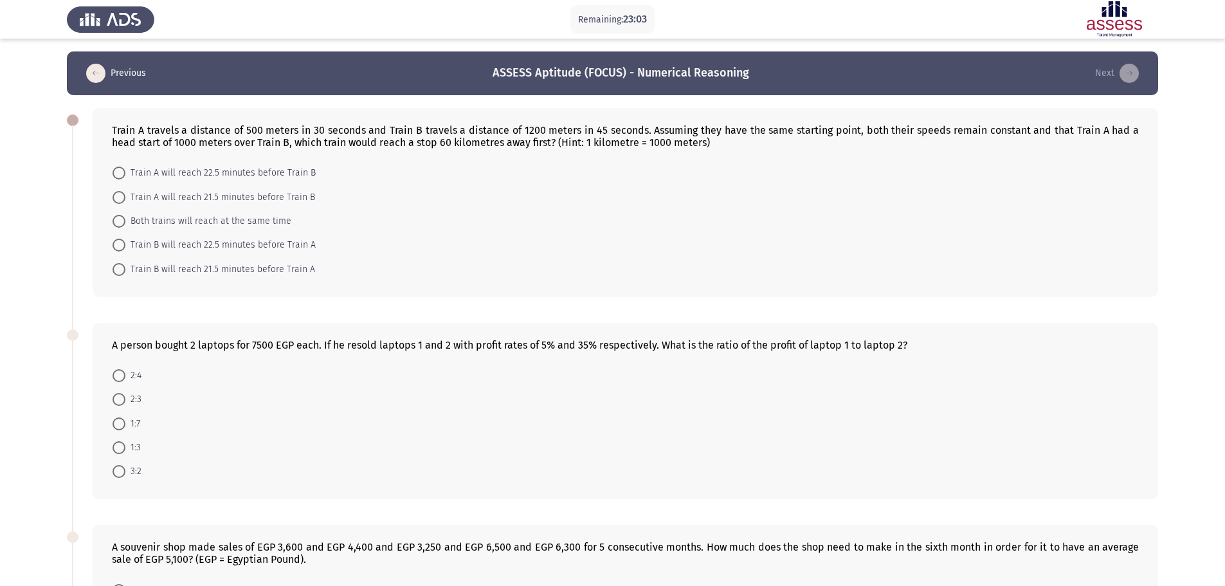
scroll to position [64, 0]
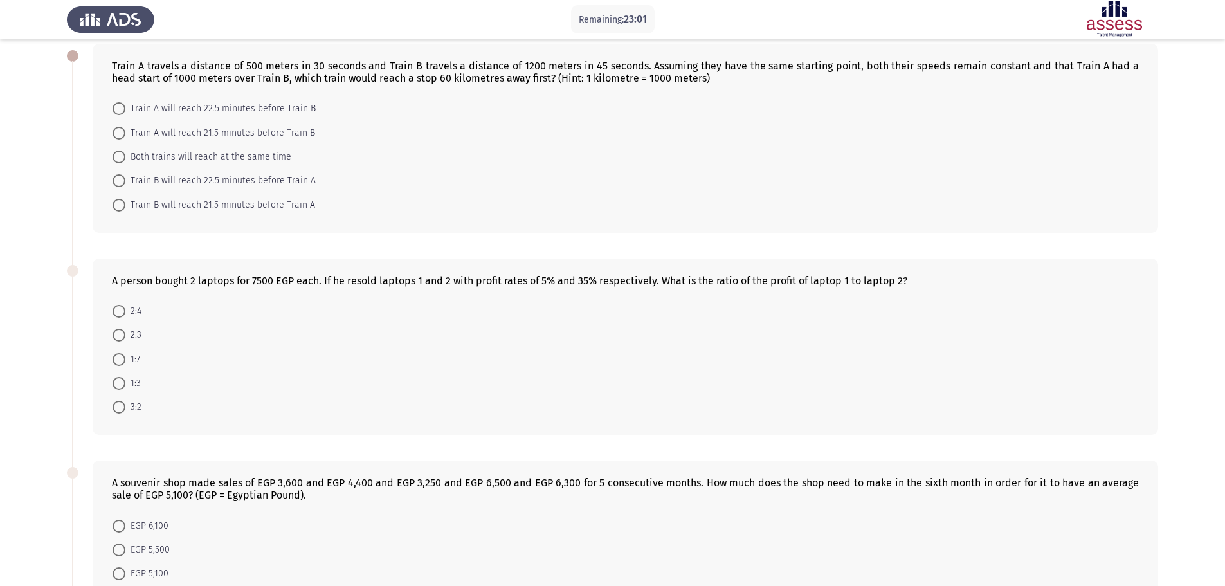
click at [133, 359] on span "1:7" at bounding box center [132, 359] width 15 height 15
click at [125, 359] on input "1:7" at bounding box center [119, 359] width 13 height 13
radio input "true"
click at [289, 132] on span "Train A will reach 21.5 minutes before Train B" at bounding box center [220, 132] width 190 height 15
click at [125, 132] on input "Train A will reach 21.5 minutes before Train B" at bounding box center [119, 133] width 13 height 13
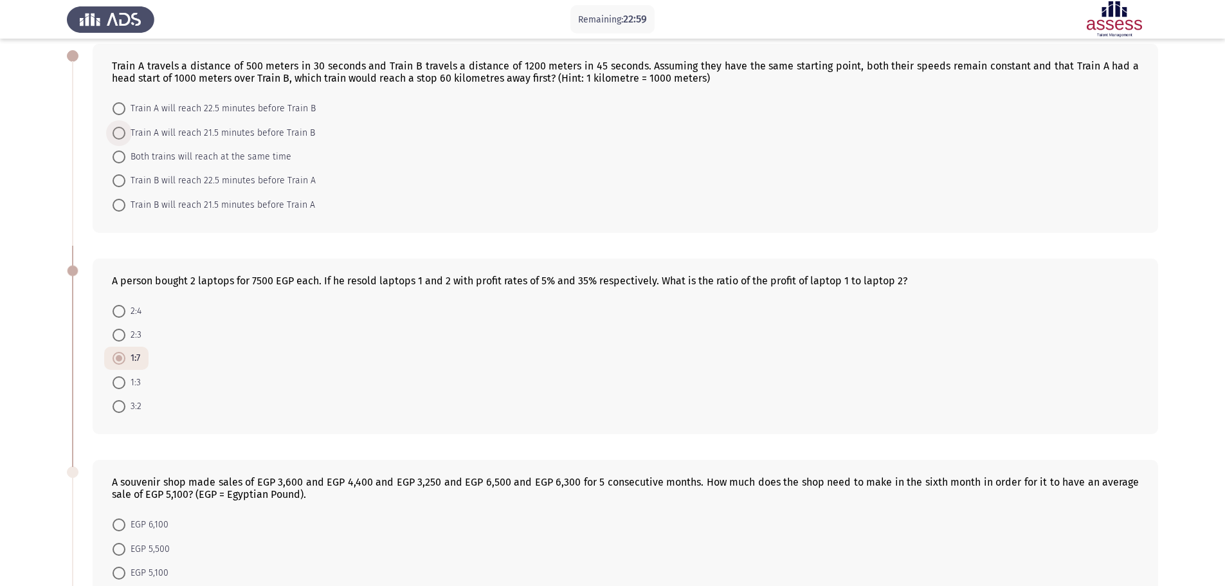
radio input "true"
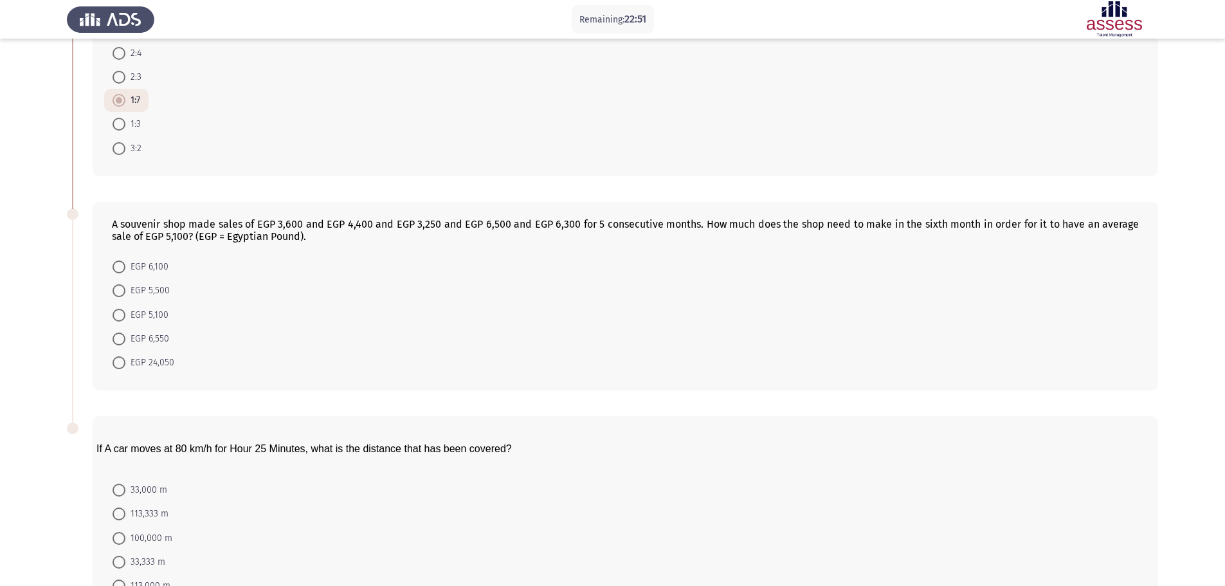
scroll to position [386, 0]
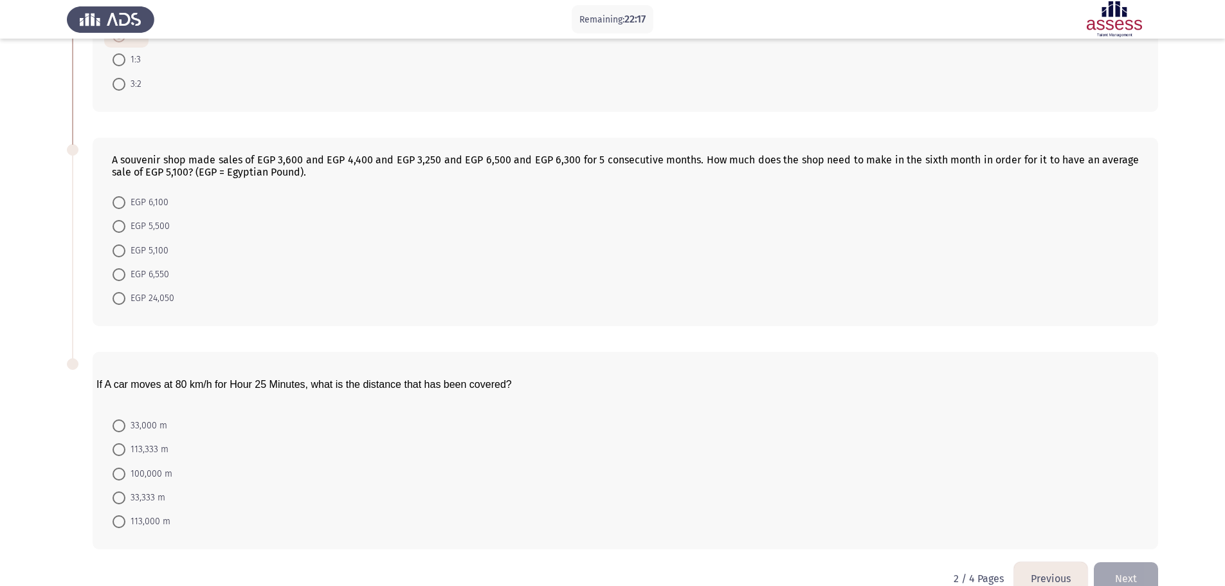
click at [120, 450] on span at bounding box center [119, 449] width 13 height 13
click at [120, 450] on input "113,333 m" at bounding box center [119, 449] width 13 height 13
radio input "true"
drag, startPoint x: 151, startPoint y: 253, endPoint x: 193, endPoint y: 248, distance: 42.2
click at [152, 252] on span "EGP 5,100" at bounding box center [146, 250] width 43 height 15
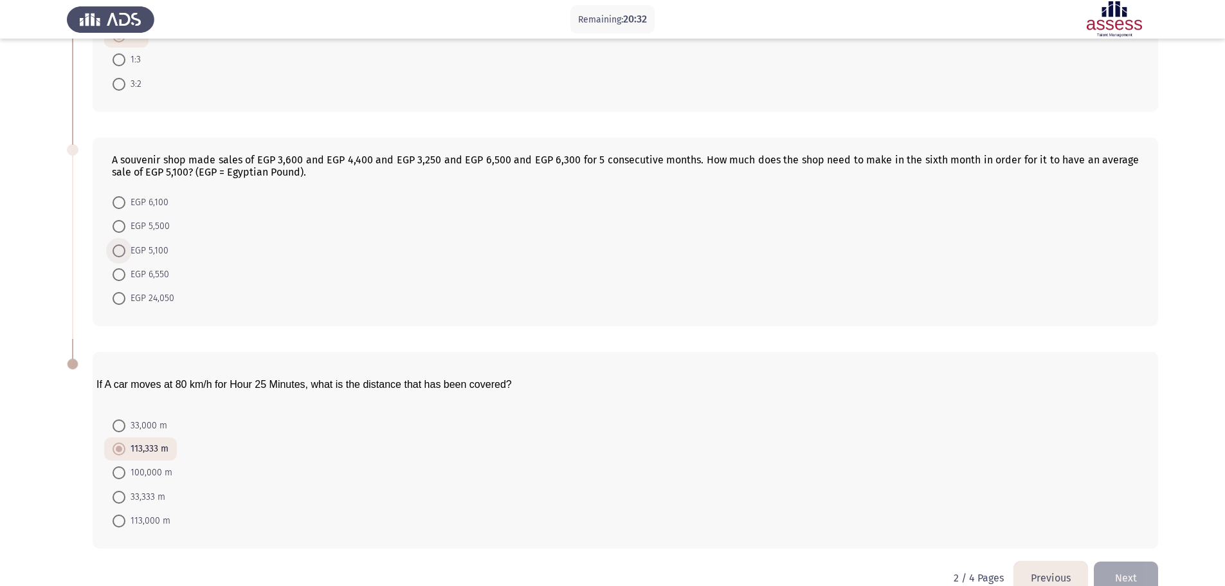
click at [125, 252] on input "EGP 5,100" at bounding box center [119, 250] width 13 height 13
radio input "true"
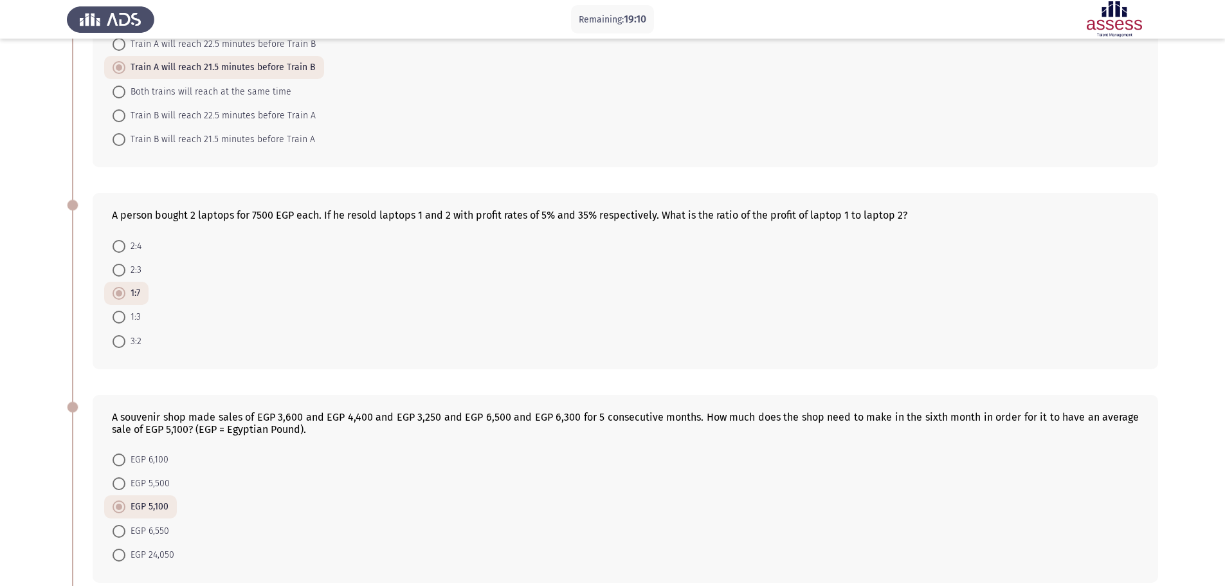
scroll to position [193, 0]
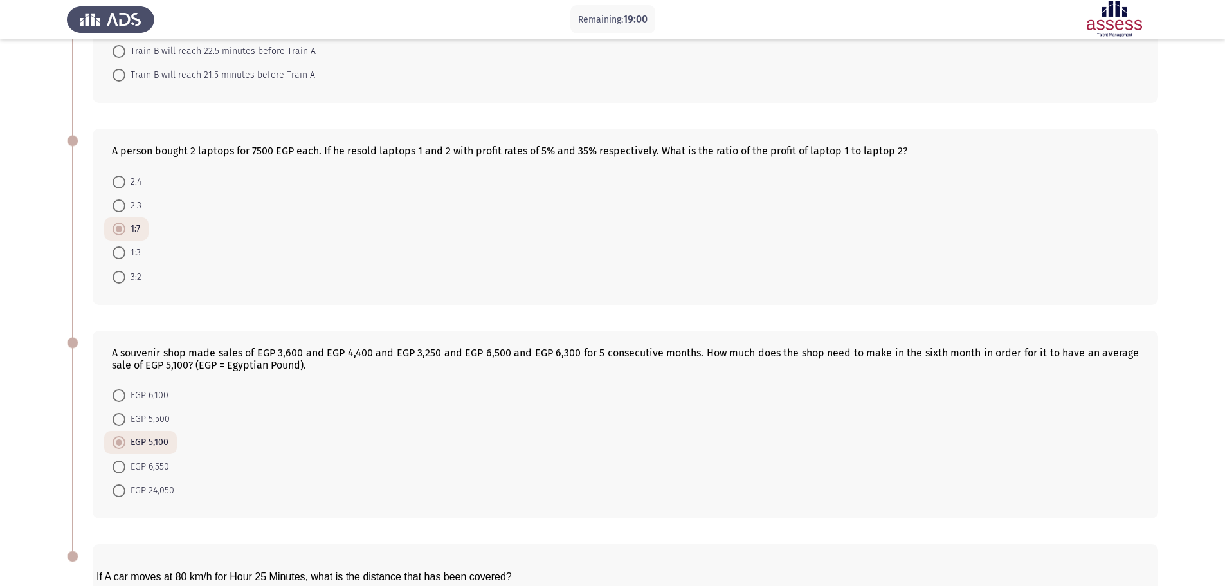
click at [149, 390] on span "EGP 6,100" at bounding box center [146, 395] width 43 height 15
click at [125, 390] on input "EGP 6,100" at bounding box center [119, 395] width 13 height 13
radio input "true"
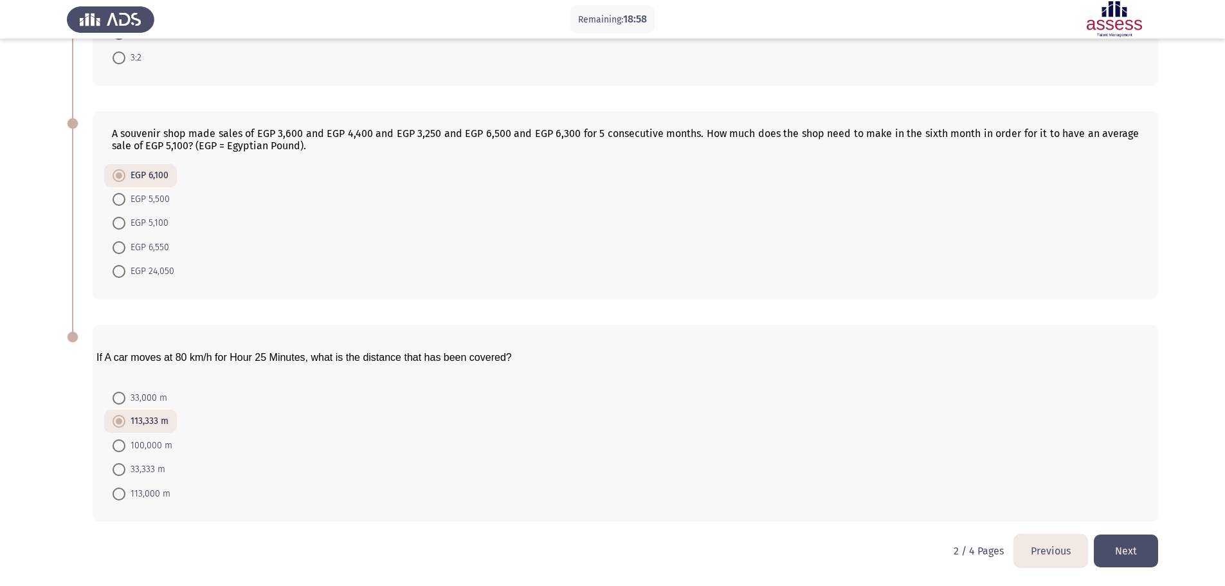
click at [1144, 551] on button "Next" at bounding box center [1126, 551] width 64 height 33
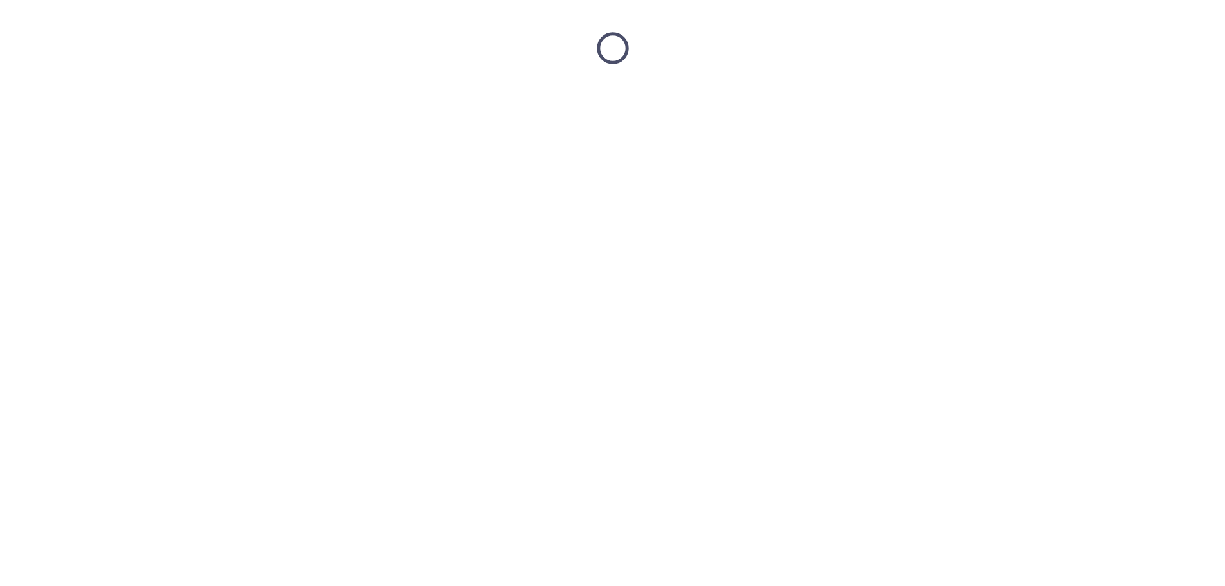
scroll to position [0, 0]
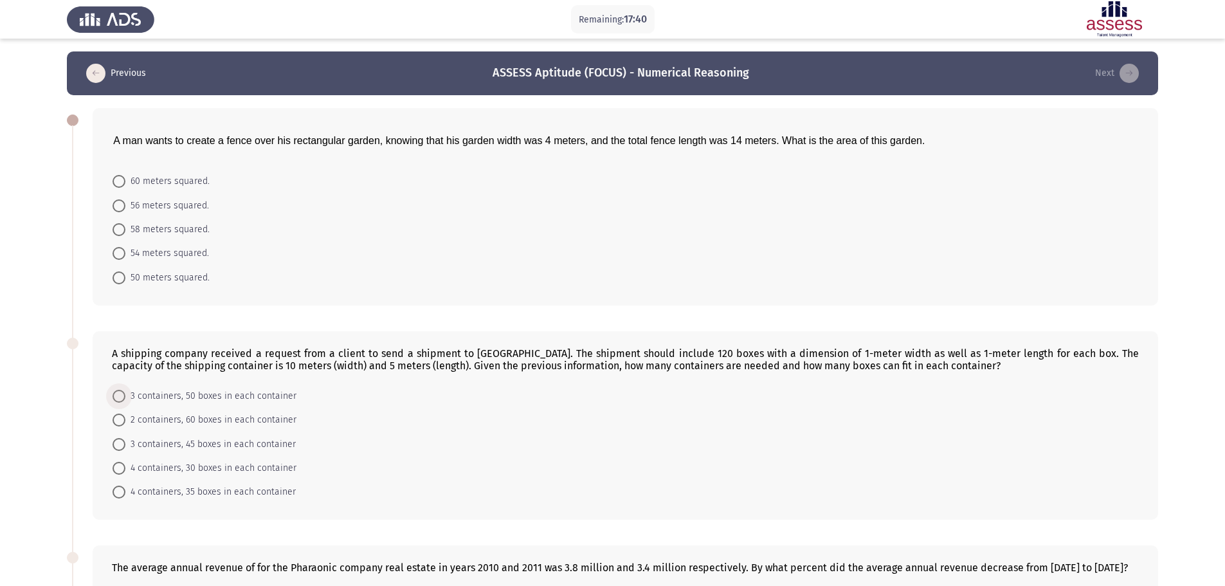
click at [275, 395] on span "3 containers, 50 boxes in each container" at bounding box center [210, 396] width 171 height 15
click at [125, 395] on input "3 containers, 50 boxes in each container" at bounding box center [119, 396] width 13 height 13
radio input "true"
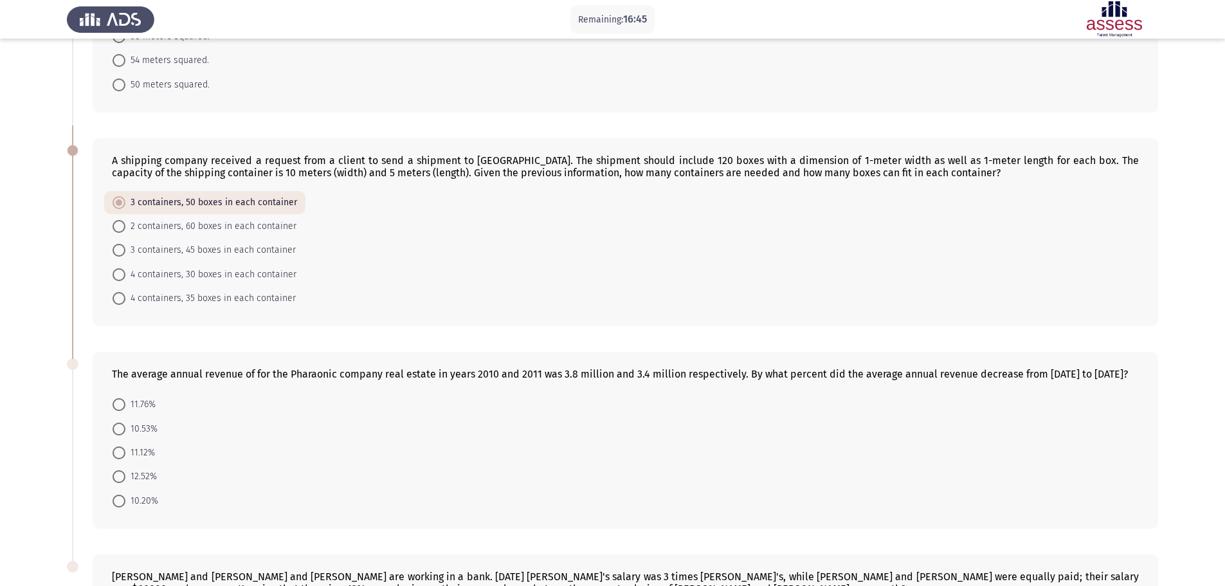
scroll to position [129, 0]
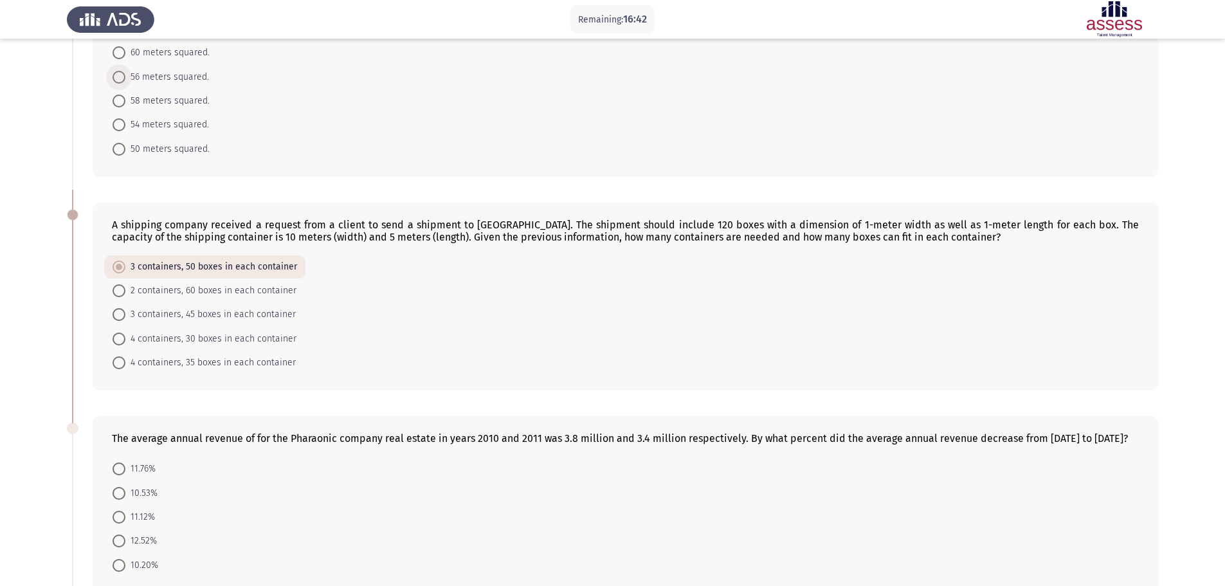
click at [181, 75] on span "56 meters squared." at bounding box center [167, 76] width 84 height 15
click at [125, 75] on input "56 meters squared." at bounding box center [119, 77] width 13 height 13
radio input "true"
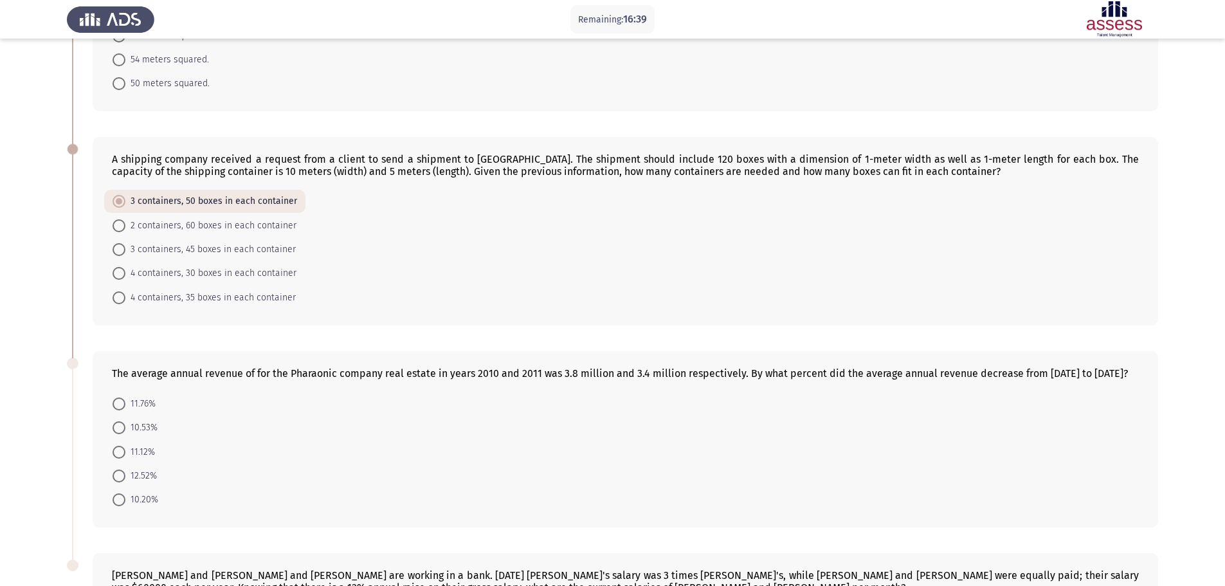
scroll to position [257, 0]
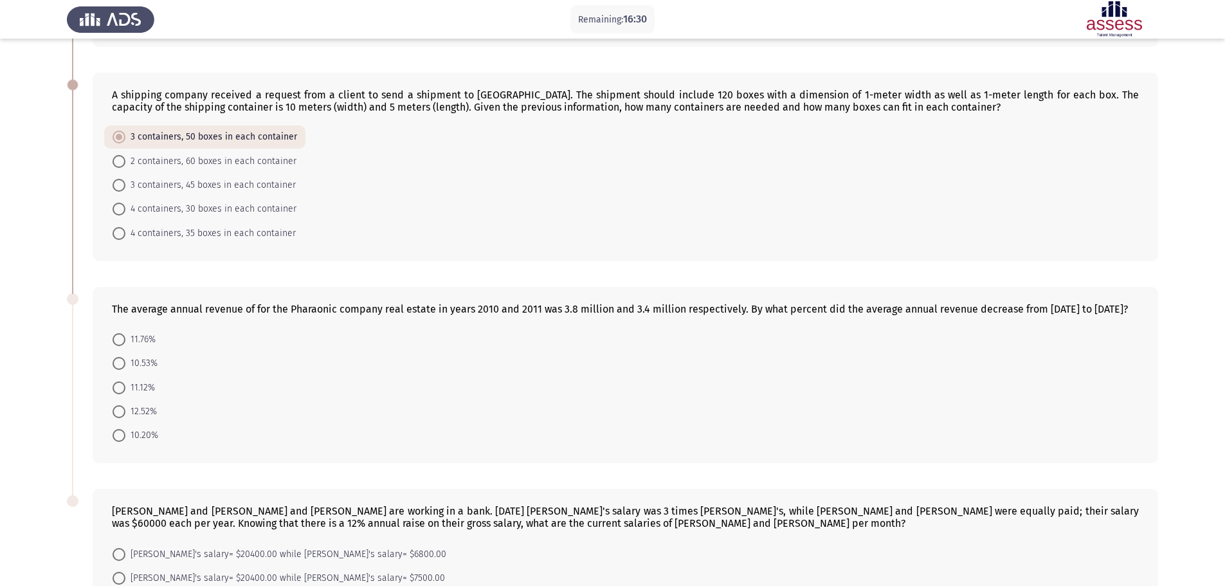
drag, startPoint x: 141, startPoint y: 362, endPoint x: 158, endPoint y: 366, distance: 17.8
click at [141, 362] on span "10.53%" at bounding box center [141, 363] width 32 height 15
click at [125, 362] on input "10.53%" at bounding box center [119, 363] width 13 height 13
radio input "true"
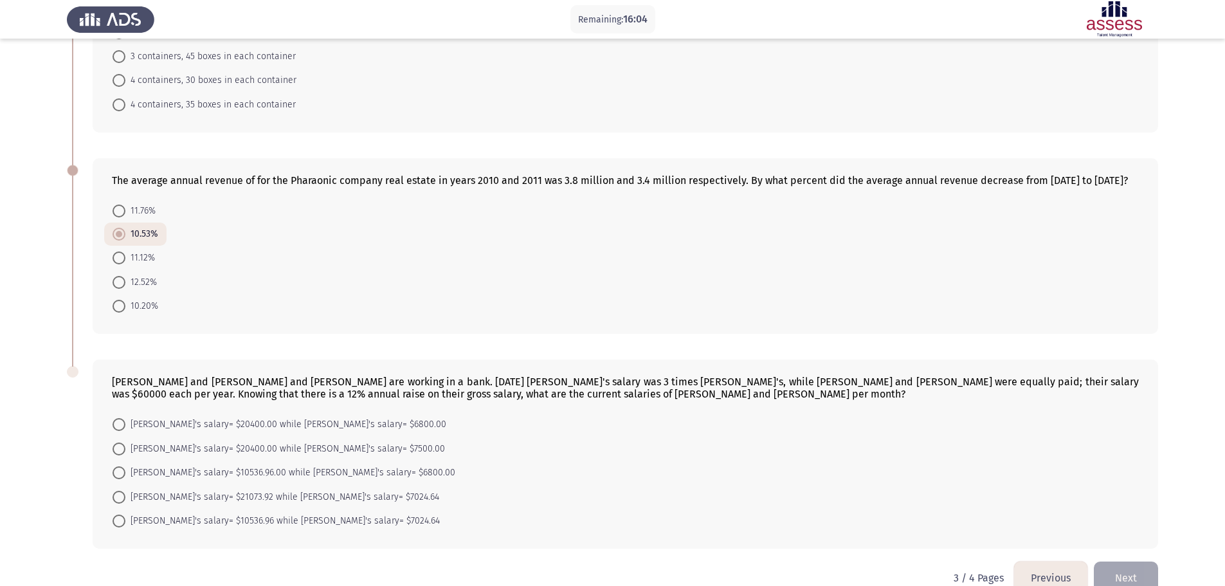
scroll to position [413, 0]
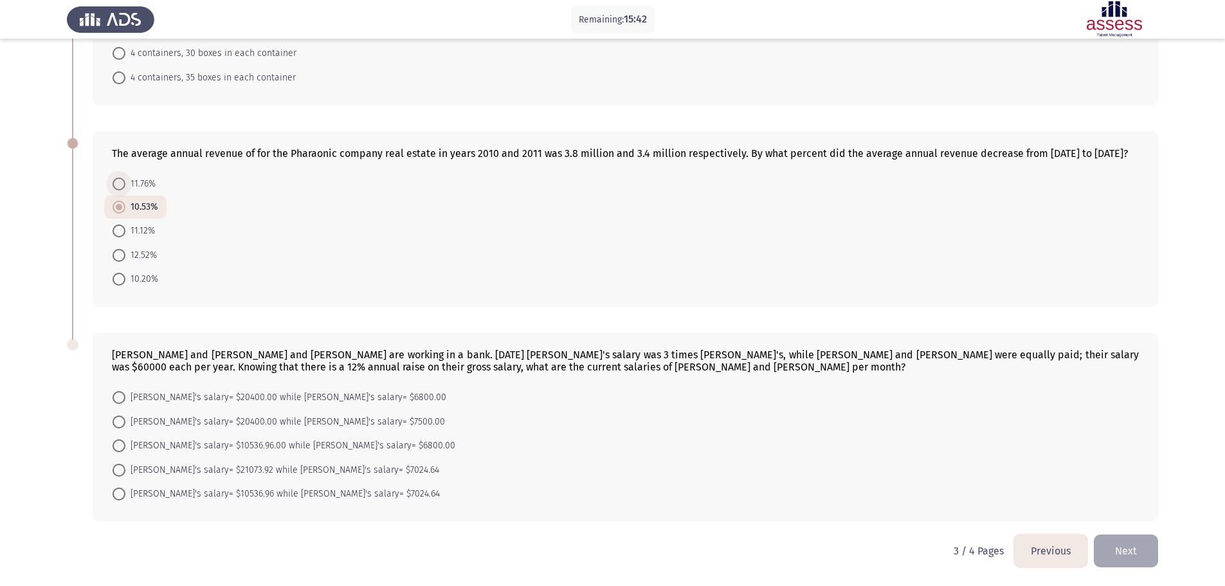
click at [147, 182] on span "11.76%" at bounding box center [140, 183] width 30 height 15
click at [125, 182] on input "11.76%" at bounding box center [119, 184] width 13 height 13
radio input "true"
click at [441, 534] on div "[PERSON_NAME] and [PERSON_NAME] and [PERSON_NAME] are working in a bank. [DATE]…" at bounding box center [613, 427] width 1092 height 215
click at [289, 401] on span "[PERSON_NAME]'s salary= $20400.00 while [PERSON_NAME]'s salary= $6800.00" at bounding box center [285, 397] width 321 height 15
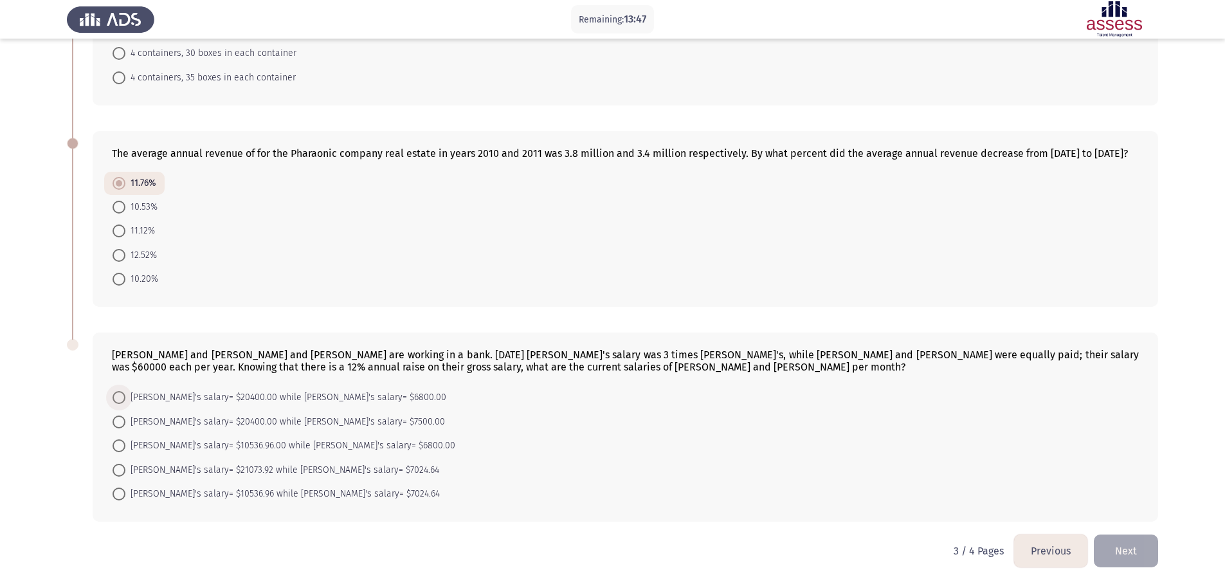
click at [125, 401] on input "[PERSON_NAME]'s salary= $20400.00 while [PERSON_NAME]'s salary= $6800.00" at bounding box center [119, 397] width 13 height 13
radio input "true"
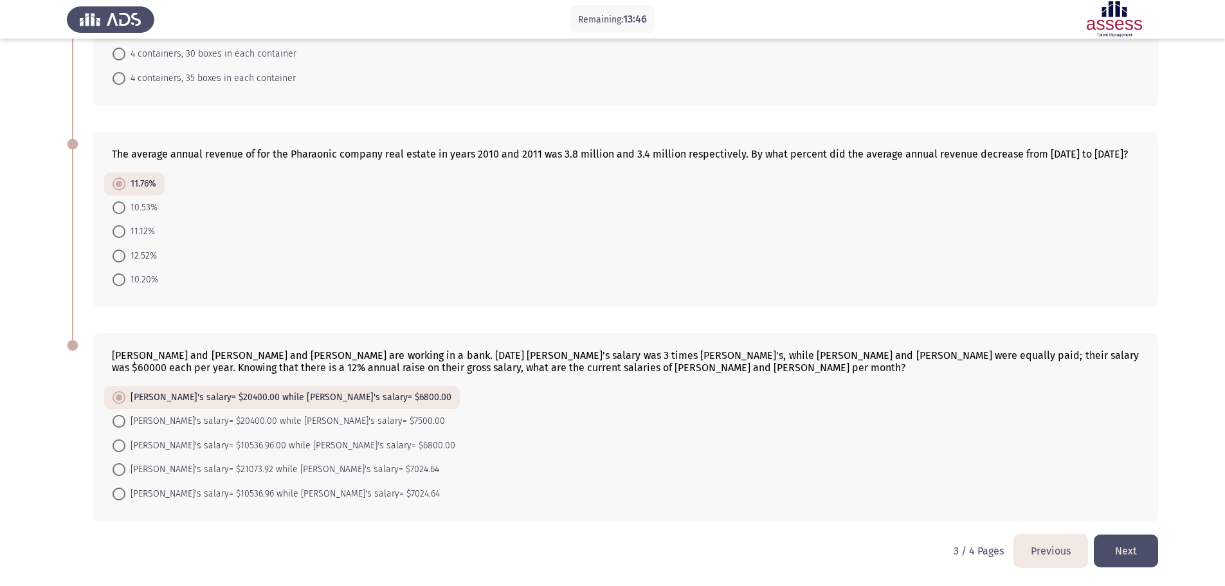
click at [1131, 547] on button "Next" at bounding box center [1126, 551] width 64 height 33
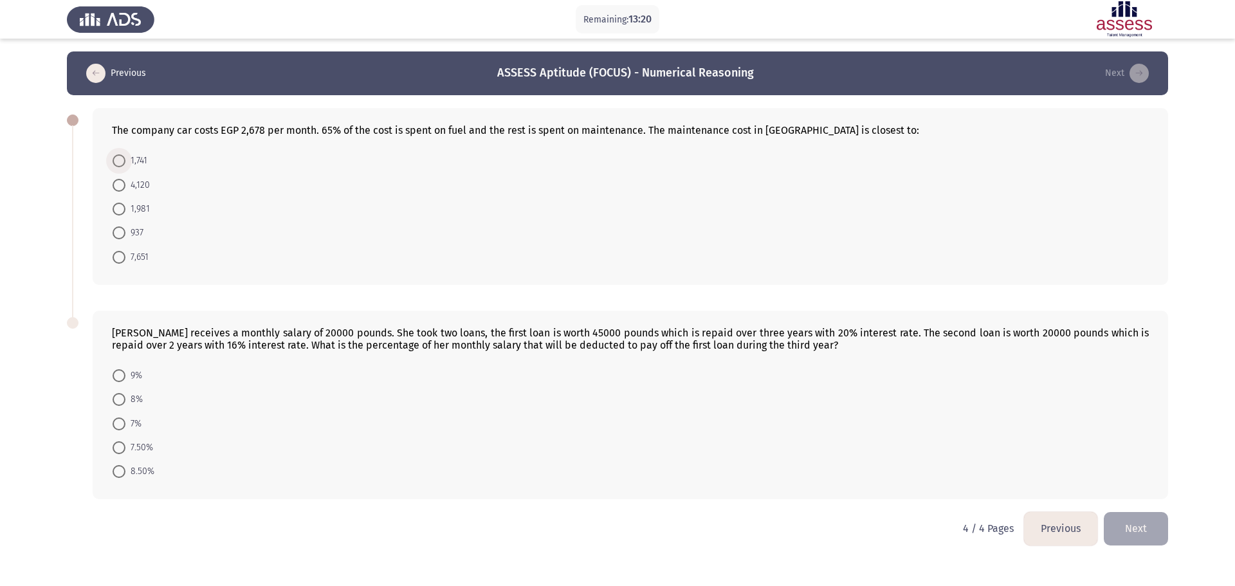
click at [136, 158] on span "1,741" at bounding box center [136, 160] width 22 height 15
click at [125, 158] on input "1,741" at bounding box center [119, 160] width 13 height 13
radio input "true"
click at [135, 448] on span "7.50%" at bounding box center [139, 446] width 28 height 15
click at [125, 448] on input "7.50%" at bounding box center [119, 447] width 13 height 13
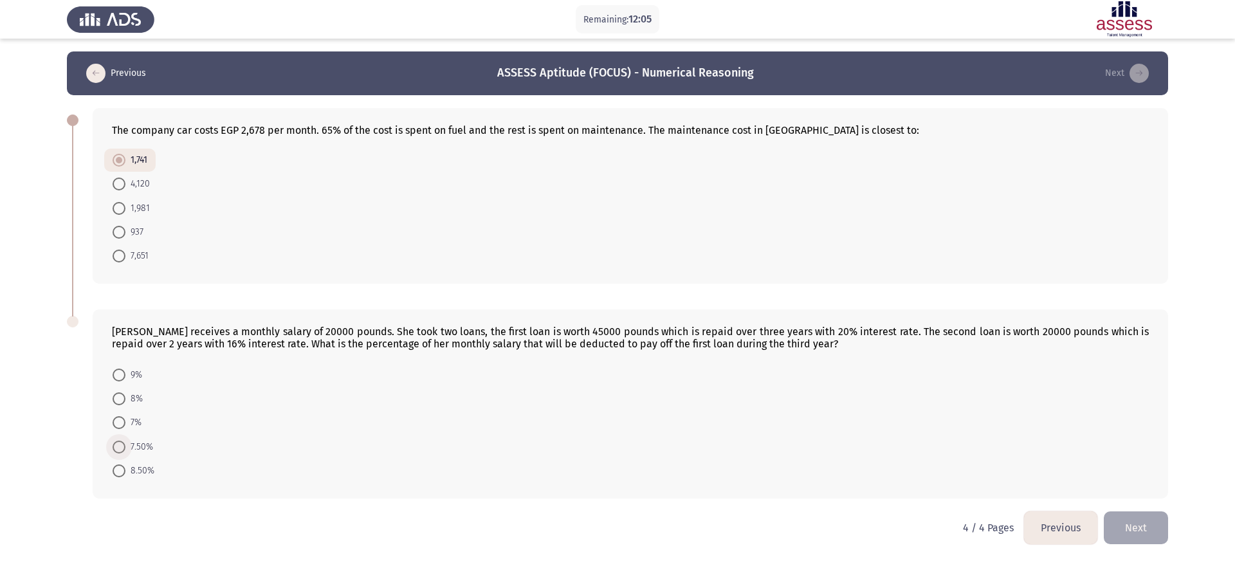
radio input "true"
click at [1062, 531] on button "Previous" at bounding box center [1060, 527] width 73 height 33
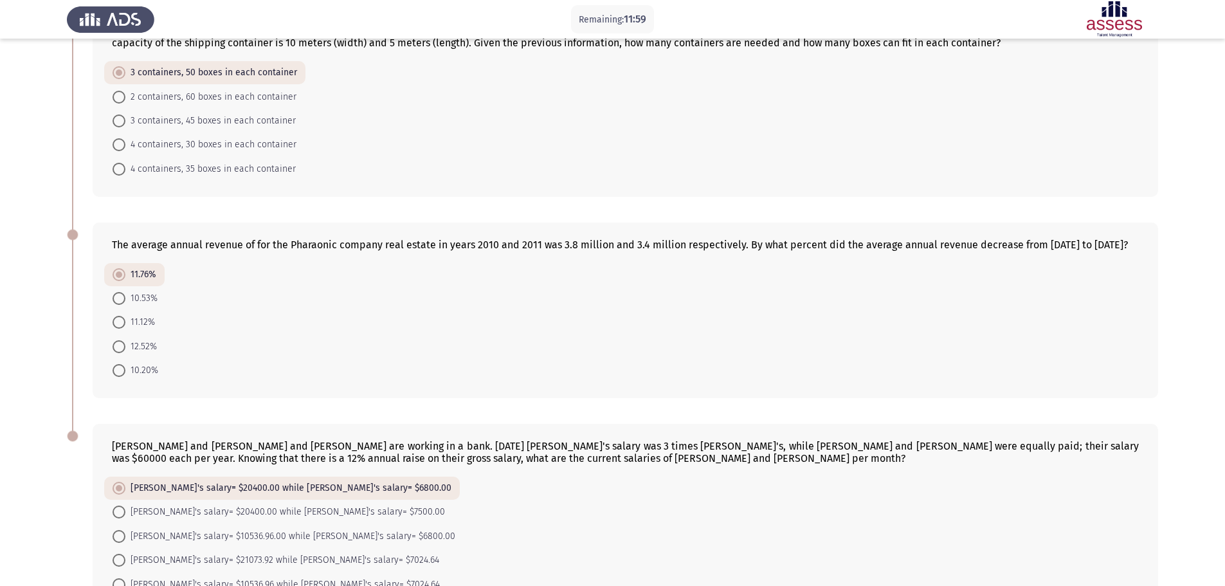
scroll to position [412, 0]
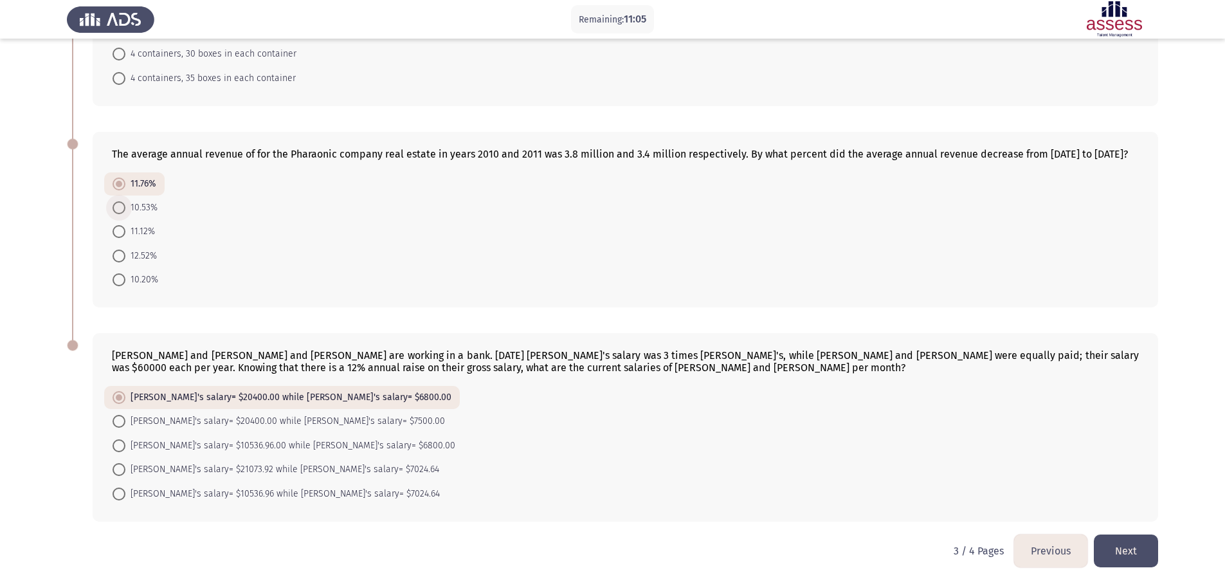
click at [144, 207] on span "10.53%" at bounding box center [141, 207] width 32 height 15
click at [125, 207] on input "10.53%" at bounding box center [119, 207] width 13 height 13
radio input "true"
drag, startPoint x: 601, startPoint y: 536, endPoint x: 365, endPoint y: 478, distance: 243.7
click at [600, 536] on html "Remaining: 11:03 Previous ASSESS Aptitude (FOCUS) - Numerical Reasoning Next A …" at bounding box center [612, 87] width 1225 height 998
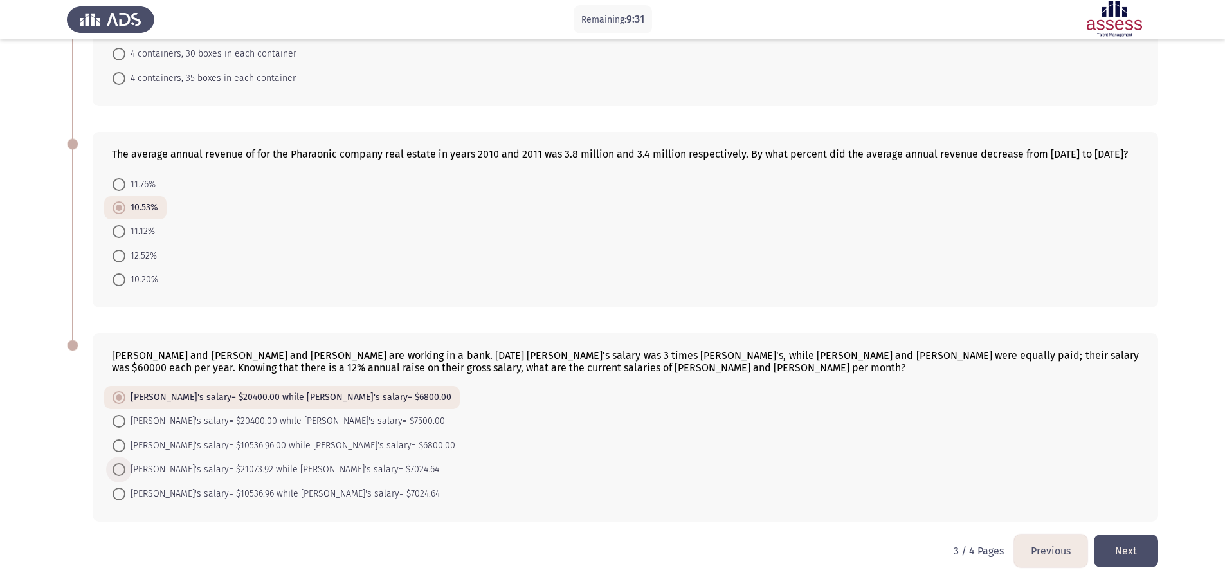
click at [239, 473] on span "[PERSON_NAME]'s salary= $21073.92 while [PERSON_NAME]'s salary= $7024.64" at bounding box center [282, 469] width 314 height 15
click at [125, 473] on input "[PERSON_NAME]'s salary= $21073.92 while [PERSON_NAME]'s salary= $7024.64" at bounding box center [119, 469] width 13 height 13
radio input "true"
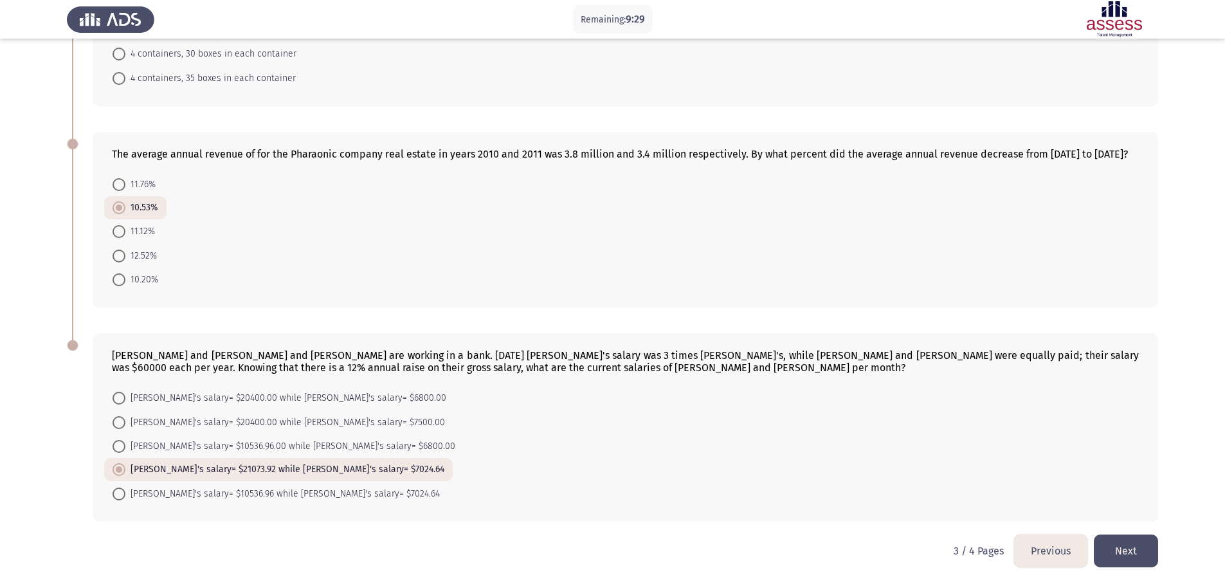
click at [608, 545] on html "Remaining: 9:29 Previous ASSESS Aptitude (FOCUS) - Numerical Reasoning Next A m…" at bounding box center [612, 87] width 1225 height 998
click at [1034, 550] on button "Previous" at bounding box center [1050, 551] width 73 height 33
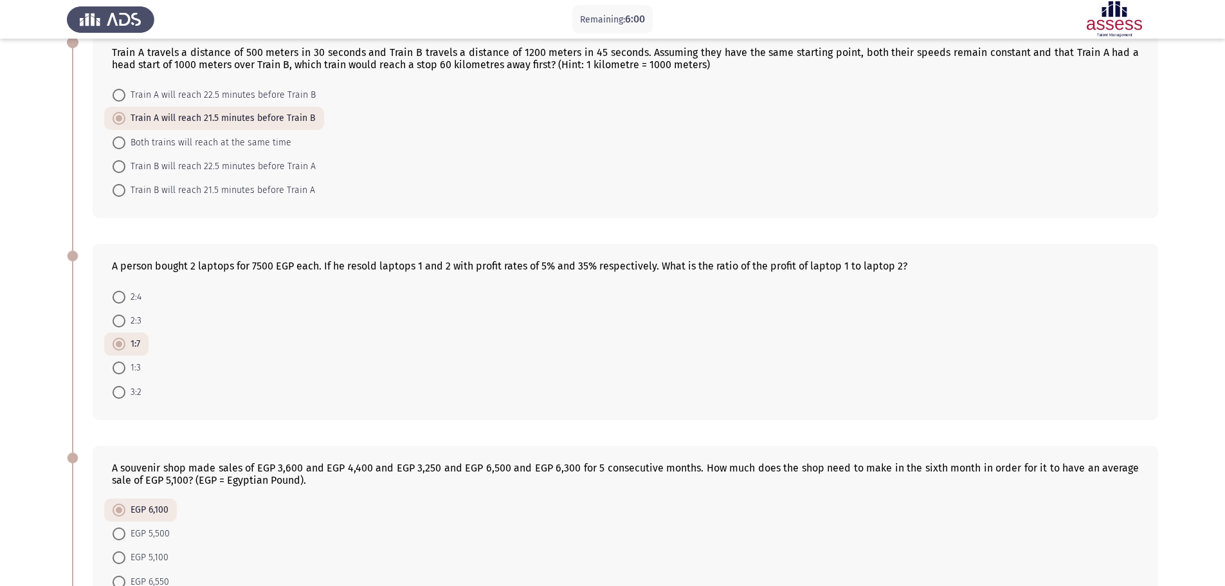
scroll to position [142, 0]
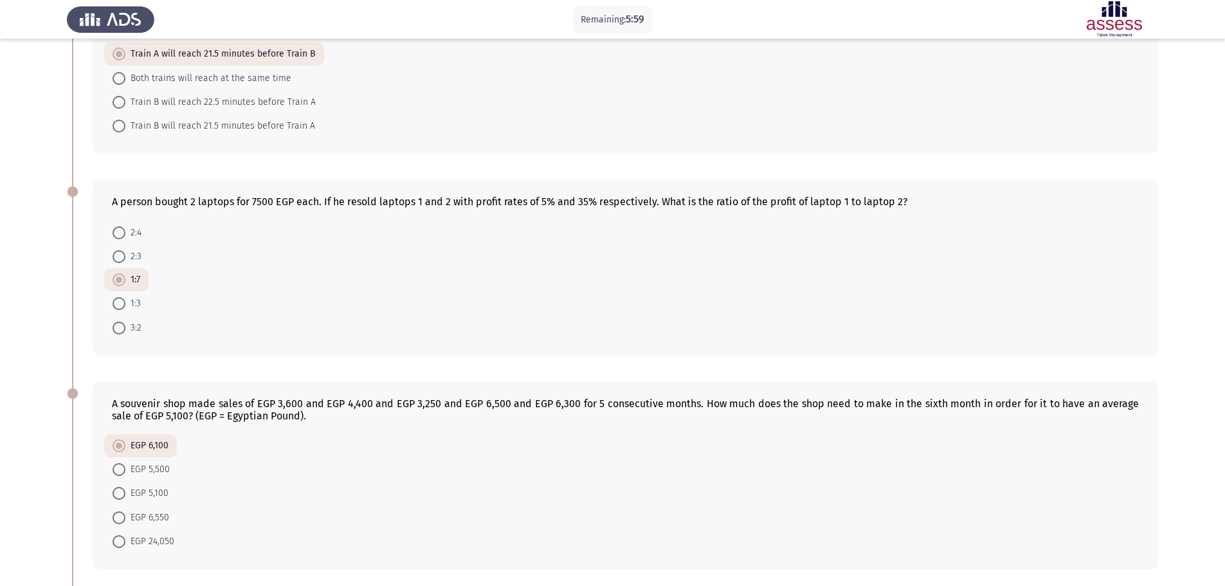
click at [145, 524] on span "EGP 6,550" at bounding box center [147, 517] width 44 height 15
click at [125, 524] on input "EGP 6,550" at bounding box center [119, 517] width 13 height 13
radio input "true"
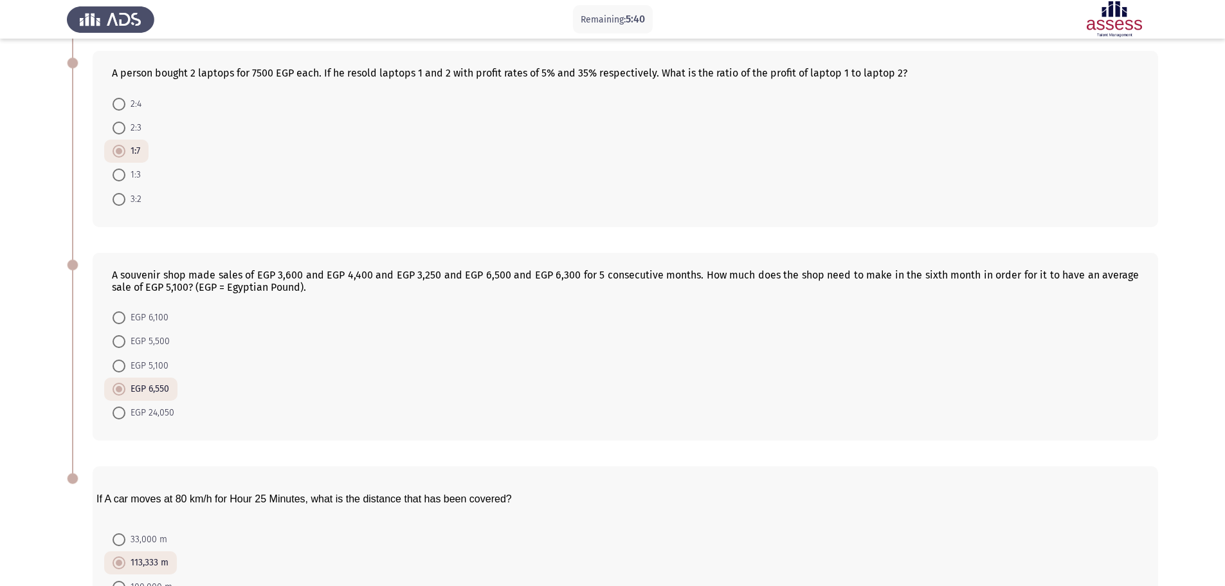
scroll to position [399, 0]
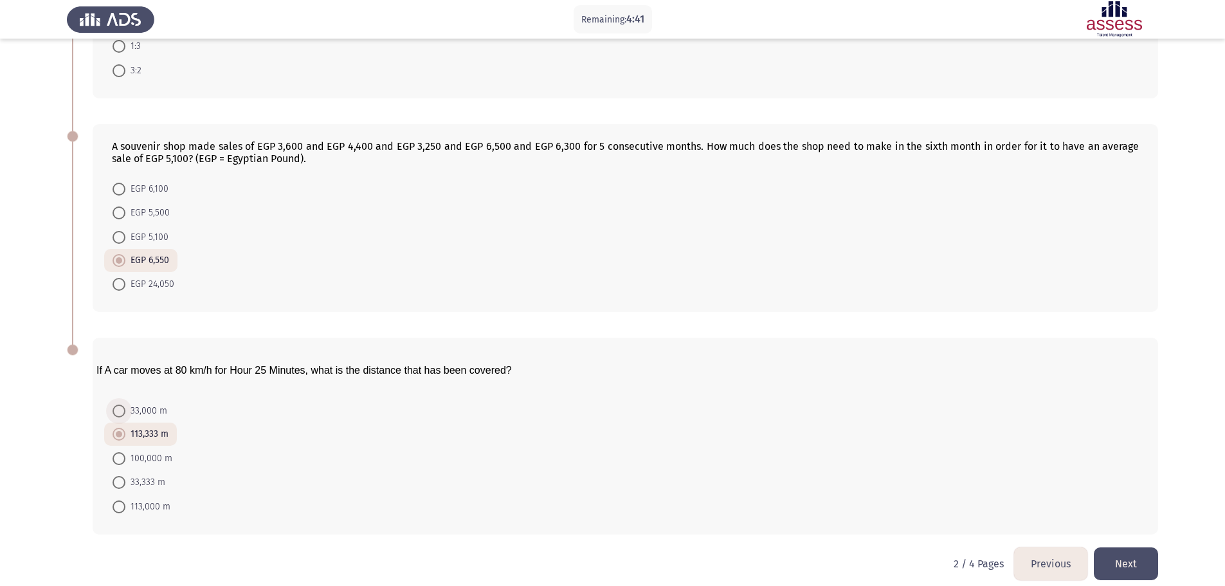
click at [152, 412] on span "33,000 m" at bounding box center [146, 410] width 42 height 15
click at [125, 412] on input "33,000 m" at bounding box center [119, 411] width 13 height 13
radio input "true"
click at [153, 430] on span "113,333 m" at bounding box center [146, 434] width 43 height 15
click at [125, 430] on input "113,333 m" at bounding box center [119, 434] width 13 height 13
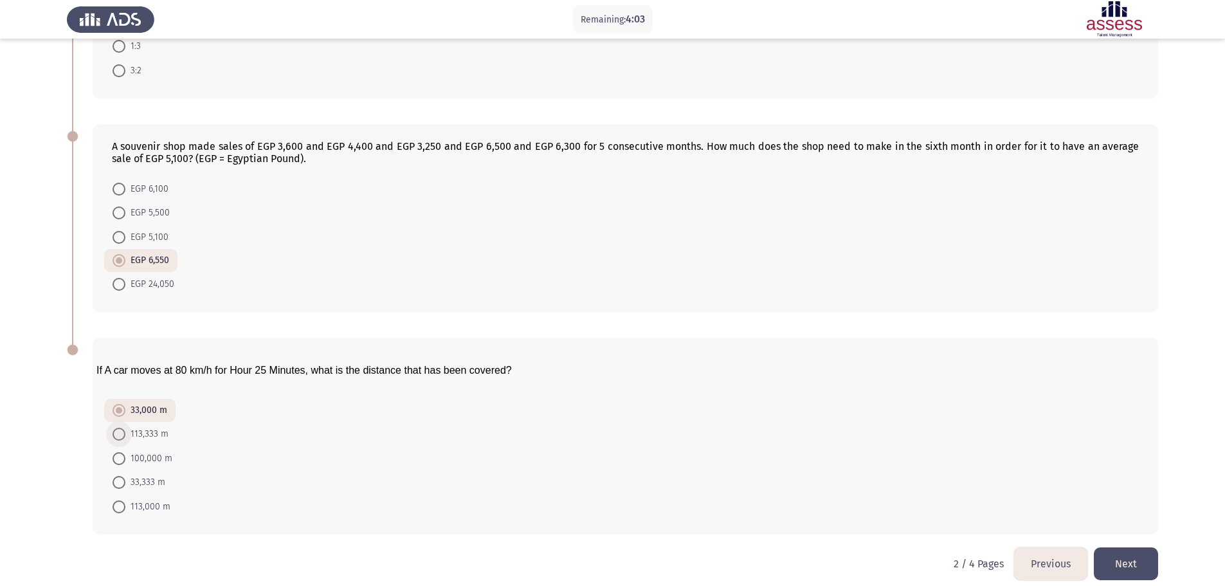
radio input "true"
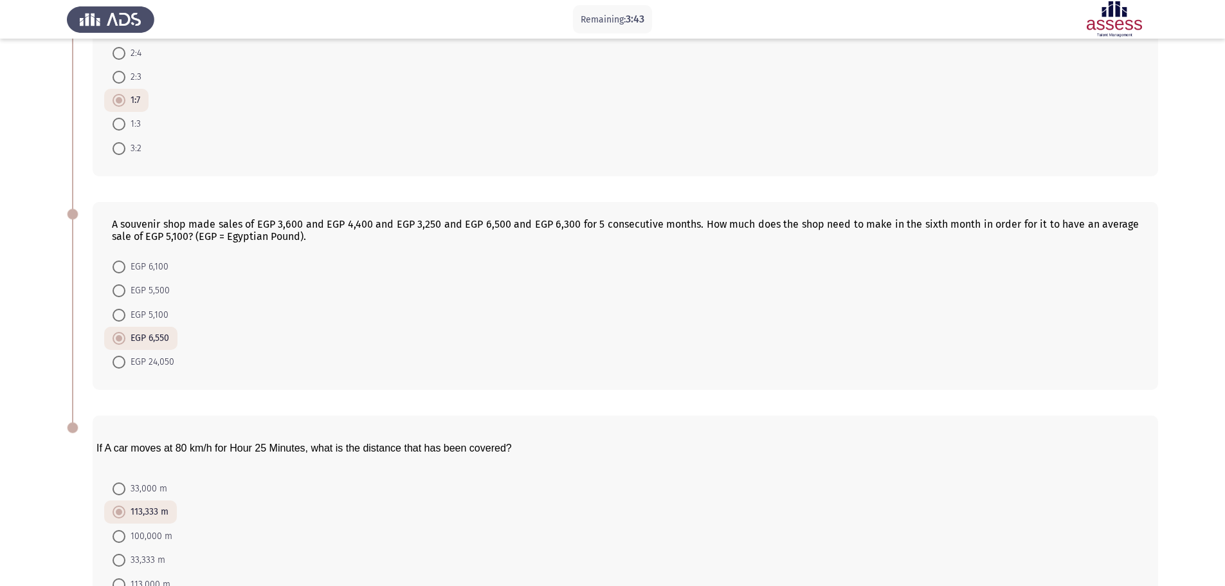
scroll to position [412, 0]
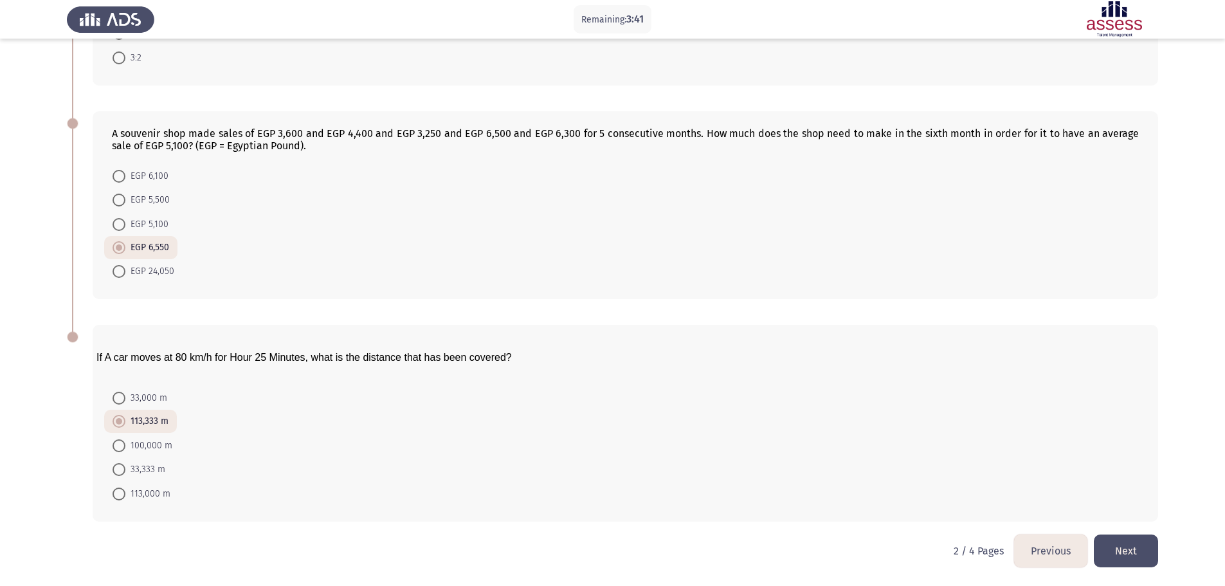
click at [1025, 553] on button "Previous" at bounding box center [1050, 551] width 73 height 33
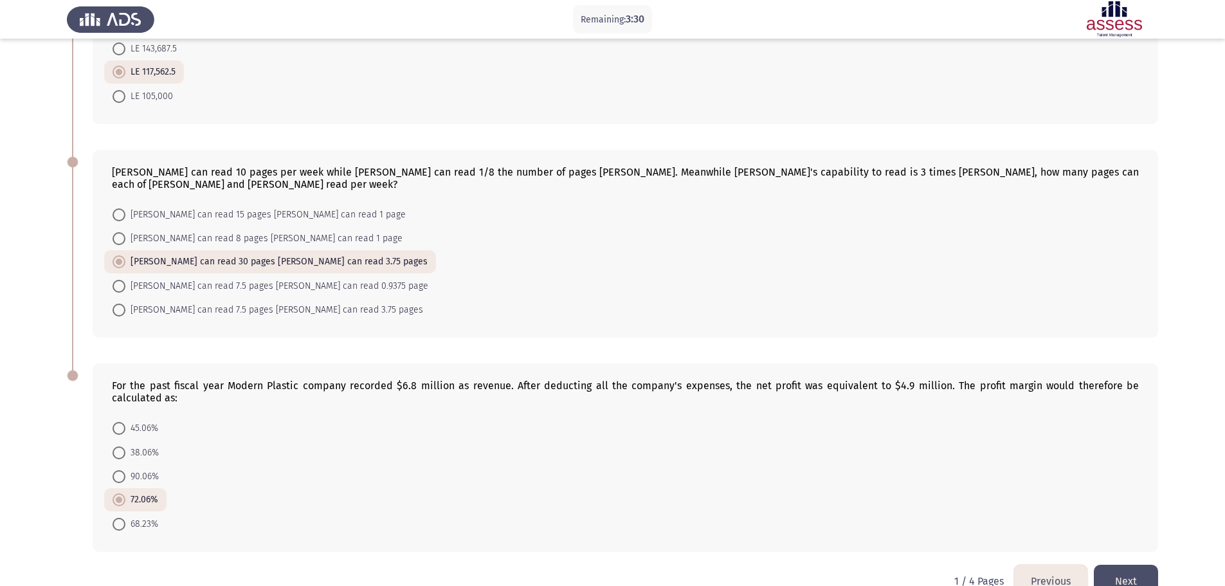
scroll to position [416, 0]
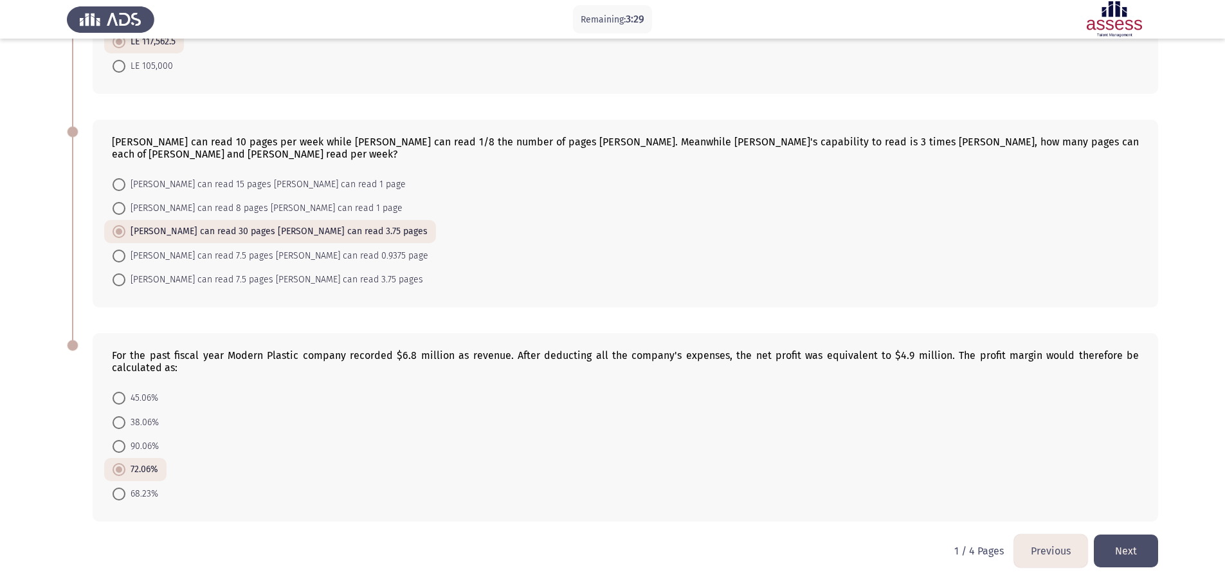
click at [1142, 547] on button "Next" at bounding box center [1126, 551] width 64 height 33
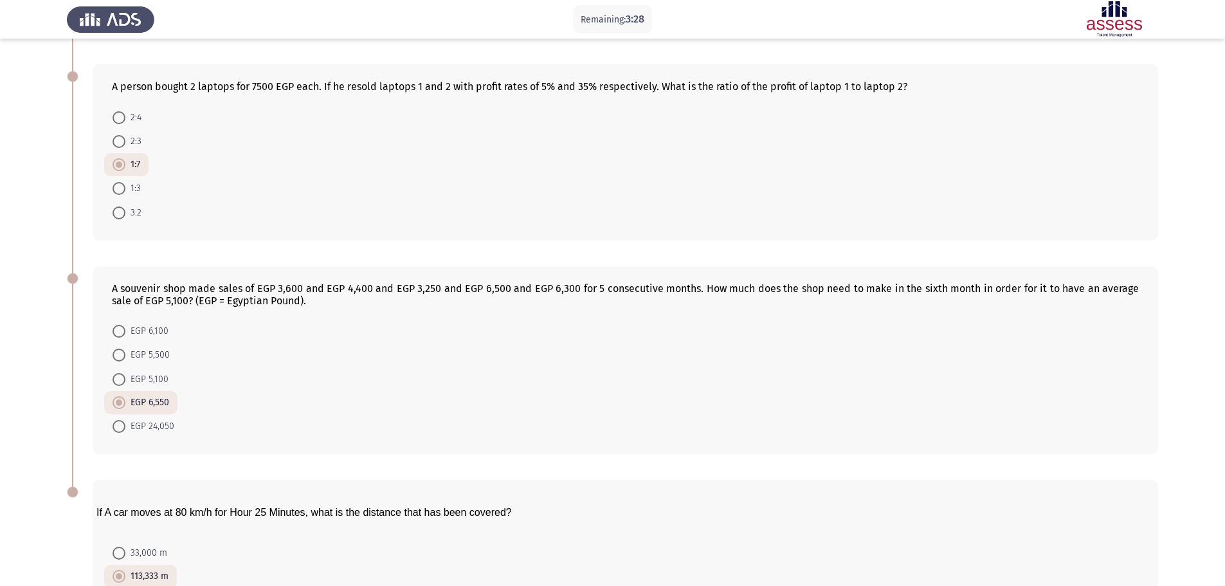
scroll to position [412, 0]
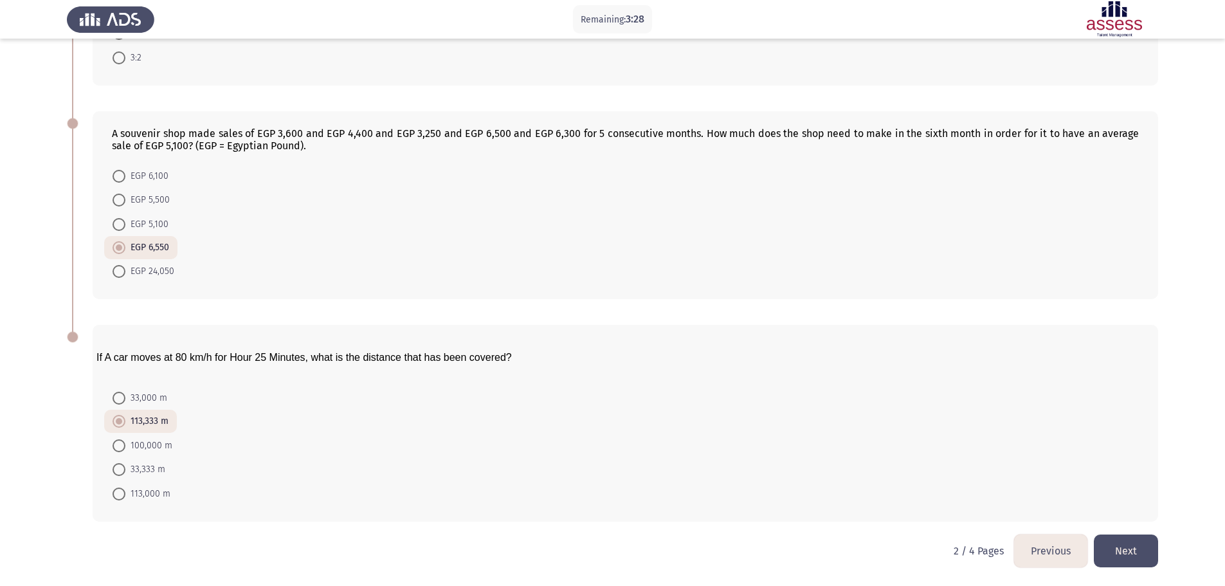
click at [1134, 540] on button "Next" at bounding box center [1126, 551] width 64 height 33
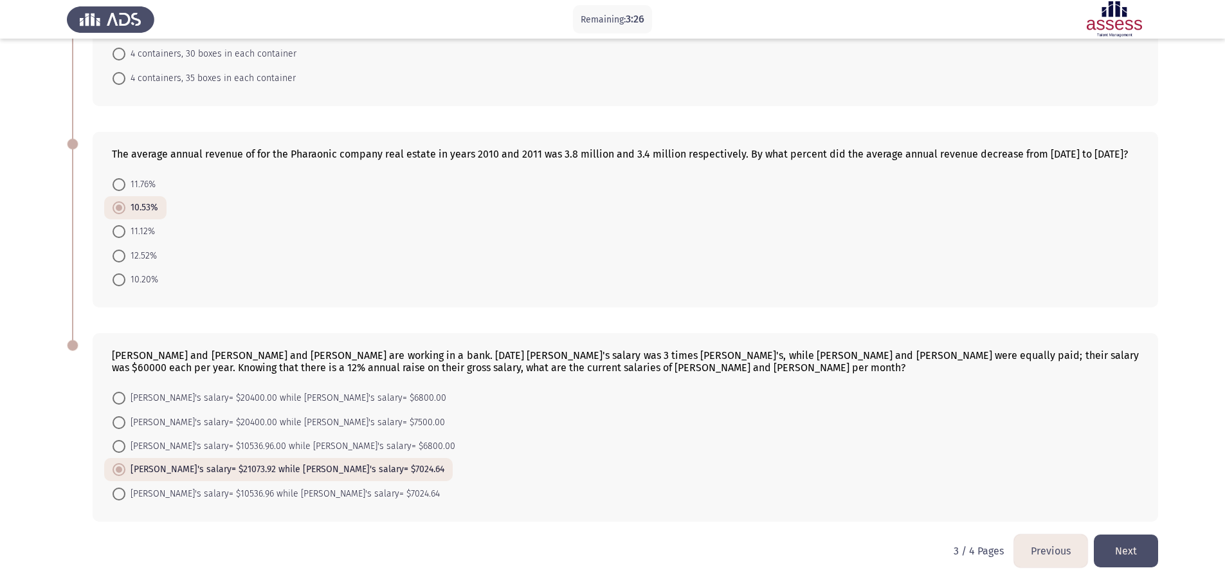
click at [1123, 550] on button "Next" at bounding box center [1126, 551] width 64 height 33
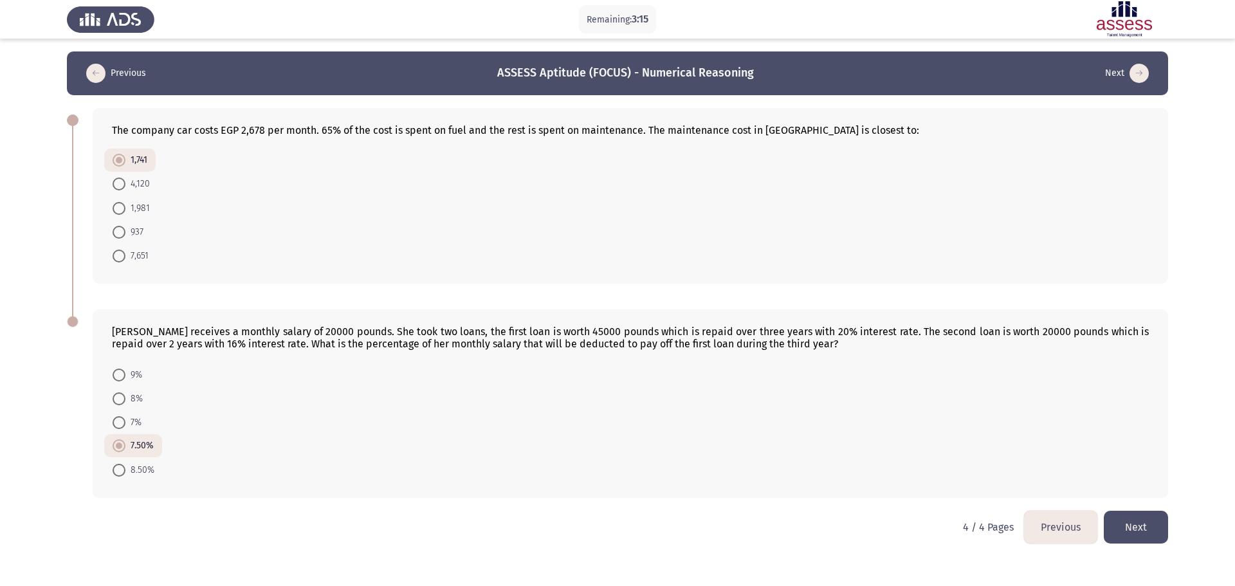
click at [1052, 521] on button "Previous" at bounding box center [1060, 527] width 73 height 33
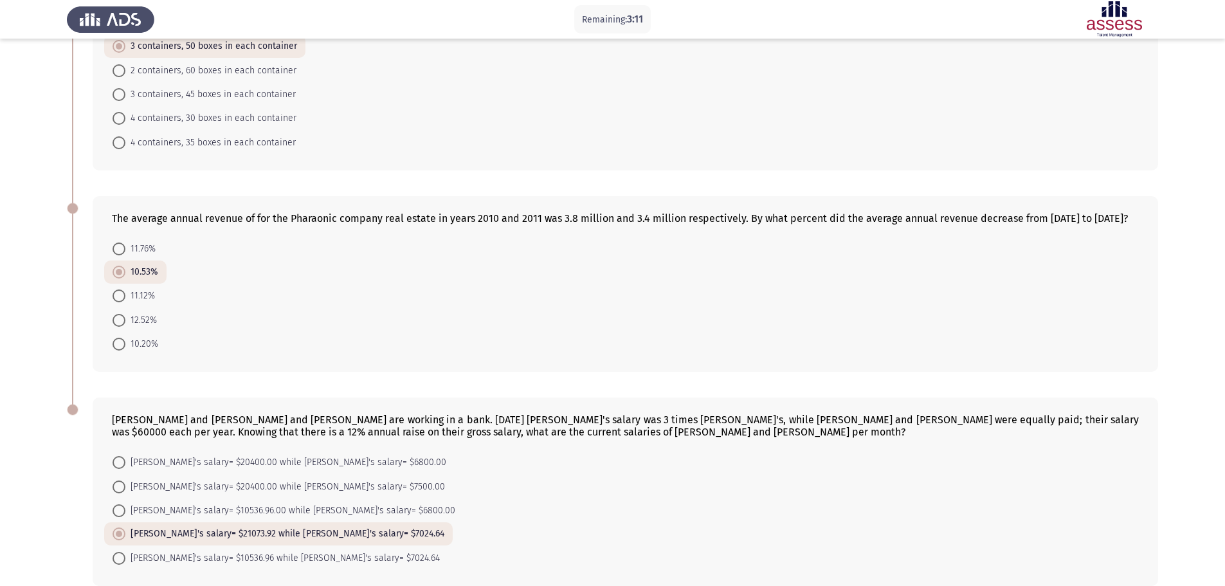
scroll to position [412, 0]
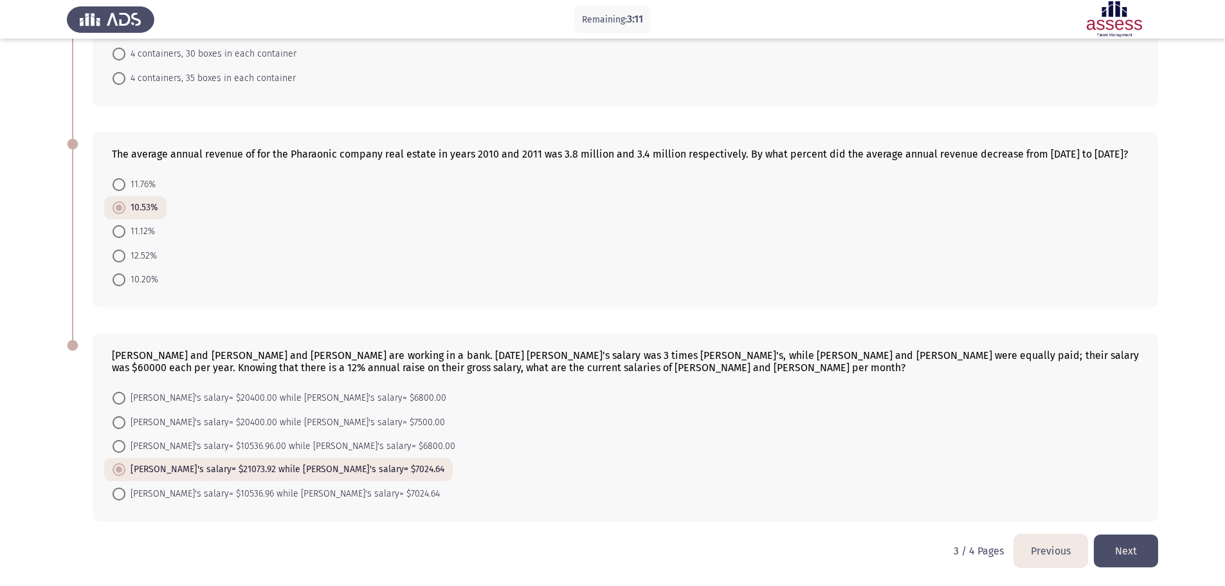
click at [1067, 550] on button "Previous" at bounding box center [1050, 551] width 73 height 33
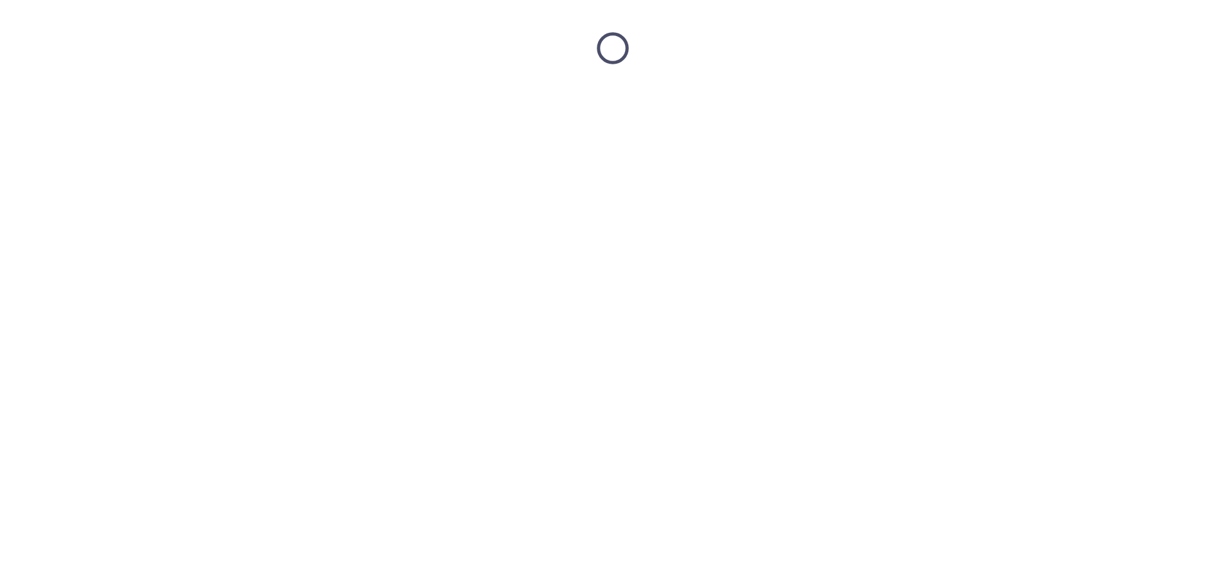
scroll to position [0, 0]
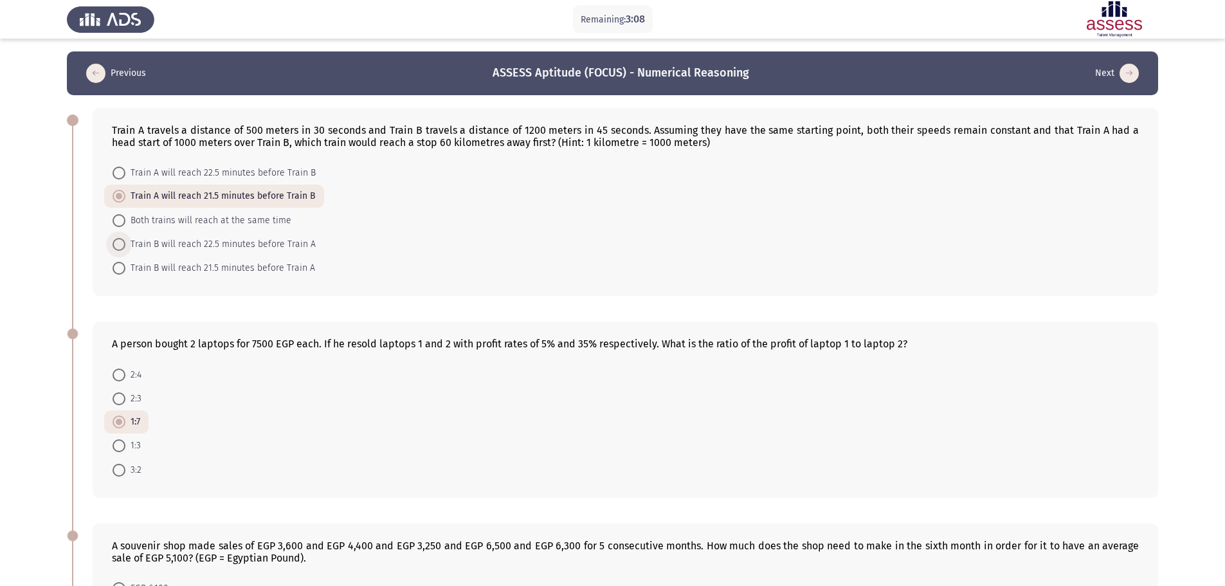
click at [294, 244] on span "Train B will reach 22.5 minutes before Train A" at bounding box center [220, 244] width 190 height 15
click at [125, 244] on input "Train B will reach 22.5 minutes before Train A" at bounding box center [119, 244] width 13 height 13
radio input "true"
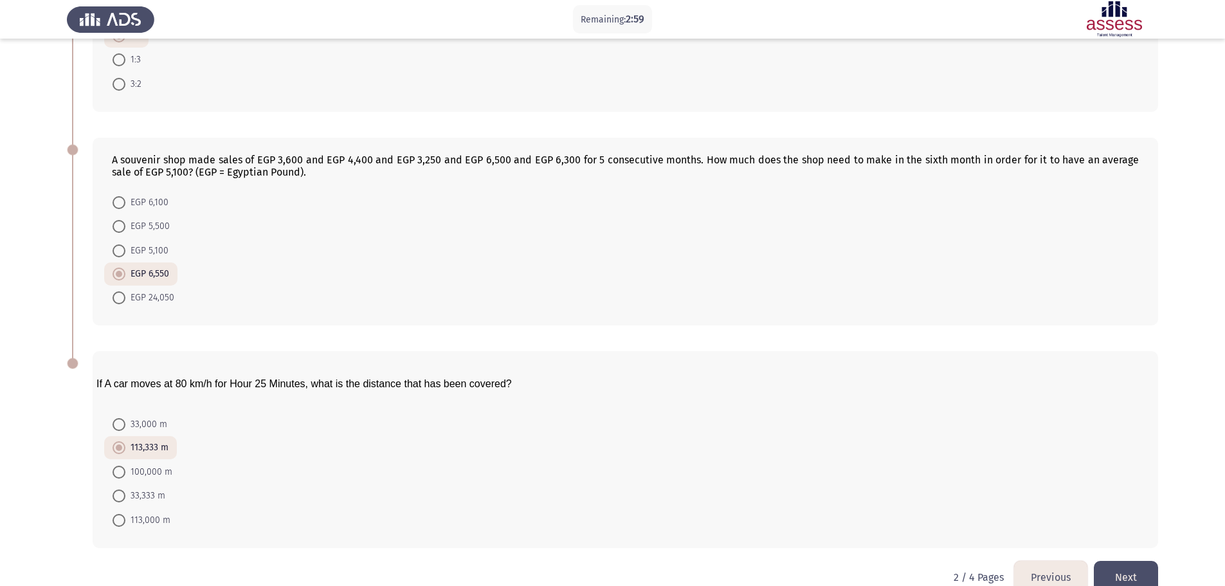
scroll to position [412, 0]
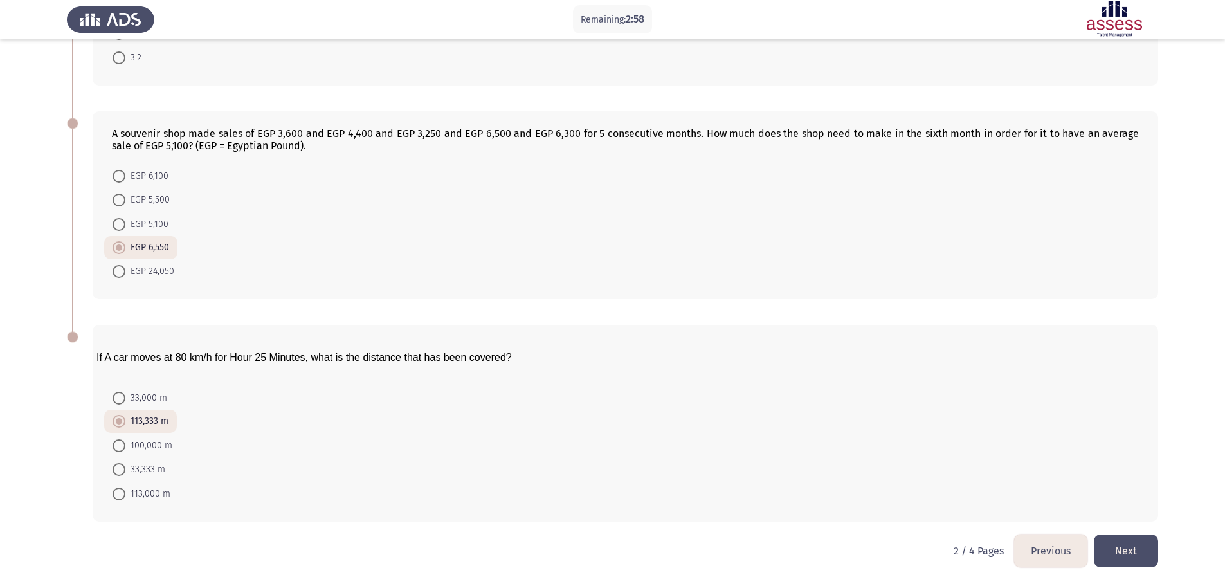
click at [1114, 541] on button "Next" at bounding box center [1126, 551] width 64 height 33
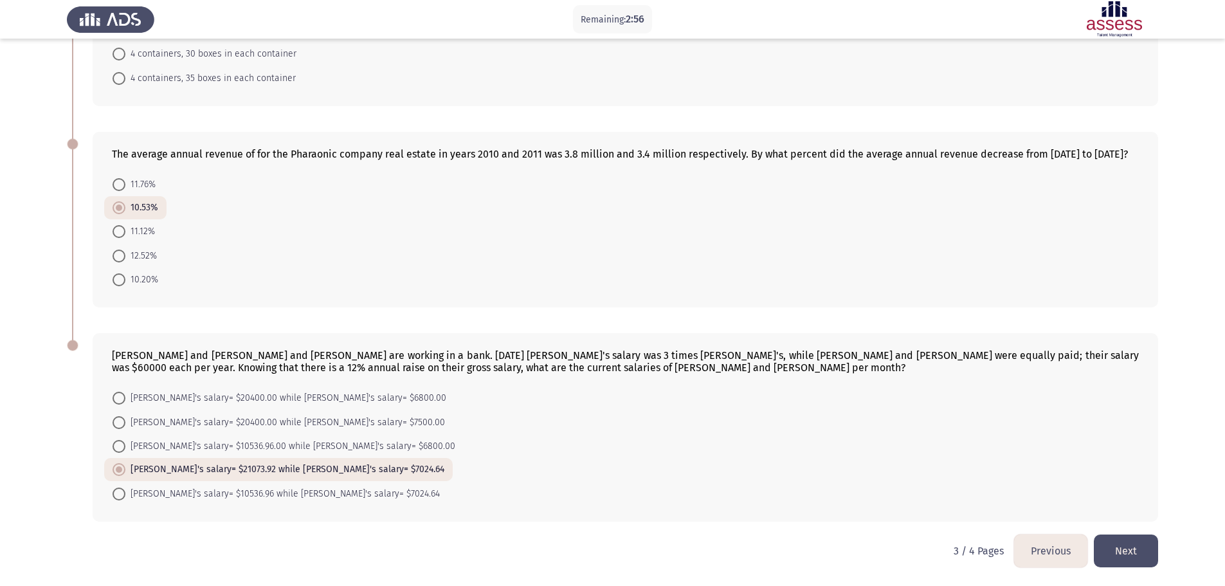
click at [1134, 550] on button "Next" at bounding box center [1126, 551] width 64 height 33
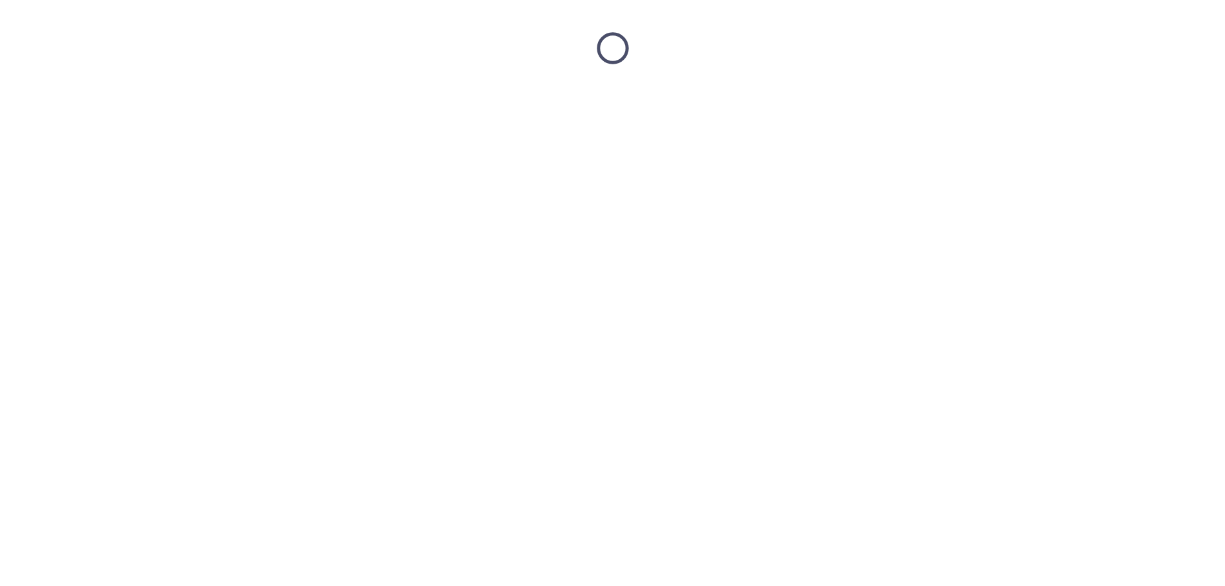
scroll to position [0, 0]
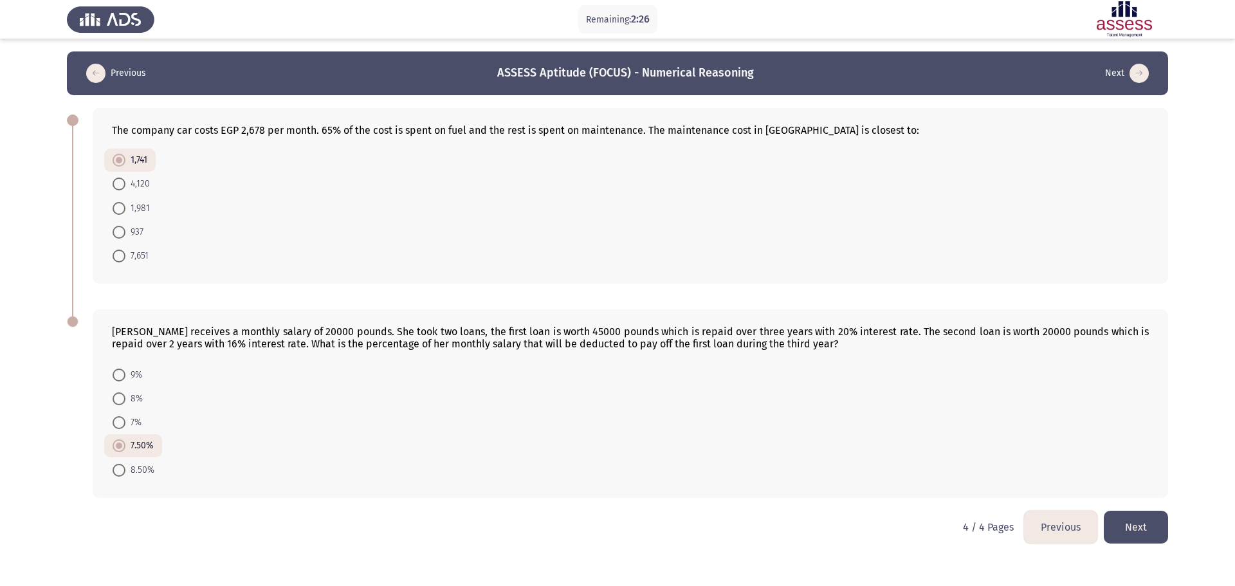
click at [114, 232] on span at bounding box center [119, 232] width 13 height 13
click at [114, 232] on input "937" at bounding box center [119, 232] width 13 height 13
radio input "true"
click at [1062, 530] on button "Previous" at bounding box center [1060, 527] width 73 height 33
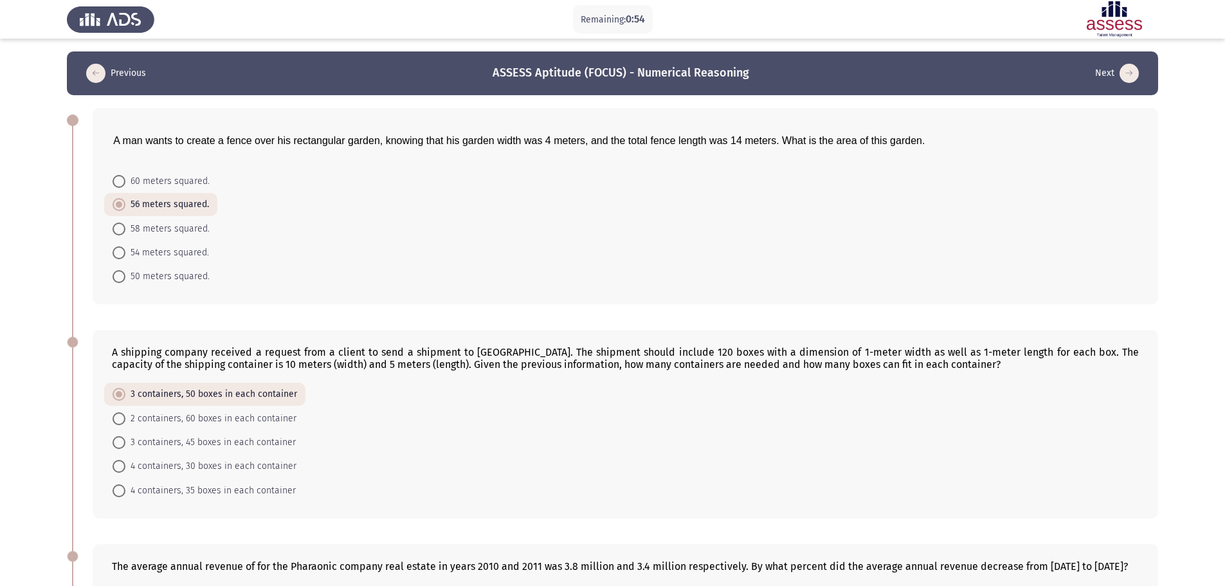
scroll to position [412, 0]
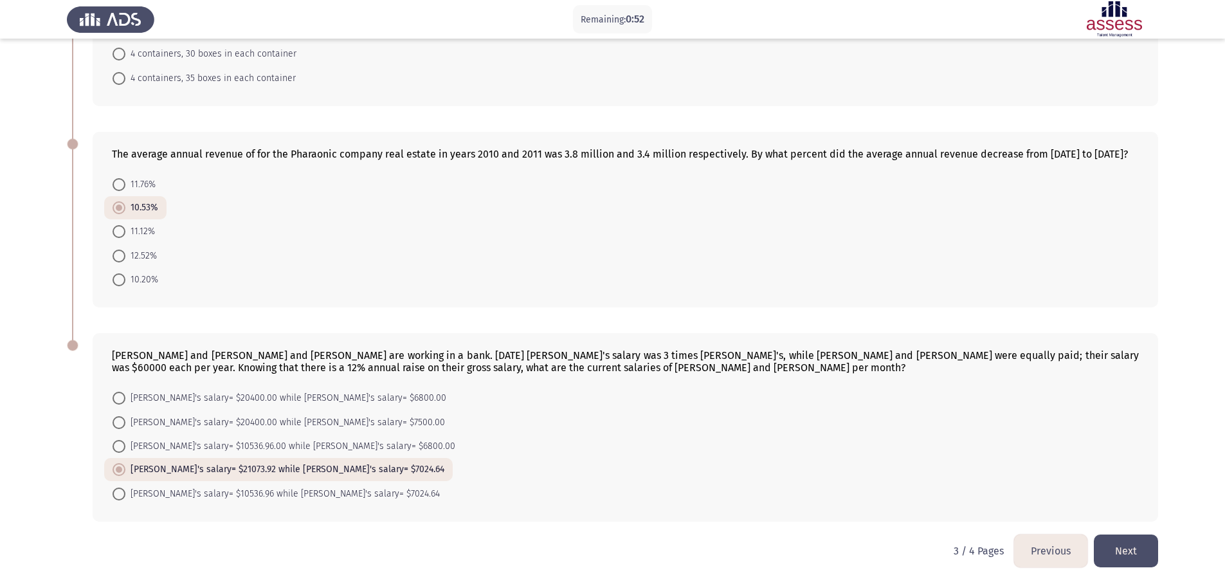
click at [1043, 545] on button "Previous" at bounding box center [1050, 551] width 73 height 33
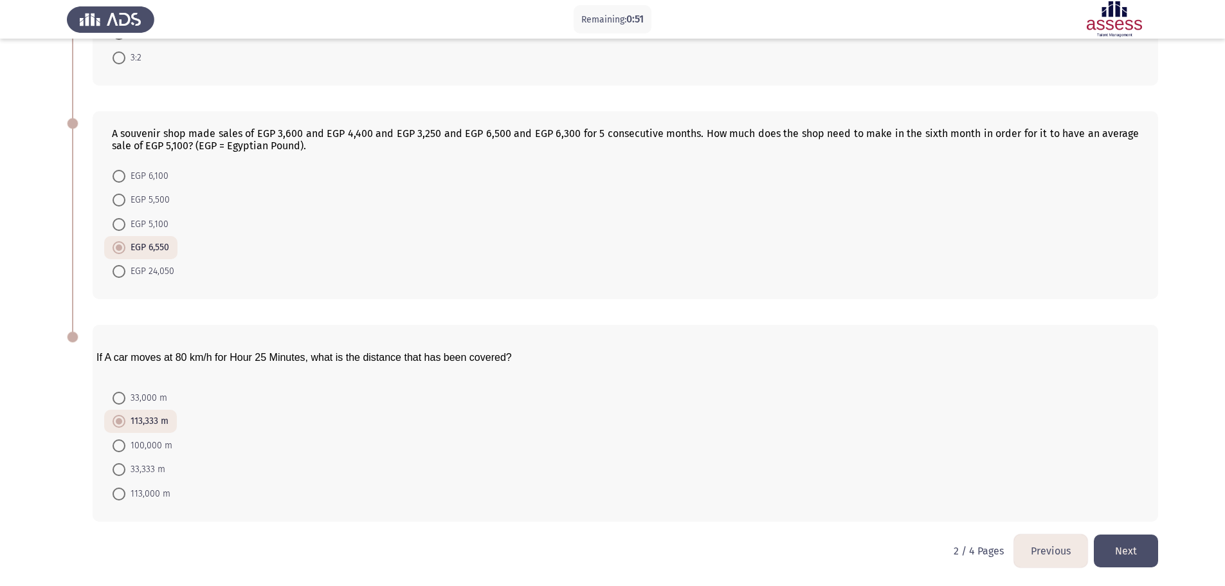
click at [1038, 555] on button "Previous" at bounding box center [1050, 551] width 73 height 33
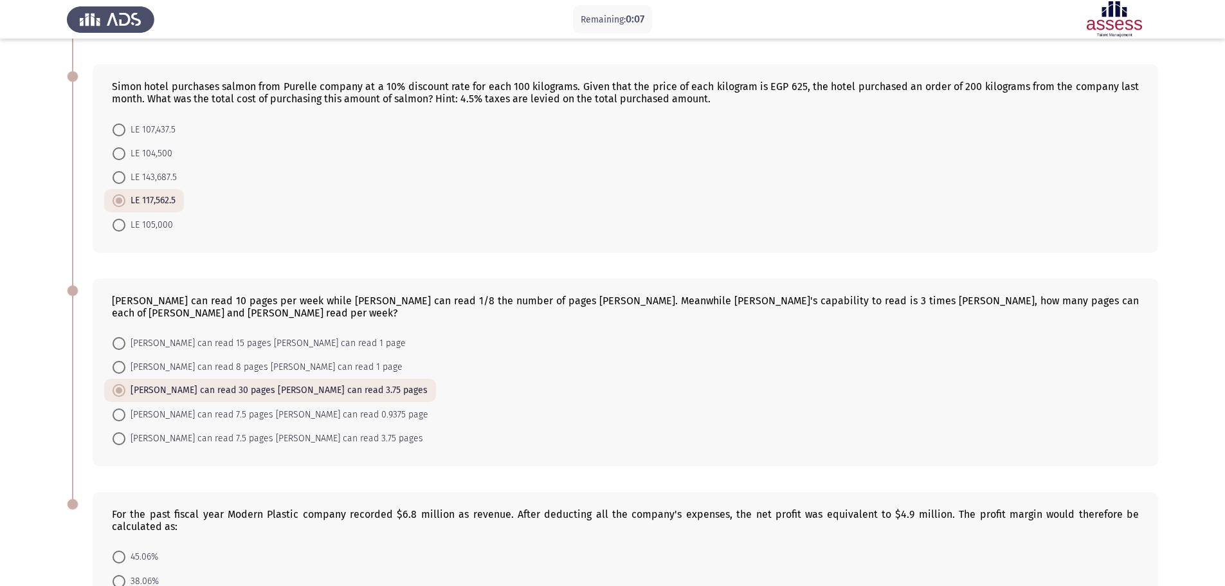
scroll to position [416, 0]
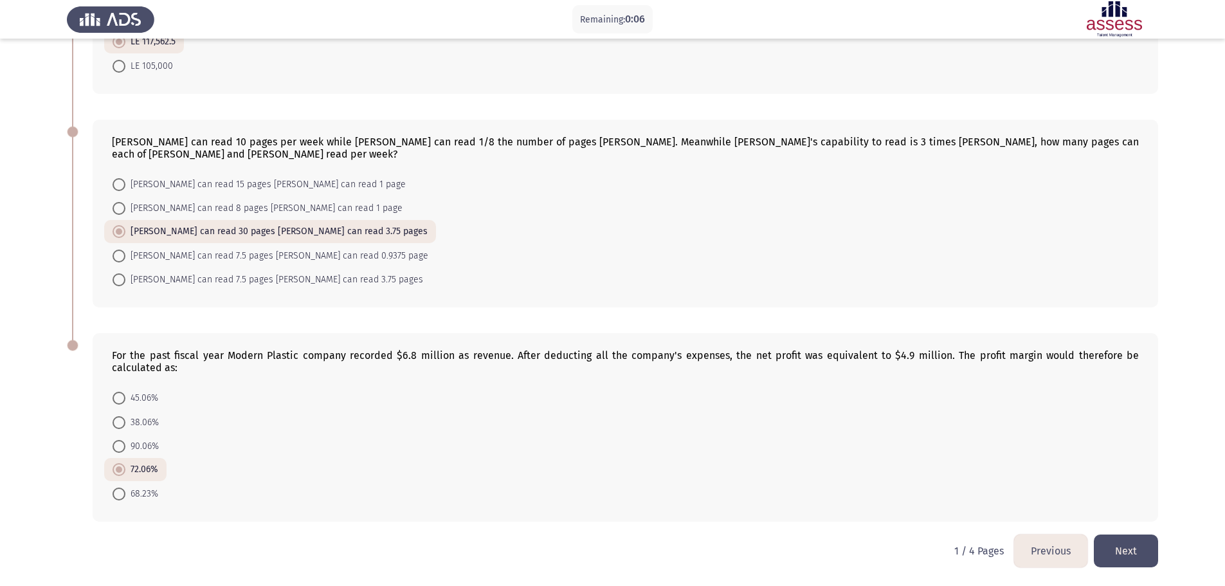
click at [1127, 559] on button "Next" at bounding box center [1126, 551] width 64 height 33
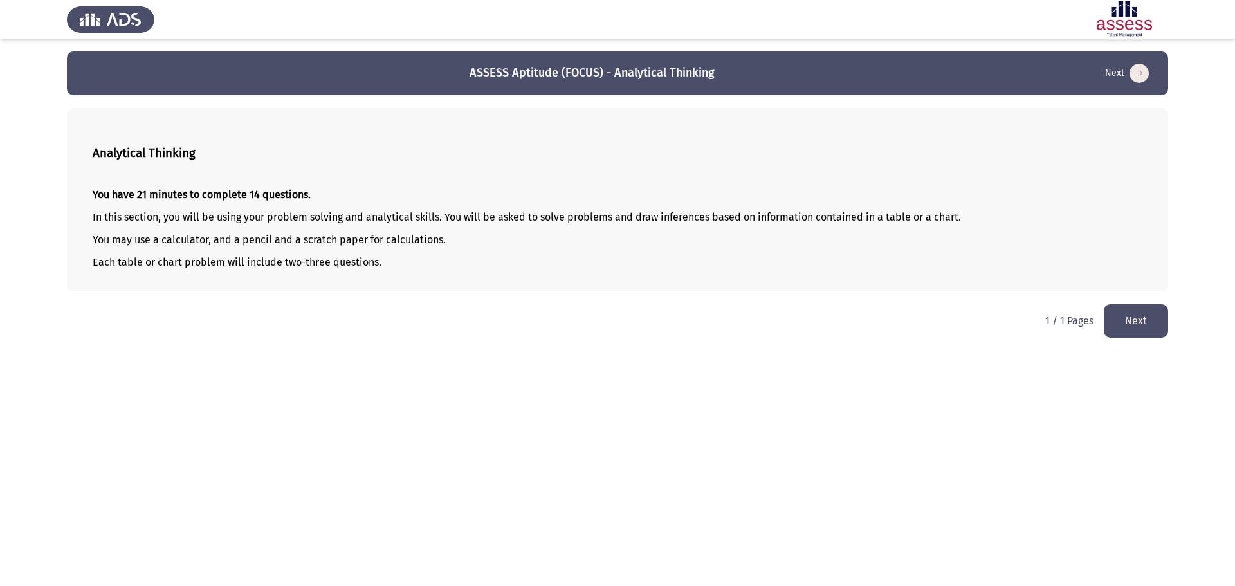
click at [1146, 325] on button "Next" at bounding box center [1136, 320] width 64 height 33
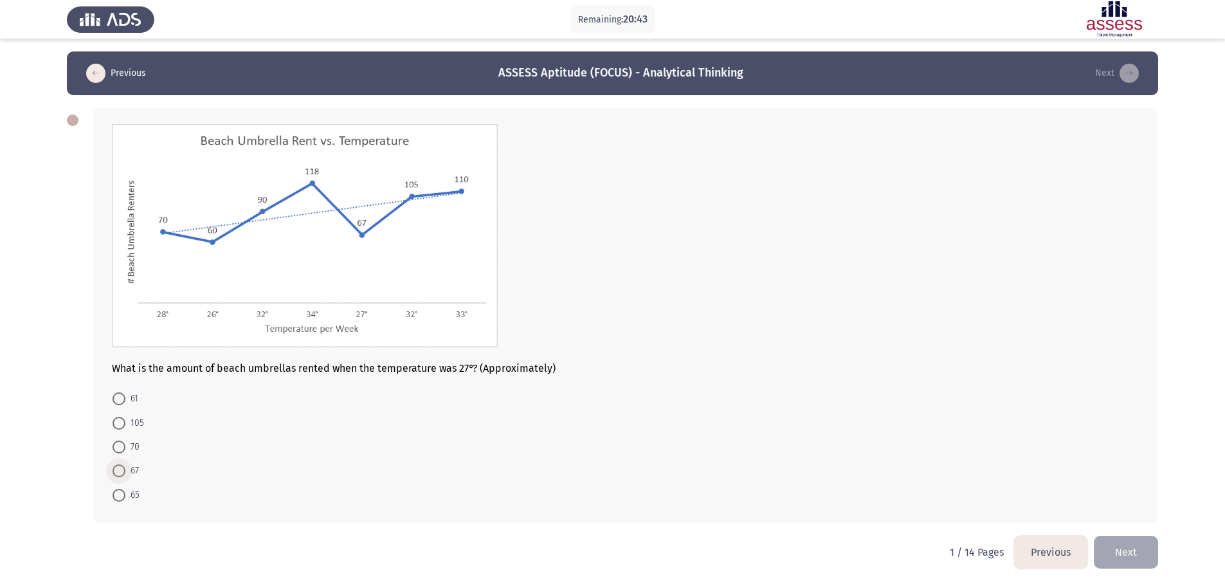
click at [122, 470] on span at bounding box center [119, 470] width 13 height 13
click at [122, 470] on input "67" at bounding box center [119, 470] width 13 height 13
radio input "true"
click at [1141, 538] on button "Next" at bounding box center [1136, 551] width 64 height 33
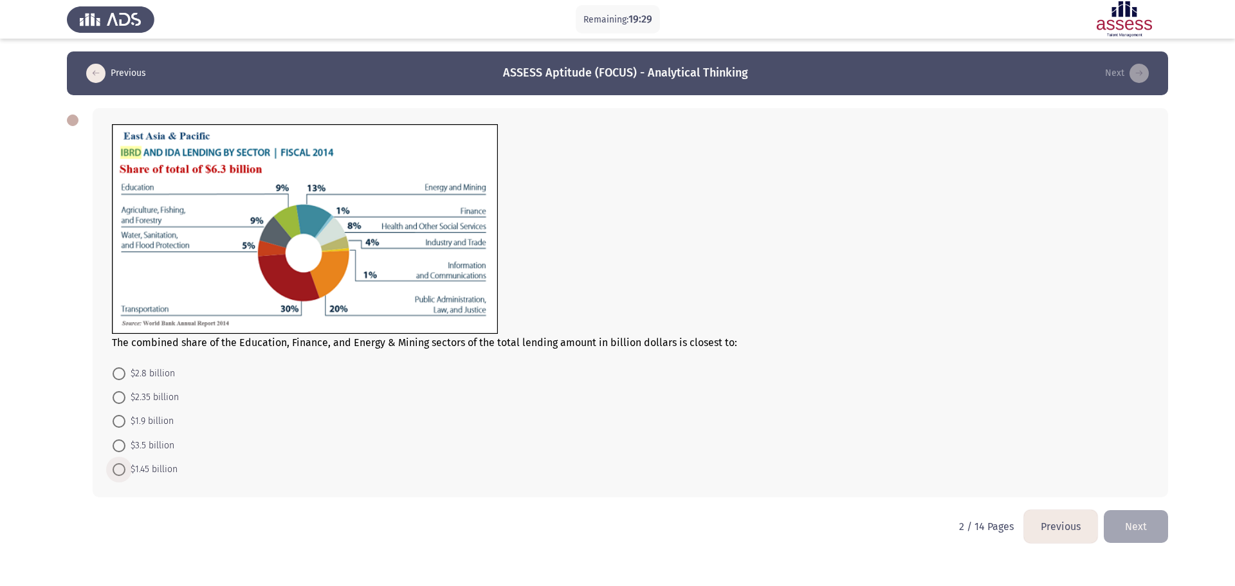
click at [156, 472] on span "$1.45 billion" at bounding box center [151, 469] width 52 height 15
click at [125, 472] on input "$1.45 billion" at bounding box center [119, 469] width 13 height 13
radio input "true"
click at [292, 522] on html "Remaining: 19:27 Previous ASSESS Aptitude (FOCUS) - Analytical Thinking Next Th…" at bounding box center [617, 280] width 1235 height 561
click at [1148, 530] on button "Next" at bounding box center [1136, 525] width 64 height 33
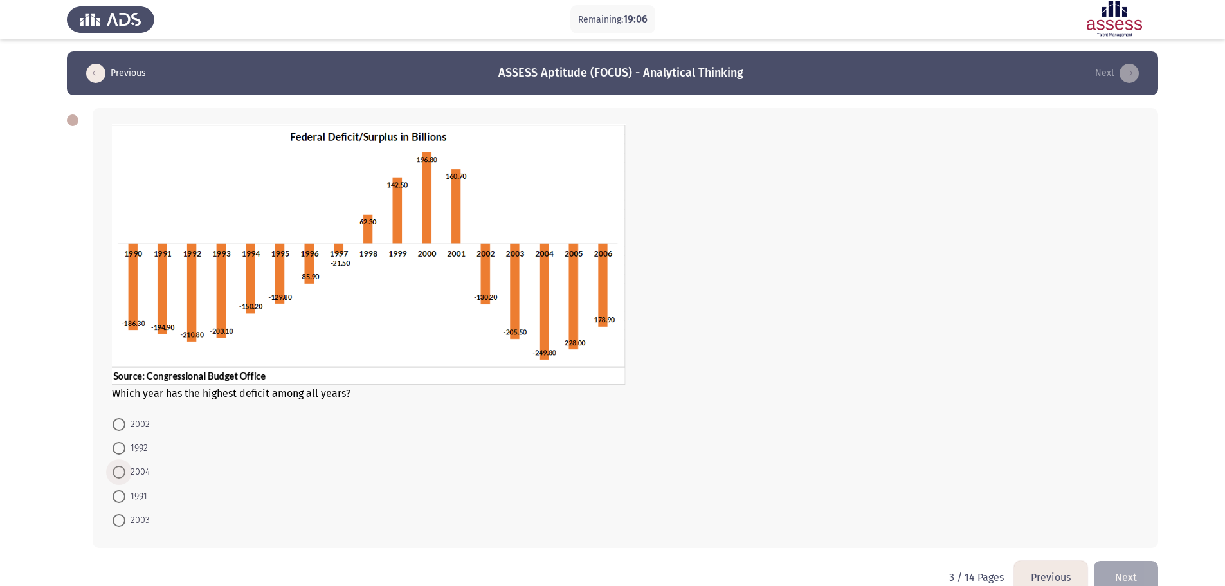
click at [140, 468] on span "2004" at bounding box center [137, 471] width 24 height 15
click at [125, 468] on input "2004" at bounding box center [119, 472] width 13 height 13
radio input "true"
click at [1138, 574] on button "Next" at bounding box center [1126, 576] width 64 height 33
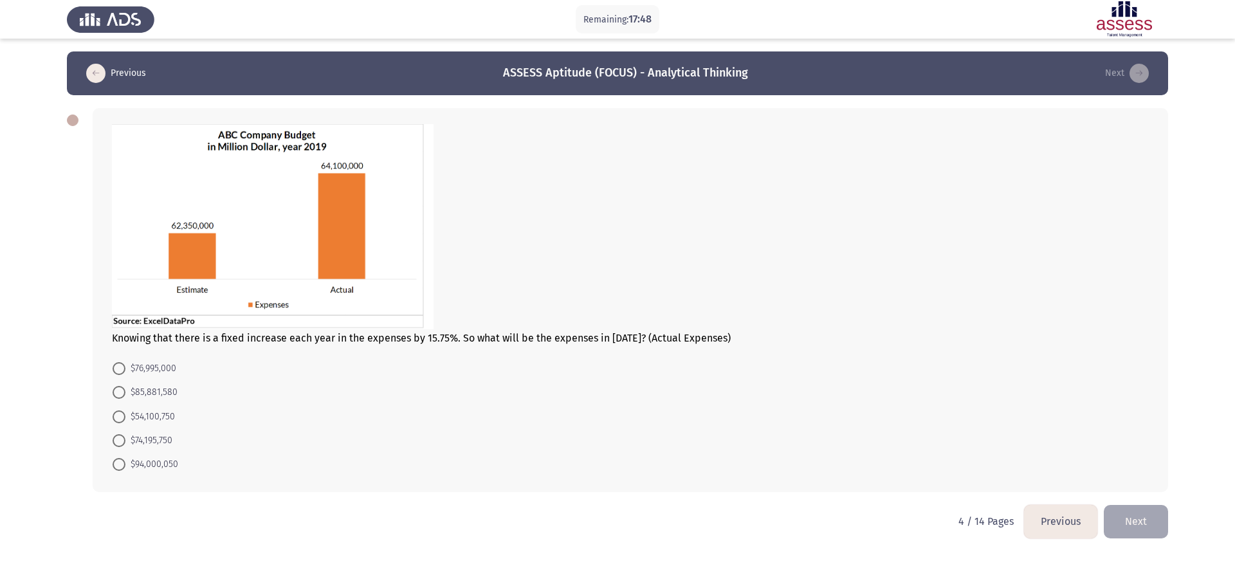
click at [148, 398] on span "$85,881,580" at bounding box center [151, 392] width 52 height 15
click at [125, 398] on input "$85,881,580" at bounding box center [119, 392] width 13 height 13
radio input "true"
click at [1130, 517] on button "Next" at bounding box center [1136, 520] width 64 height 33
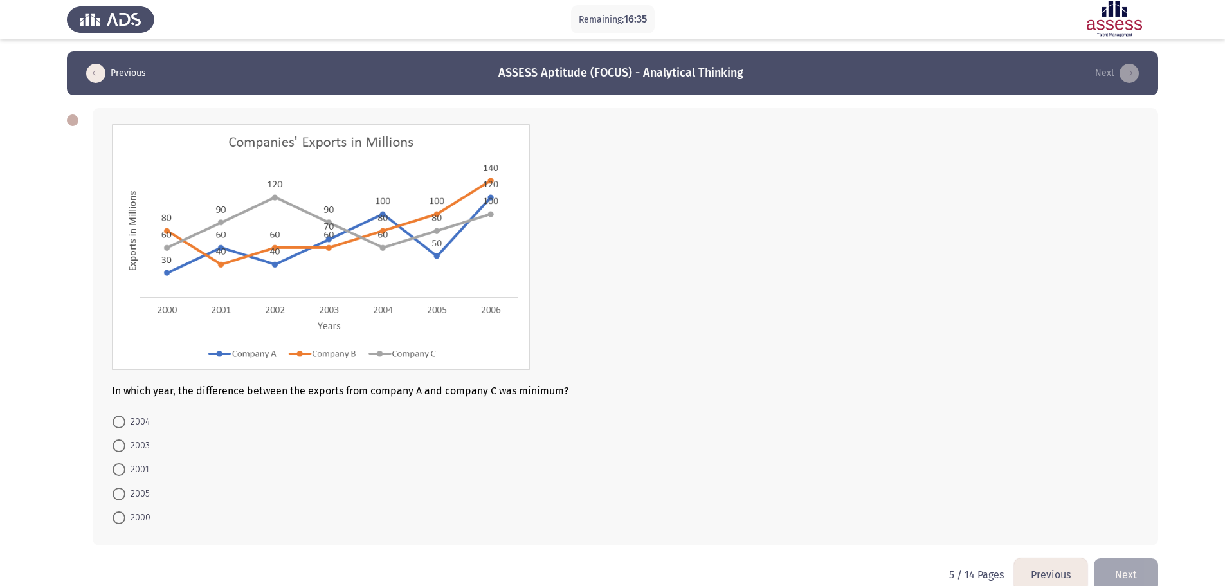
click at [144, 449] on span "2003" at bounding box center [137, 445] width 24 height 15
click at [125, 449] on input "2003" at bounding box center [119, 445] width 13 height 13
radio input "true"
click at [1128, 568] on button "Next" at bounding box center [1126, 574] width 64 height 33
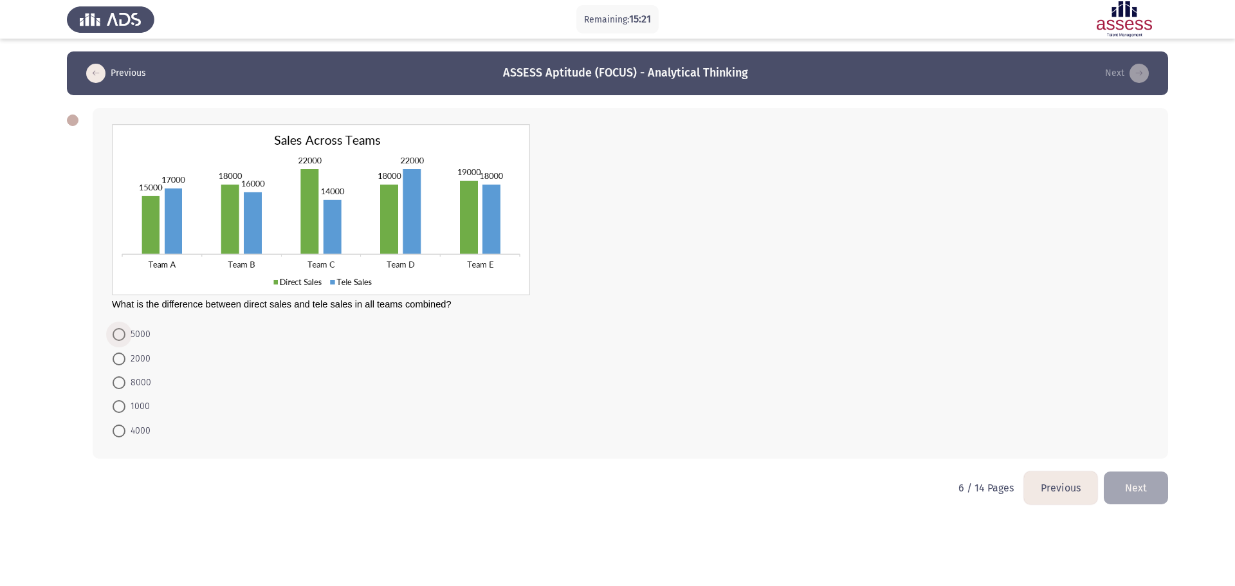
click at [142, 335] on span "5000" at bounding box center [137, 334] width 25 height 15
click at [125, 335] on input "5000" at bounding box center [119, 334] width 13 height 13
radio input "true"
click at [278, 517] on html "Remaining: 15:20 Previous ASSESS Aptitude (FOCUS) - Analytical Thinking Next Wh…" at bounding box center [617, 261] width 1235 height 522
click at [1145, 479] on button "Next" at bounding box center [1136, 486] width 64 height 33
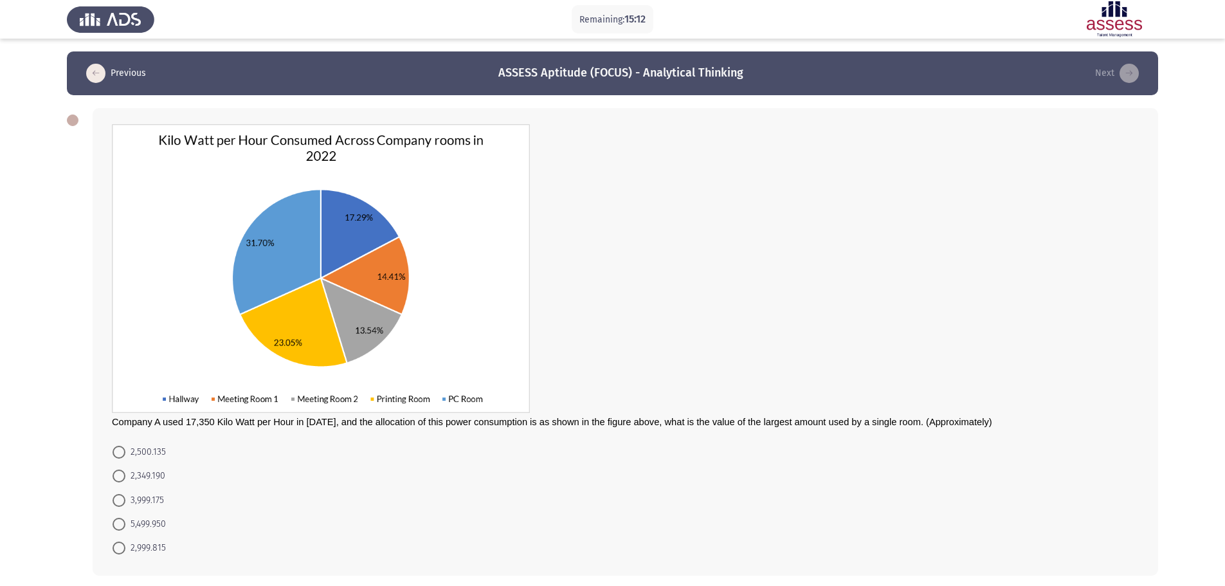
scroll to position [54, 0]
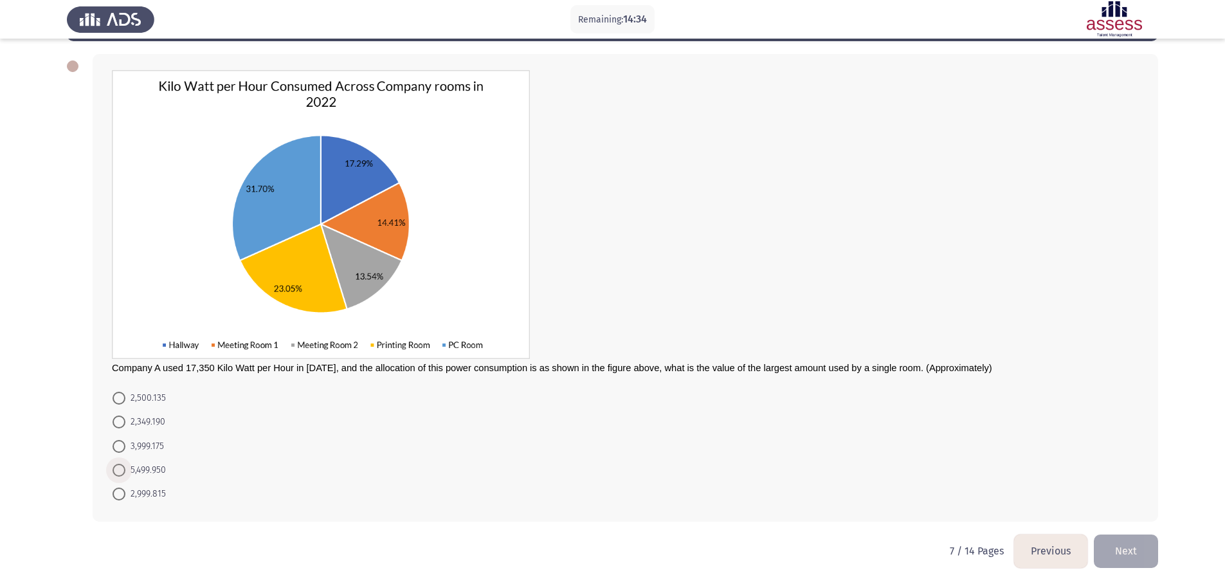
click at [161, 473] on span "5,499.950" at bounding box center [145, 470] width 41 height 15
click at [125, 473] on input "5,499.950" at bounding box center [119, 470] width 13 height 13
radio input "true"
click at [219, 542] on html "Remaining: 14:33 Previous ASSESS Aptitude (FOCUS) - Analytical Thinking Next Co…" at bounding box center [612, 266] width 1225 height 639
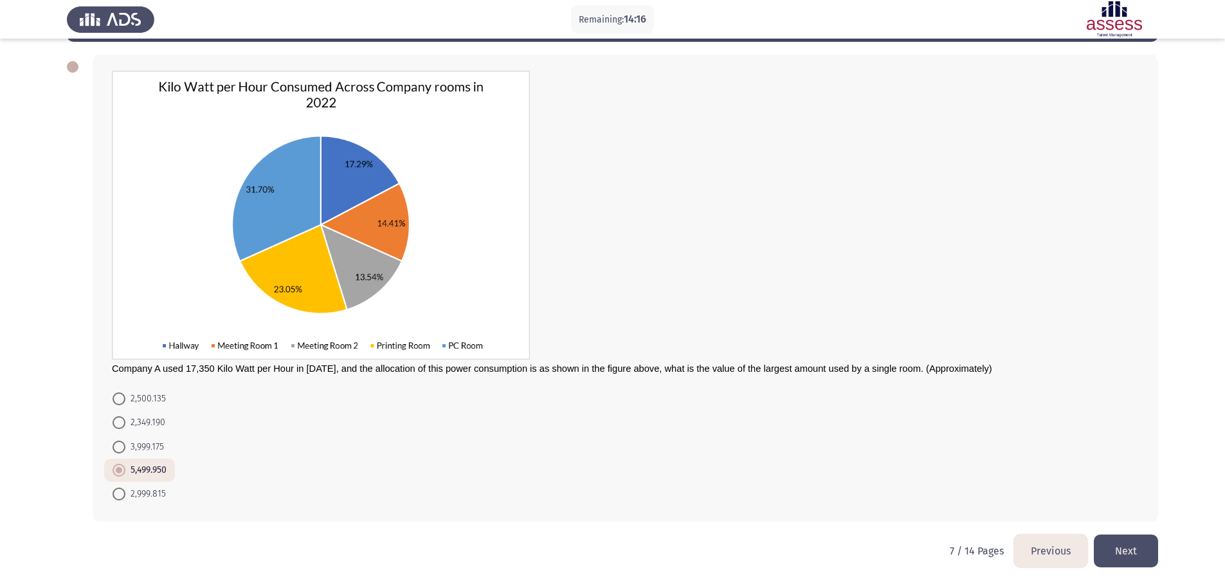
click at [1140, 541] on button "Next" at bounding box center [1126, 551] width 64 height 33
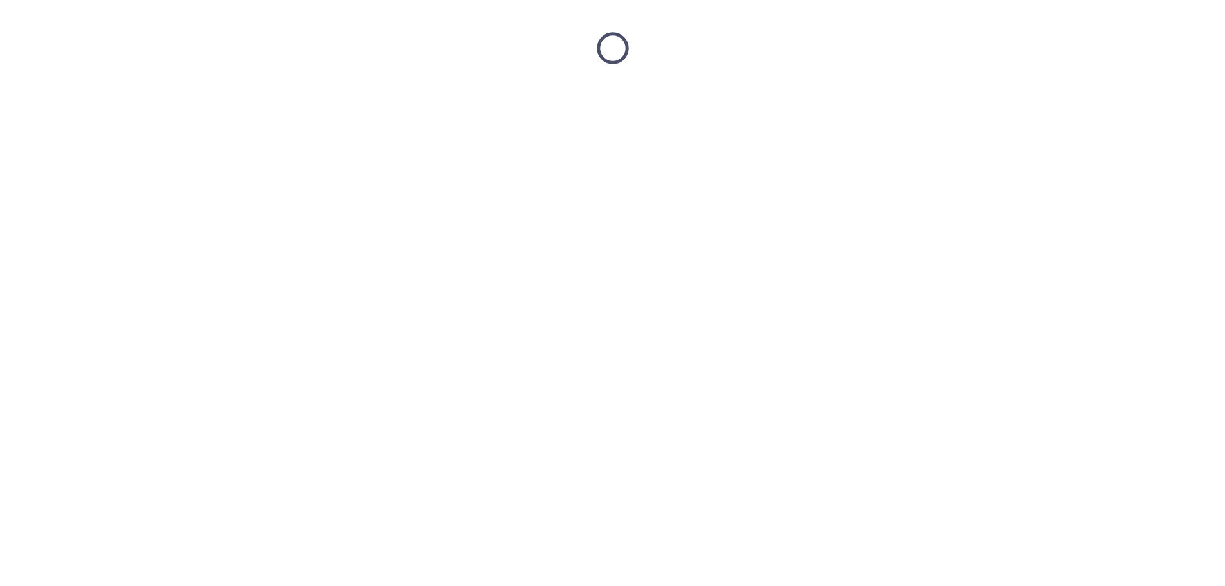
scroll to position [0, 0]
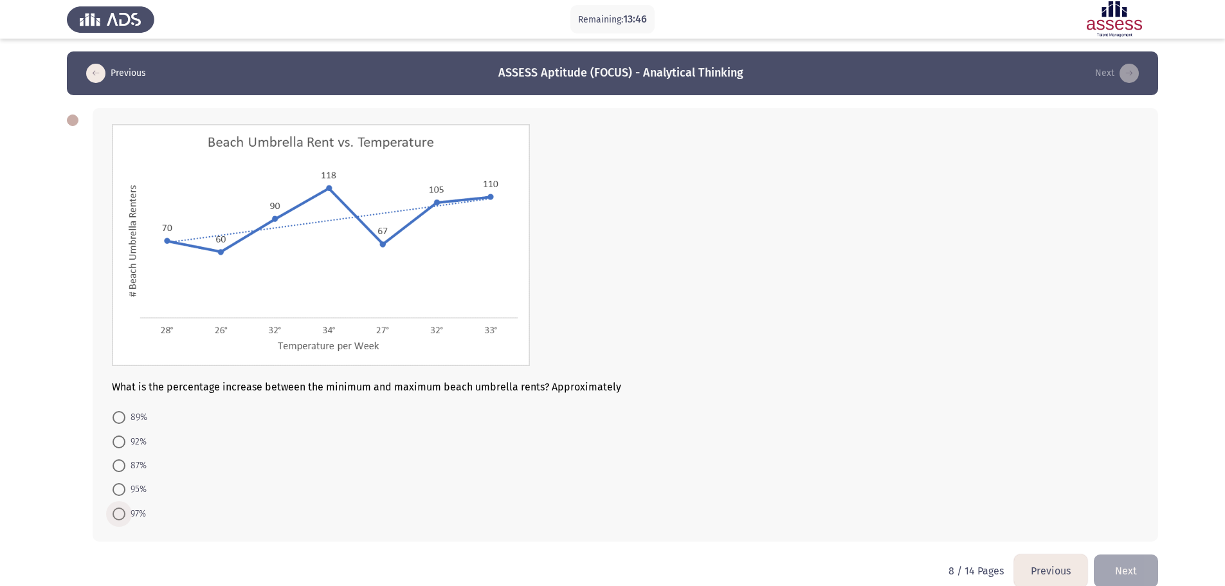
click at [122, 515] on span at bounding box center [119, 514] width 13 height 13
click at [122, 515] on input "97%" at bounding box center [119, 514] width 13 height 13
radio input "true"
click at [277, 548] on div "What is the percentage increase between the minimum and maximum beach umbrella …" at bounding box center [613, 324] width 1092 height 458
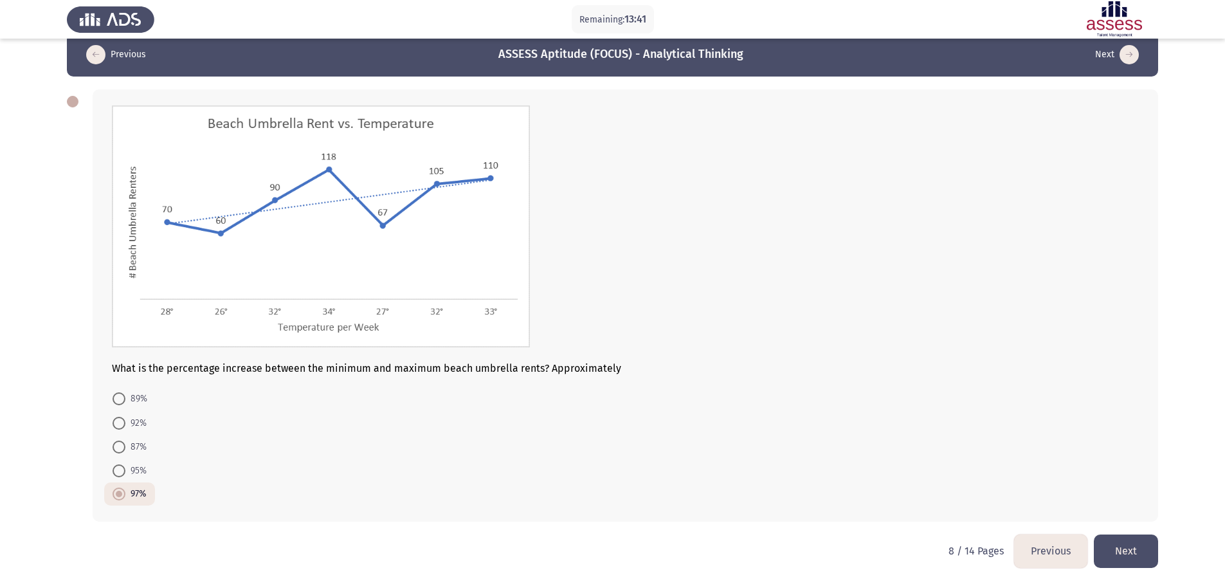
click at [1139, 551] on button "Next" at bounding box center [1126, 551] width 64 height 33
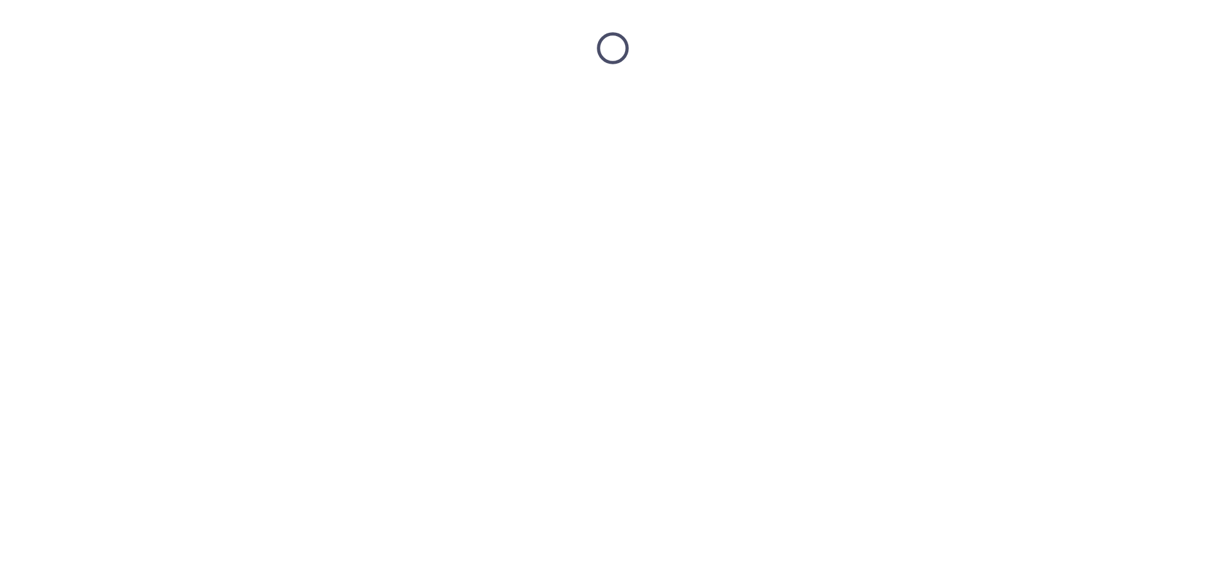
scroll to position [0, 0]
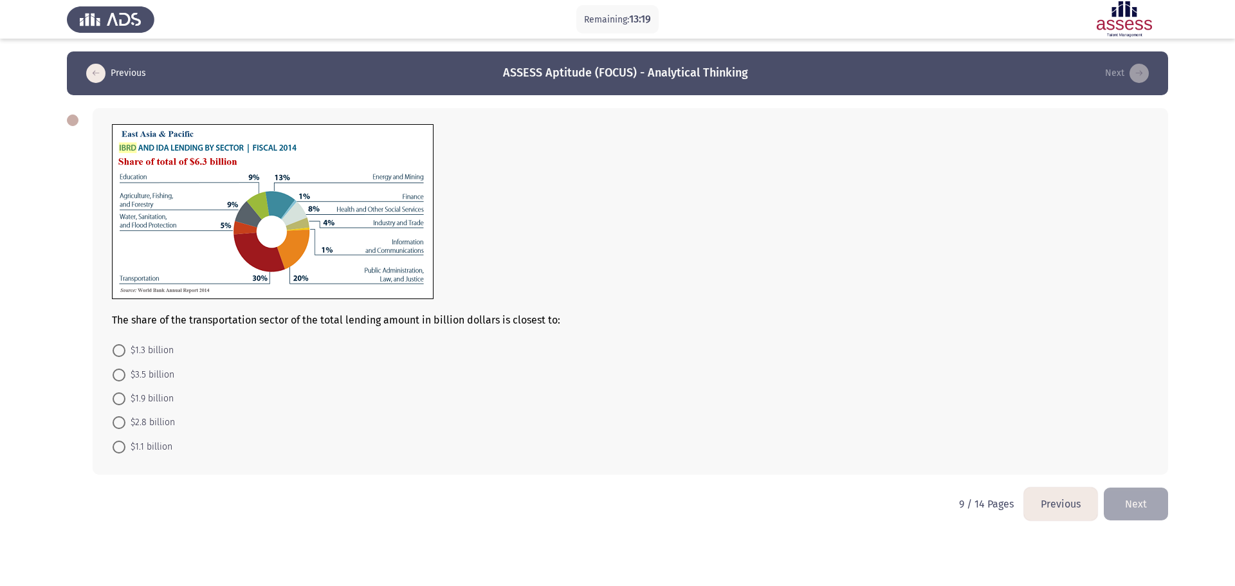
click at [165, 394] on span "$1.9 billion" at bounding box center [149, 398] width 48 height 15
click at [125, 394] on input "$1.9 billion" at bounding box center [119, 398] width 13 height 13
radio input "true"
click at [1150, 504] on button "Next" at bounding box center [1136, 502] width 64 height 33
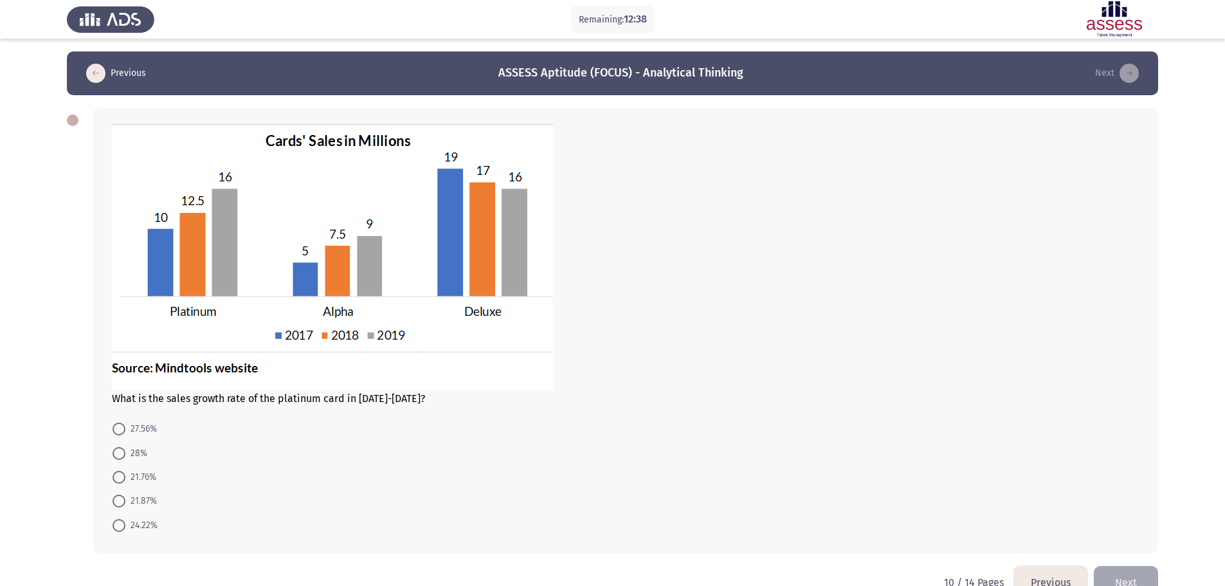
click at [131, 452] on span "28%" at bounding box center [136, 453] width 22 height 15
click at [125, 452] on input "28%" at bounding box center [119, 453] width 13 height 13
radio input "true"
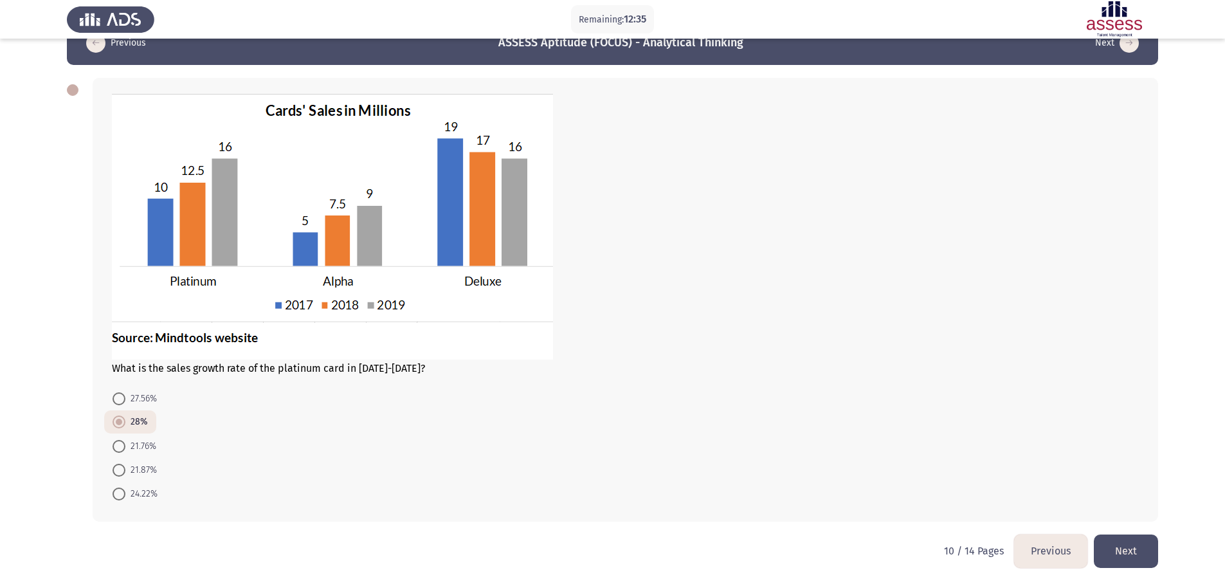
click at [752, 406] on form "27.56% 28% 21.76% 21.87% 24.22%" at bounding box center [625, 446] width 1027 height 119
click at [1131, 553] on button "Next" at bounding box center [1126, 551] width 64 height 33
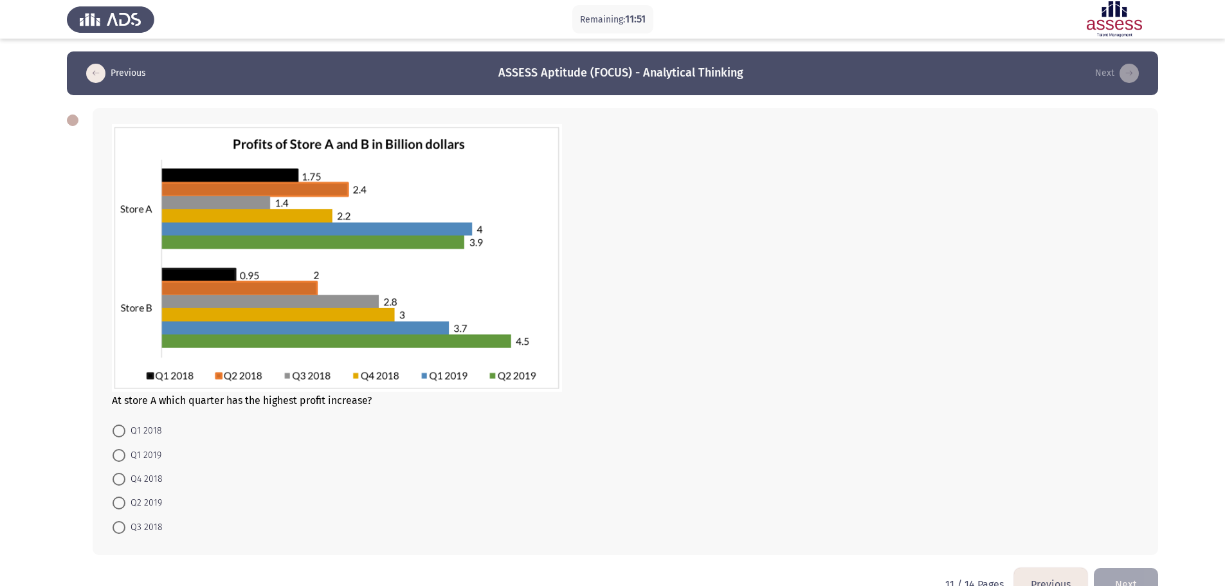
click at [155, 453] on span "Q1 2019" at bounding box center [143, 455] width 36 height 15
click at [125, 453] on input "Q1 2019" at bounding box center [119, 455] width 13 height 13
radio input "true"
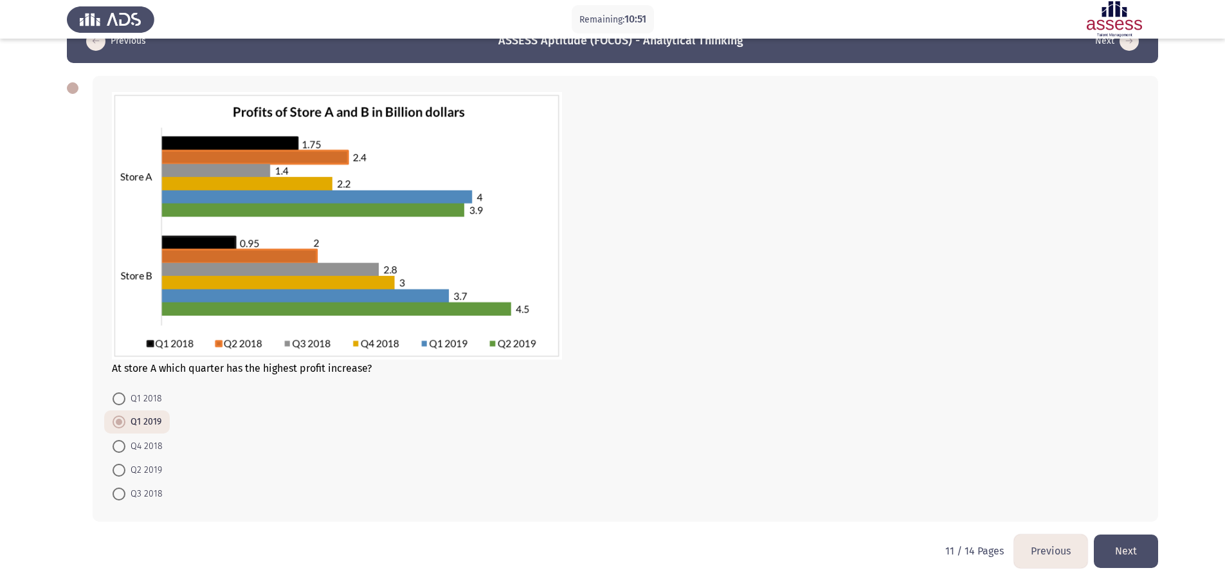
click at [1140, 557] on button "Next" at bounding box center [1126, 551] width 64 height 33
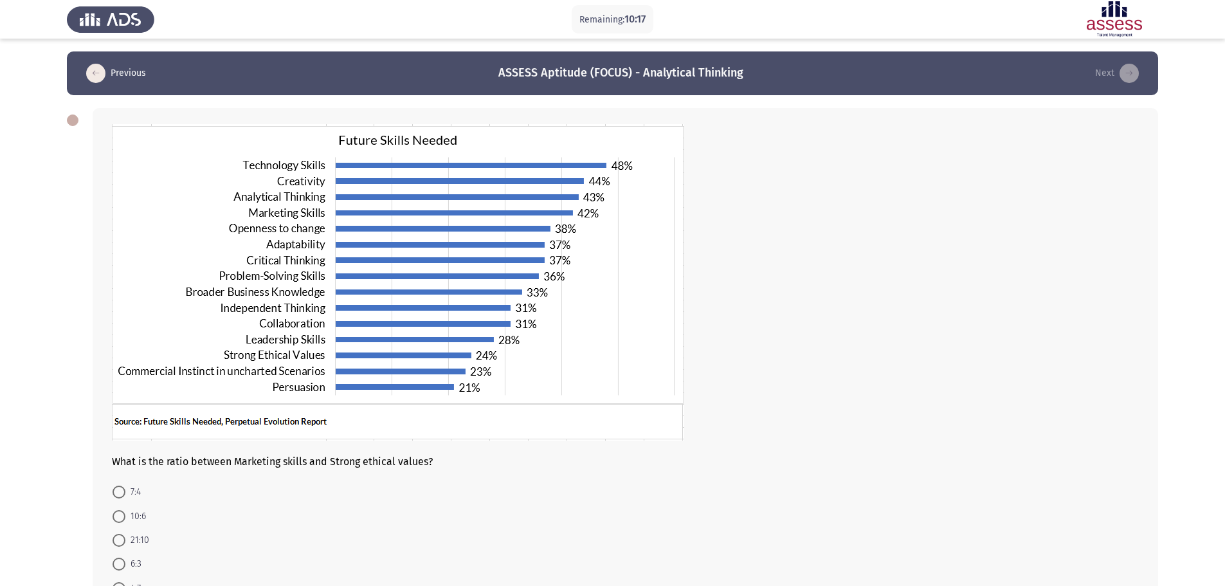
scroll to position [64, 0]
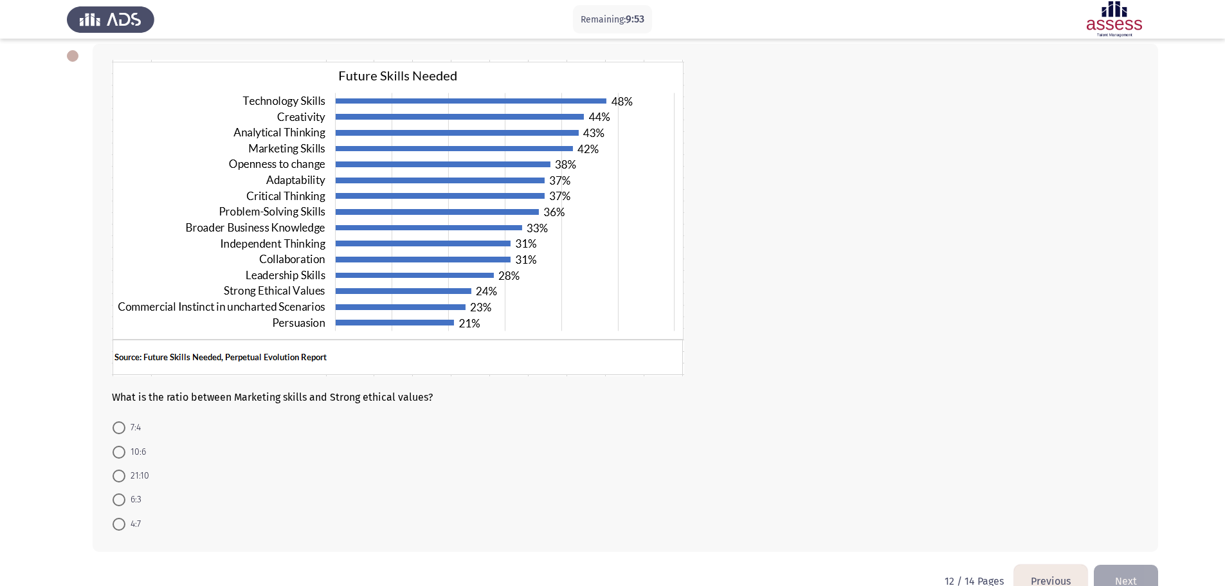
click at [138, 427] on span "7:4" at bounding box center [132, 427] width 15 height 15
click at [125, 427] on input "7:4" at bounding box center [119, 427] width 13 height 13
radio input "true"
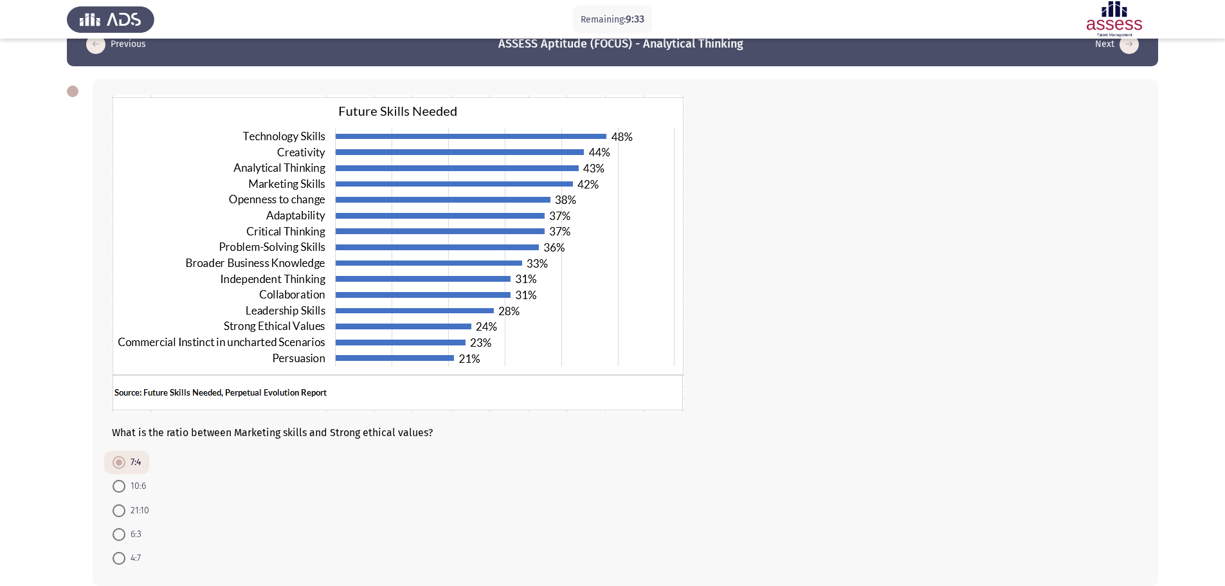
scroll to position [93, 0]
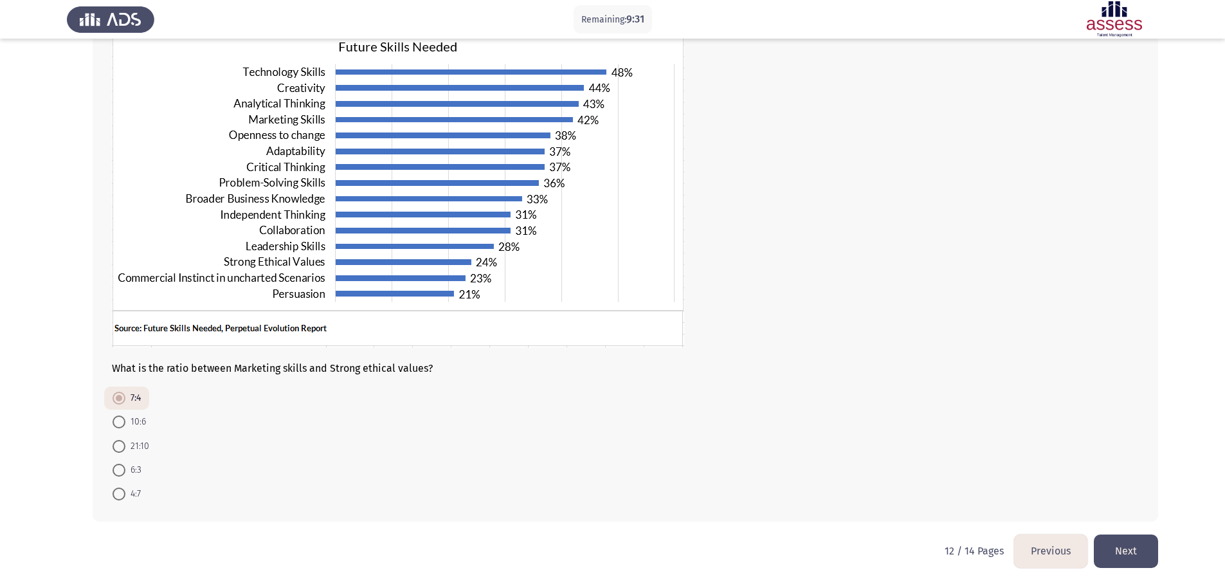
click at [1143, 551] on button "Next" at bounding box center [1126, 551] width 64 height 33
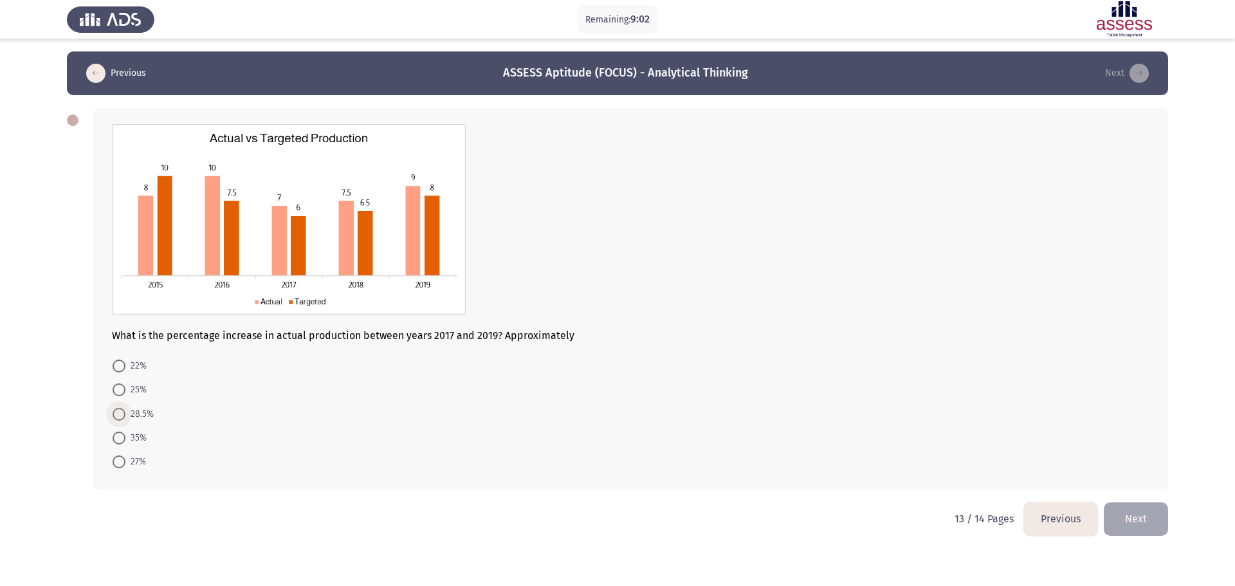
click at [131, 416] on span "28.5%" at bounding box center [139, 414] width 28 height 15
click at [125, 416] on input "28.5%" at bounding box center [119, 414] width 13 height 13
radio input "true"
click at [1152, 520] on button "Next" at bounding box center [1136, 518] width 64 height 33
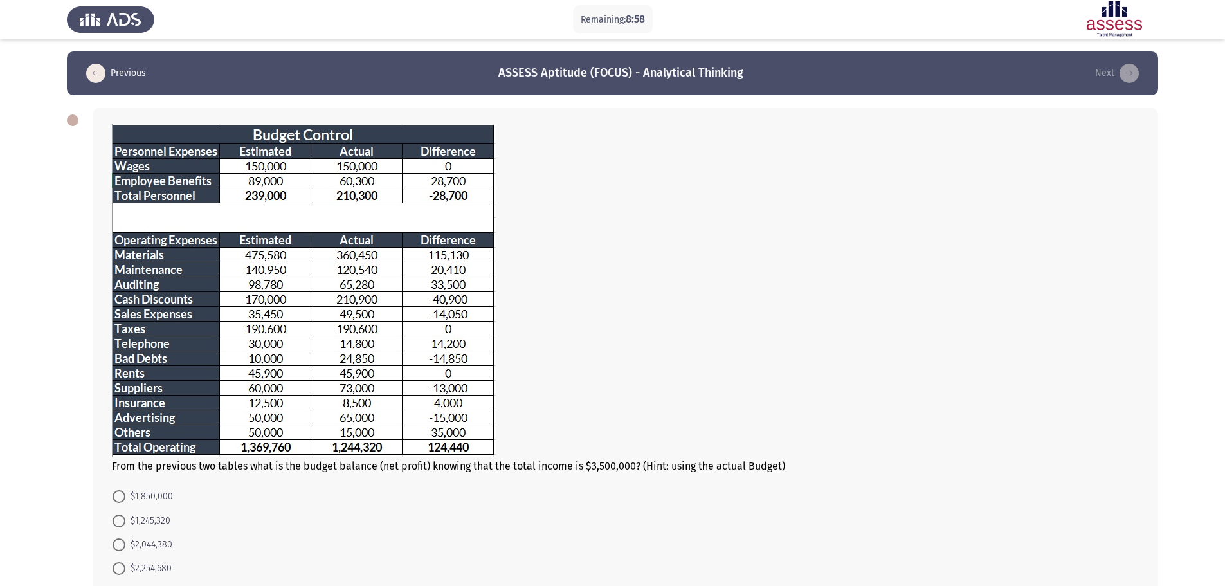
scroll to position [64, 0]
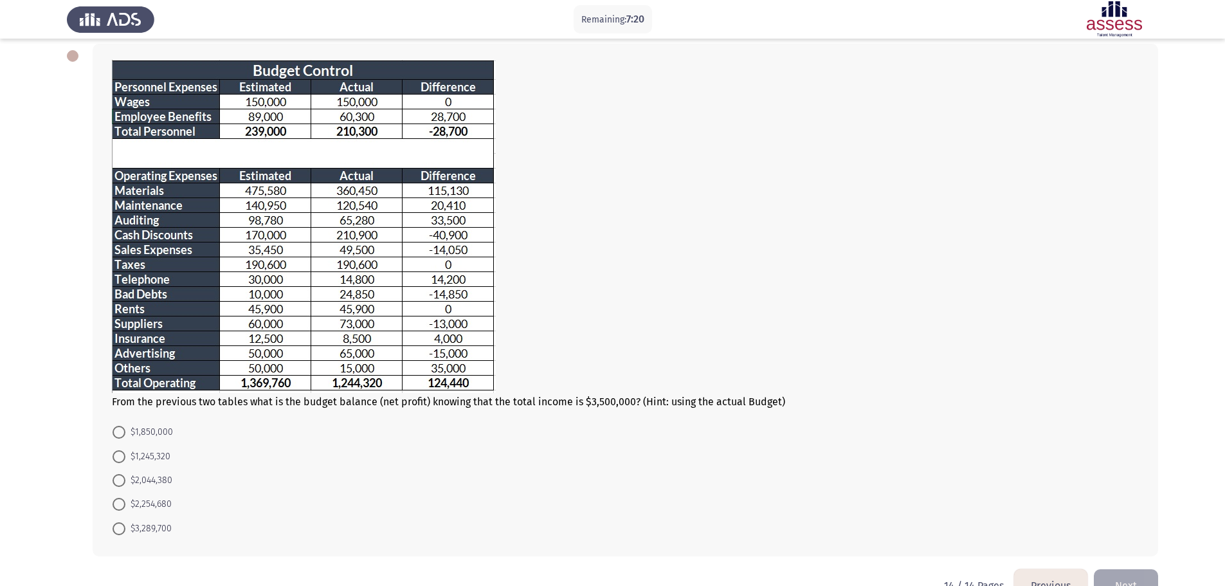
click at [169, 482] on span "$2,044,380" at bounding box center [148, 480] width 47 height 15
click at [125, 482] on input "$2,044,380" at bounding box center [119, 480] width 13 height 13
radio input "true"
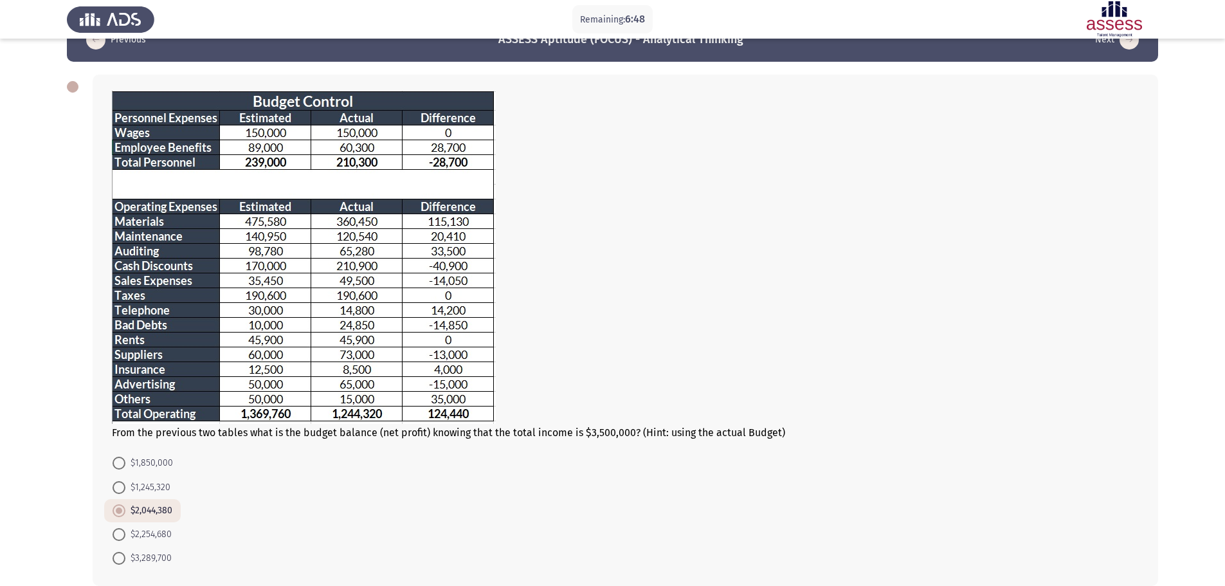
scroll to position [98, 0]
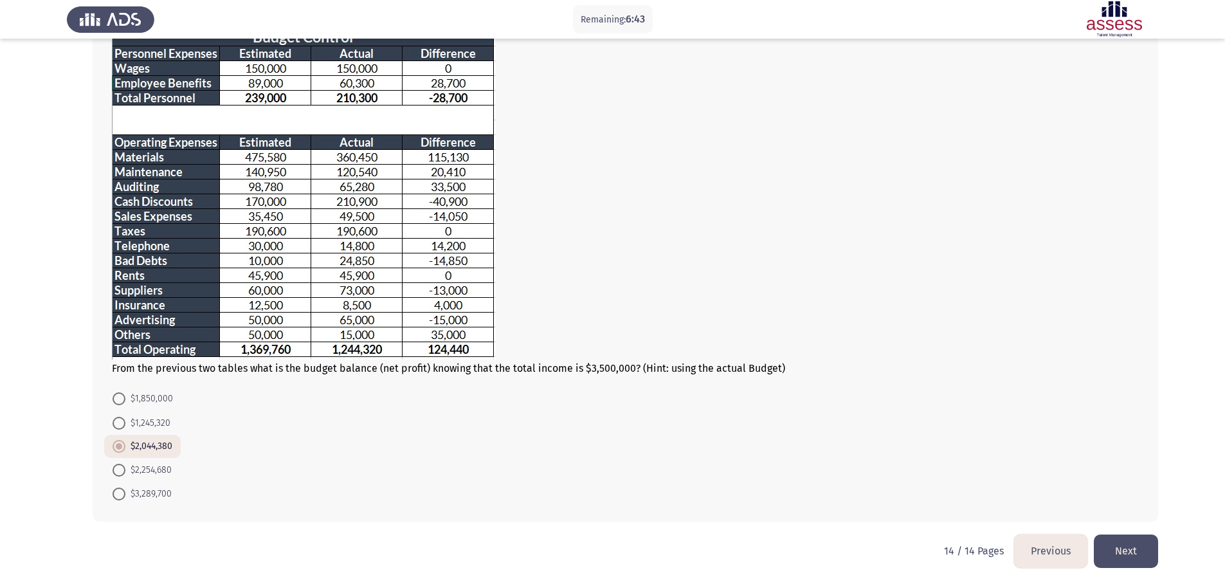
click at [1117, 558] on button "Next" at bounding box center [1126, 551] width 64 height 33
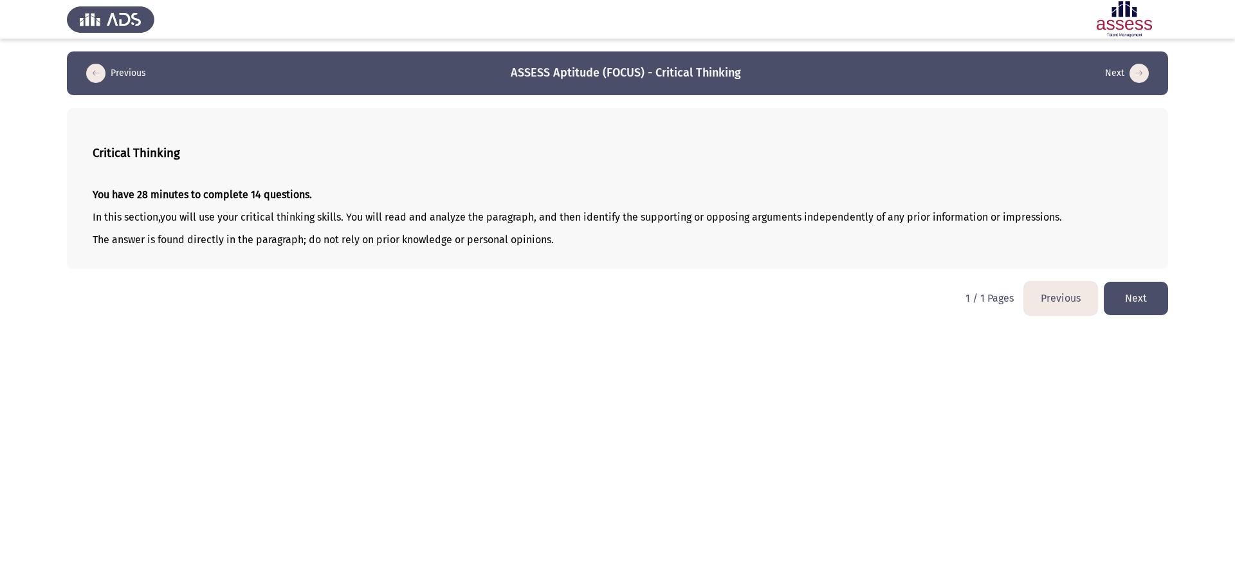
click at [1157, 297] on button "Next" at bounding box center [1136, 298] width 64 height 33
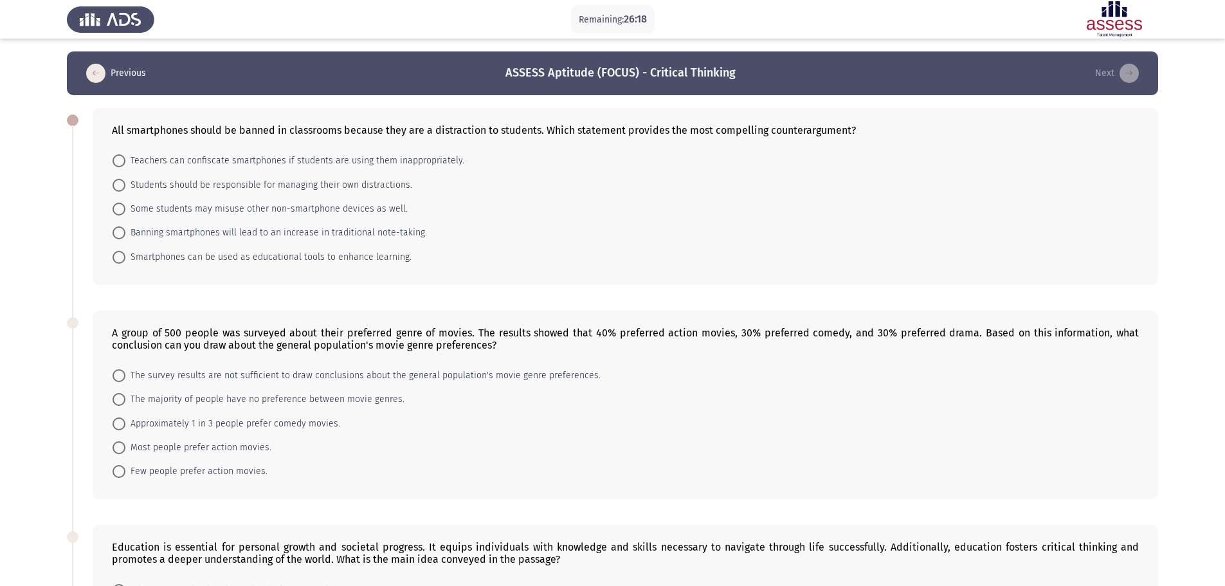
click at [297, 257] on span "Smartphones can be used as educational tools to enhance learning." at bounding box center [268, 257] width 286 height 15
click at [125, 257] on input "Smartphones can be used as educational tools to enhance learning." at bounding box center [119, 257] width 13 height 13
radio input "true"
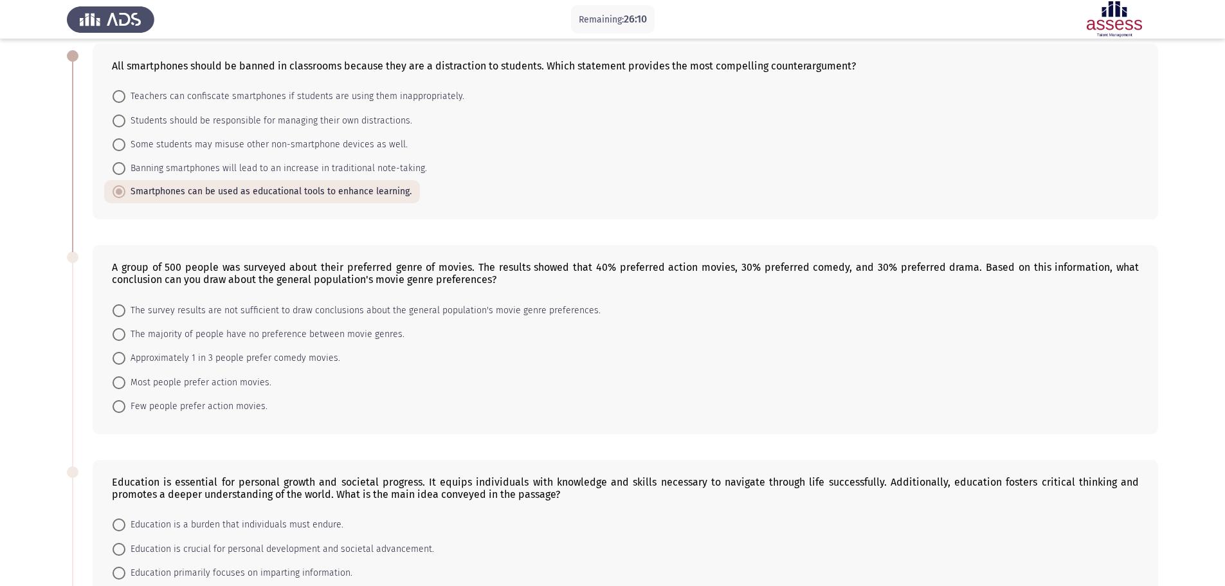
scroll to position [129, 0]
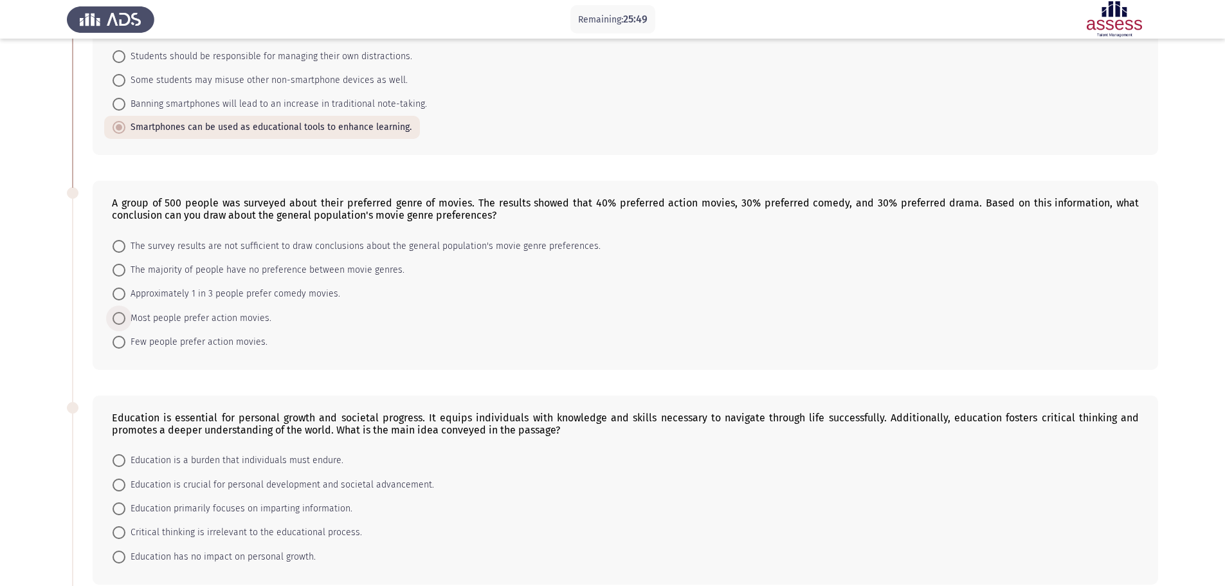
click at [224, 322] on span "Most people prefer action movies." at bounding box center [198, 318] width 146 height 15
click at [125, 322] on input "Most people prefer action movies." at bounding box center [119, 318] width 13 height 13
radio input "true"
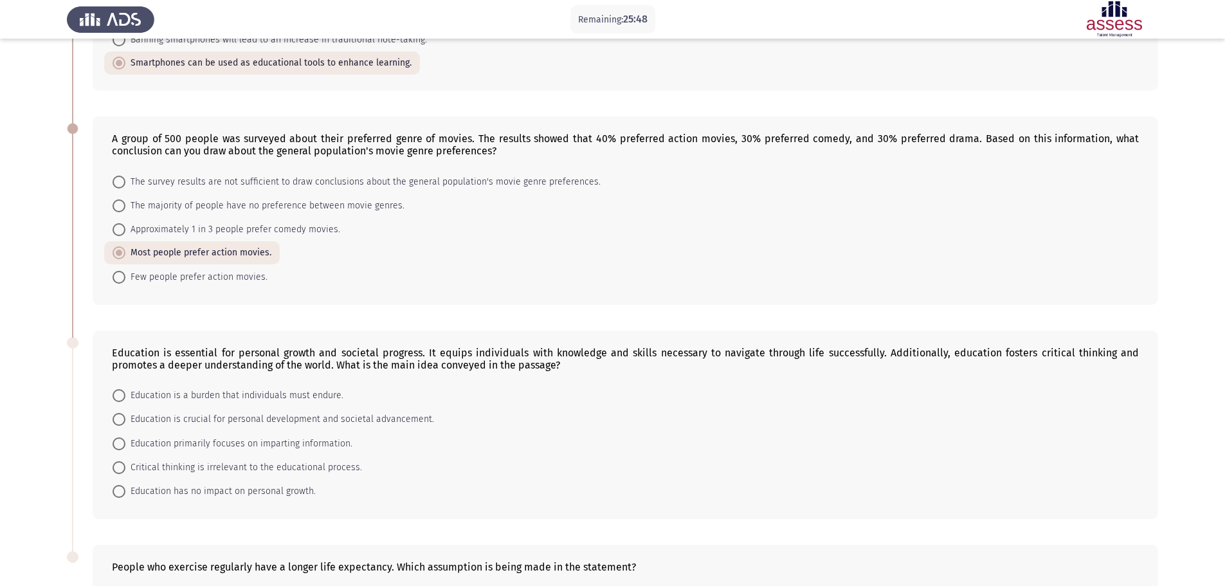
scroll to position [257, 0]
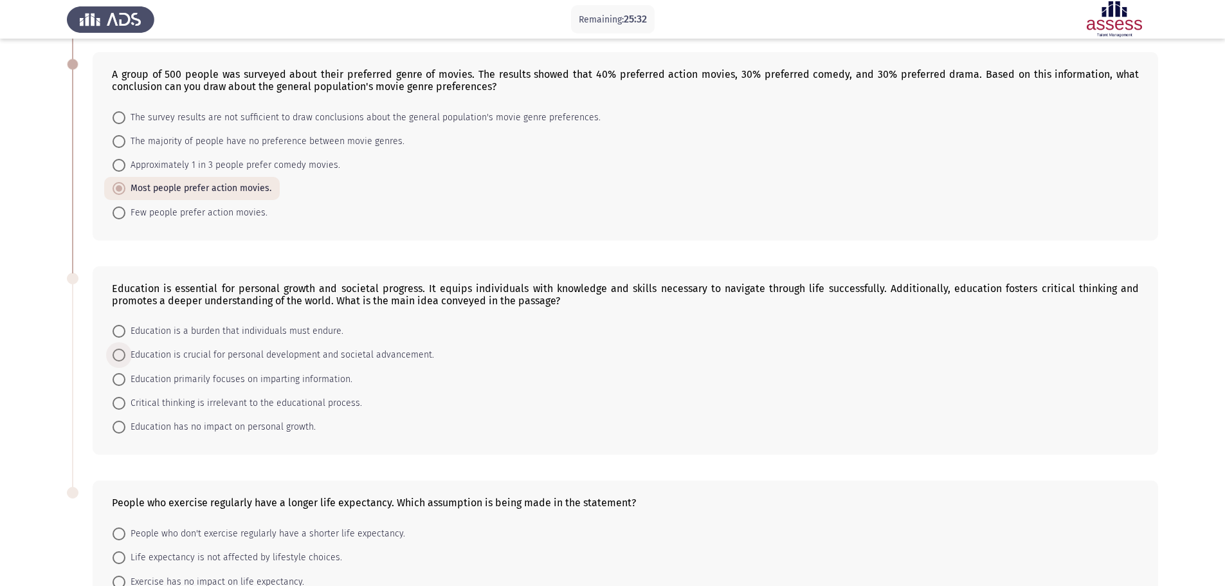
click at [329, 358] on span "Education is crucial for personal development and societal advancement." at bounding box center [279, 354] width 309 height 15
click at [125, 358] on input "Education is crucial for personal development and societal advancement." at bounding box center [119, 355] width 13 height 13
radio input "true"
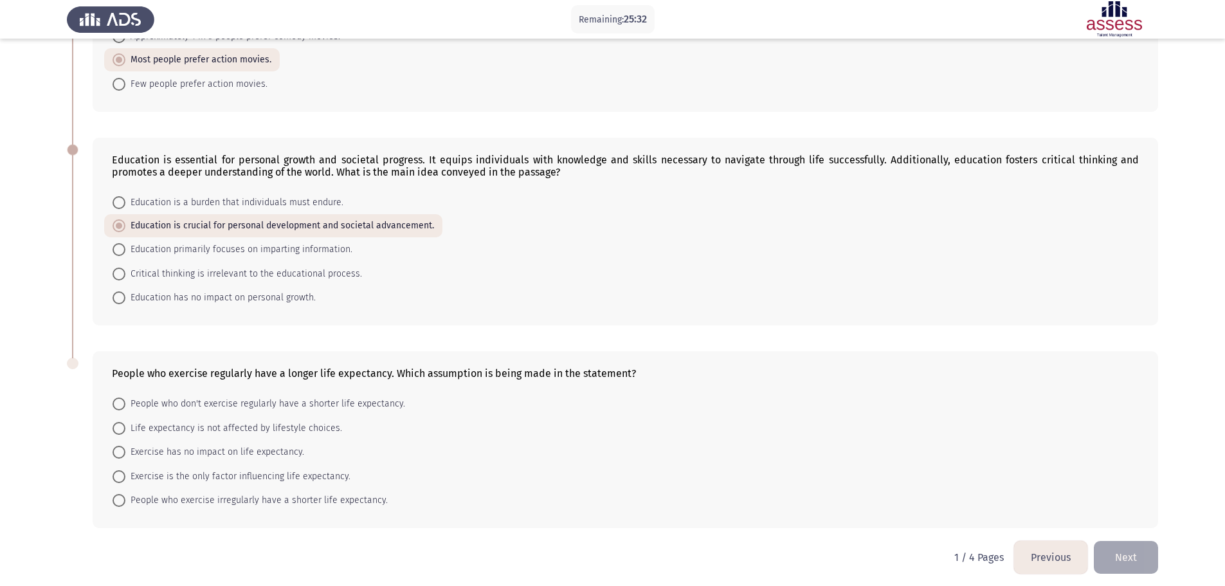
scroll to position [392, 0]
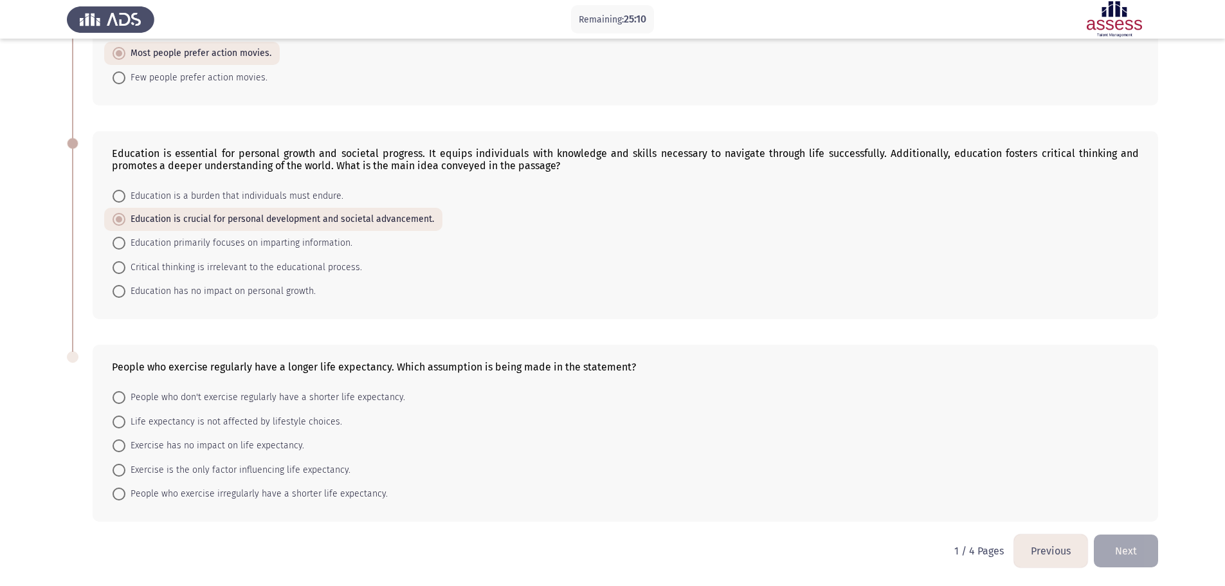
click at [374, 396] on span "People who don't exercise regularly have a shorter life expectancy." at bounding box center [265, 397] width 280 height 15
click at [125, 396] on input "People who don't exercise regularly have a shorter life expectancy." at bounding box center [119, 397] width 13 height 13
radio input "true"
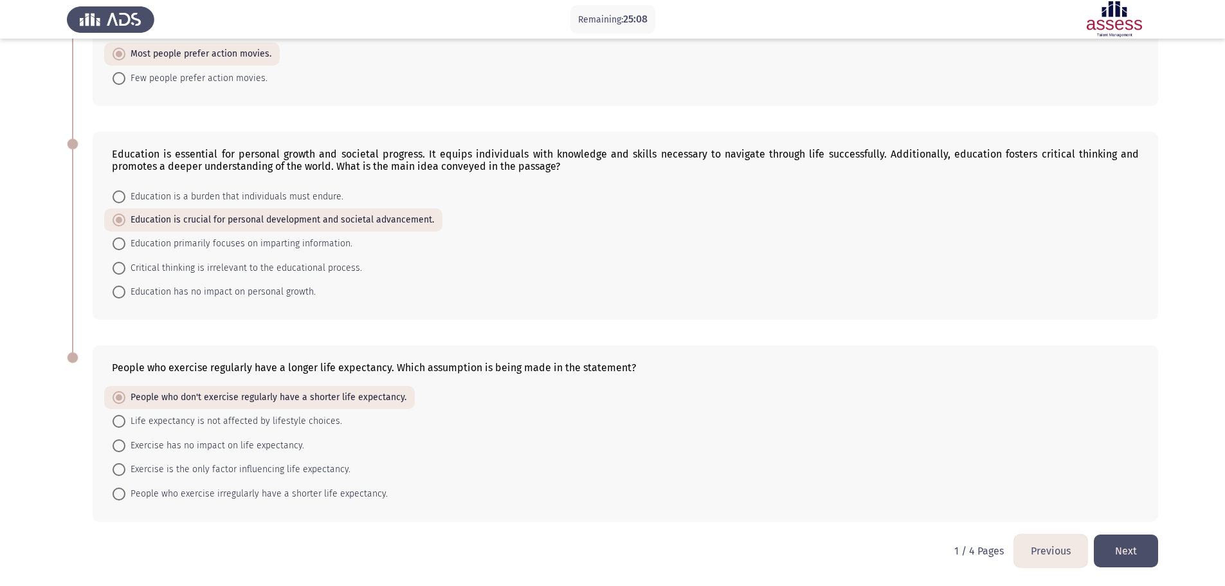
click at [1135, 550] on button "Next" at bounding box center [1126, 551] width 64 height 33
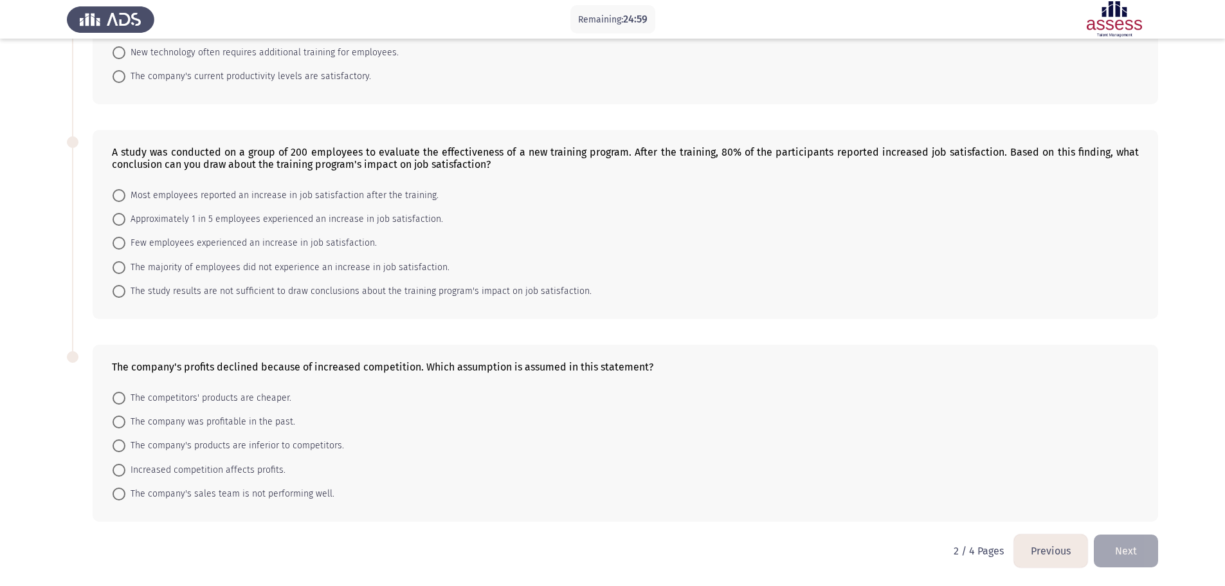
scroll to position [0, 0]
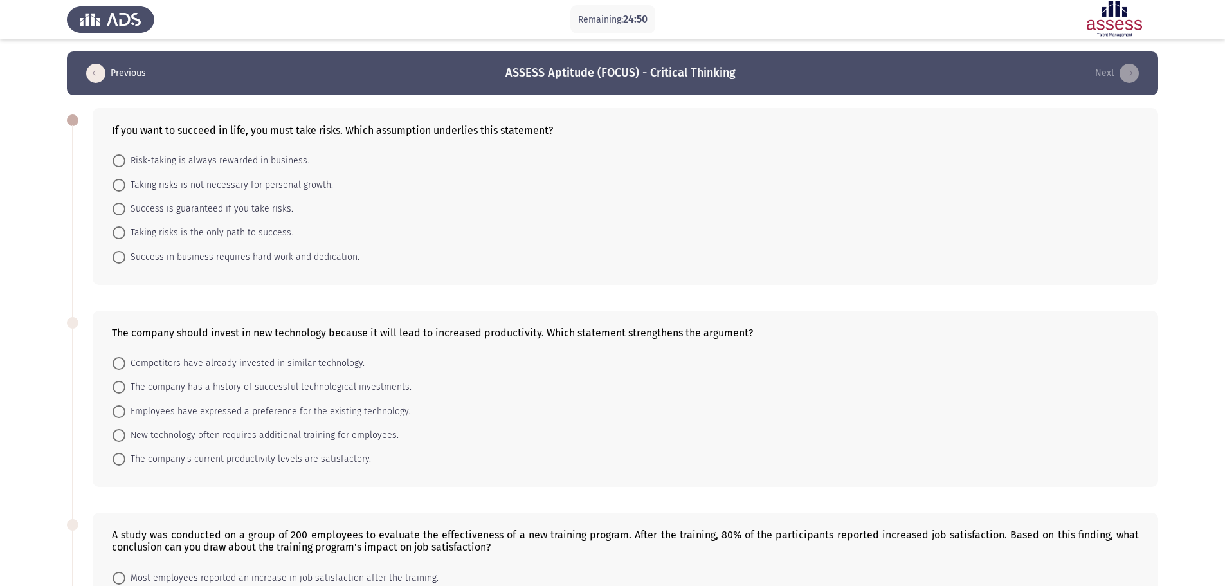
click at [176, 232] on span "Taking risks is the only path to success." at bounding box center [209, 232] width 168 height 15
click at [125, 232] on input "Taking risks is the only path to success." at bounding box center [119, 232] width 13 height 13
radio input "true"
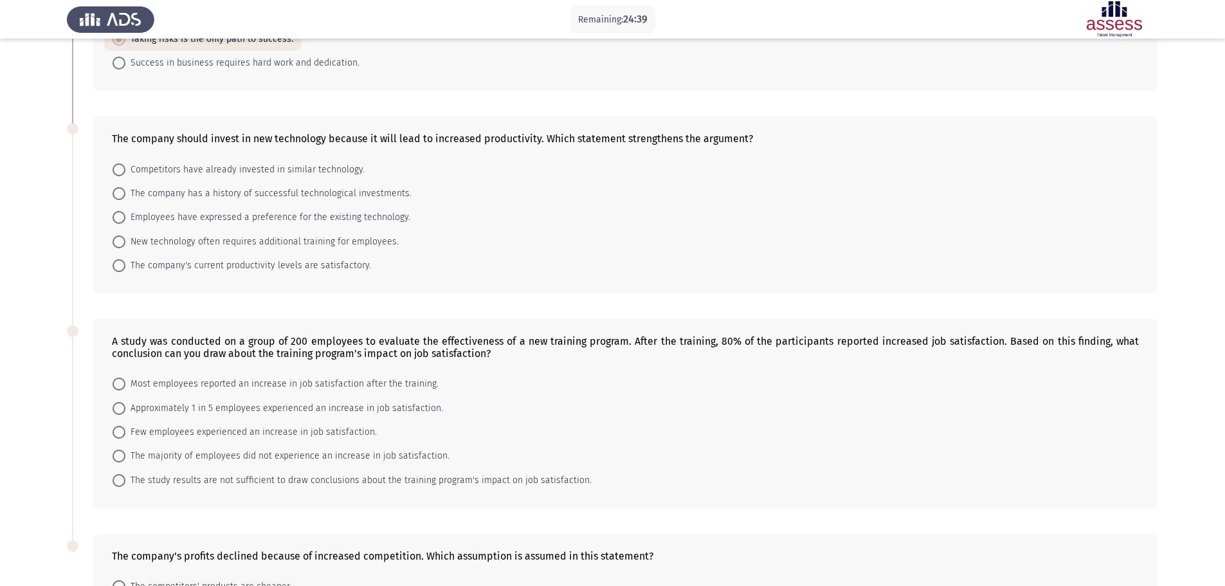
scroll to position [257, 0]
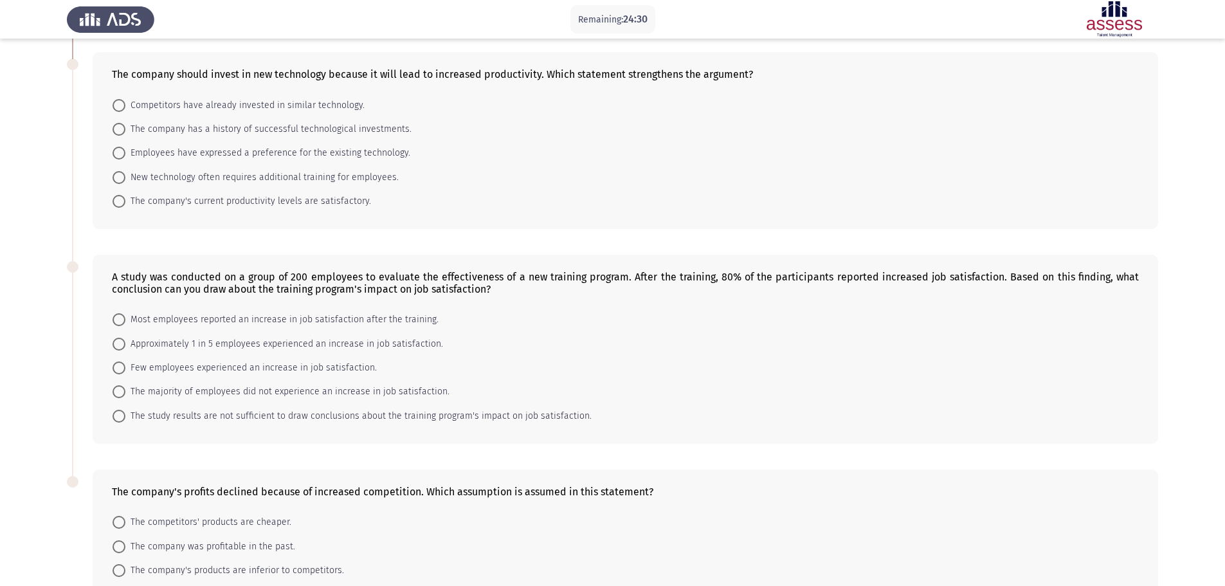
click at [262, 134] on span "The company has a history of successful technological investments." at bounding box center [268, 129] width 286 height 15
click at [125, 134] on input "The company has a history of successful technological investments." at bounding box center [119, 129] width 13 height 13
radio input "true"
click at [220, 538] on span "The company was profitable in the past." at bounding box center [210, 545] width 170 height 15
click at [125, 539] on input "The company was profitable in the past." at bounding box center [119, 545] width 13 height 13
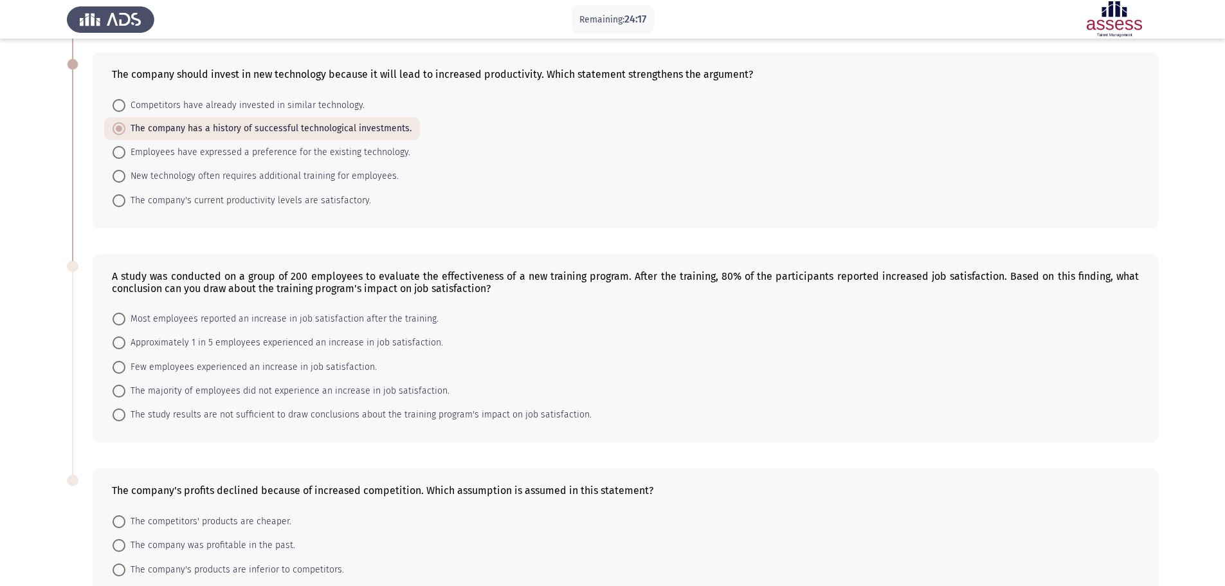
radio input "true"
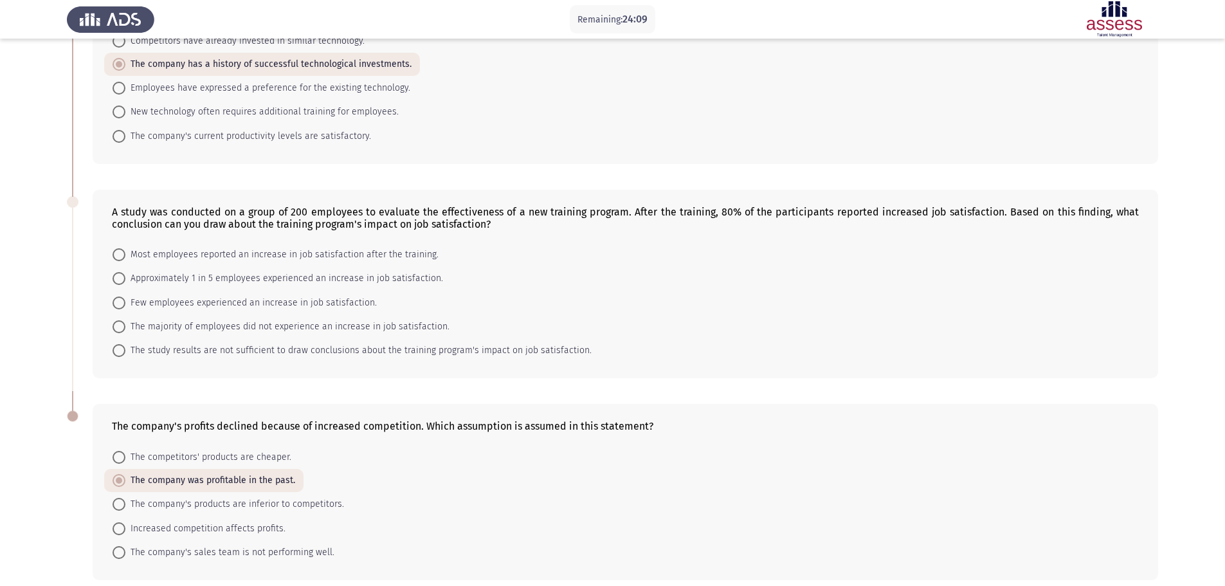
click at [259, 258] on span "Most employees reported an increase in job satisfaction after the training." at bounding box center [281, 254] width 313 height 15
click at [125, 258] on input "Most employees reported an increase in job satisfaction after the training." at bounding box center [119, 254] width 13 height 13
radio input "true"
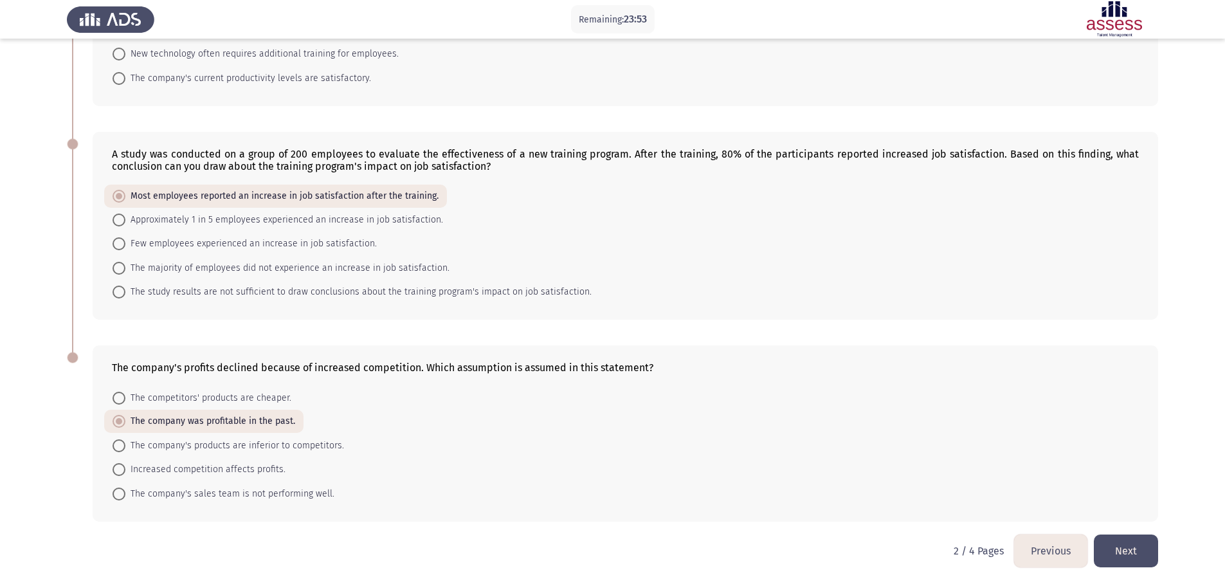
click at [258, 473] on span "Increased competition affects profits." at bounding box center [205, 469] width 160 height 15
click at [125, 473] on input "Increased competition affects profits." at bounding box center [119, 469] width 13 height 13
radio input "true"
click at [1145, 550] on button "Next" at bounding box center [1126, 551] width 64 height 33
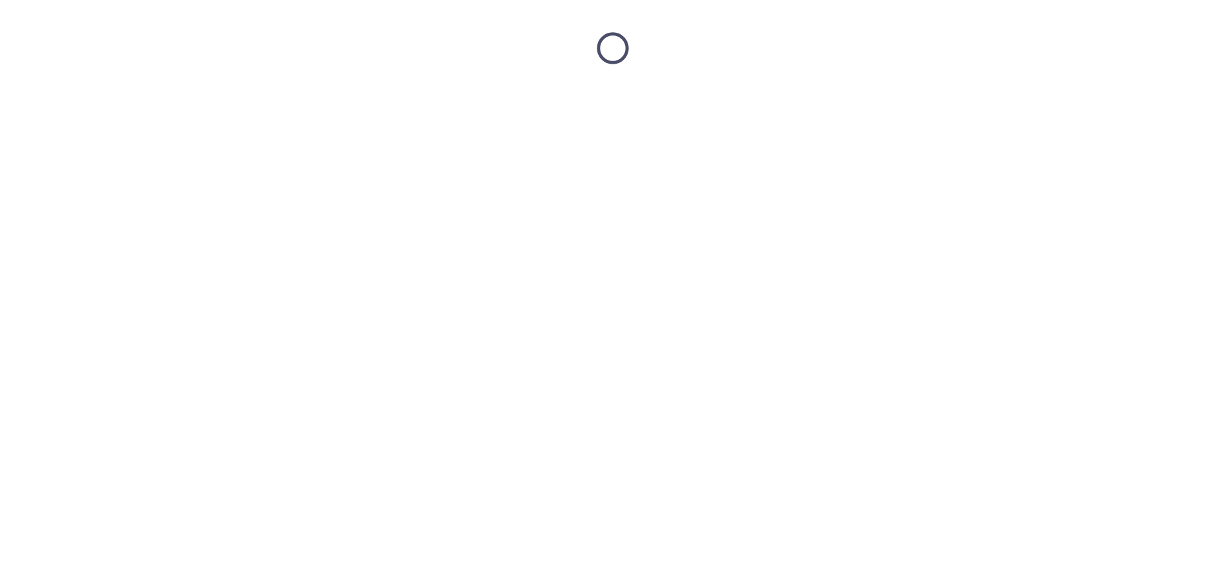
scroll to position [0, 0]
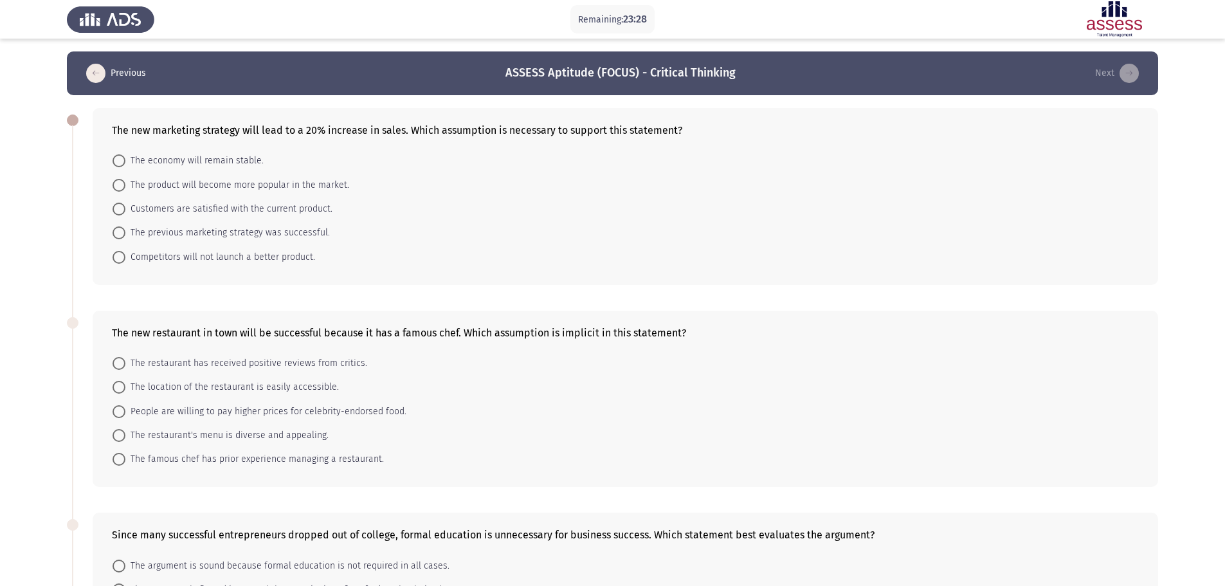
click at [187, 159] on span "The economy will remain stable." at bounding box center [194, 160] width 138 height 15
click at [125, 159] on input "The economy will remain stable." at bounding box center [119, 160] width 13 height 13
radio input "true"
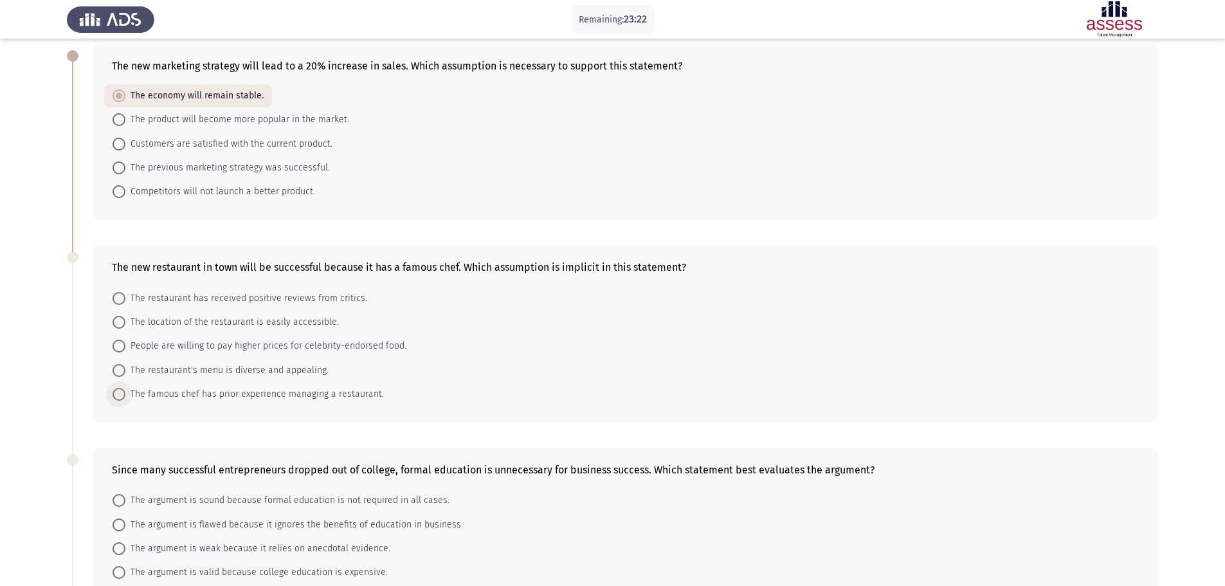
click at [184, 400] on span "The famous chef has prior experience managing a restaurant." at bounding box center [254, 394] width 259 height 15
click at [125, 400] on input "The famous chef has prior experience managing a restaurant." at bounding box center [119, 394] width 13 height 13
radio input "true"
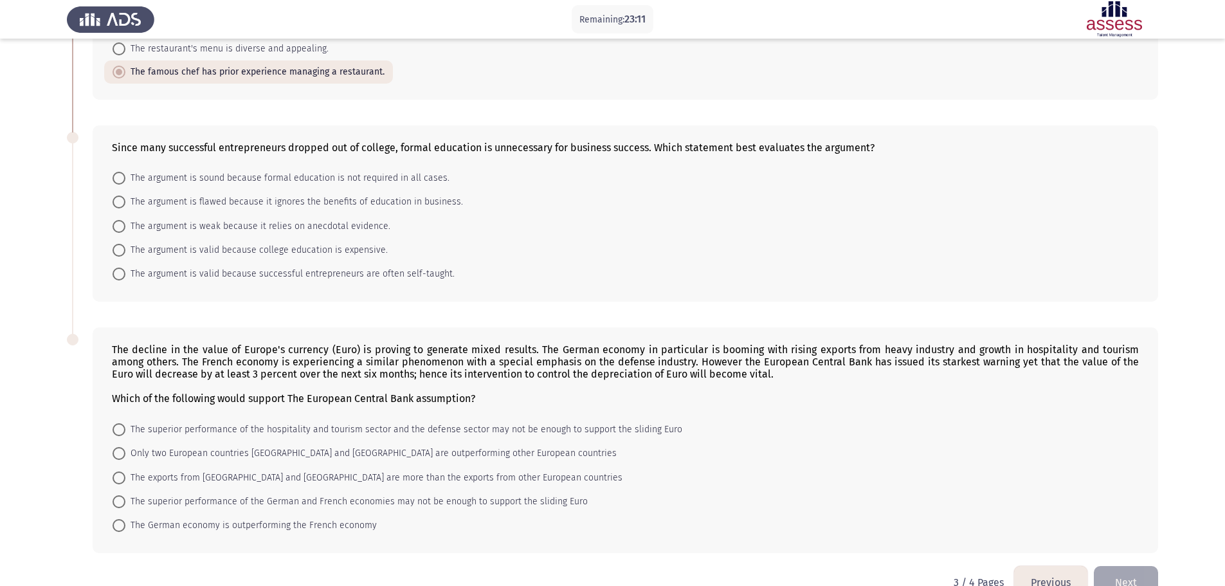
scroll to position [418, 0]
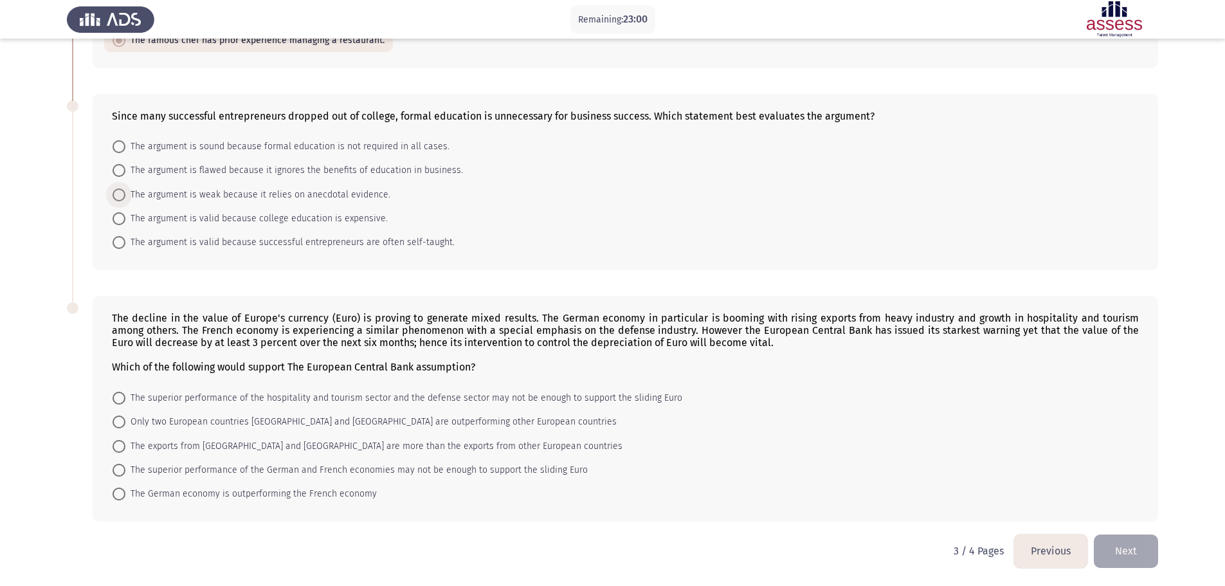
click at [347, 196] on span "The argument is weak because it relies on anecdotal evidence." at bounding box center [257, 194] width 265 height 15
click at [125, 196] on input "The argument is weak because it relies on anecdotal evidence." at bounding box center [119, 194] width 13 height 13
radio input "true"
click at [336, 472] on span "The superior performance of the German and French economies may not be enough t…" at bounding box center [356, 470] width 463 height 15
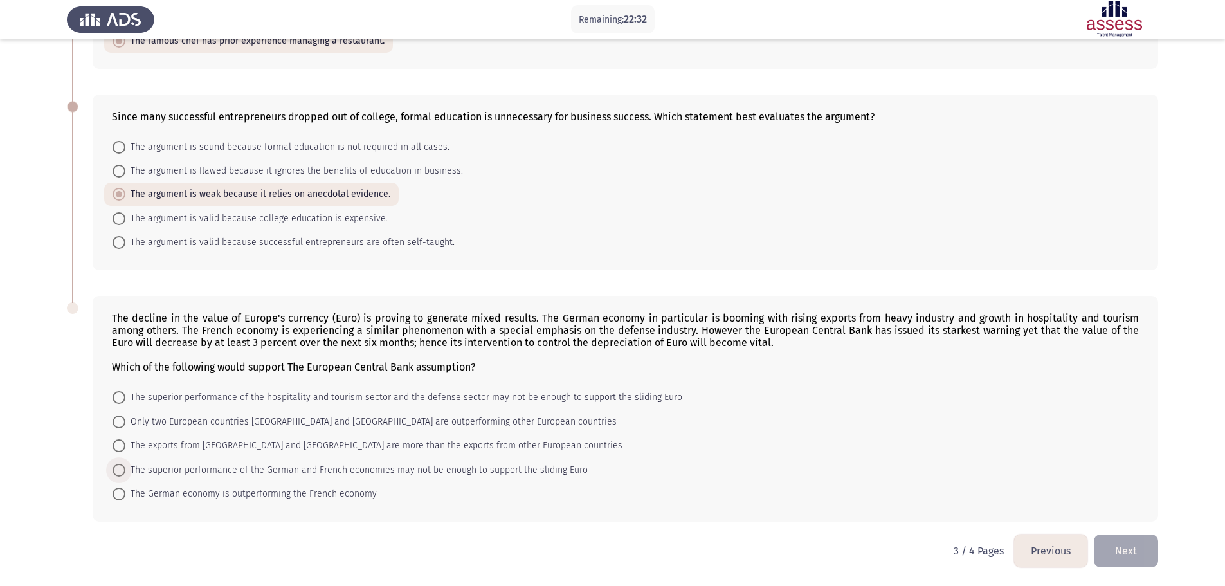
click at [125, 472] on input "The superior performance of the German and French economies may not be enough t…" at bounding box center [119, 470] width 13 height 13
radio input "true"
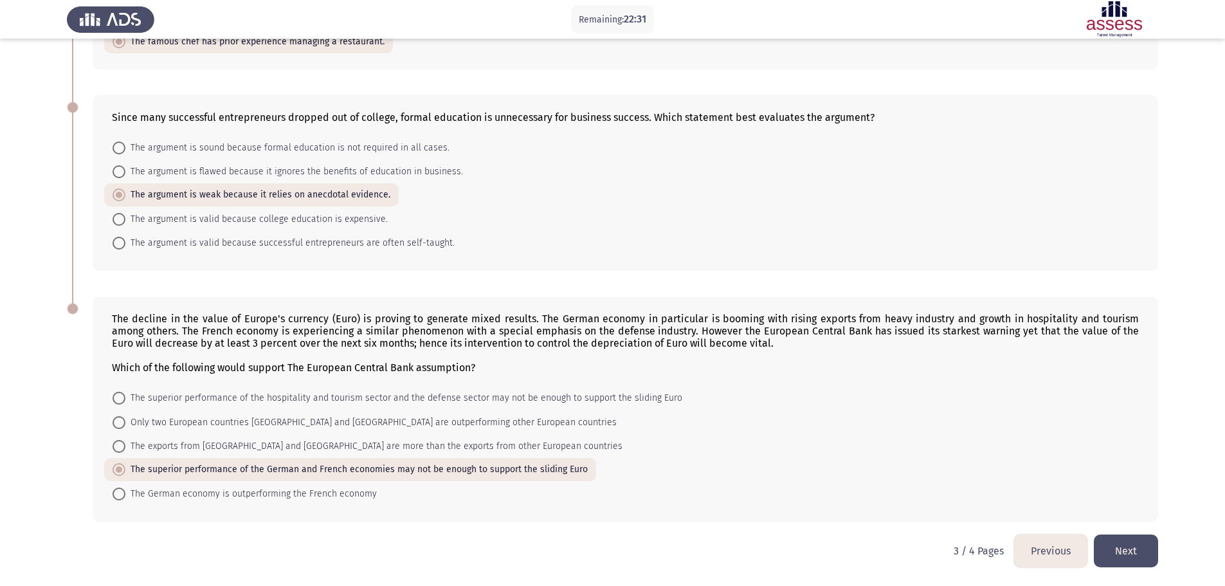
click at [1126, 549] on button "Next" at bounding box center [1126, 551] width 64 height 33
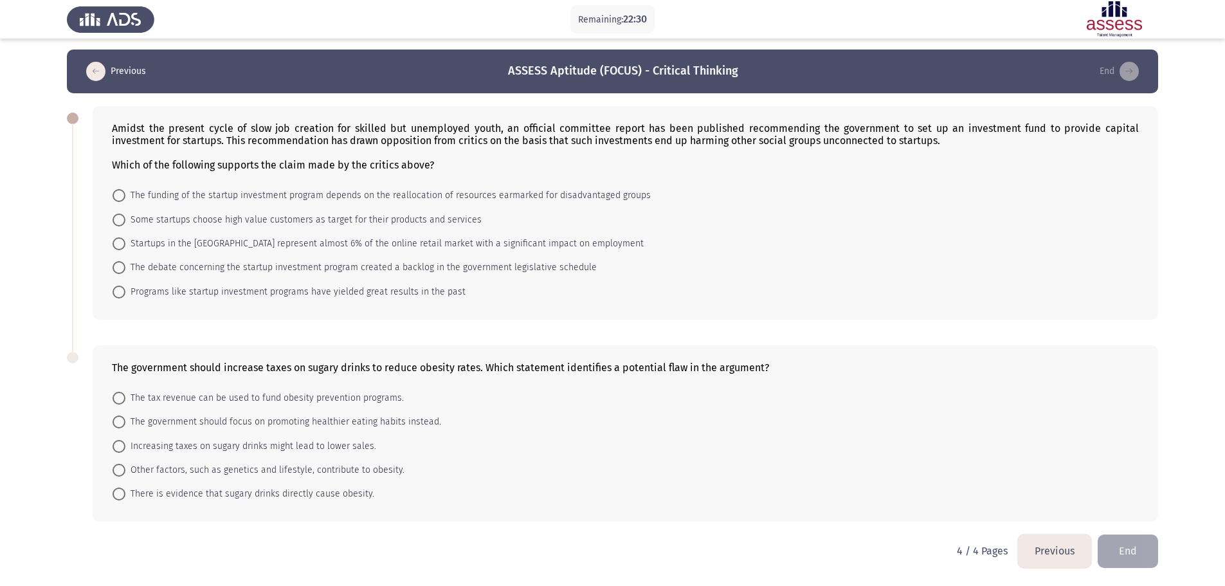
scroll to position [0, 0]
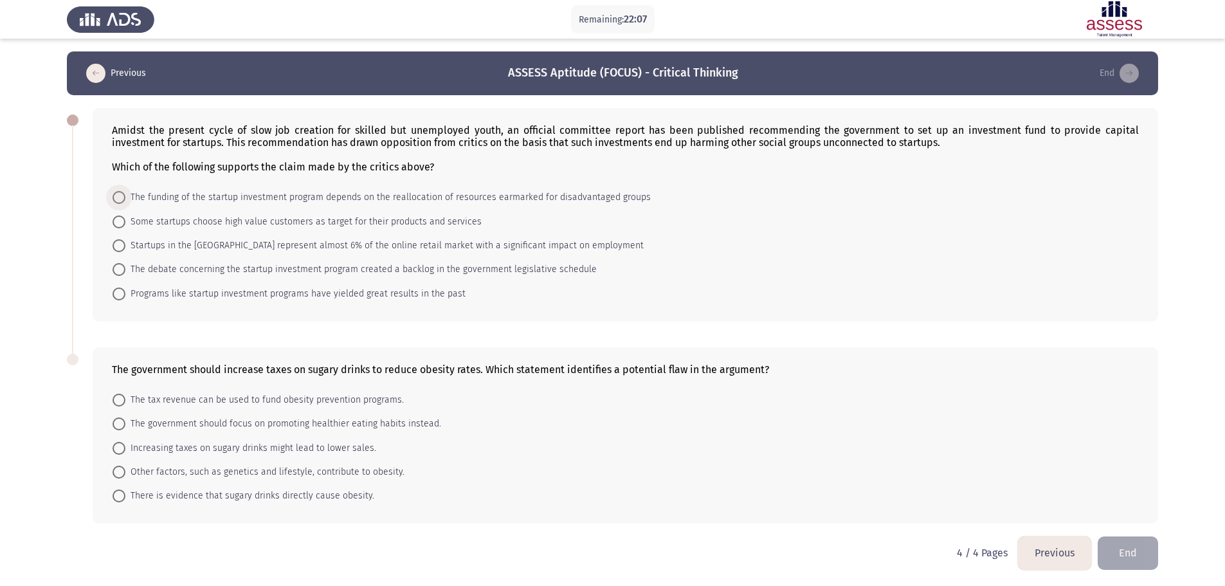
click at [483, 198] on span "The funding of the startup investment program depends on the reallocation of re…" at bounding box center [388, 197] width 526 height 15
click at [125, 198] on input "The funding of the startup investment program depends on the reallocation of re…" at bounding box center [119, 197] width 13 height 13
radio input "true"
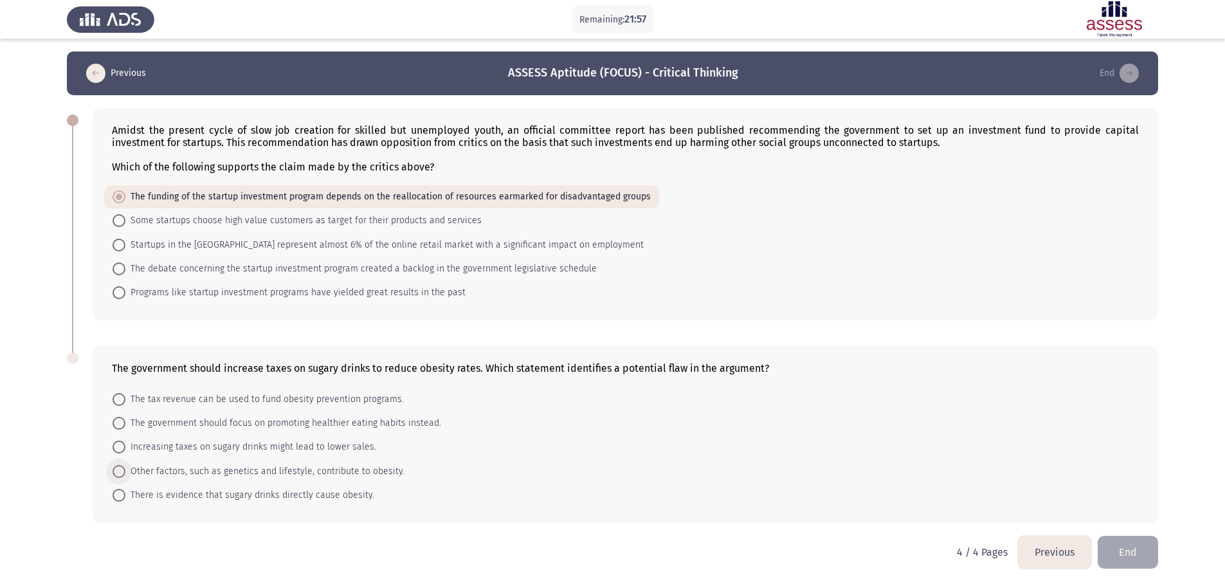
click at [298, 466] on span "Other factors, such as genetics and lifestyle, contribute to obesity." at bounding box center [264, 471] width 279 height 15
click at [125, 466] on input "Other factors, such as genetics and lifestyle, contribute to obesity." at bounding box center [119, 471] width 13 height 13
radio input "true"
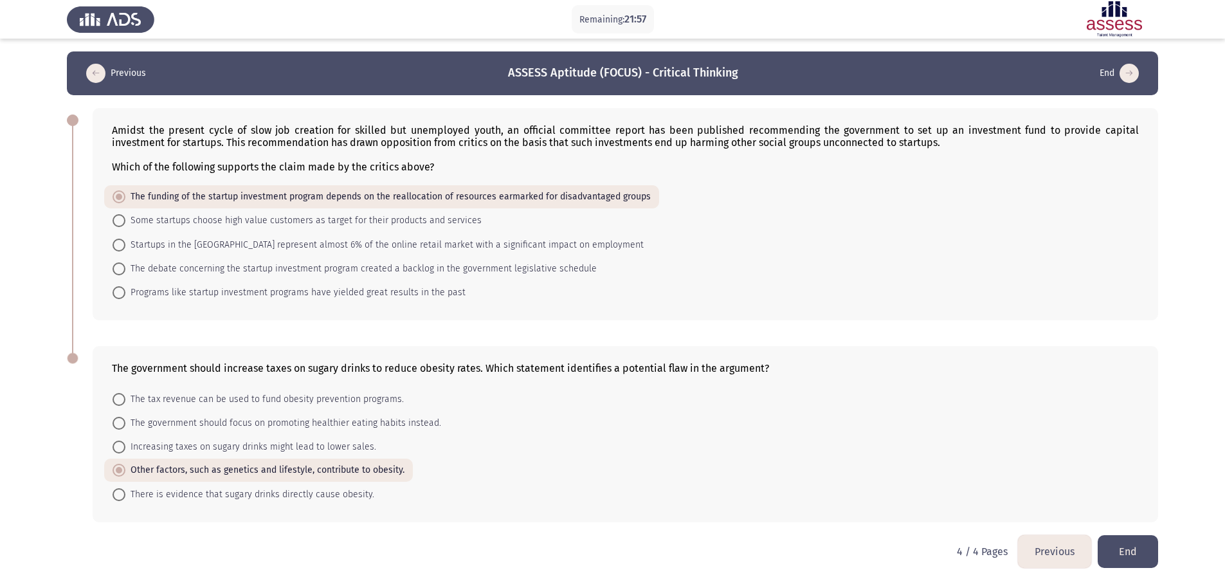
drag, startPoint x: 347, startPoint y: 533, endPoint x: 337, endPoint y: 542, distance: 13.3
click at [347, 534] on div "The government should increase taxes on sugary drinks to reduce obesity rates. …" at bounding box center [613, 433] width 1092 height 201
click at [1049, 552] on button "Previous" at bounding box center [1054, 551] width 73 height 33
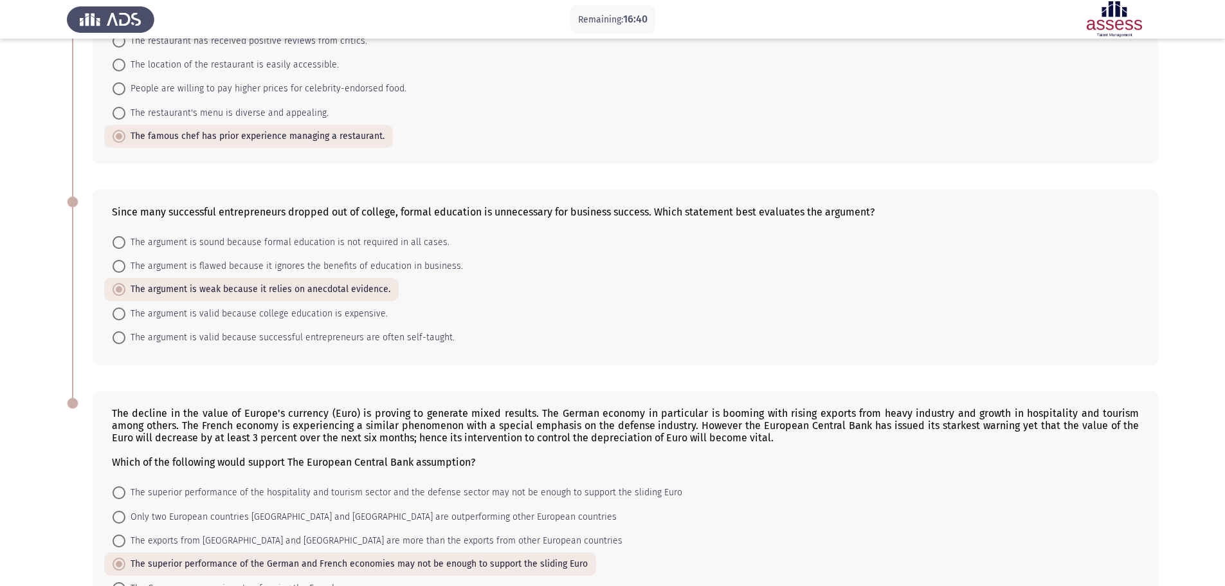
scroll to position [416, 0]
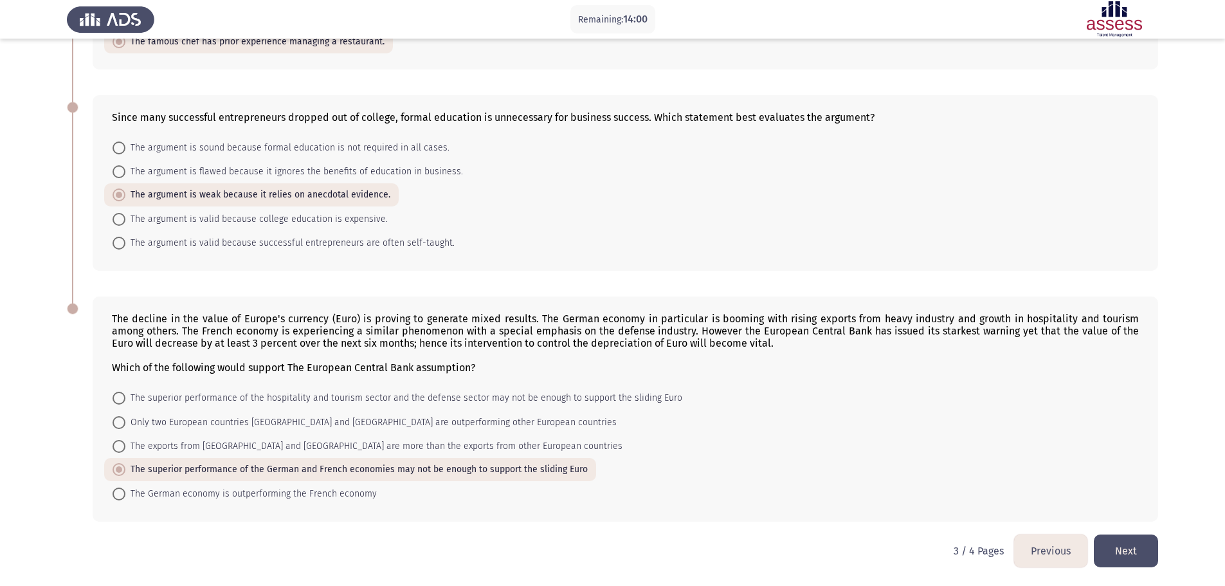
click at [1041, 544] on button "Previous" at bounding box center [1050, 551] width 73 height 33
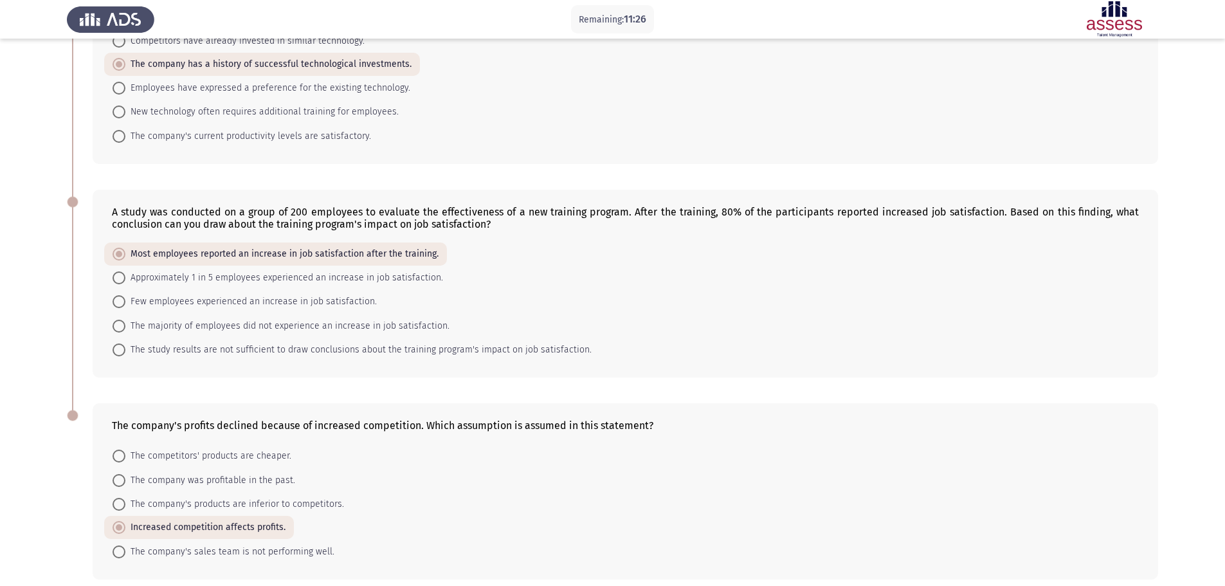
scroll to position [380, 0]
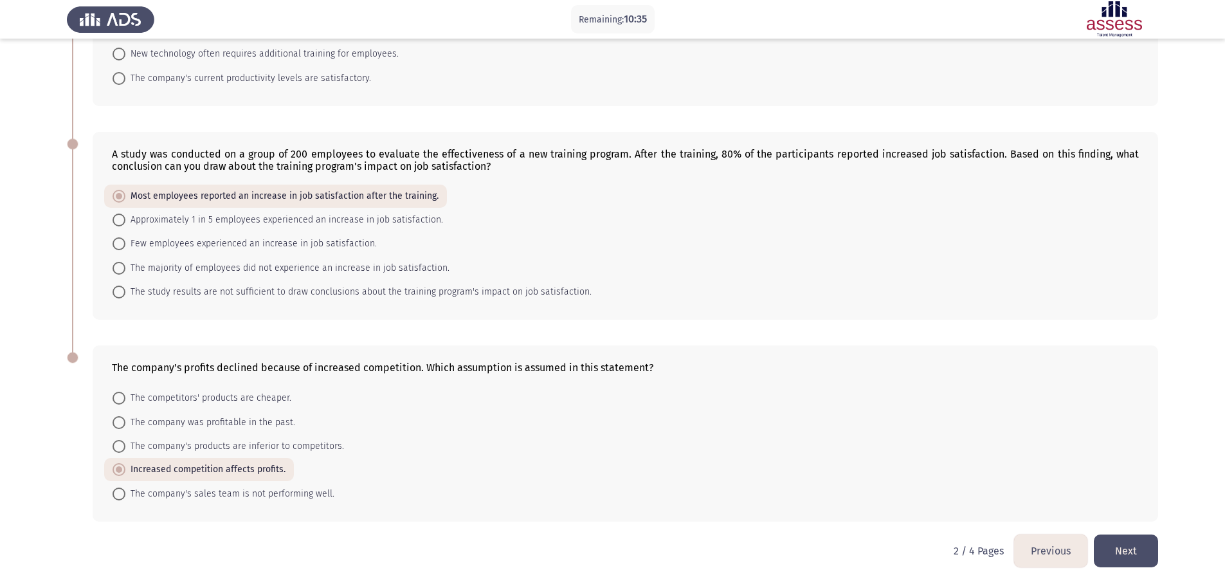
click at [1048, 548] on button "Previous" at bounding box center [1050, 551] width 73 height 33
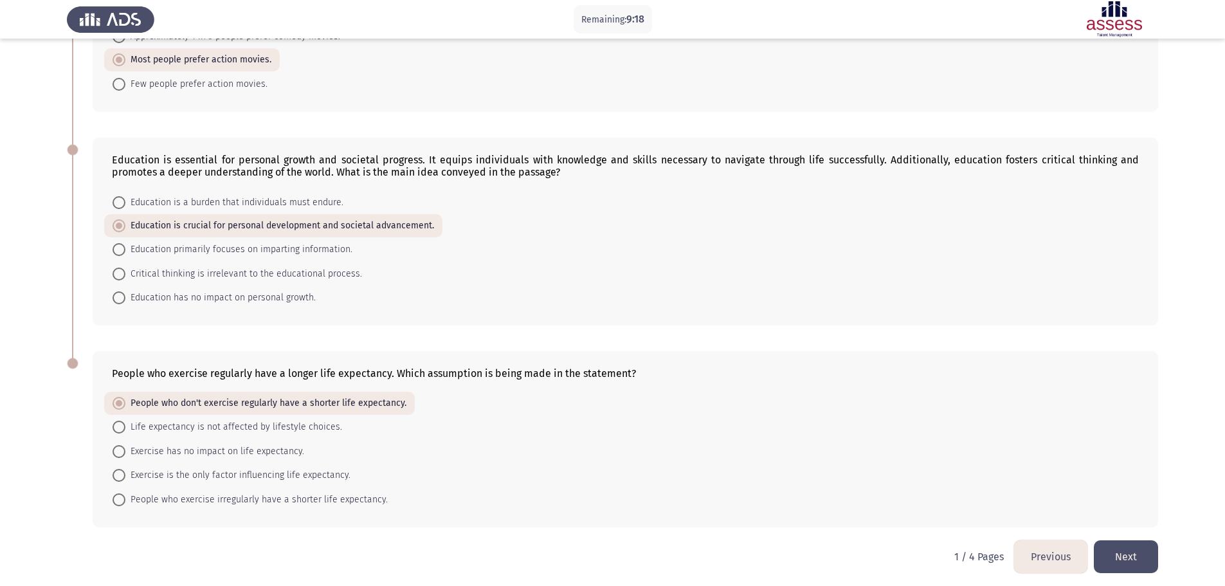
scroll to position [392, 0]
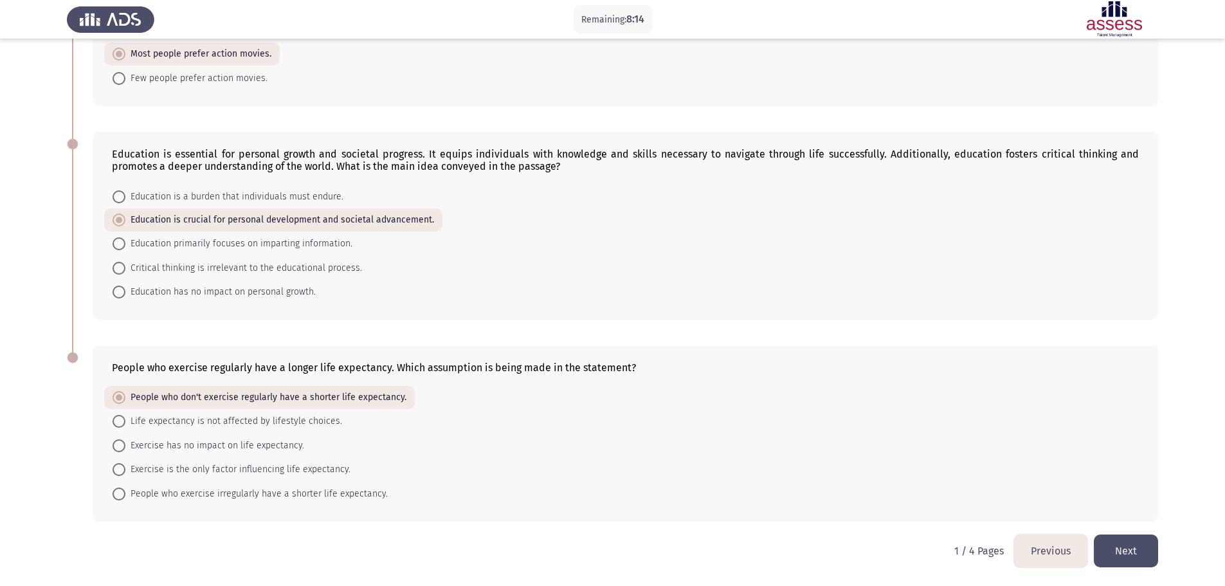
click at [1145, 552] on button "Next" at bounding box center [1126, 551] width 64 height 33
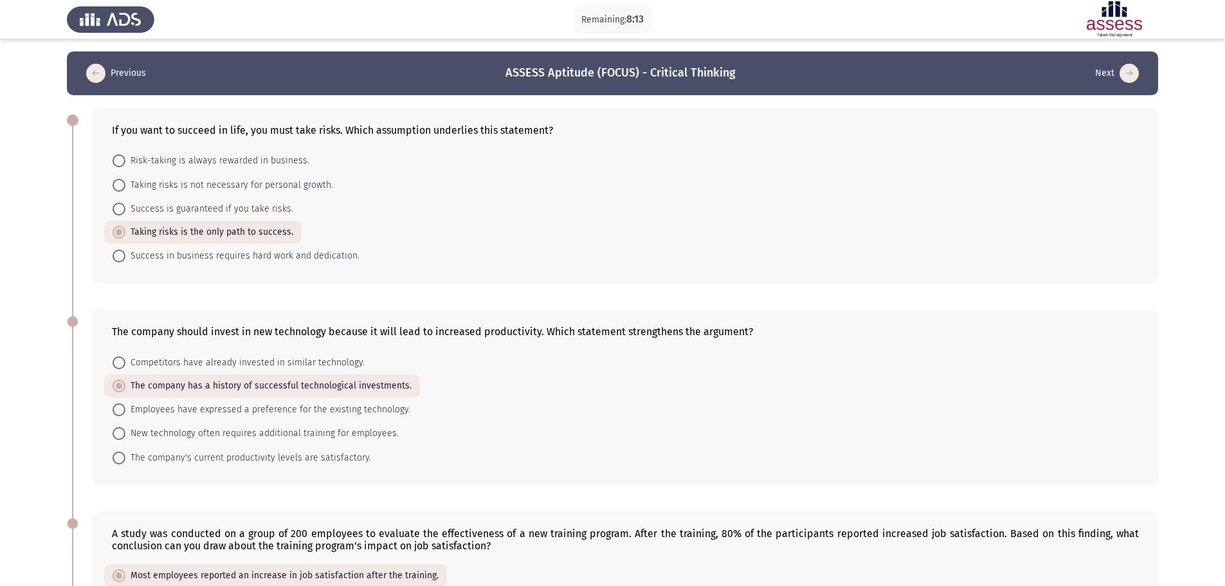
scroll to position [380, 0]
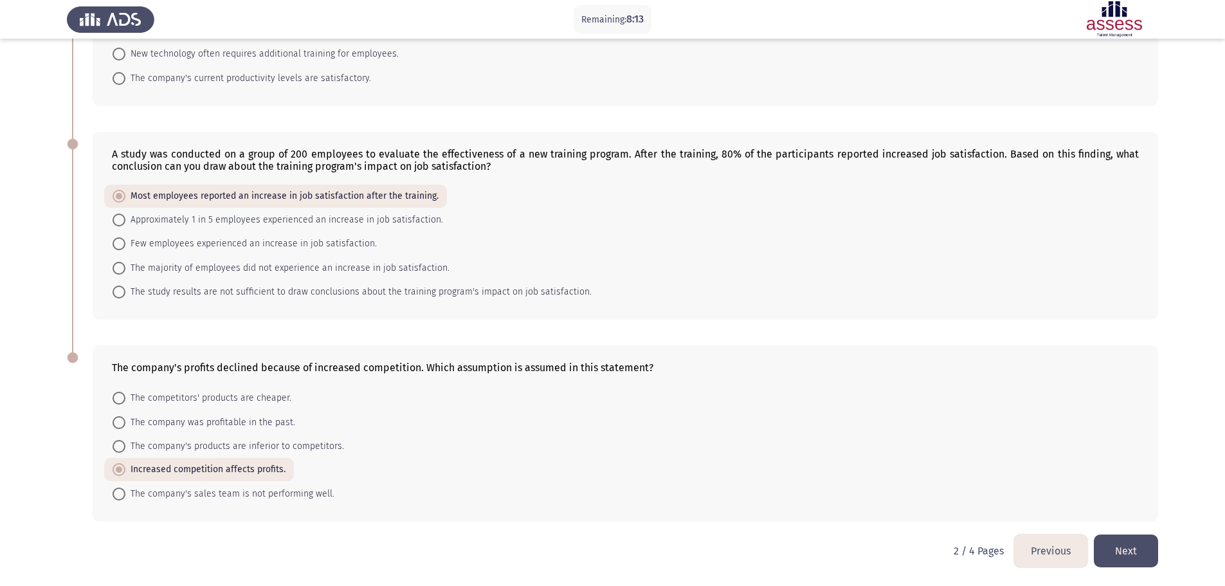
click at [1143, 540] on button "Next" at bounding box center [1126, 551] width 64 height 33
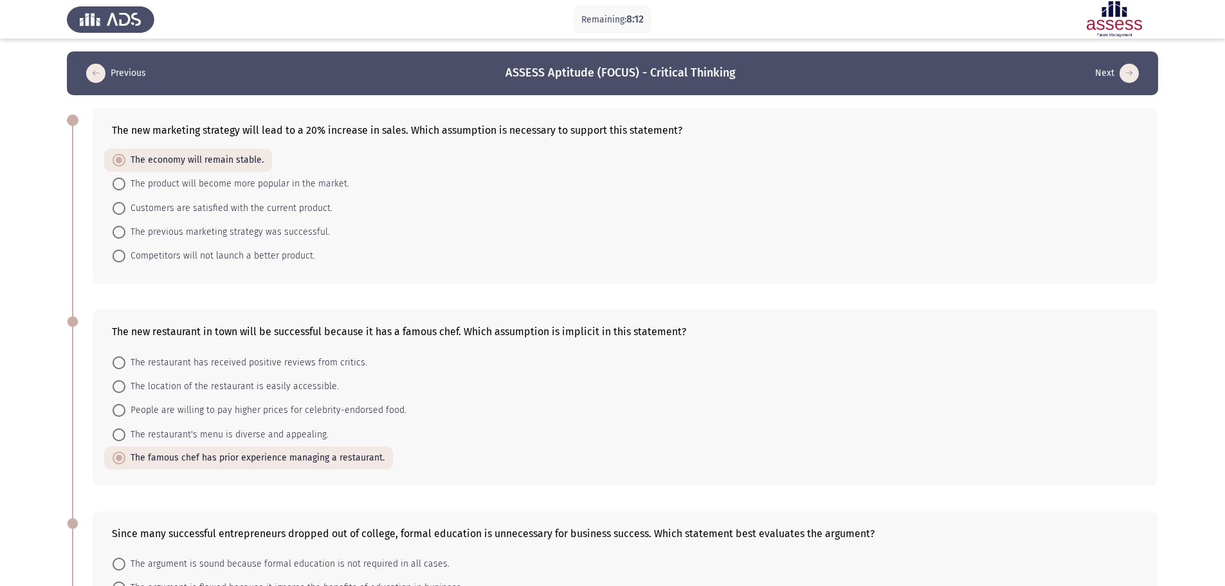
scroll to position [416, 0]
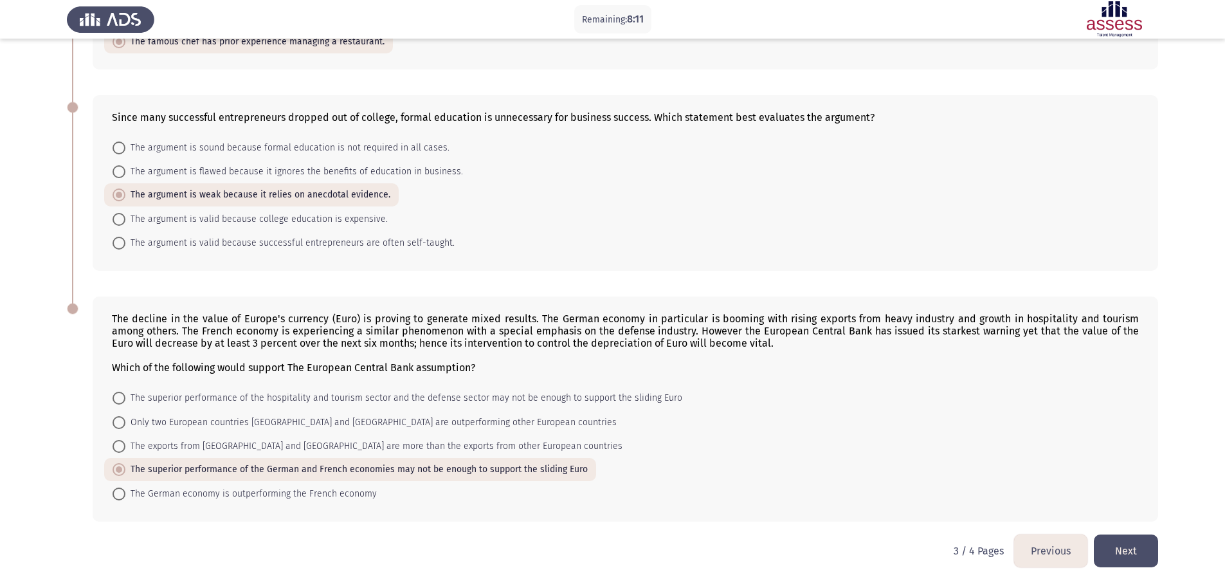
click at [1124, 557] on button "Next" at bounding box center [1126, 551] width 64 height 33
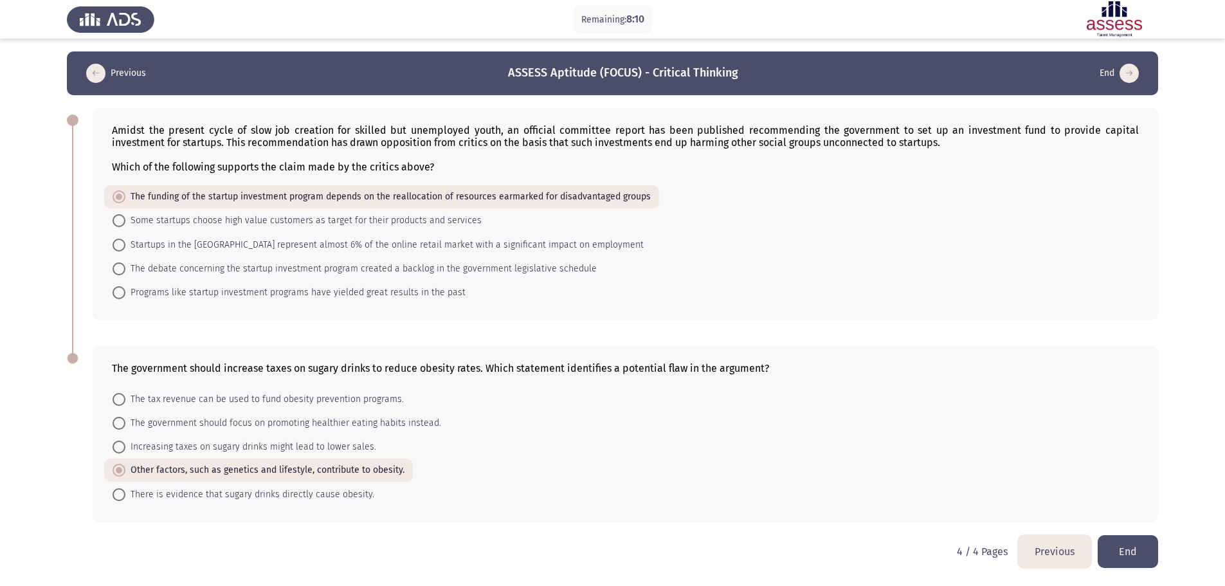
scroll to position [1, 0]
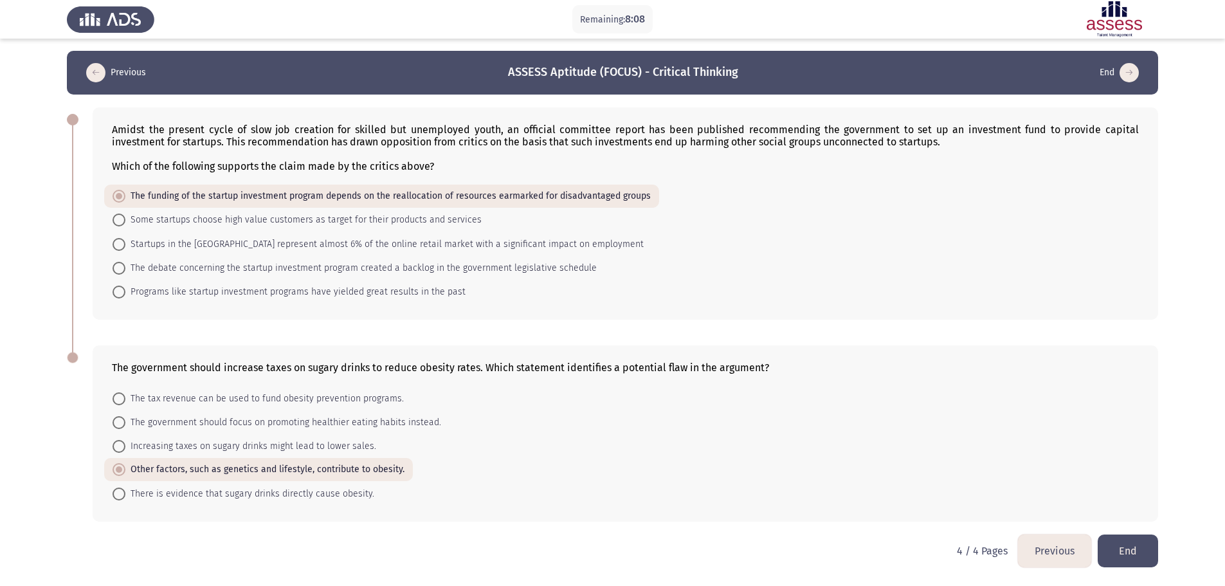
click at [1134, 553] on button "End" at bounding box center [1128, 551] width 60 height 33
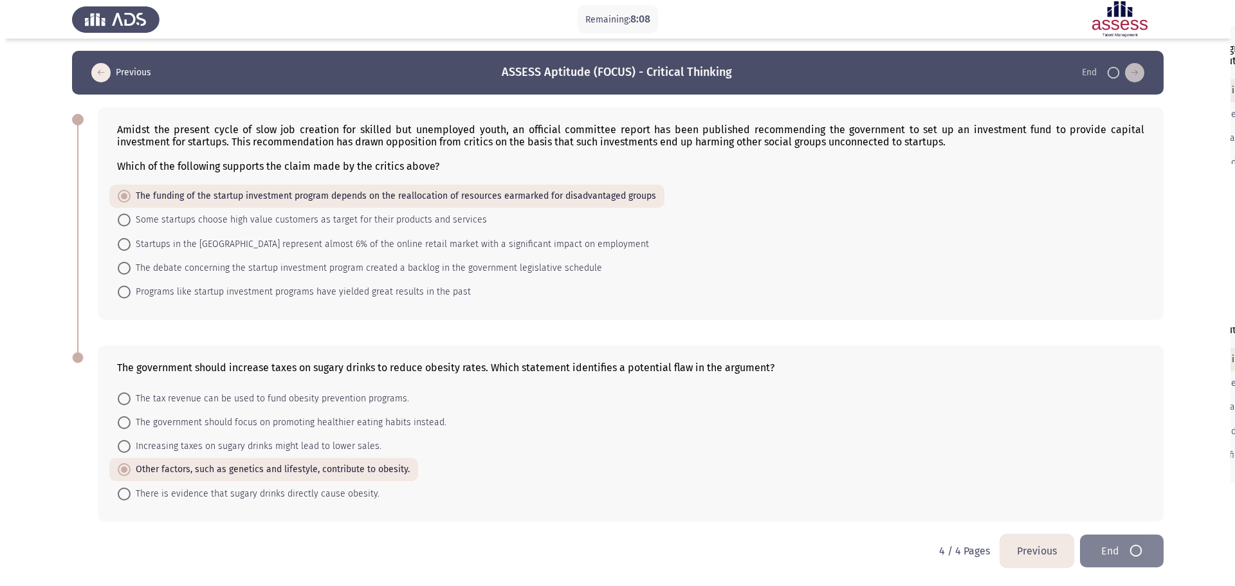
scroll to position [0, 0]
